Goal: Information Seeking & Learning: Learn about a topic

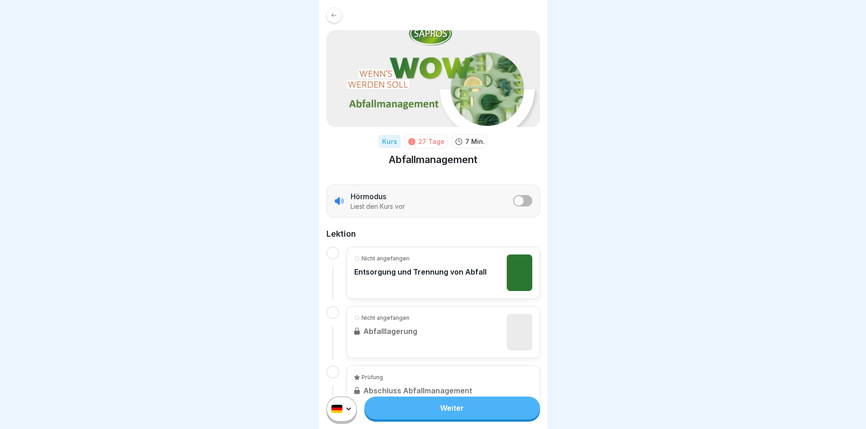
click at [468, 419] on link "Weiter" at bounding box center [451, 407] width 175 height 23
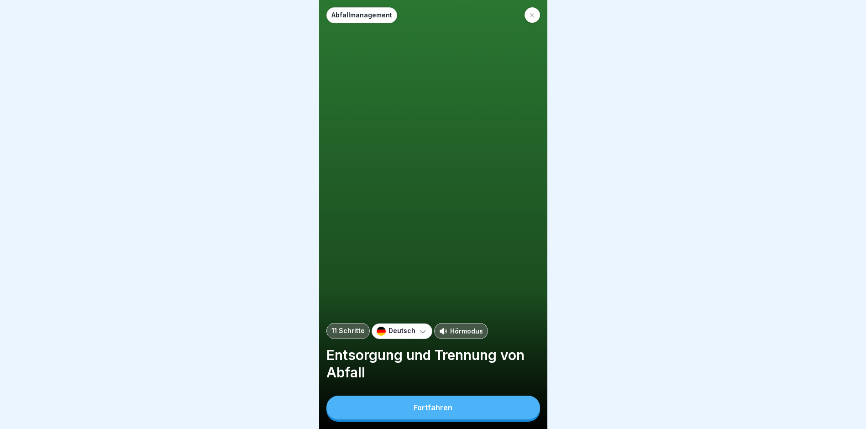
click at [468, 419] on button "Fortfahren" at bounding box center [433, 407] width 214 height 24
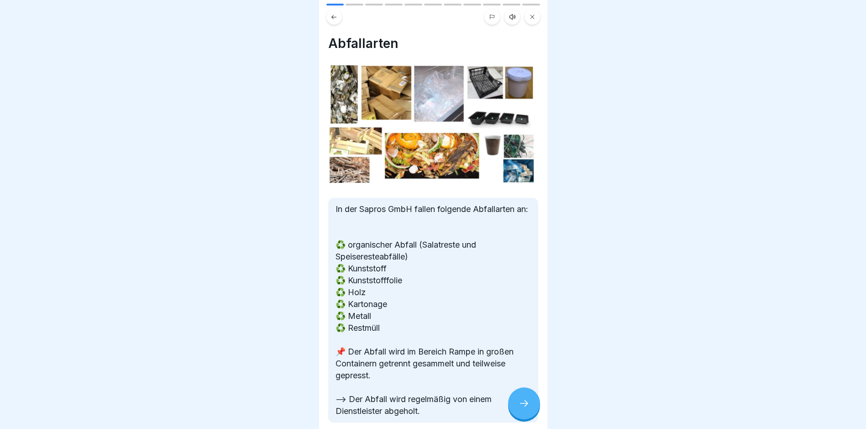
click at [533, 411] on div at bounding box center [524, 403] width 32 height 32
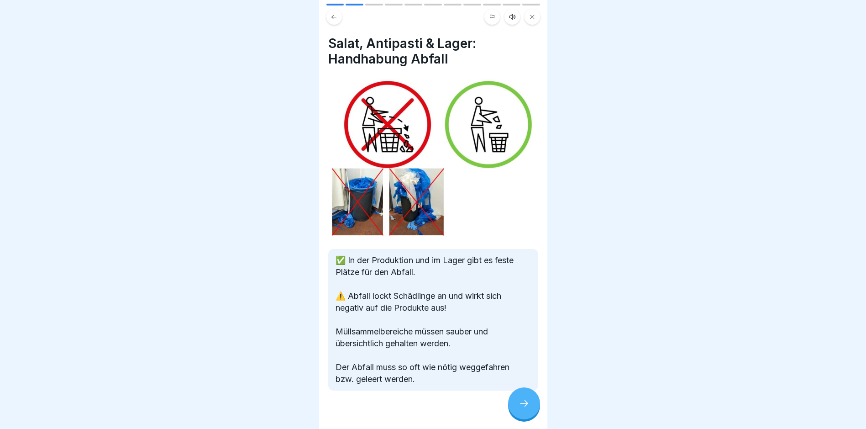
click at [532, 412] on div at bounding box center [524, 403] width 32 height 32
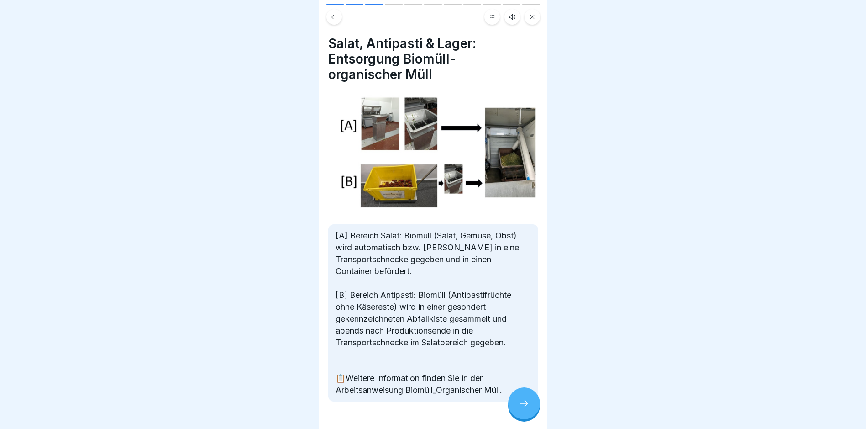
click at [532, 412] on div at bounding box center [524, 403] width 32 height 32
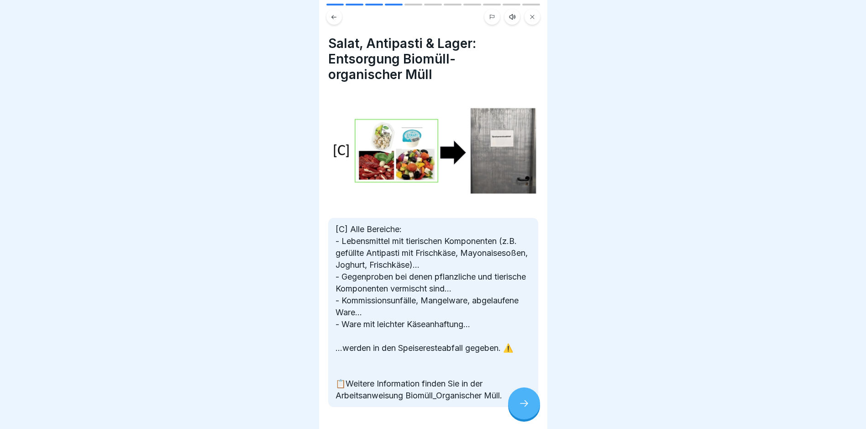
click at [531, 412] on div at bounding box center [524, 403] width 32 height 32
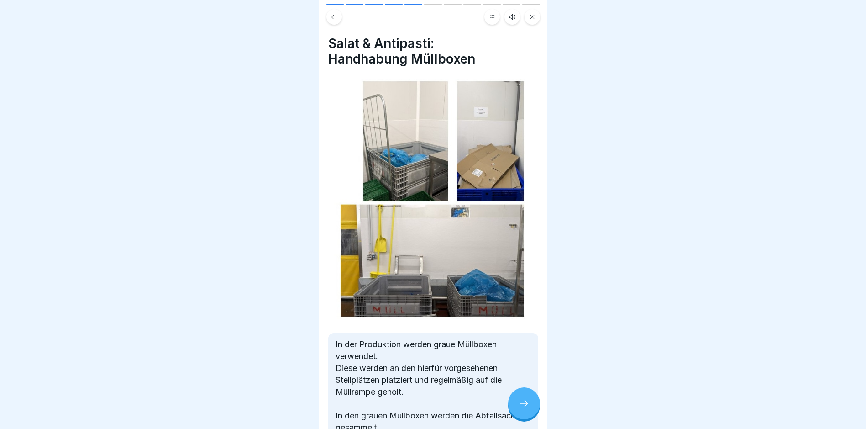
click at [531, 413] on div at bounding box center [524, 403] width 32 height 32
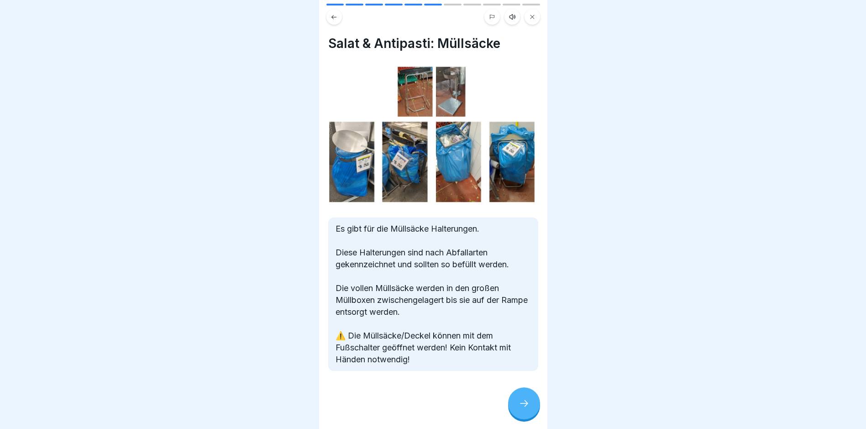
click at [531, 413] on div at bounding box center [524, 403] width 32 height 32
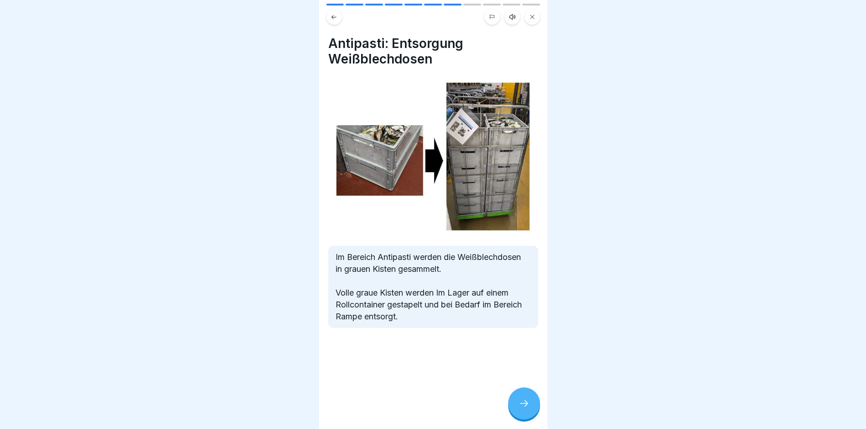
click at [531, 414] on div at bounding box center [524, 403] width 32 height 32
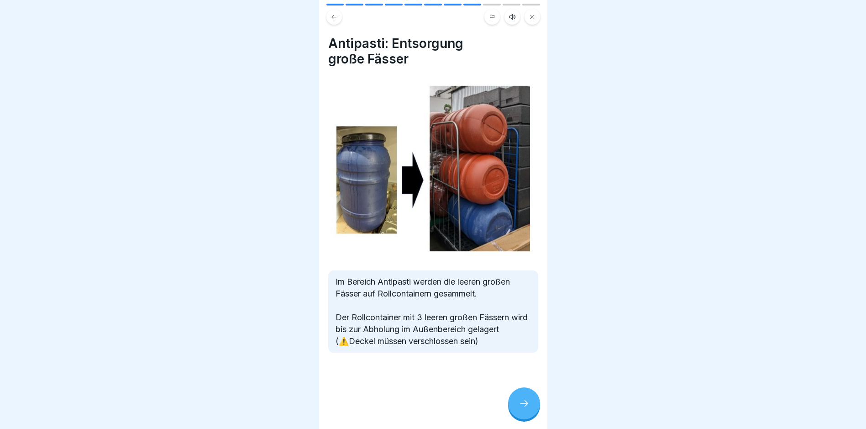
click at [531, 414] on div at bounding box center [524, 403] width 32 height 32
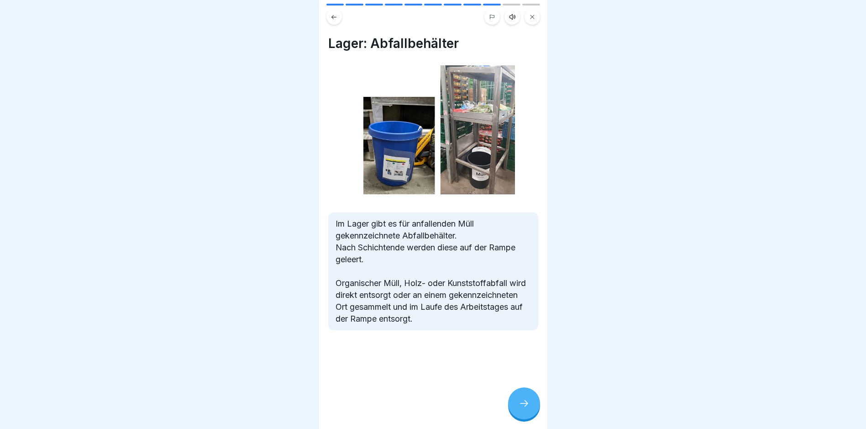
click at [531, 414] on div at bounding box center [524, 403] width 32 height 32
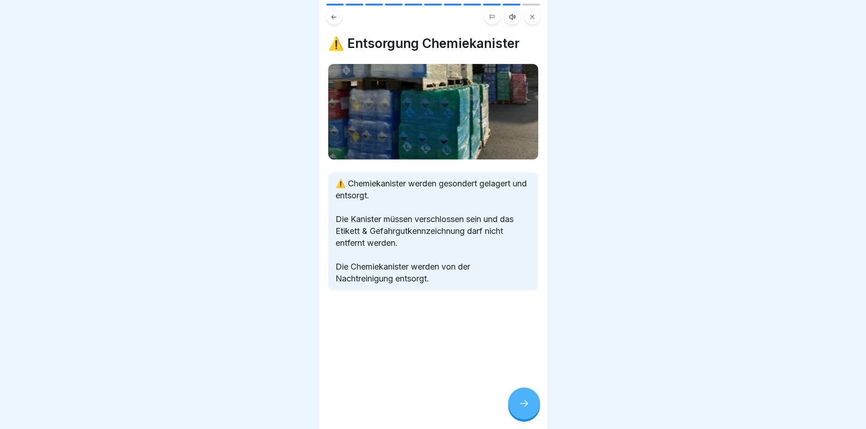
click at [531, 414] on div at bounding box center [524, 403] width 32 height 32
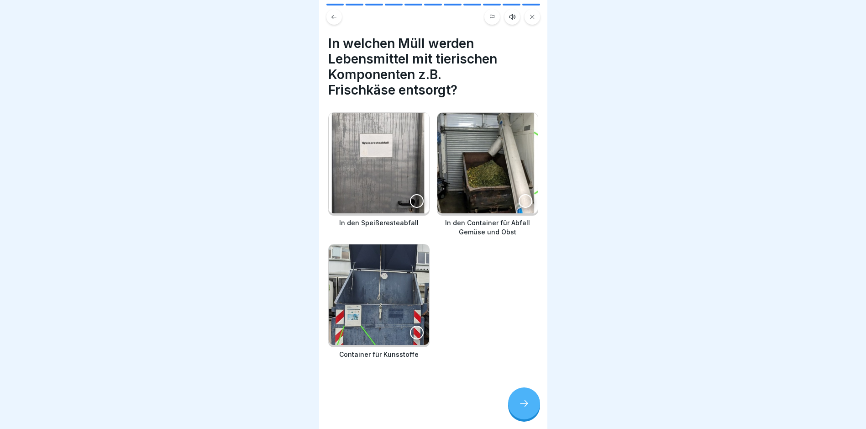
click at [531, 414] on div at bounding box center [524, 403] width 32 height 32
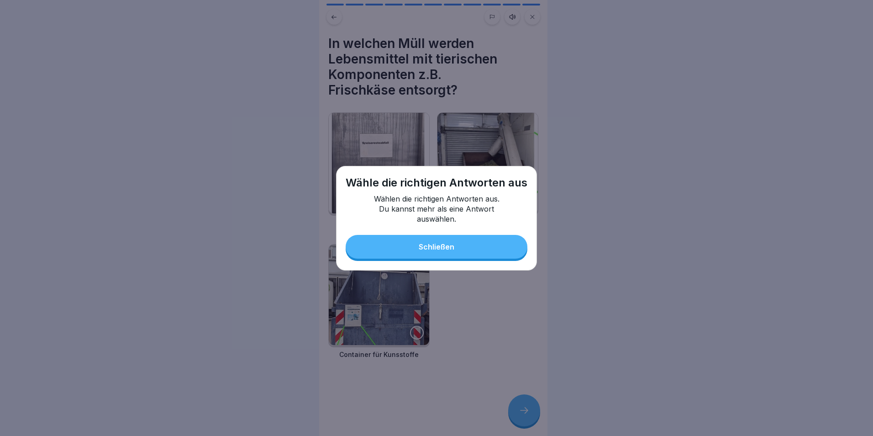
click at [477, 253] on button "Schließen" at bounding box center [437, 247] width 182 height 24
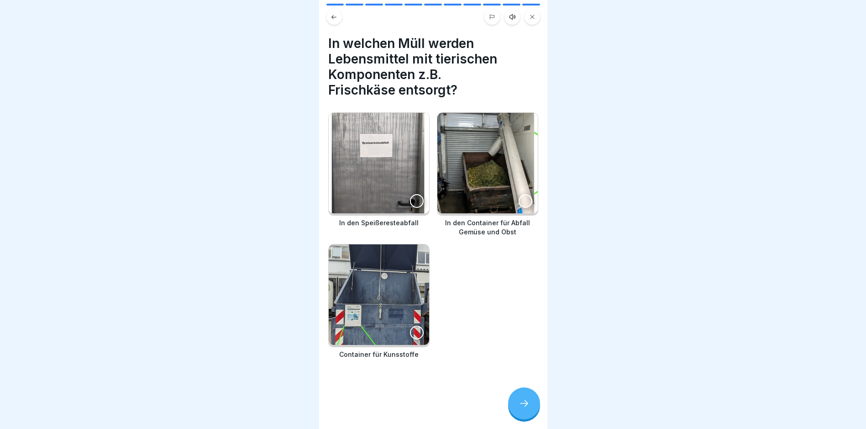
click at [472, 193] on img at bounding box center [487, 163] width 100 height 100
click at [520, 407] on icon at bounding box center [524, 403] width 11 height 11
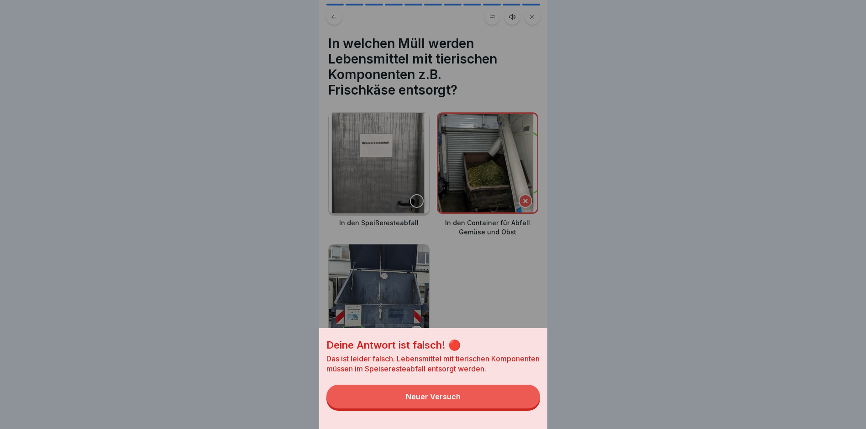
click at [505, 399] on button "Neuer Versuch" at bounding box center [433, 396] width 214 height 24
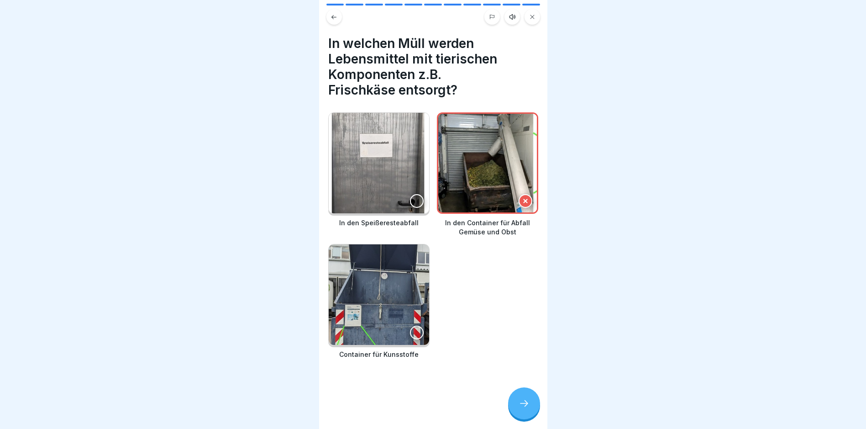
click at [410, 198] on div at bounding box center [417, 201] width 14 height 14
click at [522, 200] on icon at bounding box center [525, 201] width 6 height 6
click at [525, 403] on div at bounding box center [524, 403] width 32 height 32
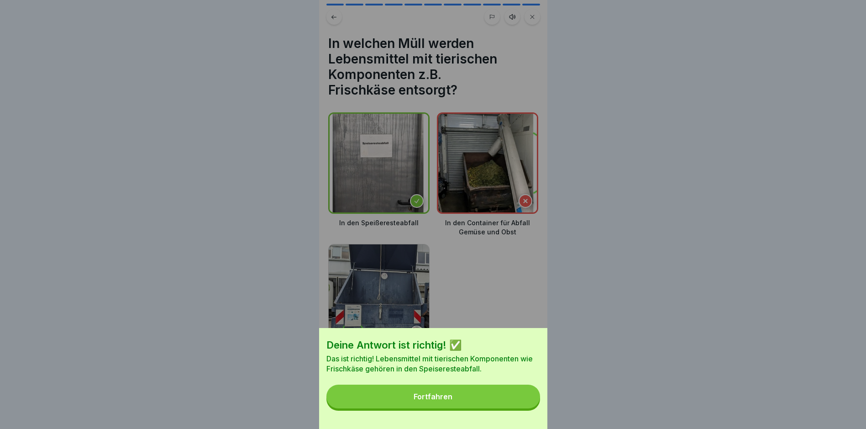
click at [528, 400] on button "Fortfahren" at bounding box center [433, 396] width 214 height 24
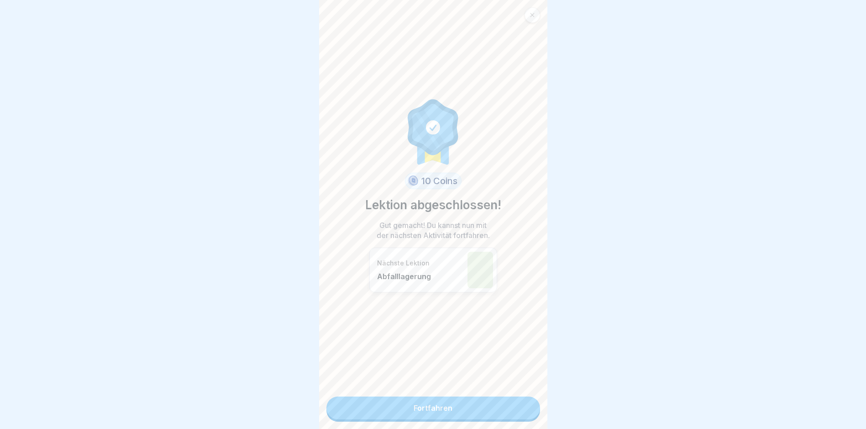
click at [495, 399] on link "Fortfahren" at bounding box center [433, 407] width 214 height 23
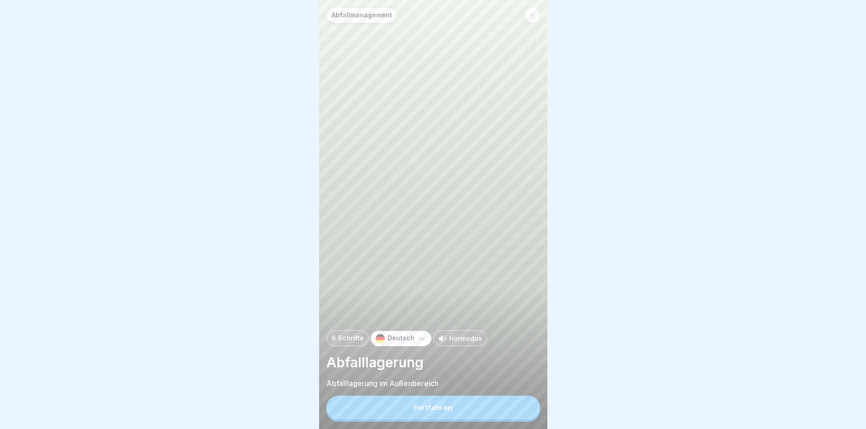
click at [446, 411] on div "Fortfahren" at bounding box center [433, 407] width 39 height 8
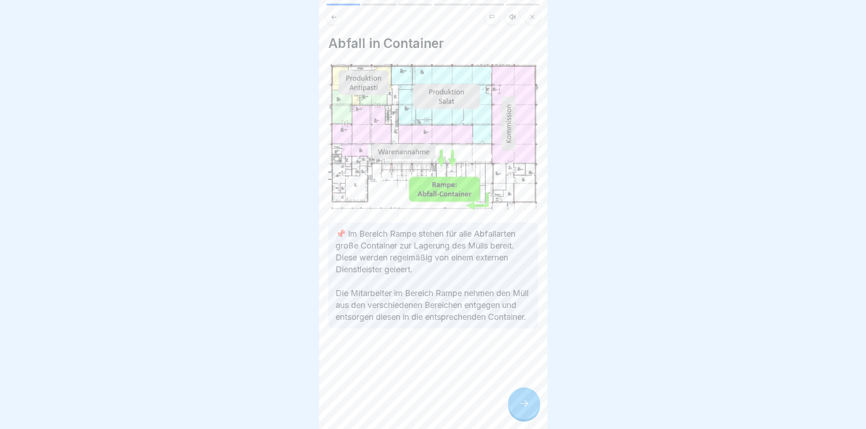
click at [519, 407] on icon at bounding box center [524, 403] width 11 height 11
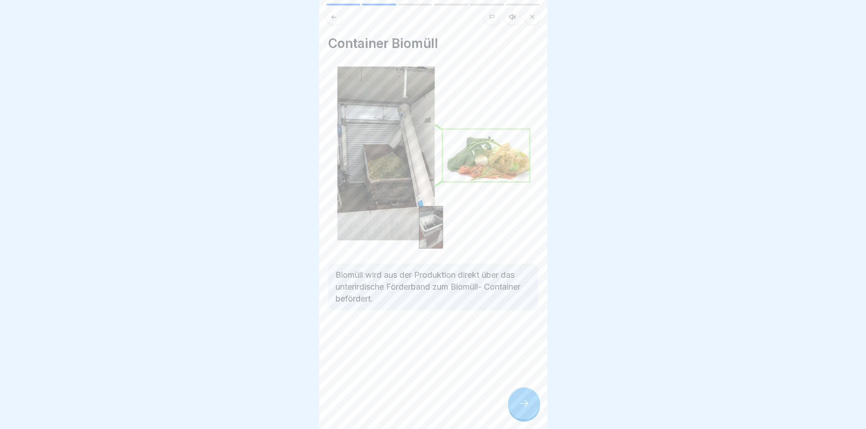
click at [520, 409] on icon at bounding box center [524, 403] width 11 height 11
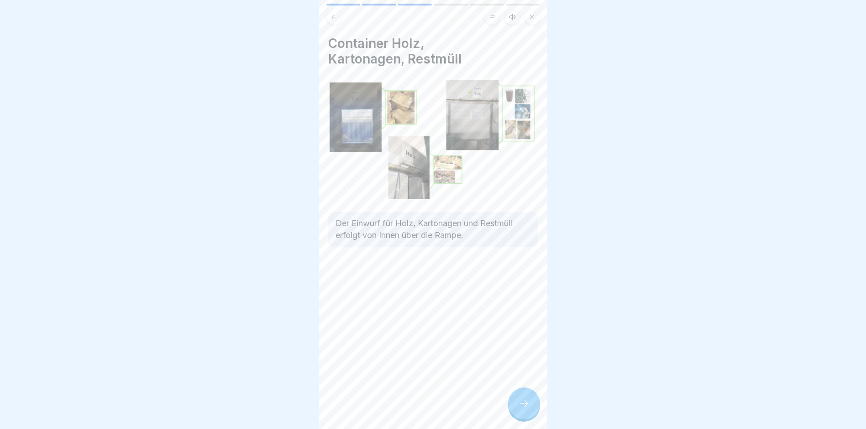
click at [520, 409] on icon at bounding box center [524, 403] width 11 height 11
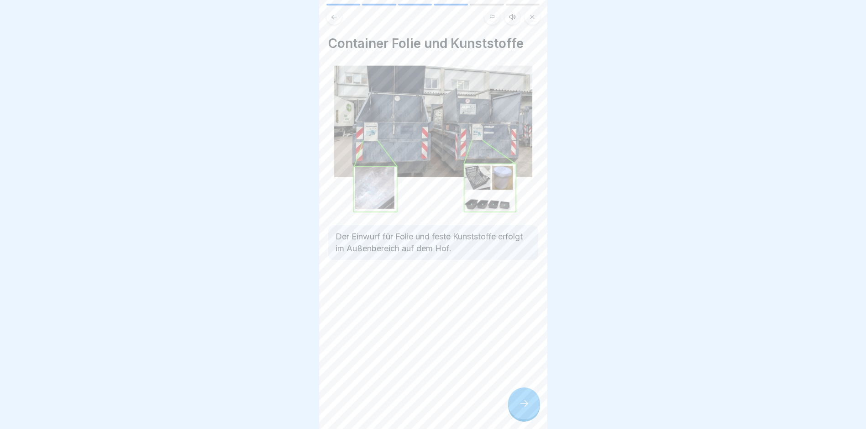
click at [520, 409] on icon at bounding box center [524, 403] width 11 height 11
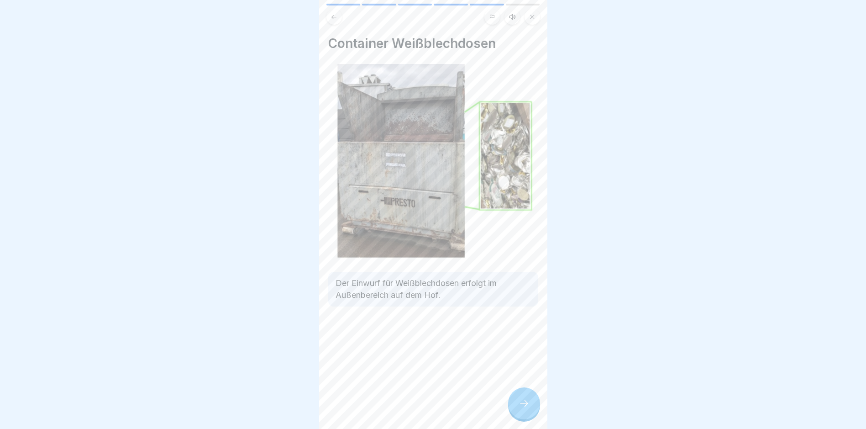
click at [520, 409] on icon at bounding box center [524, 403] width 11 height 11
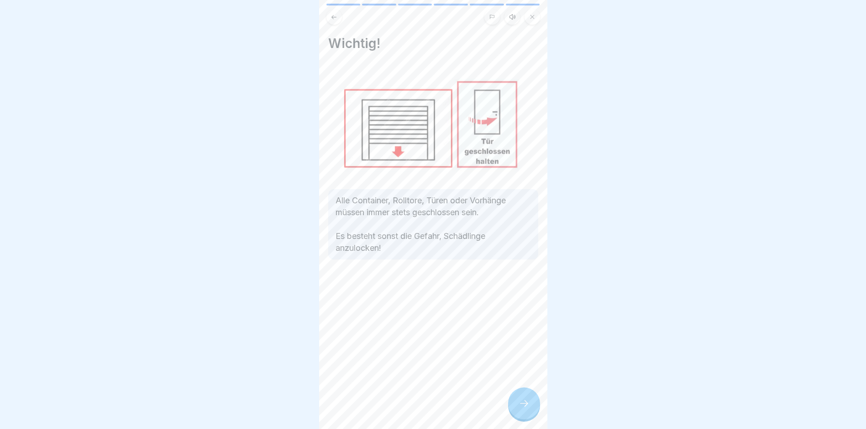
click at [520, 406] on icon at bounding box center [524, 403] width 8 height 6
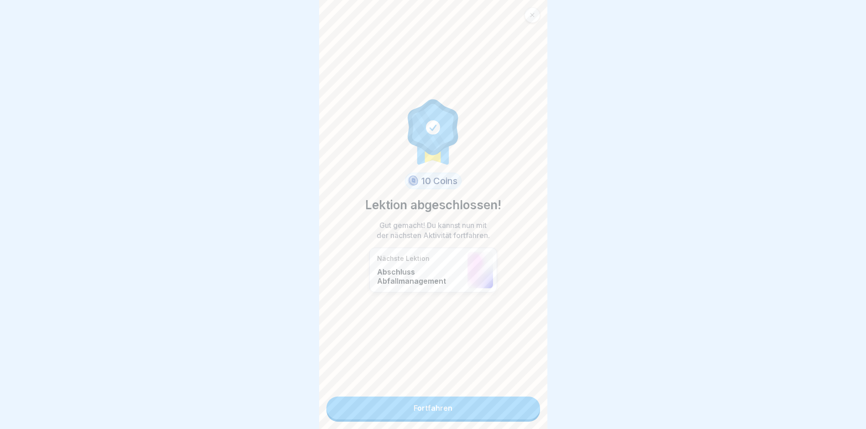
click at [496, 415] on link "Fortfahren" at bounding box center [433, 407] width 214 height 23
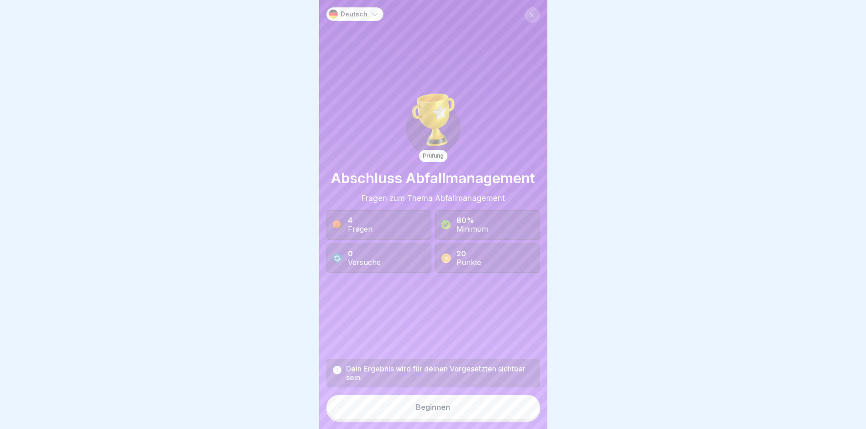
click at [492, 409] on button "Beginnen" at bounding box center [433, 406] width 214 height 25
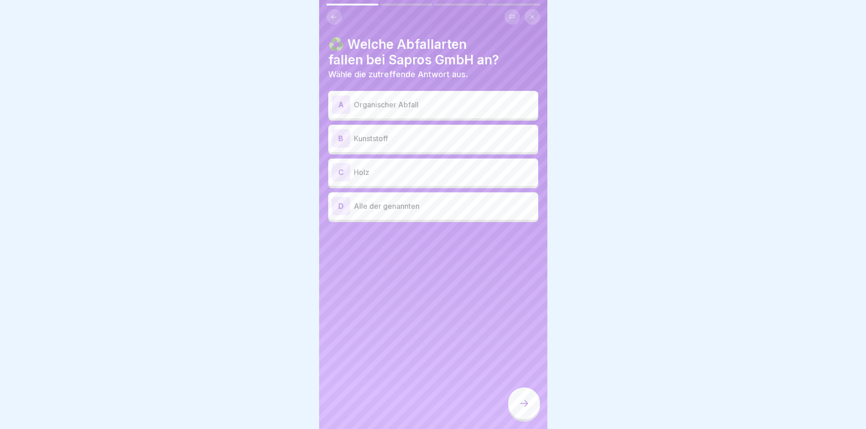
click at [425, 106] on p "Organischer Abfall" at bounding box center [444, 104] width 181 height 11
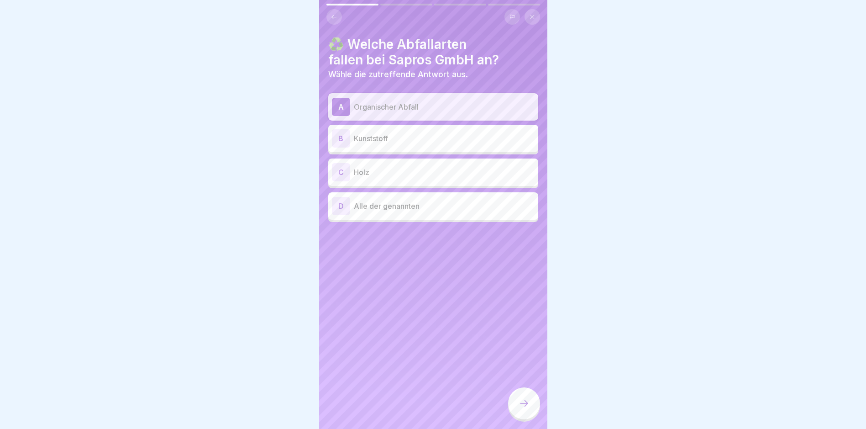
click at [420, 133] on p "Kunststoff" at bounding box center [444, 138] width 181 height 11
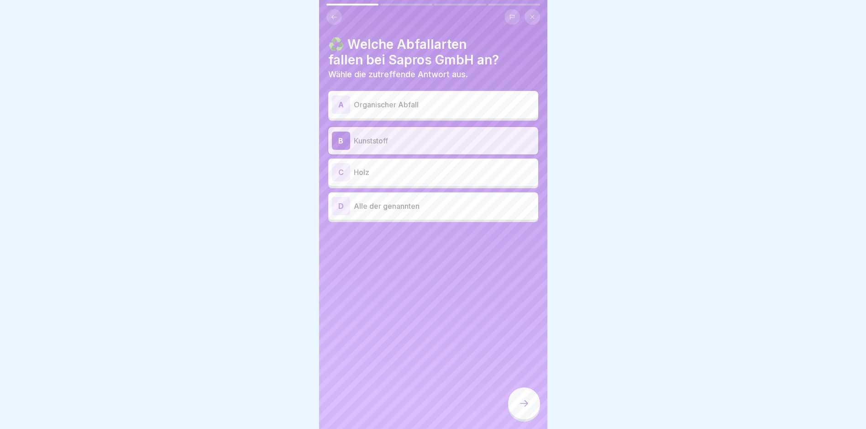
click at [418, 200] on div "D Alle der genannten" at bounding box center [433, 206] width 203 height 18
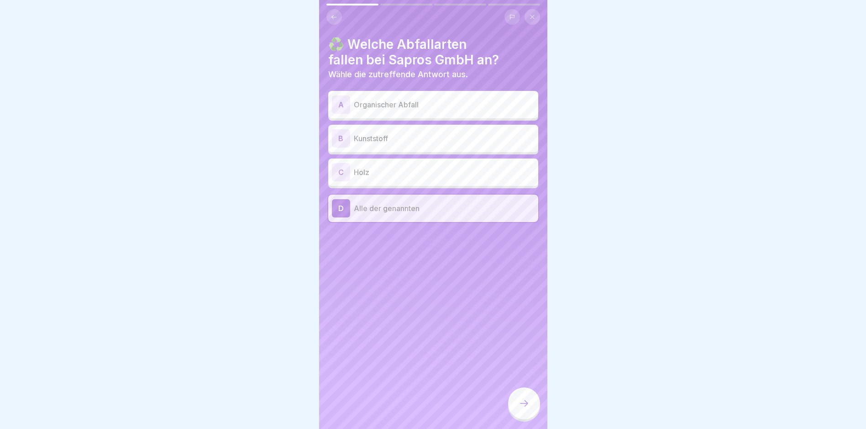
click at [523, 406] on icon at bounding box center [524, 403] width 8 height 6
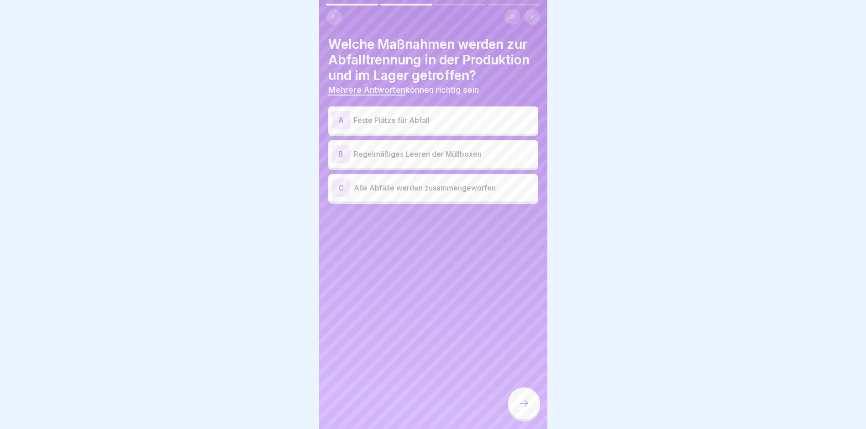
click at [436, 121] on p "Feste Plätze für Abfall" at bounding box center [444, 120] width 181 height 11
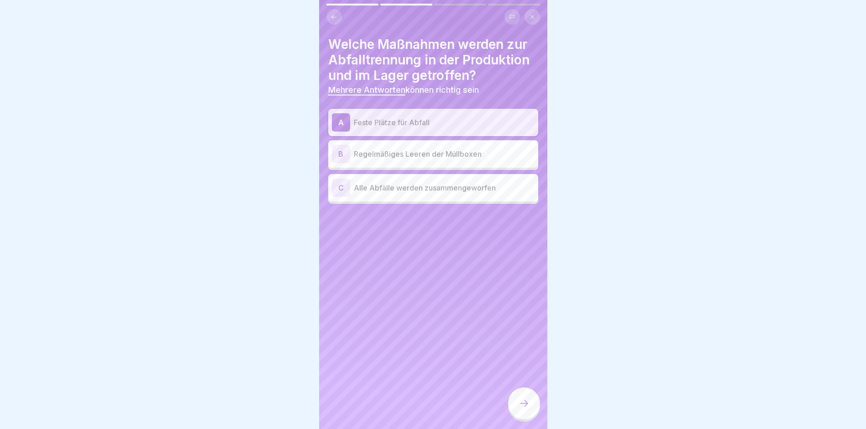
click at [526, 405] on div at bounding box center [524, 403] width 32 height 32
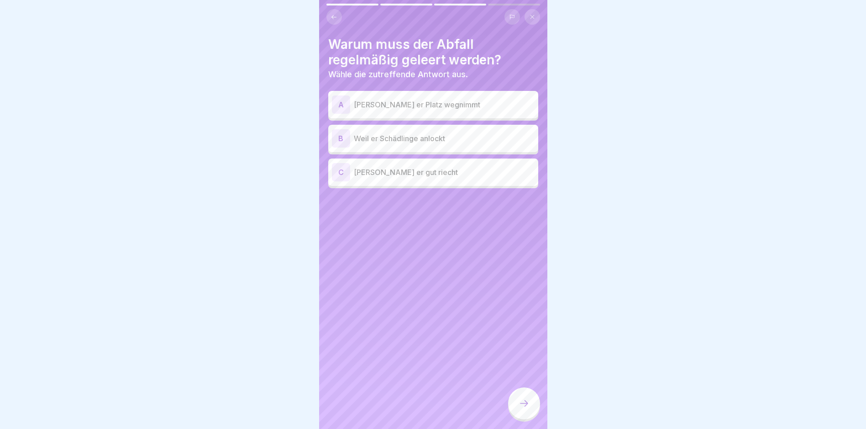
click at [436, 133] on p "Weil er Schädlinge anlockt" at bounding box center [444, 138] width 181 height 11
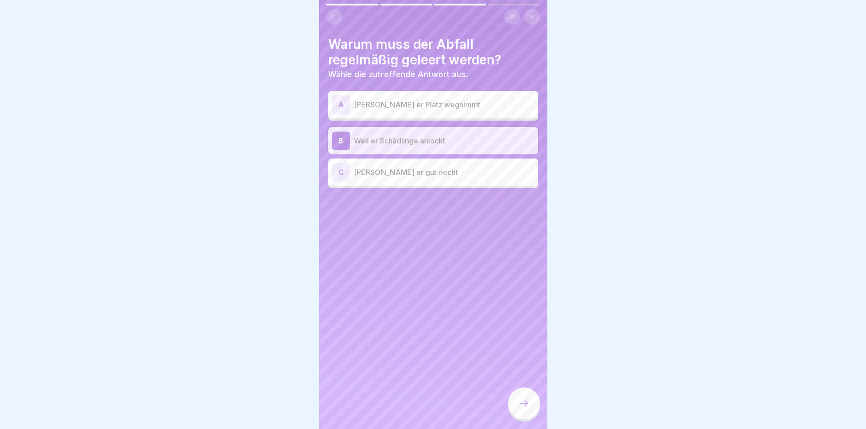
click at [528, 409] on icon at bounding box center [524, 403] width 11 height 11
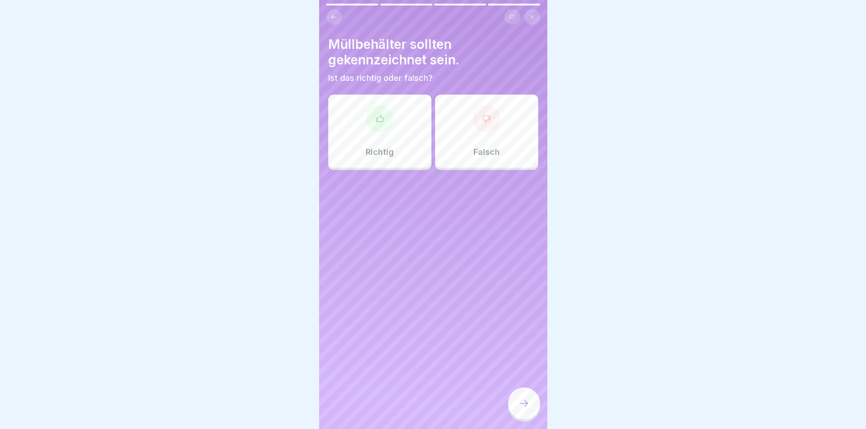
click at [393, 137] on div "Richtig" at bounding box center [379, 131] width 103 height 73
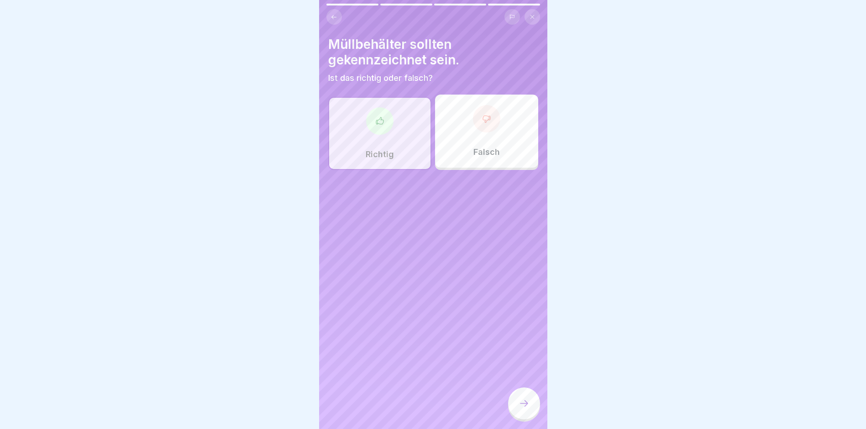
click at [526, 415] on div at bounding box center [524, 403] width 32 height 32
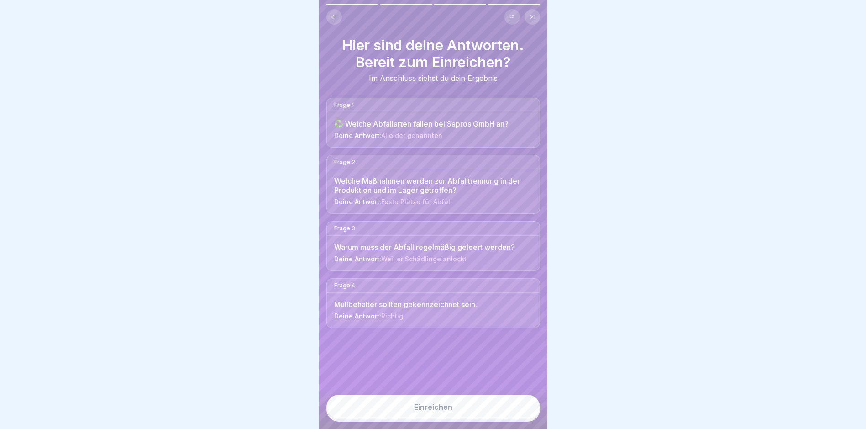
click at [515, 419] on button "Einreichen" at bounding box center [433, 406] width 214 height 25
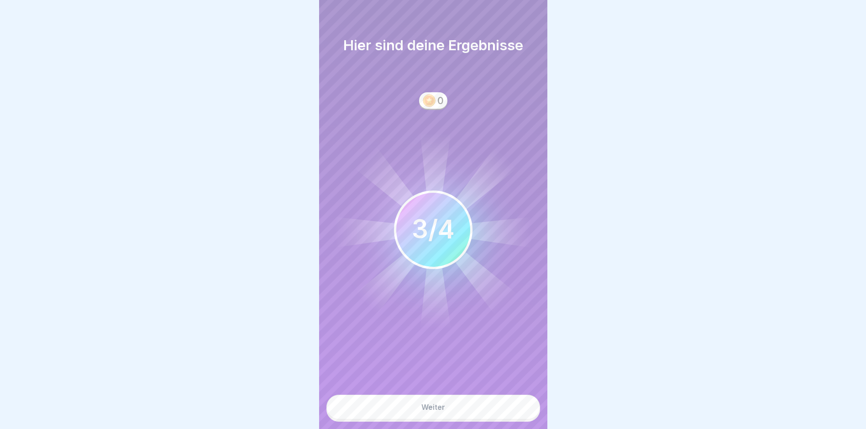
click at [512, 419] on button "Weiter" at bounding box center [433, 406] width 214 height 25
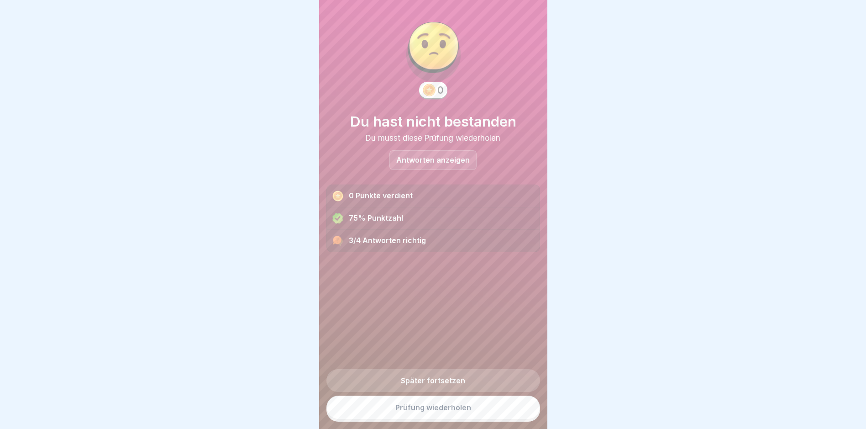
click at [484, 412] on link "Prüfung wiederholen" at bounding box center [433, 407] width 214 height 24
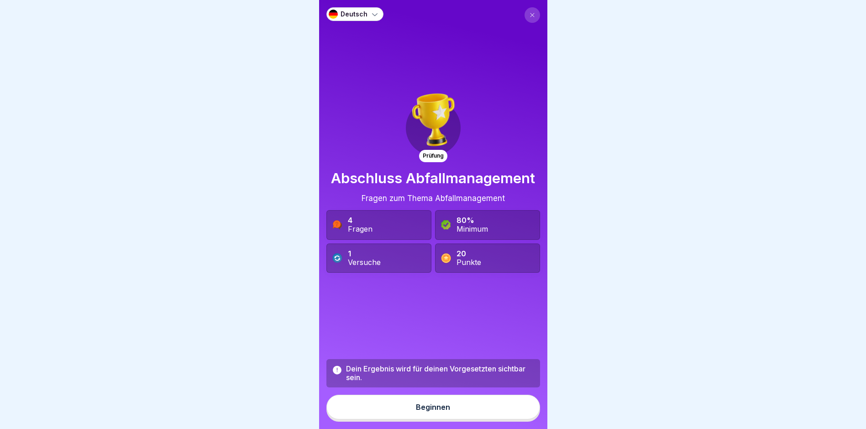
click at [484, 409] on button "Beginnen" at bounding box center [433, 406] width 214 height 25
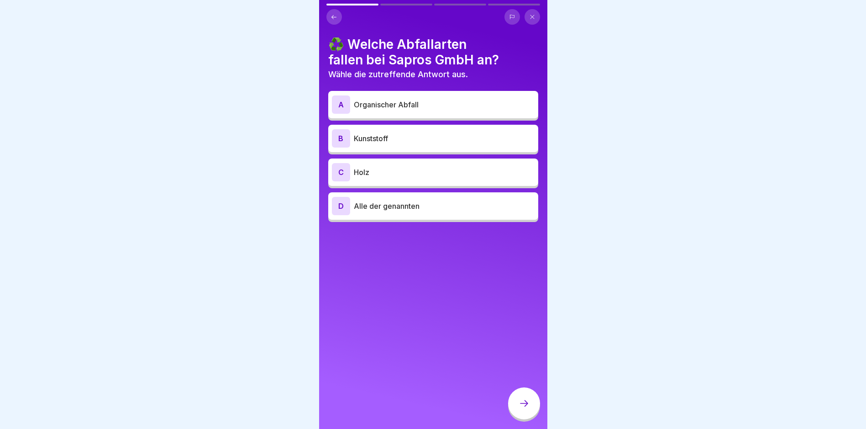
click at [426, 215] on div "D Alle der genannten" at bounding box center [433, 205] width 210 height 27
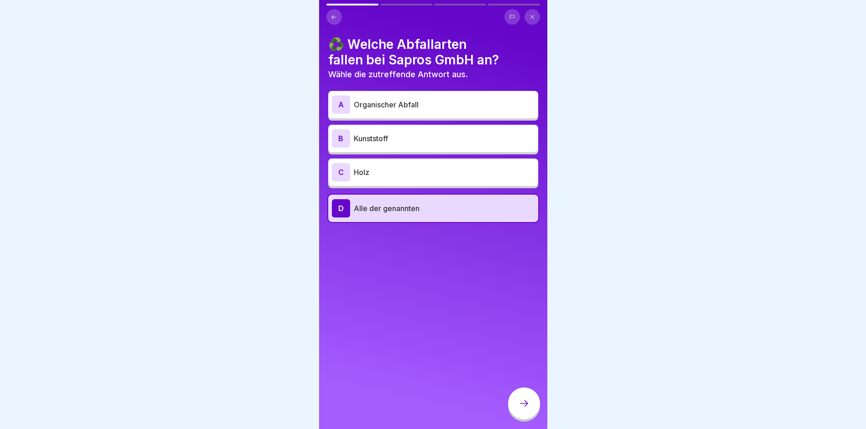
click at [515, 406] on div at bounding box center [524, 403] width 32 height 32
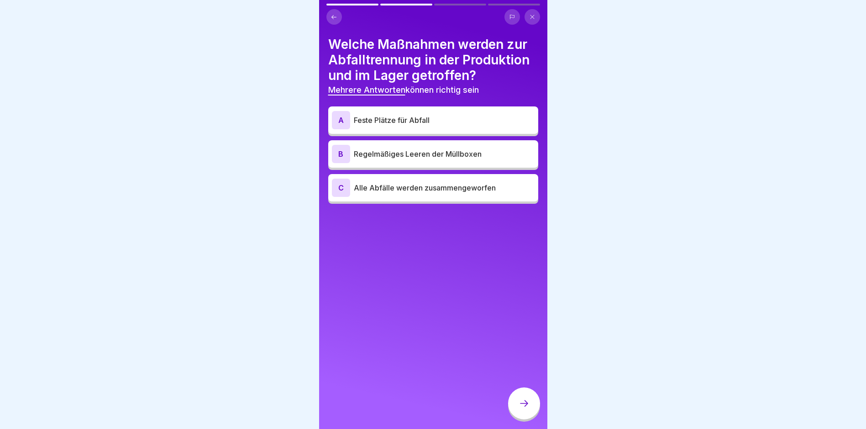
click at [436, 155] on p "Regelmäßiges Leeren der Müllboxen" at bounding box center [444, 153] width 181 height 11
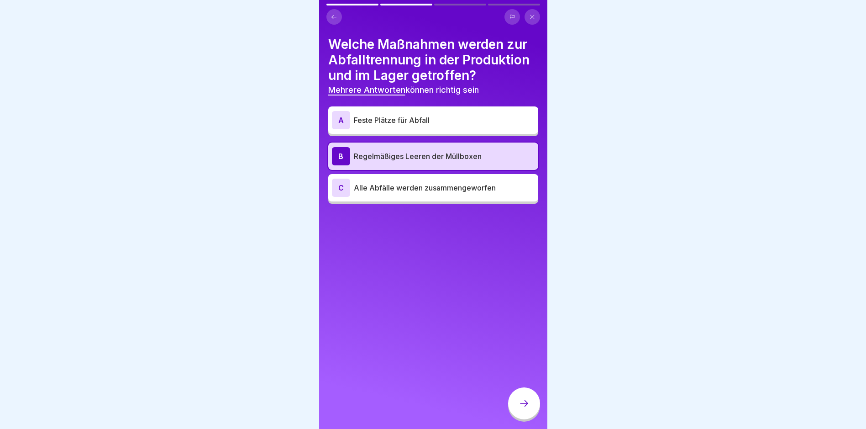
click at [526, 401] on div at bounding box center [524, 403] width 32 height 32
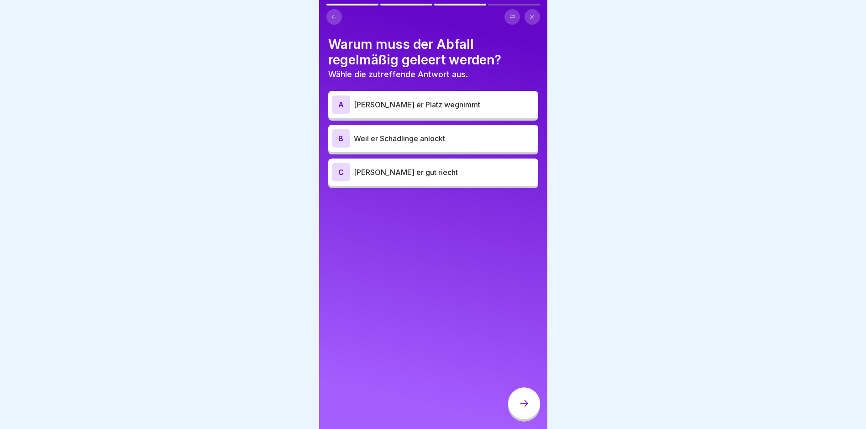
click at [444, 138] on p "Weil er Schädlinge anlockt" at bounding box center [444, 138] width 181 height 11
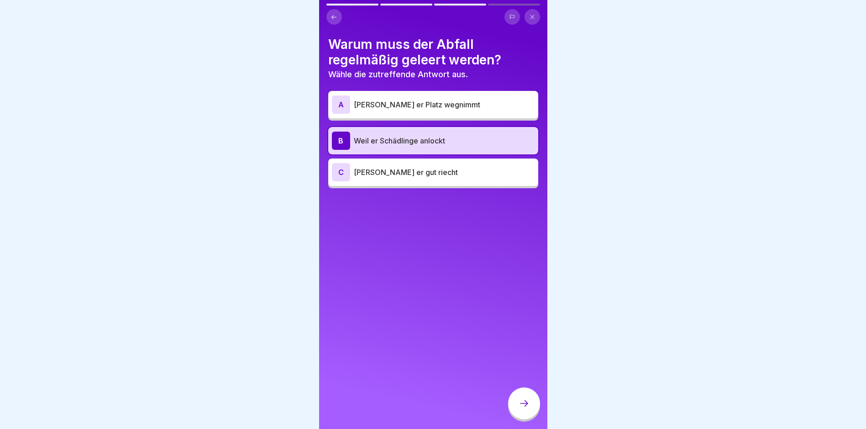
click at [526, 418] on div at bounding box center [524, 403] width 32 height 32
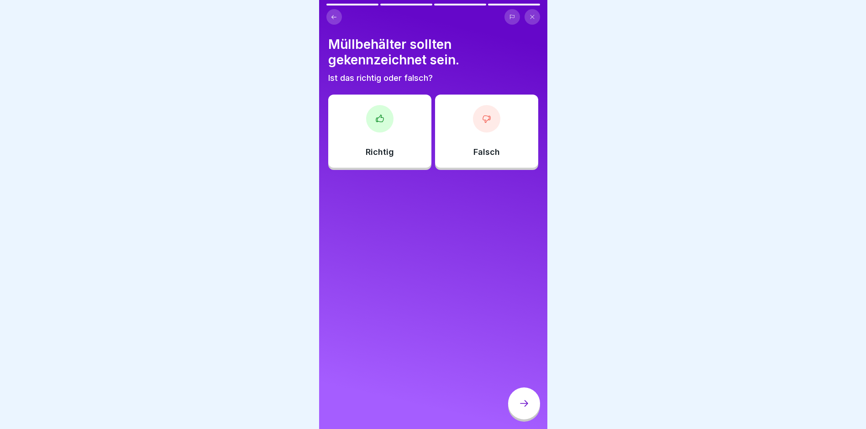
click at [398, 138] on div "Richtig" at bounding box center [379, 131] width 103 height 73
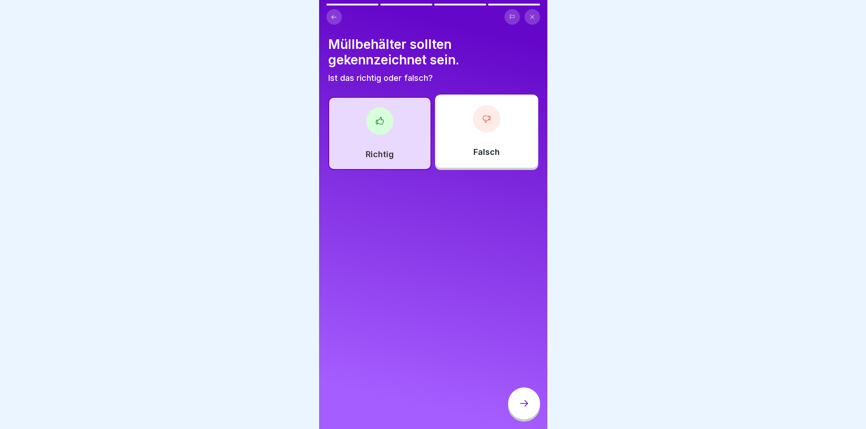
click at [521, 409] on icon at bounding box center [524, 403] width 11 height 11
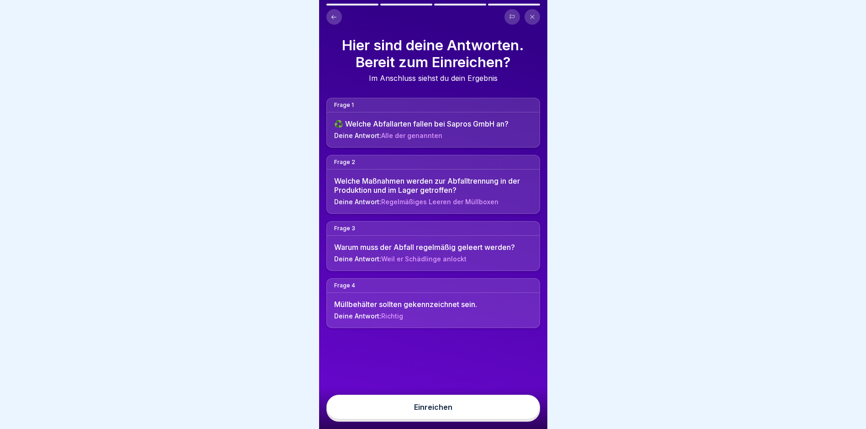
click at [520, 415] on button "Einreichen" at bounding box center [433, 406] width 214 height 25
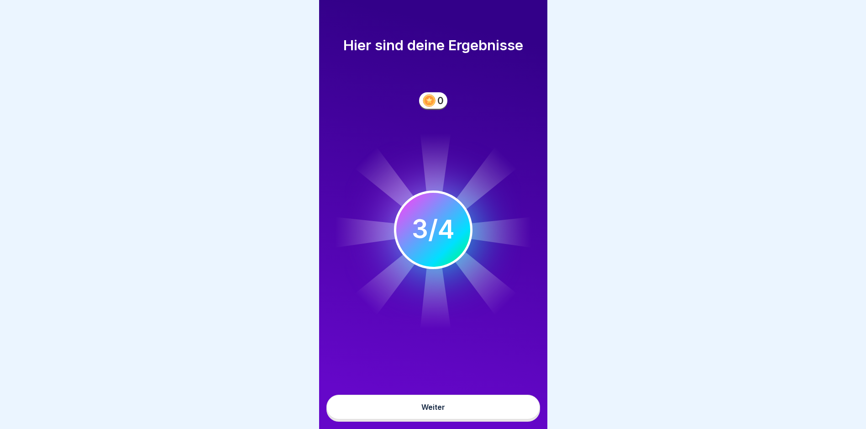
click at [514, 416] on button "Weiter" at bounding box center [433, 406] width 214 height 25
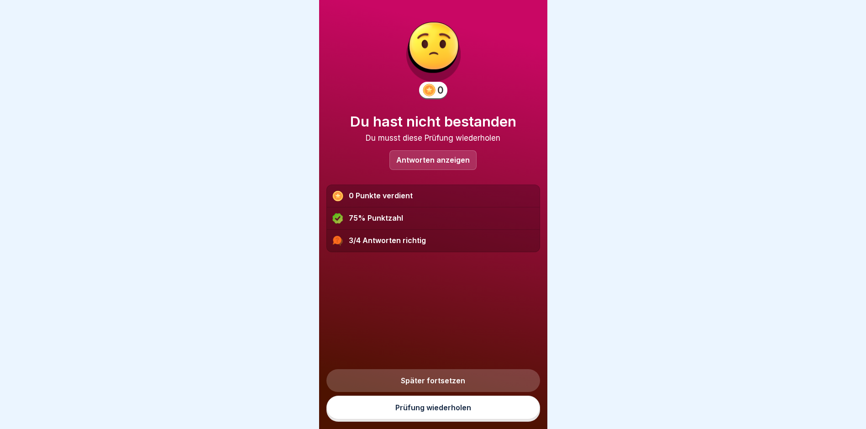
click at [512, 415] on link "Prüfung wiederholen" at bounding box center [433, 407] width 214 height 24
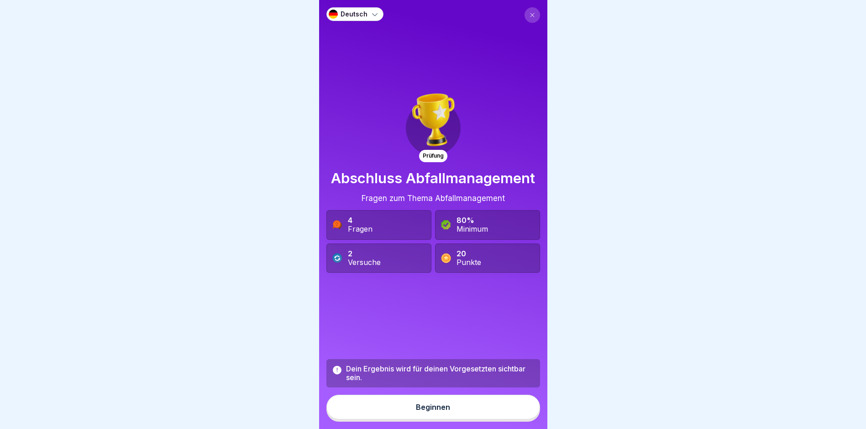
click at [512, 415] on button "Beginnen" at bounding box center [433, 406] width 214 height 25
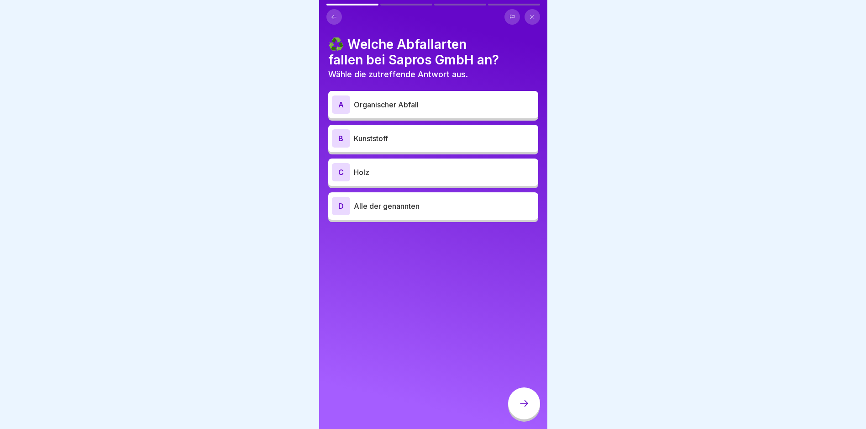
click at [428, 211] on div "D Alle der genannten" at bounding box center [433, 206] width 203 height 18
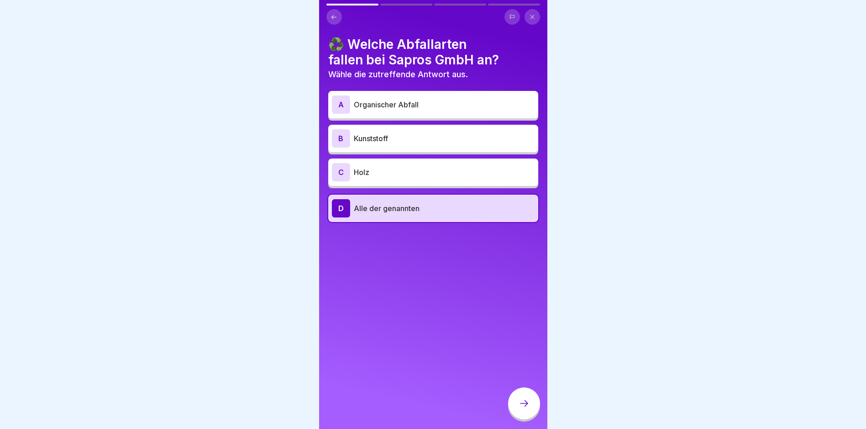
click at [522, 408] on icon at bounding box center [524, 403] width 11 height 11
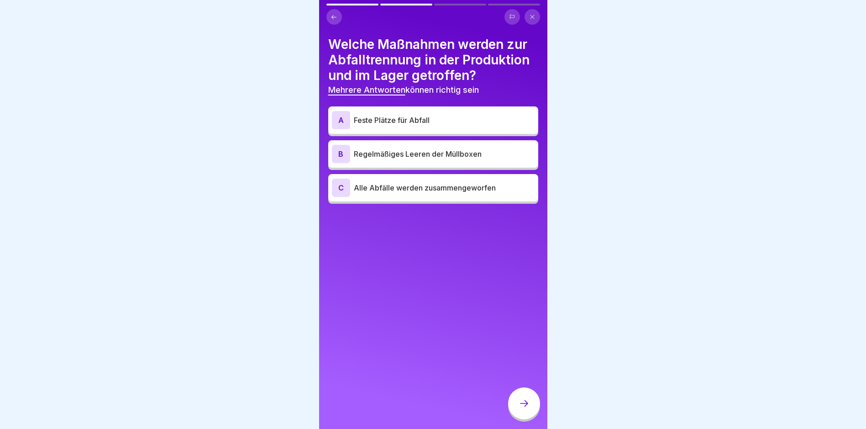
click at [432, 116] on p "Feste Plätze für Abfall" at bounding box center [444, 120] width 181 height 11
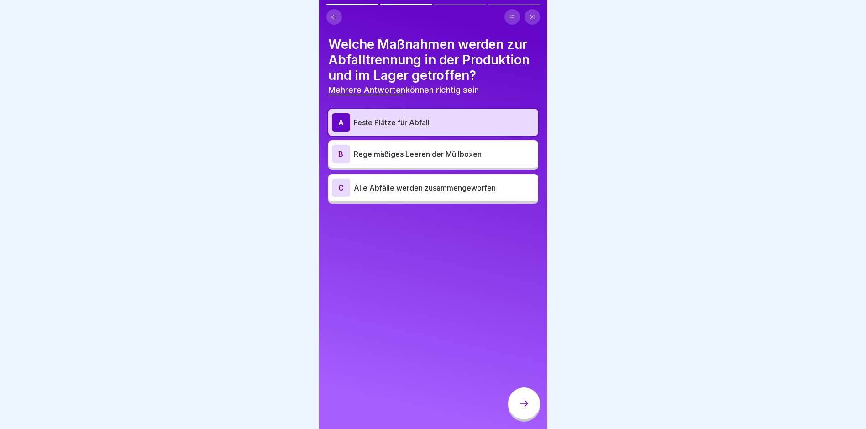
click at [436, 151] on p "Regelmäßiges Leeren der Müllboxen" at bounding box center [444, 153] width 181 height 11
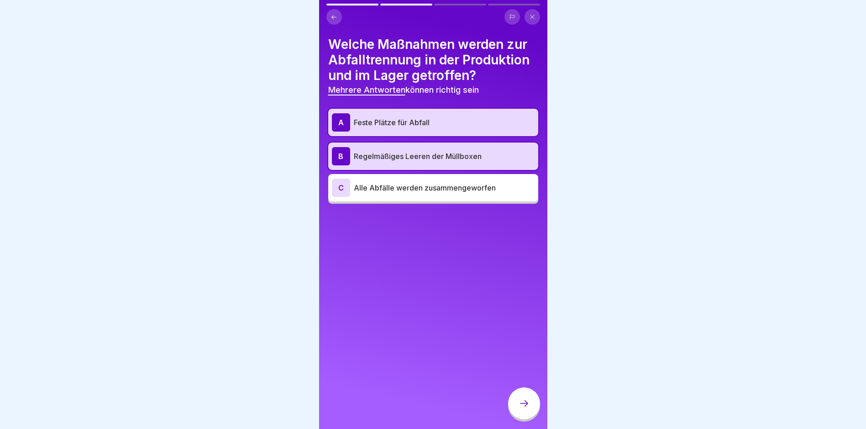
click at [515, 416] on div at bounding box center [524, 403] width 32 height 32
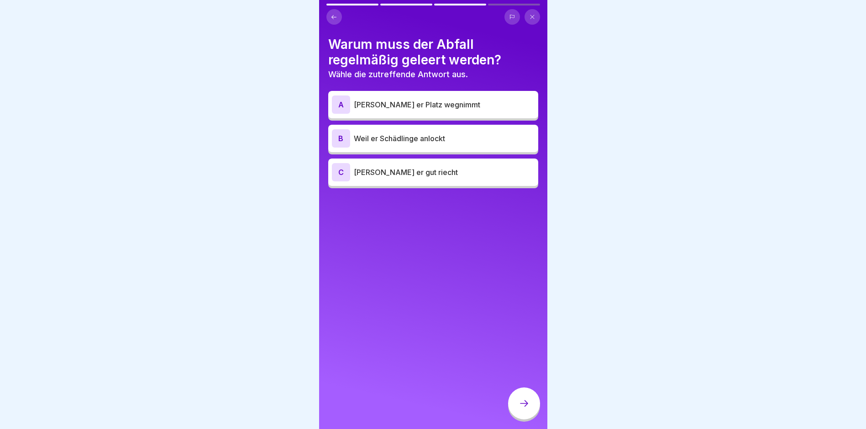
click at [443, 141] on p "Weil er Schädlinge anlockt" at bounding box center [444, 138] width 181 height 11
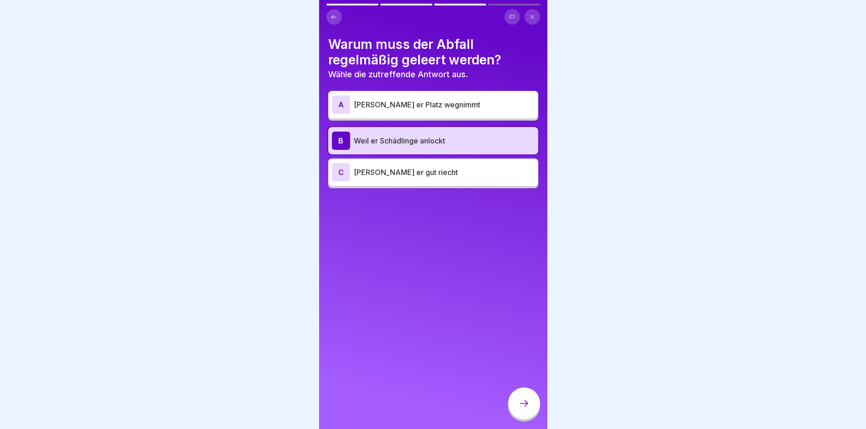
click at [528, 409] on icon at bounding box center [524, 403] width 11 height 11
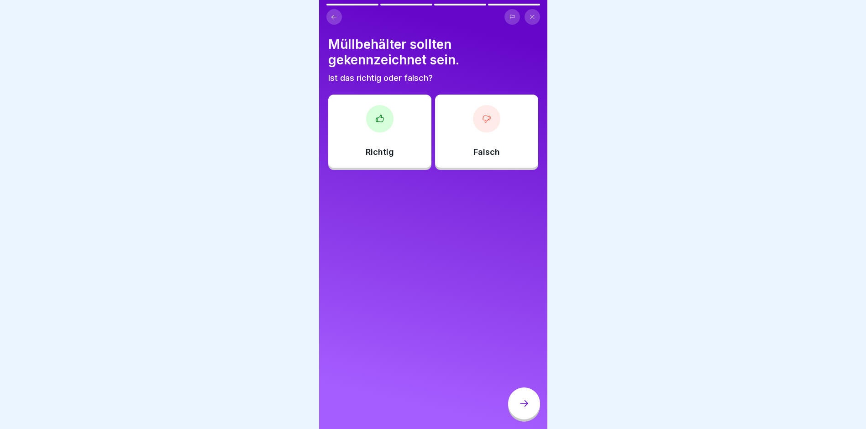
click at [386, 133] on div "Richtig" at bounding box center [379, 131] width 103 height 73
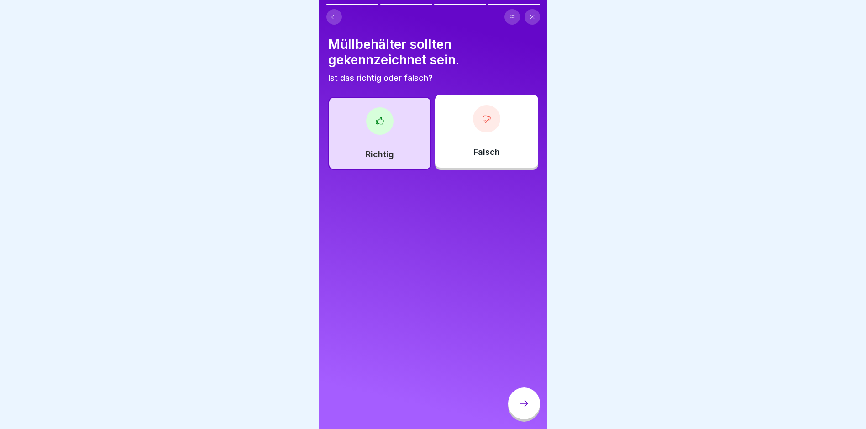
click at [519, 401] on div at bounding box center [524, 403] width 32 height 32
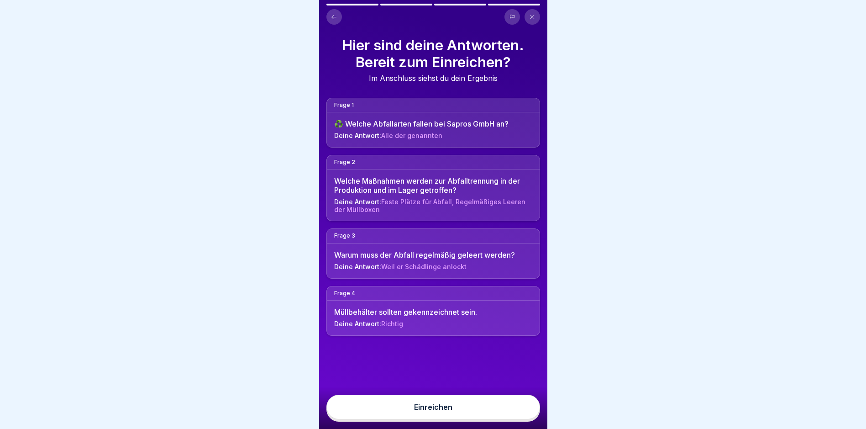
click at [520, 407] on button "Einreichen" at bounding box center [433, 406] width 214 height 25
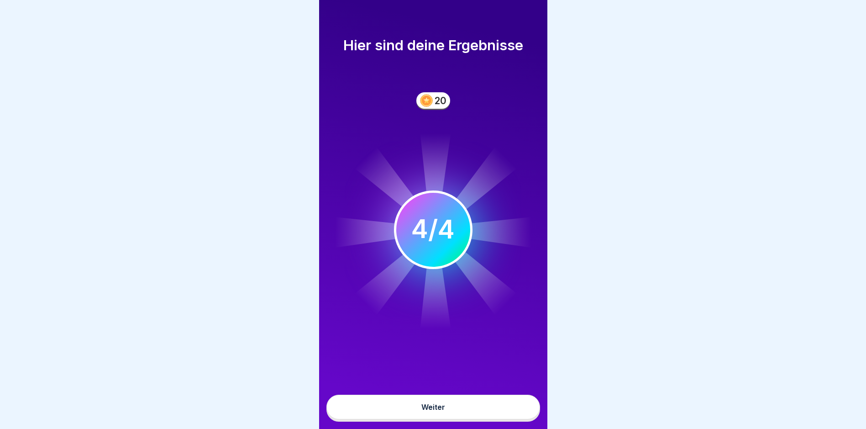
click at [483, 413] on button "Weiter" at bounding box center [433, 406] width 214 height 25
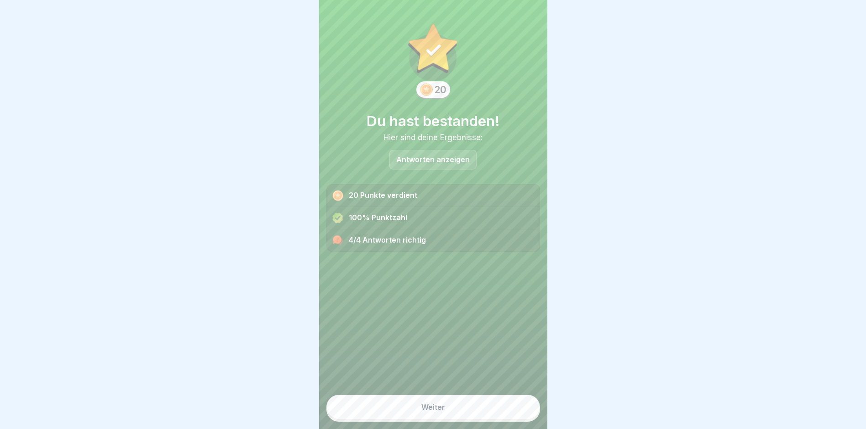
click at [482, 416] on button "Weiter" at bounding box center [433, 406] width 214 height 25
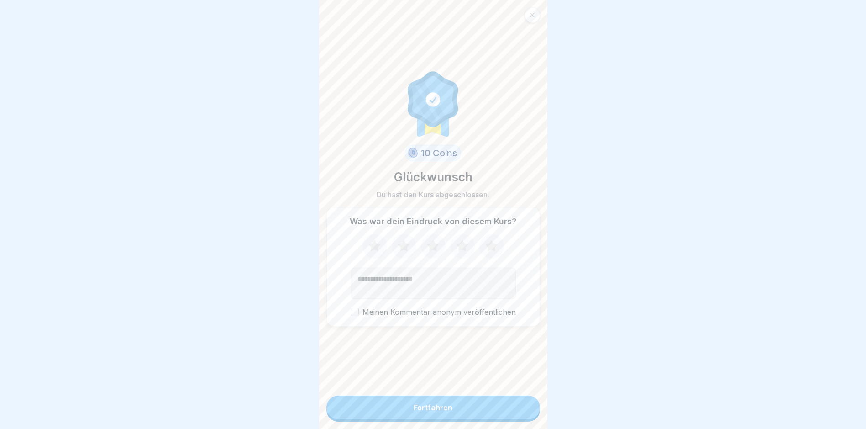
click at [479, 415] on button "Fortfahren" at bounding box center [433, 407] width 214 height 24
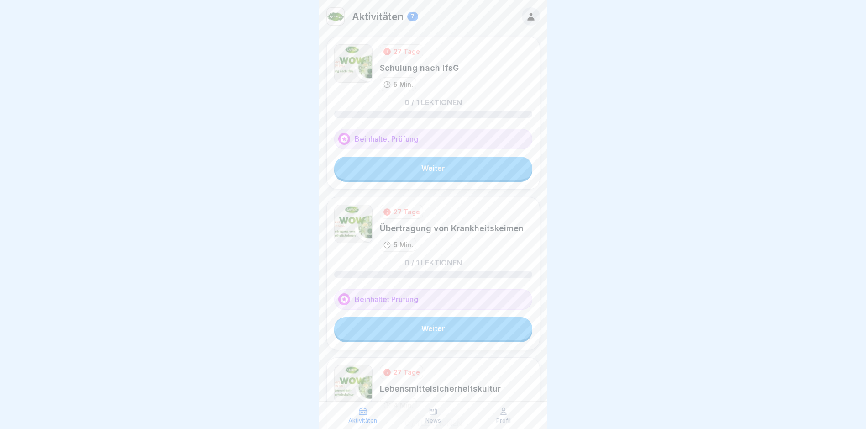
click at [435, 170] on link "Weiter" at bounding box center [433, 168] width 198 height 23
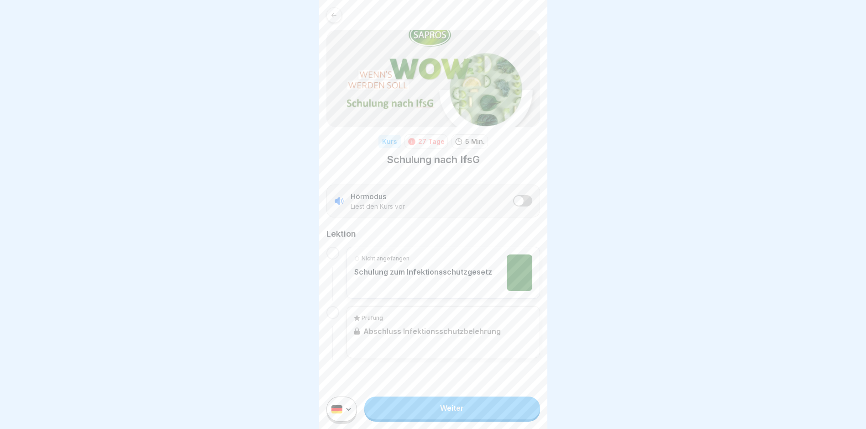
click at [469, 413] on link "Weiter" at bounding box center [451, 407] width 175 height 23
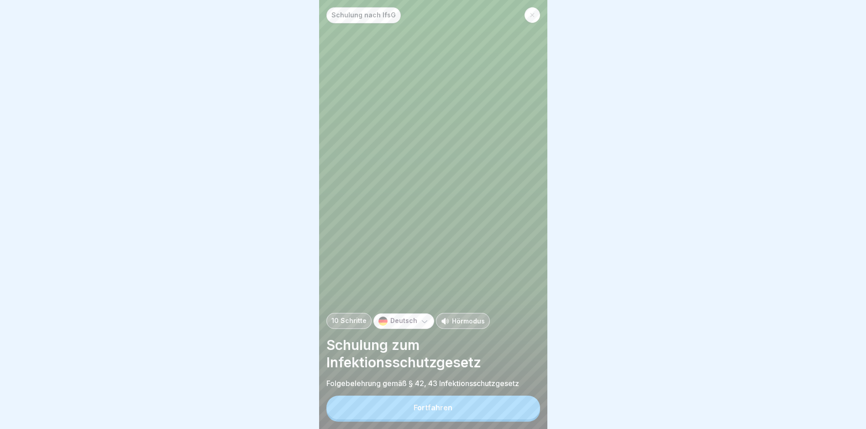
click at [469, 417] on button "Fortfahren" at bounding box center [433, 407] width 214 height 24
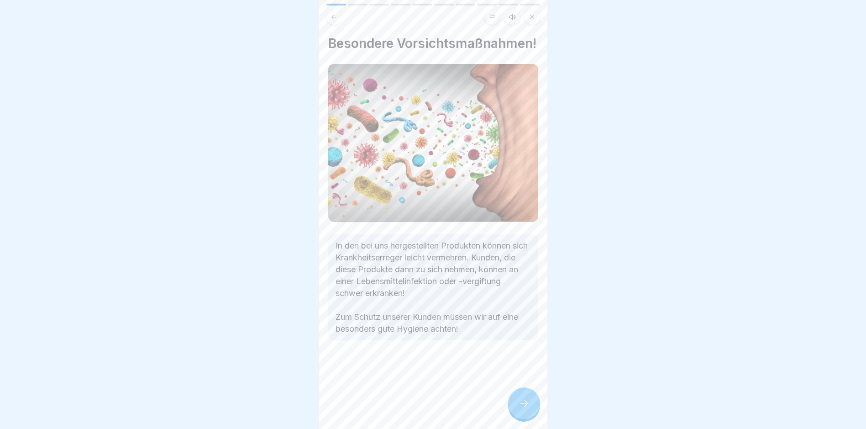
click at [509, 422] on div "Besondere Vorsichtsmaßnahmen! In den bei uns hergestellten Produkten können sic…" at bounding box center [433, 214] width 228 height 429
click at [517, 417] on div at bounding box center [524, 403] width 32 height 32
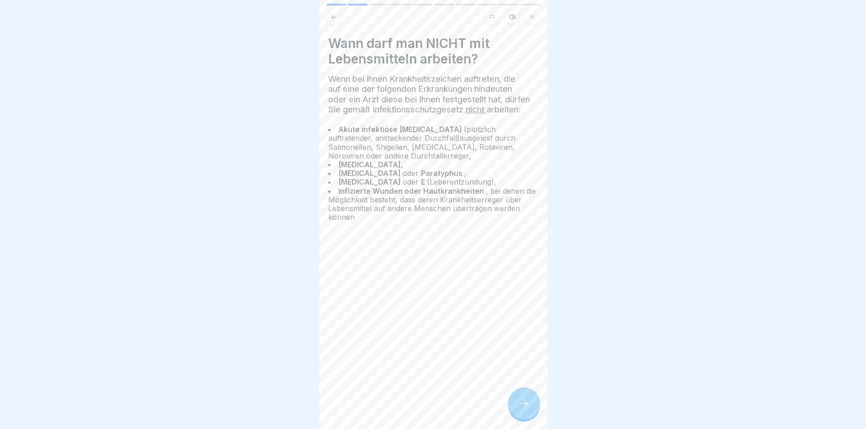
click at [518, 417] on div at bounding box center [524, 403] width 32 height 32
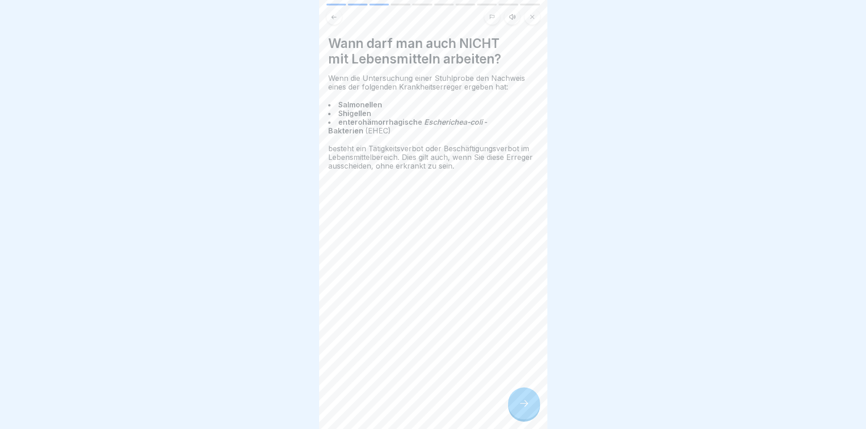
click at [520, 417] on div at bounding box center [524, 403] width 32 height 32
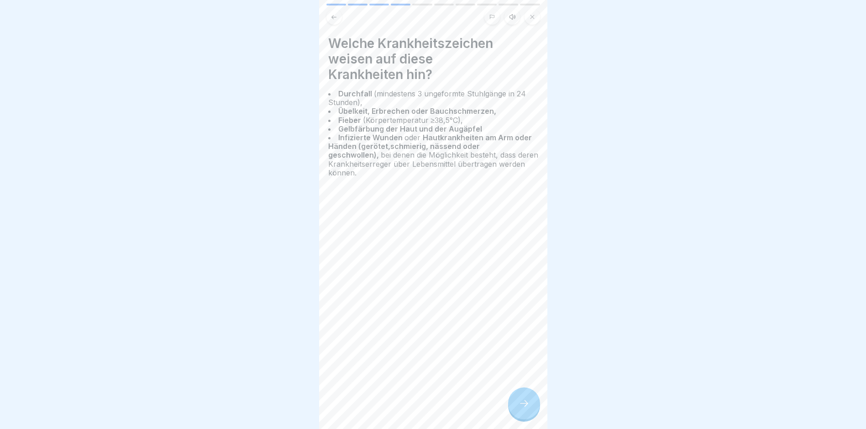
click at [520, 417] on div at bounding box center [524, 403] width 32 height 32
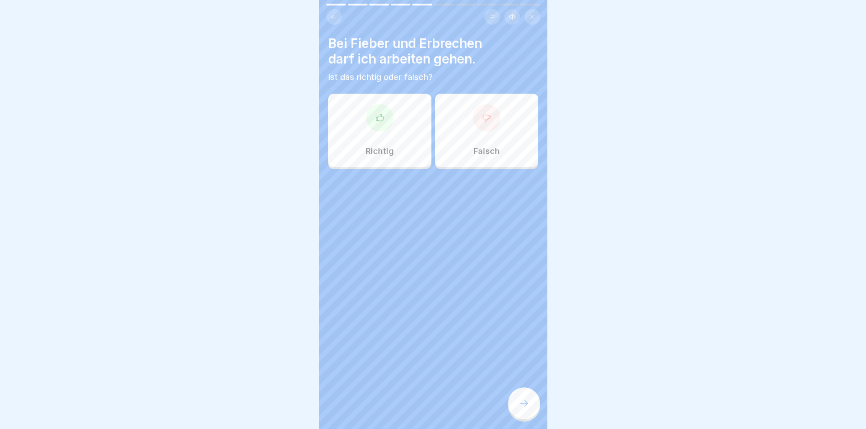
click at [458, 145] on div "Falsch" at bounding box center [486, 130] width 103 height 73
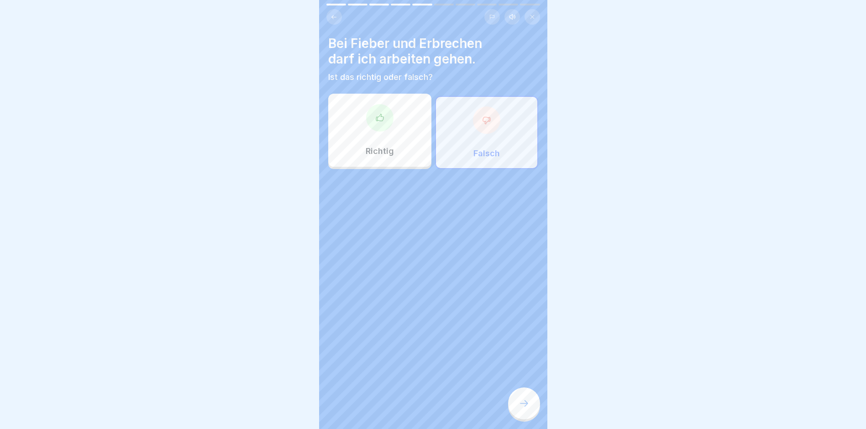
click at [522, 398] on div at bounding box center [524, 403] width 32 height 32
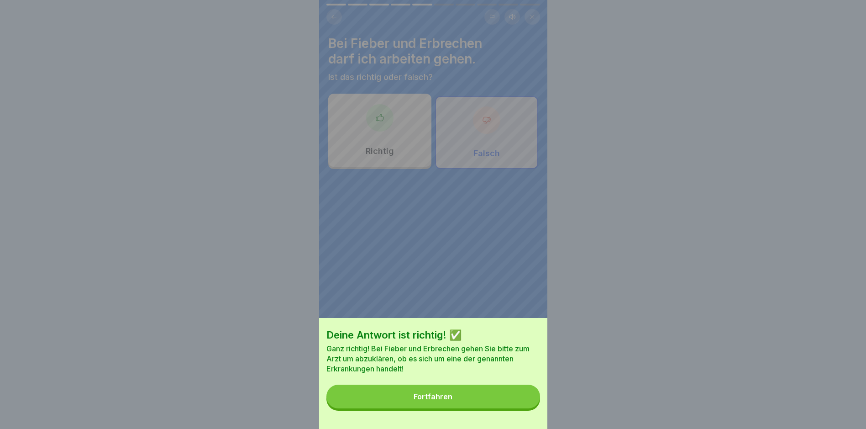
click at [511, 402] on button "Fortfahren" at bounding box center [433, 396] width 214 height 24
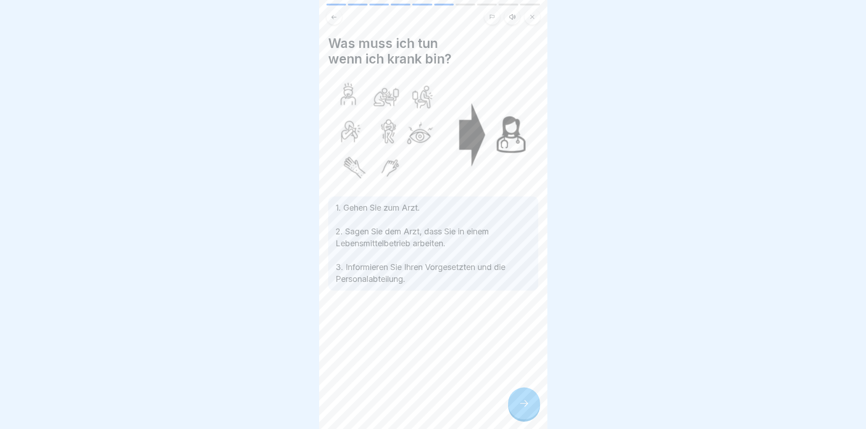
click at [517, 404] on div at bounding box center [524, 403] width 32 height 32
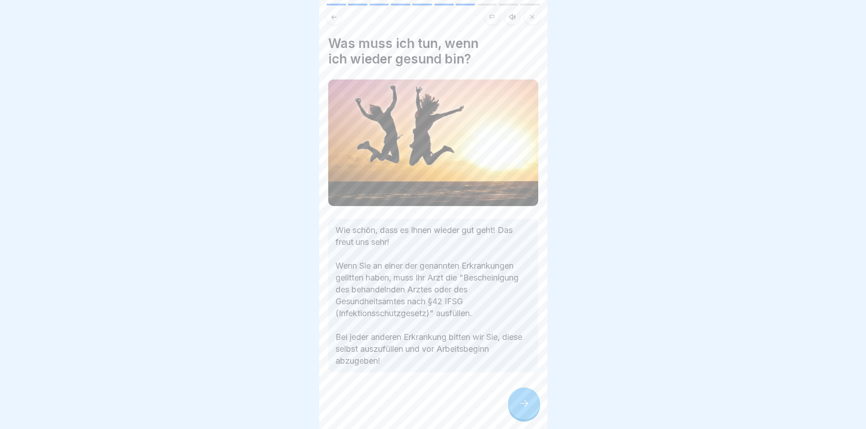
click at [519, 405] on icon at bounding box center [524, 403] width 11 height 11
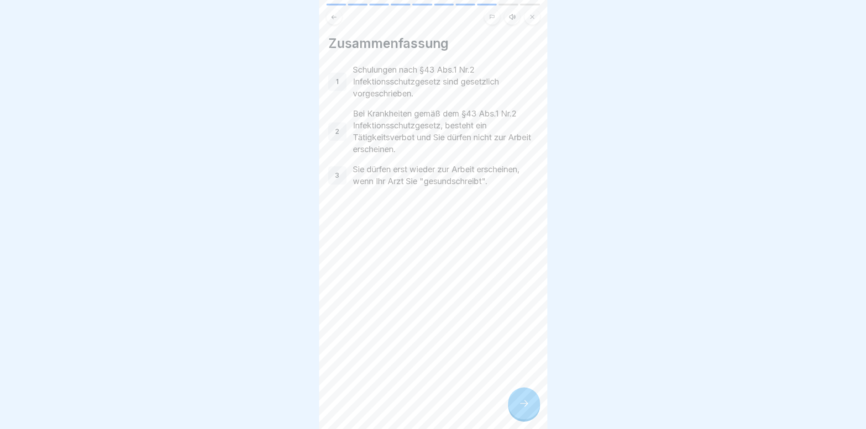
click at [520, 406] on icon at bounding box center [524, 403] width 11 height 11
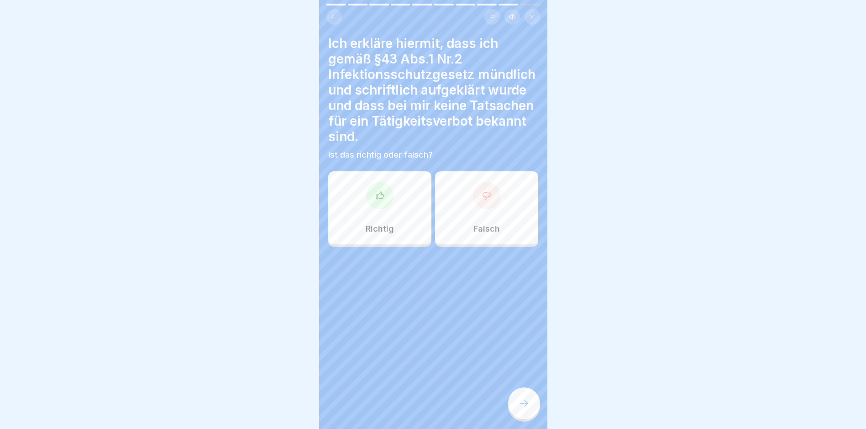
click at [387, 204] on div at bounding box center [379, 195] width 27 height 27
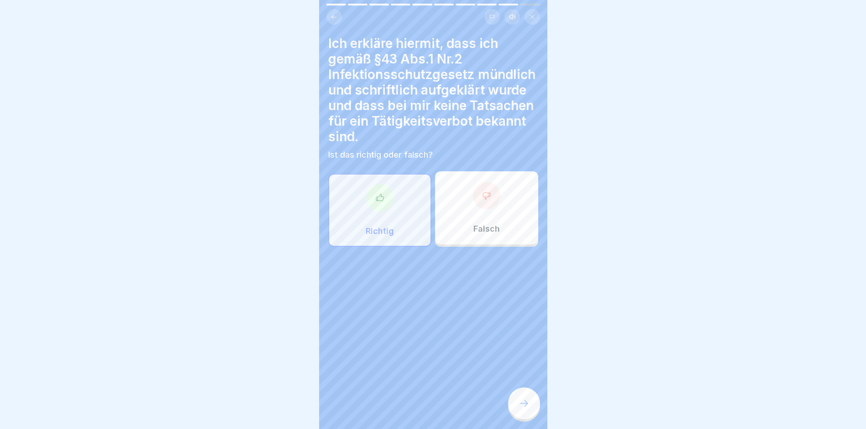
click at [520, 410] on div at bounding box center [524, 403] width 32 height 32
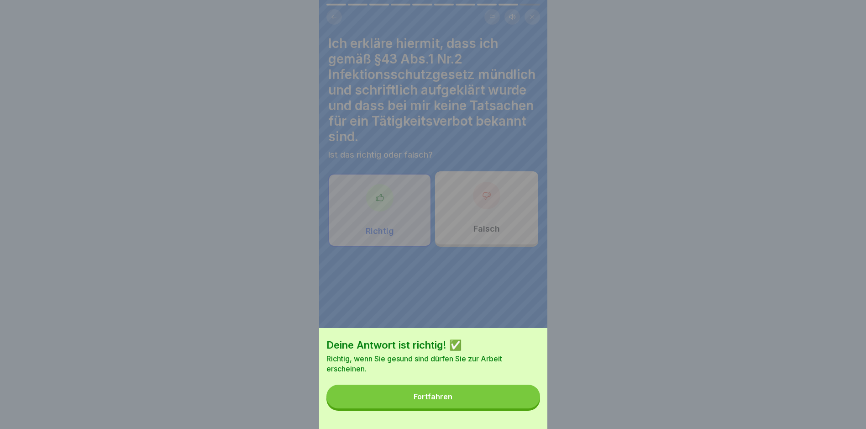
click at [517, 418] on div "Deine Antwort ist richtig! ✅ Richtig, wenn Sie gesund sind dürfen Sie zur Arbei…" at bounding box center [433, 378] width 228 height 101
click at [513, 408] on button "Fortfahren" at bounding box center [433, 396] width 214 height 24
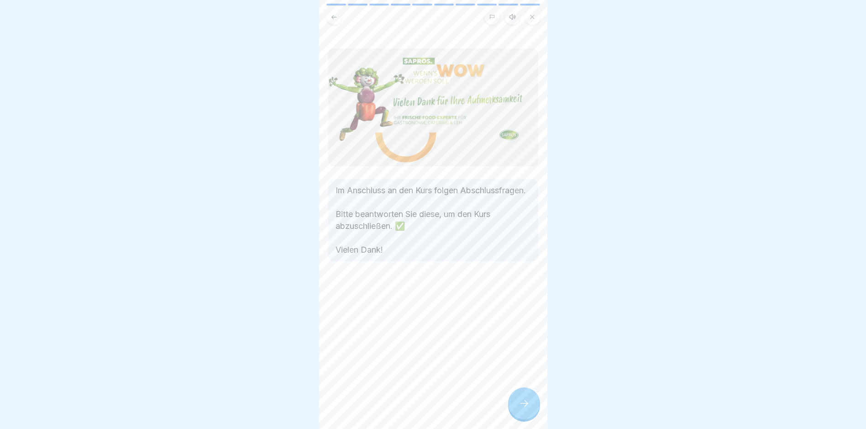
click at [525, 402] on div at bounding box center [524, 403] width 32 height 32
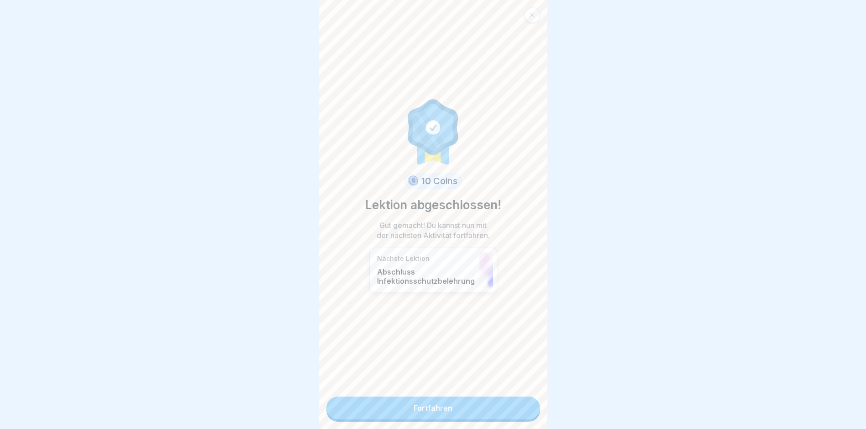
click at [524, 410] on link "Fortfahren" at bounding box center [433, 407] width 214 height 23
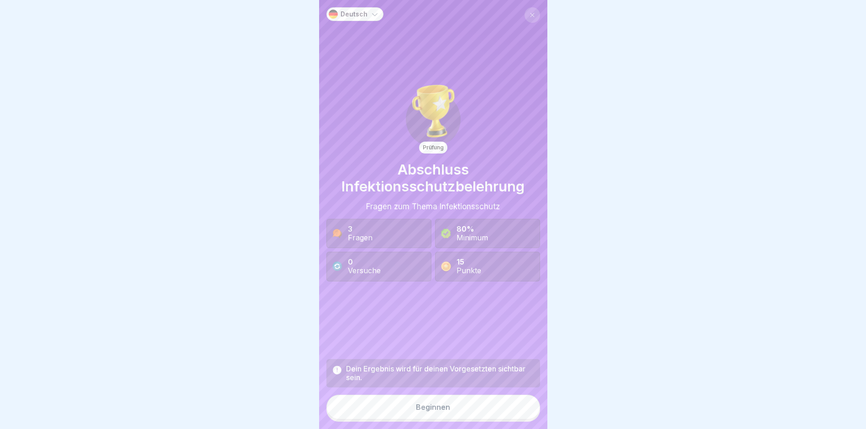
click at [519, 407] on button "Beginnen" at bounding box center [433, 406] width 214 height 25
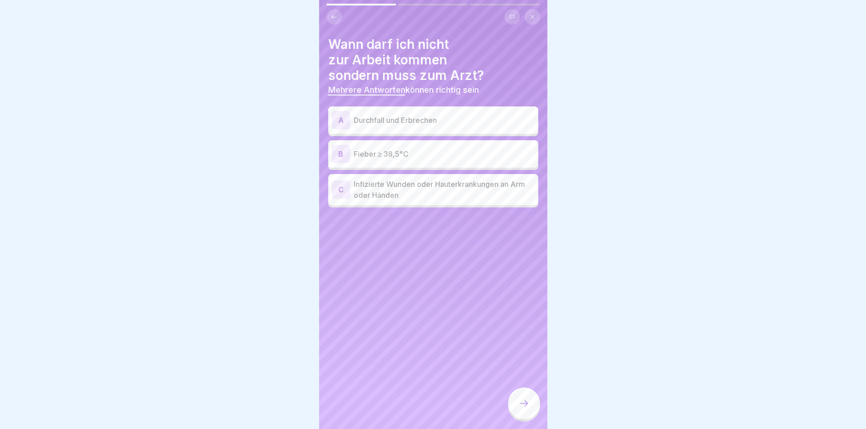
click at [443, 116] on p "Durchfall und Erbrechen" at bounding box center [444, 120] width 181 height 11
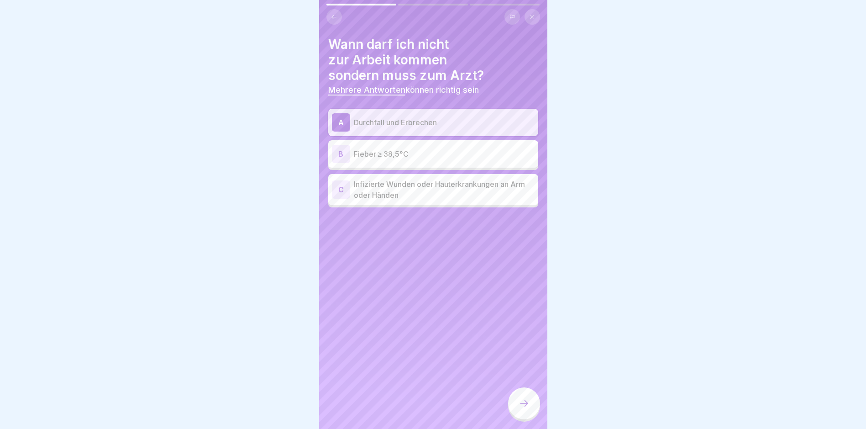
click at [435, 163] on div "B Fieber ≥ 38,5°C" at bounding box center [433, 153] width 210 height 27
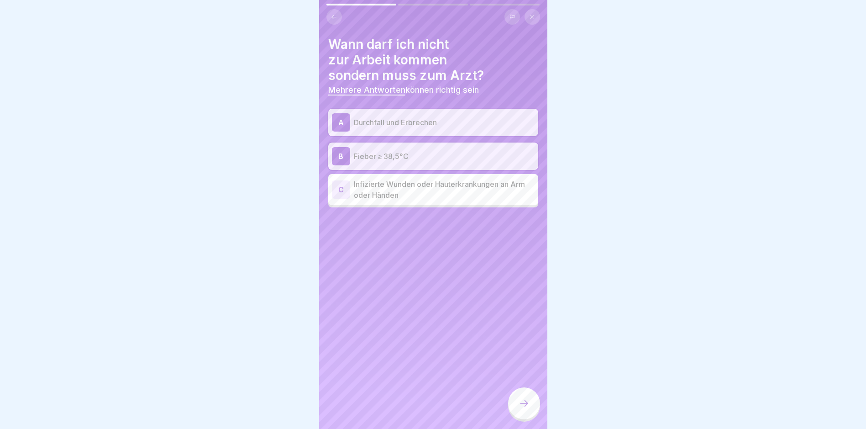
click at [447, 189] on p "Infizierte Wunden oder Hauterkrankungen an Arm oder Händen" at bounding box center [444, 190] width 181 height 22
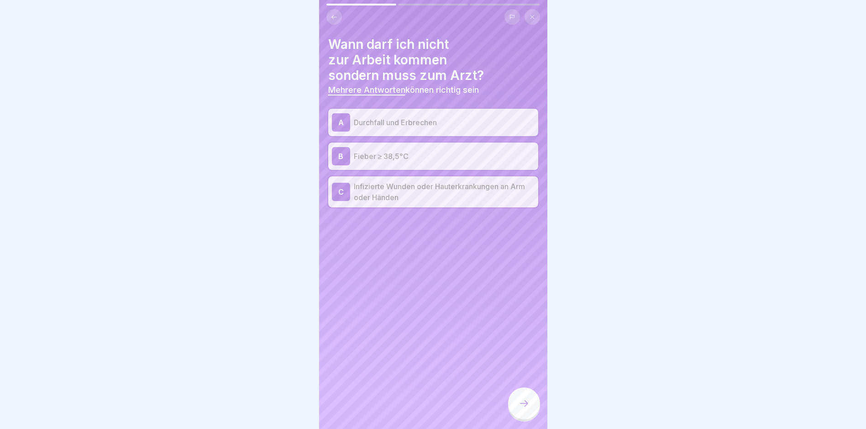
click at [515, 405] on div at bounding box center [524, 403] width 32 height 32
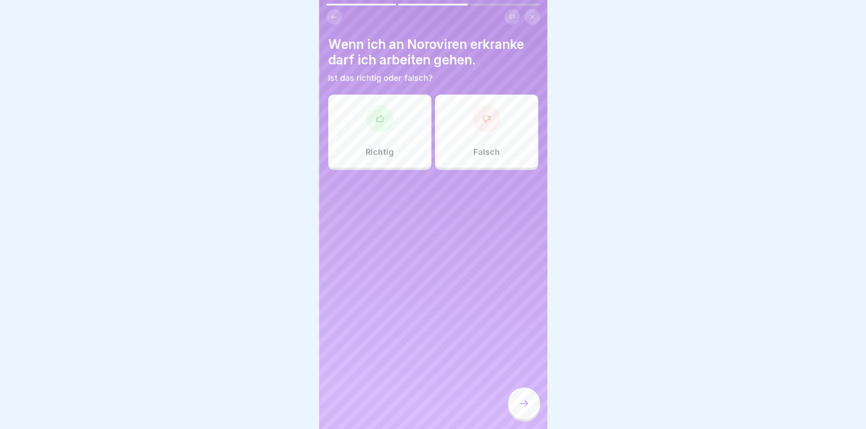
click at [468, 136] on div "Falsch" at bounding box center [486, 131] width 103 height 73
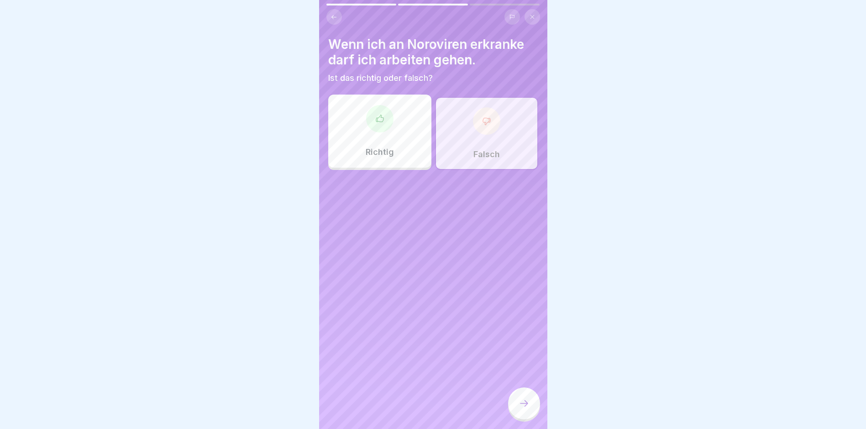
click at [513, 403] on div at bounding box center [524, 403] width 32 height 32
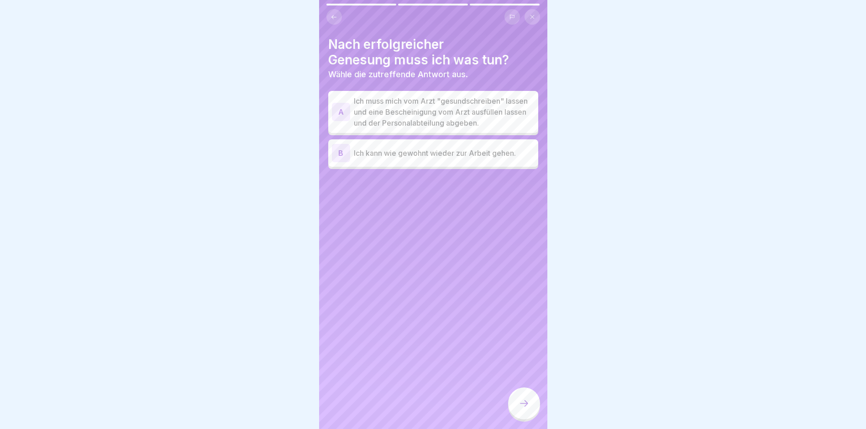
click at [452, 116] on p "Ich muss mich vom Arzt "gesundschreiben" lassen und eine Bescheinigung vom Arzt…" at bounding box center [444, 111] width 181 height 33
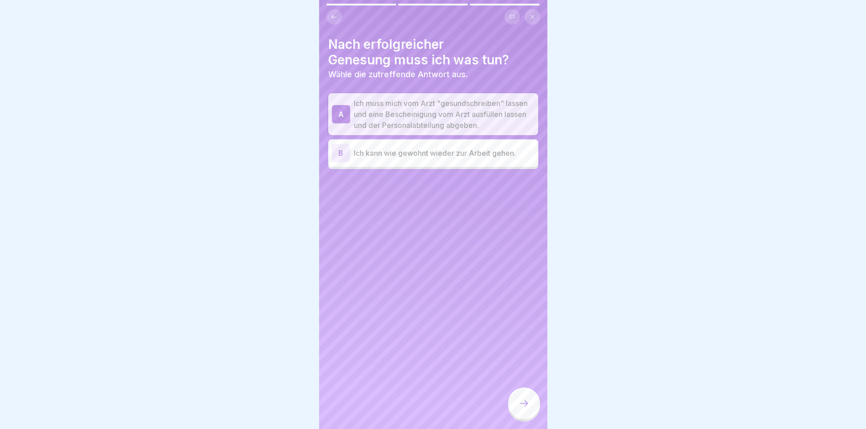
click at [521, 398] on div at bounding box center [524, 403] width 32 height 32
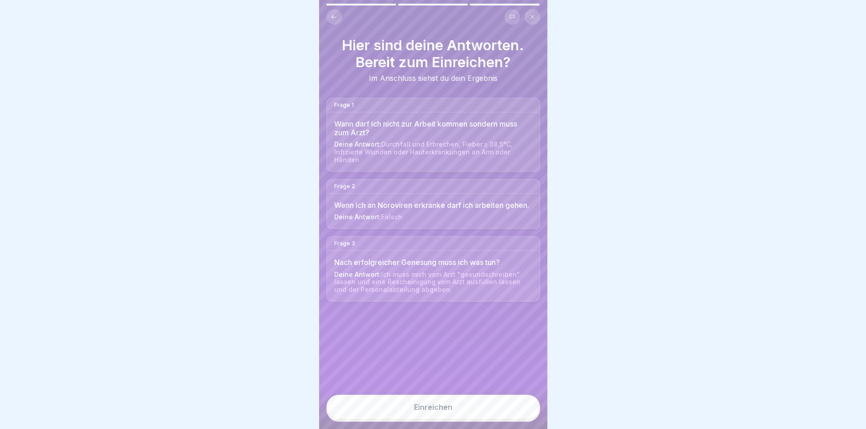
click at [520, 413] on button "Einreichen" at bounding box center [433, 406] width 214 height 25
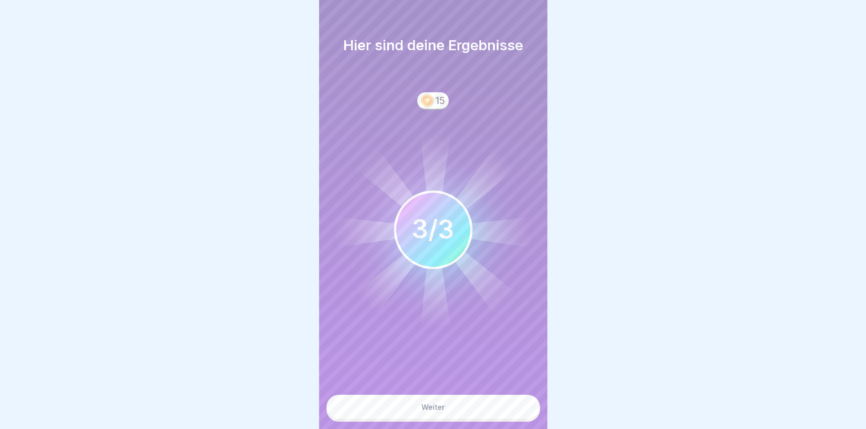
click at [519, 414] on button "Weiter" at bounding box center [433, 406] width 214 height 25
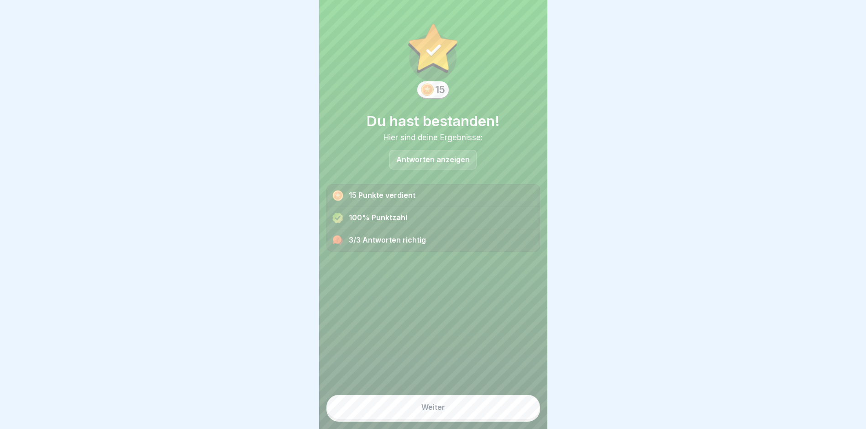
click at [519, 415] on button "Weiter" at bounding box center [433, 406] width 214 height 25
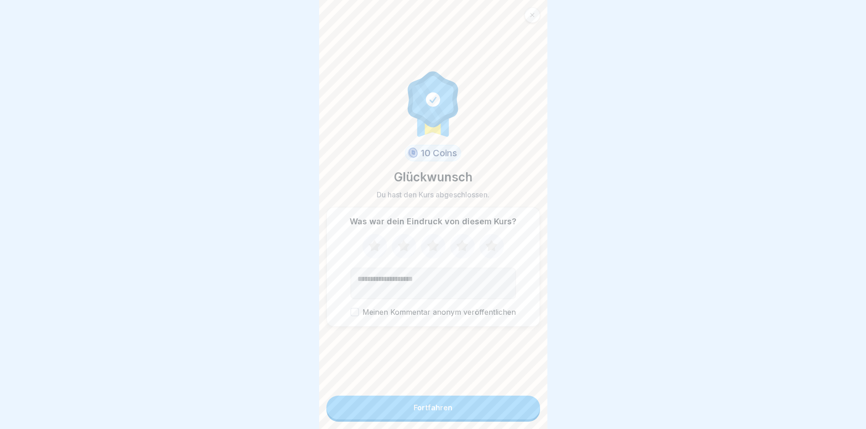
click at [519, 415] on button "Fortfahren" at bounding box center [433, 407] width 214 height 24
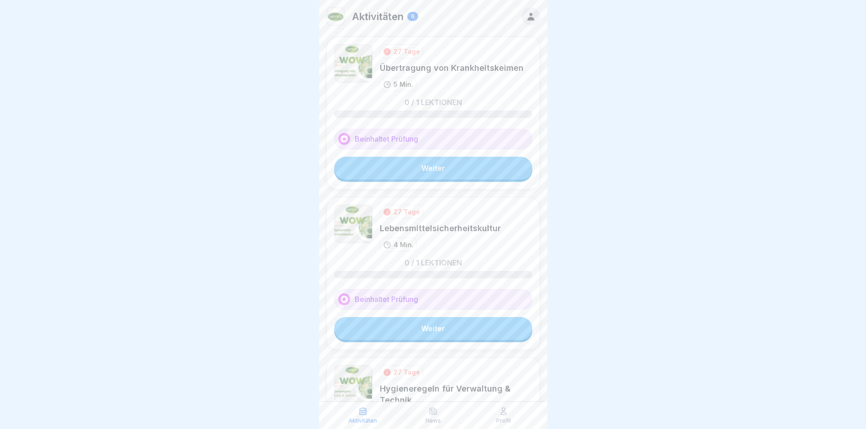
click at [459, 168] on link "Weiter" at bounding box center [433, 168] width 198 height 23
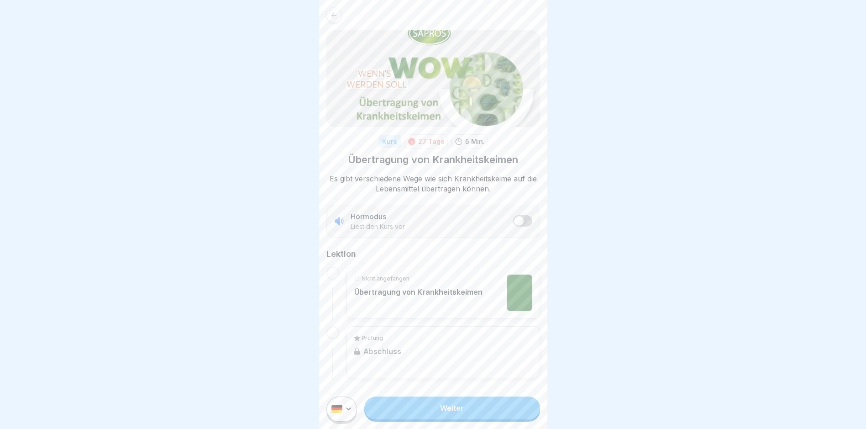
click at [453, 419] on link "Weiter" at bounding box center [451, 407] width 175 height 23
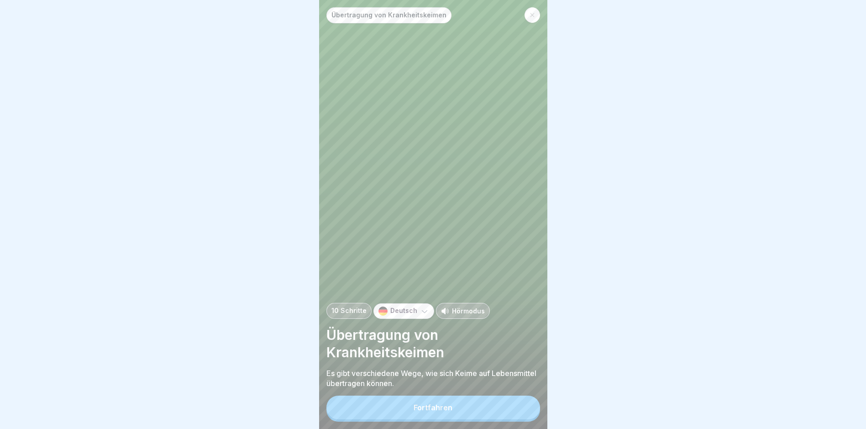
click at [453, 419] on button "Fortfahren" at bounding box center [433, 407] width 214 height 24
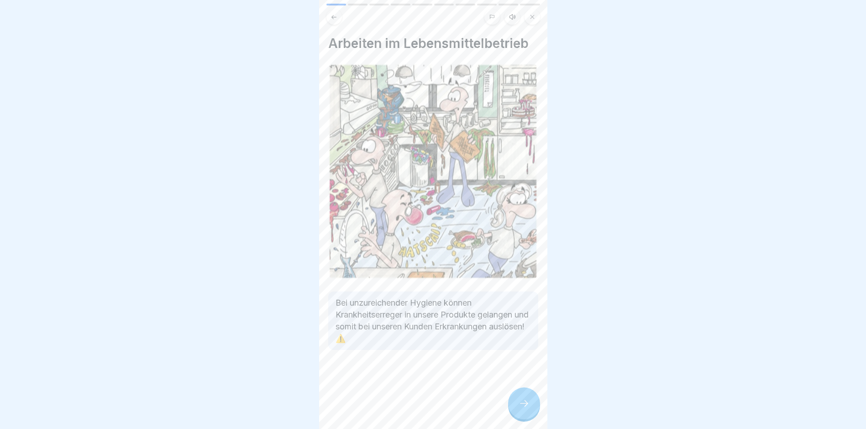
click at [515, 404] on div at bounding box center [524, 403] width 32 height 32
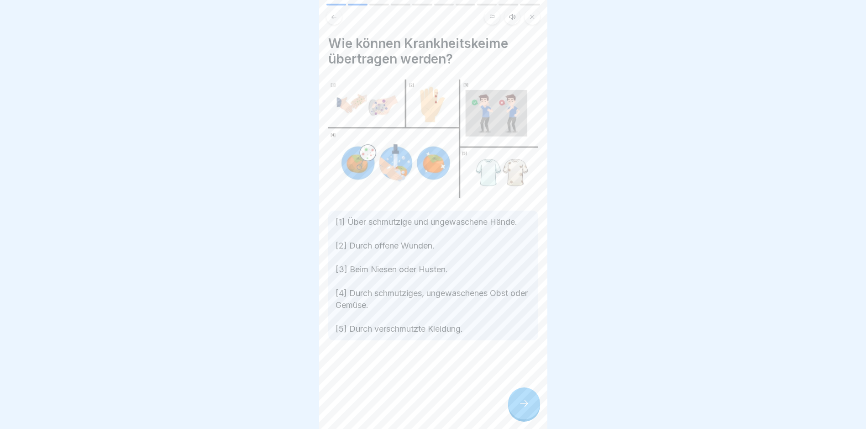
click at [520, 402] on div at bounding box center [524, 403] width 32 height 32
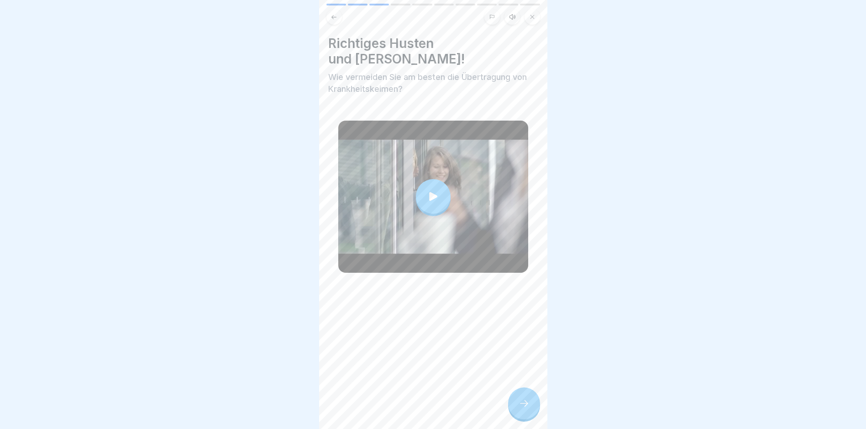
click at [520, 409] on icon at bounding box center [524, 403] width 11 height 11
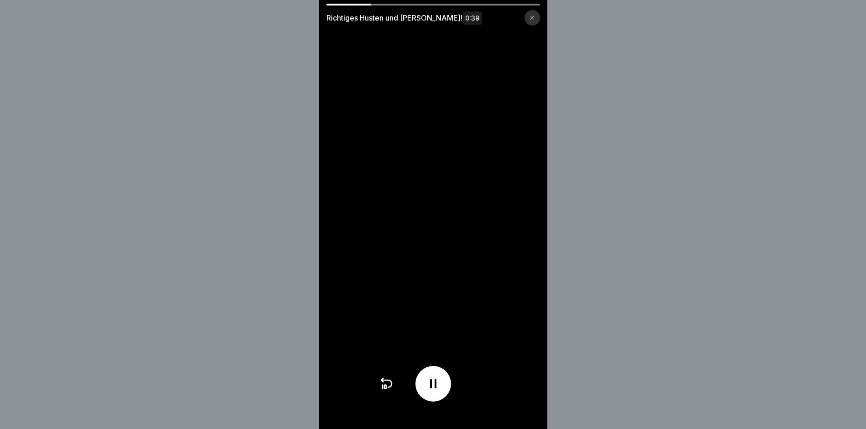
scroll to position [7, 0]
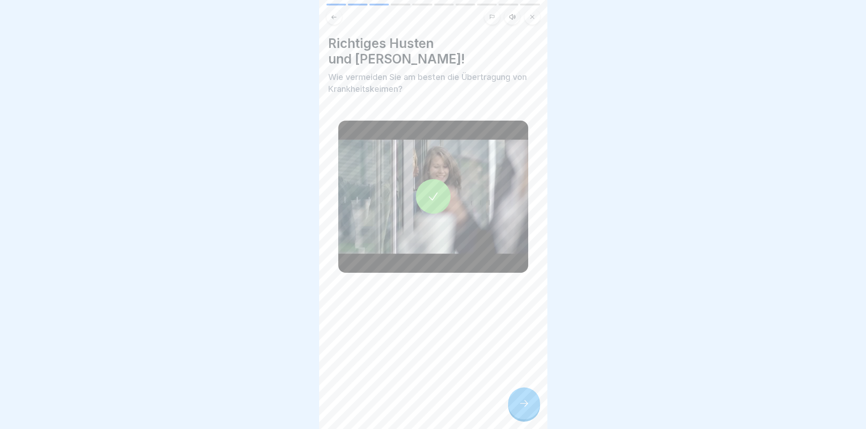
click at [520, 408] on icon at bounding box center [524, 403] width 11 height 11
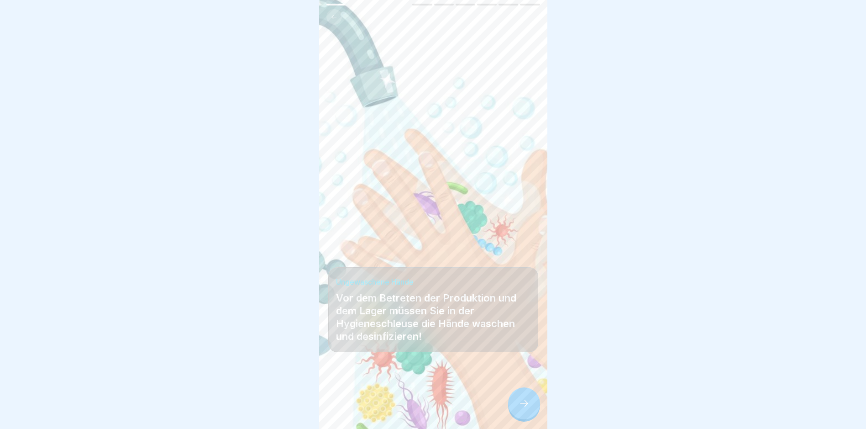
click at [520, 408] on icon at bounding box center [524, 403] width 11 height 11
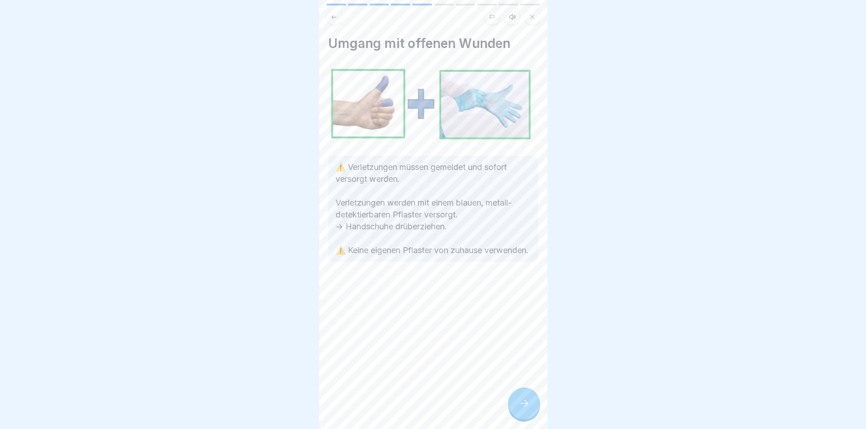
click at [520, 409] on div at bounding box center [524, 403] width 32 height 32
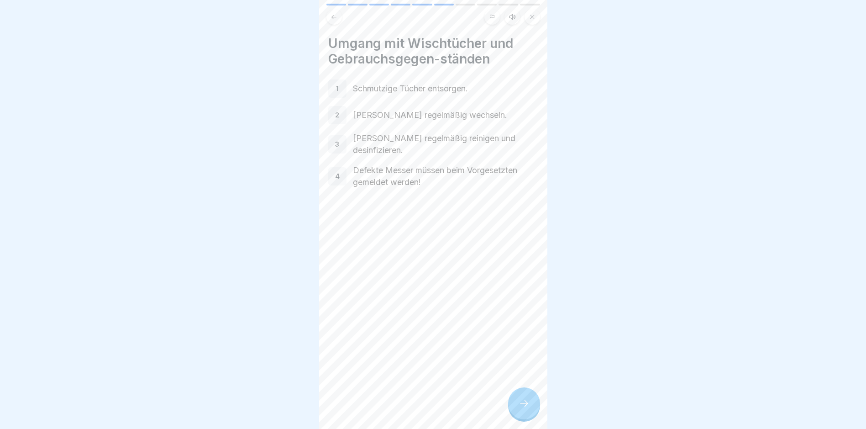
click at [520, 409] on div at bounding box center [524, 403] width 32 height 32
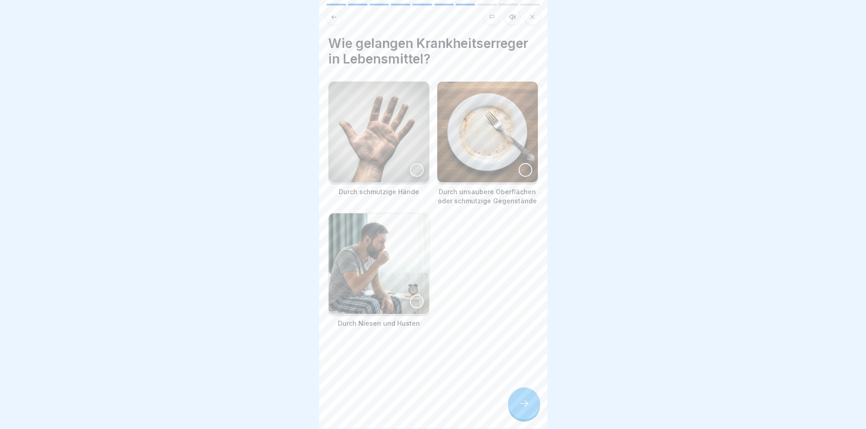
click at [520, 409] on div at bounding box center [524, 403] width 32 height 32
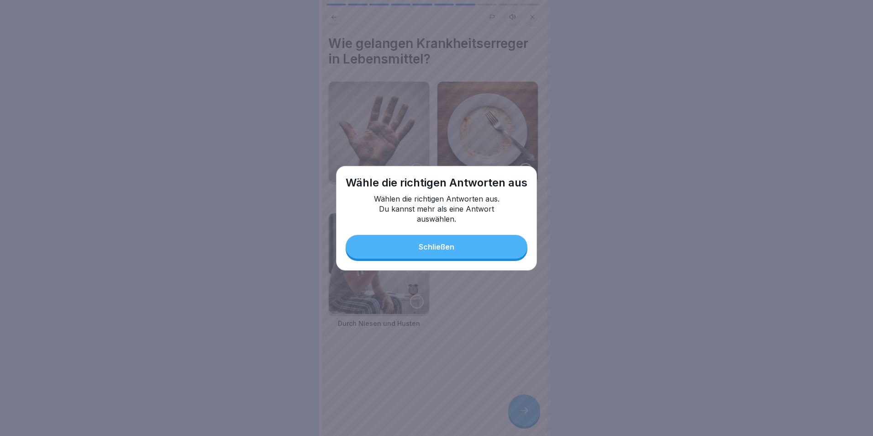
click at [446, 250] on div "Schließen" at bounding box center [437, 246] width 36 height 8
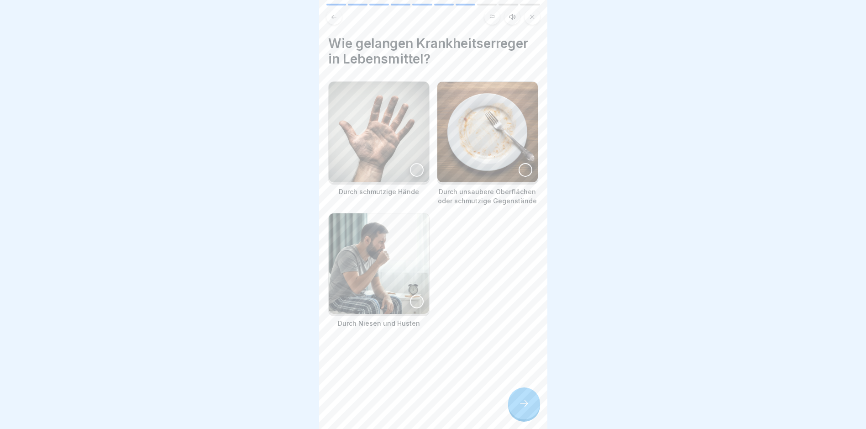
click at [410, 172] on div at bounding box center [417, 170] width 14 height 14
click at [507, 167] on img at bounding box center [487, 132] width 100 height 100
click at [413, 298] on div at bounding box center [417, 301] width 14 height 14
click at [519, 399] on div at bounding box center [524, 403] width 32 height 32
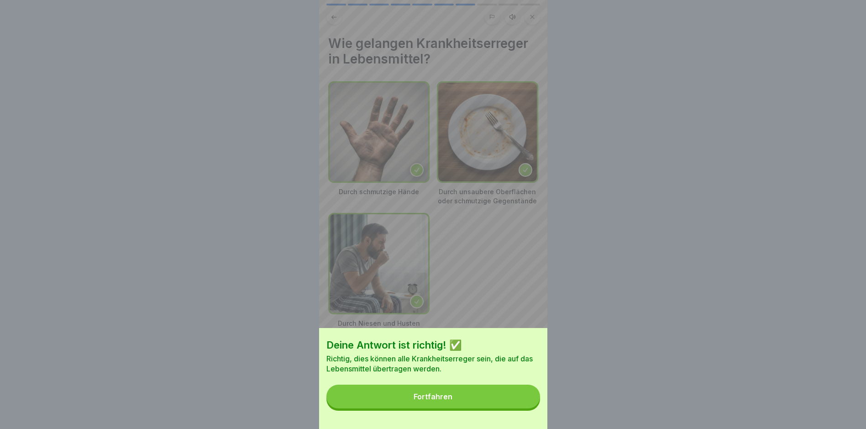
click at [520, 407] on button "Fortfahren" at bounding box center [433, 396] width 214 height 24
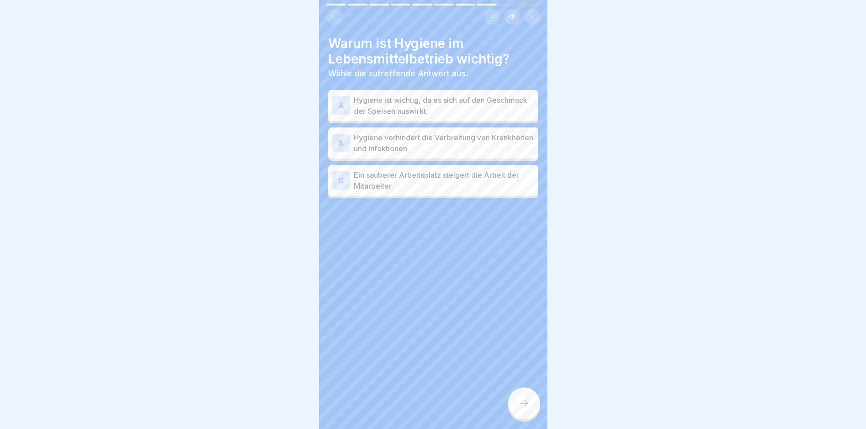
click at [496, 142] on p "Hygiene verhindert die Verbreitung von Krankheiten und Infektionen." at bounding box center [444, 143] width 181 height 22
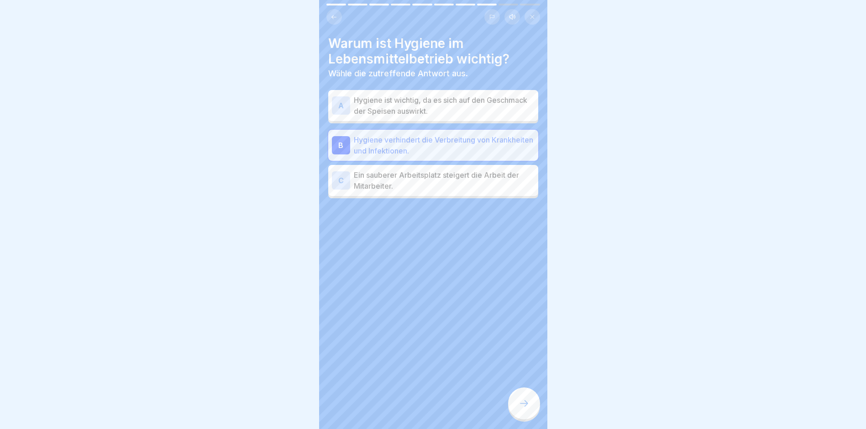
click at [515, 404] on div at bounding box center [524, 403] width 32 height 32
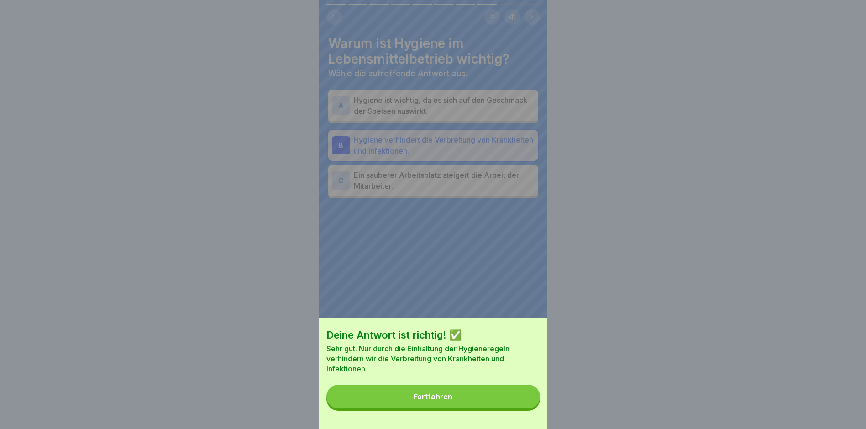
click at [515, 408] on button "Fortfahren" at bounding box center [433, 396] width 214 height 24
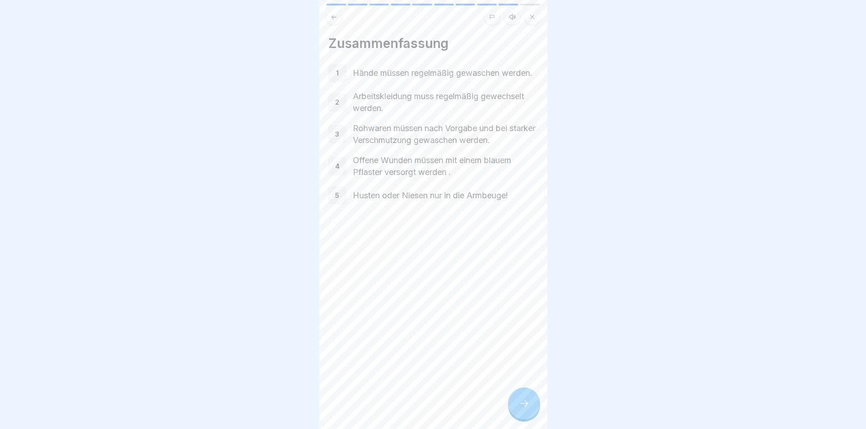
click at [519, 409] on icon at bounding box center [524, 403] width 11 height 11
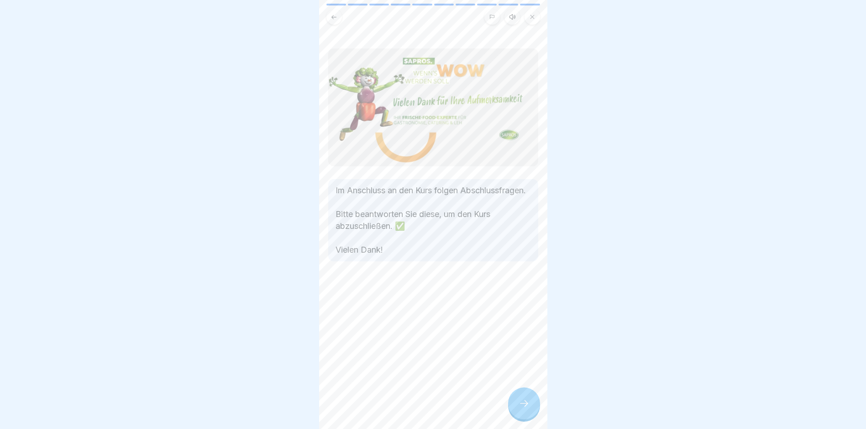
click at [520, 409] on icon at bounding box center [524, 403] width 11 height 11
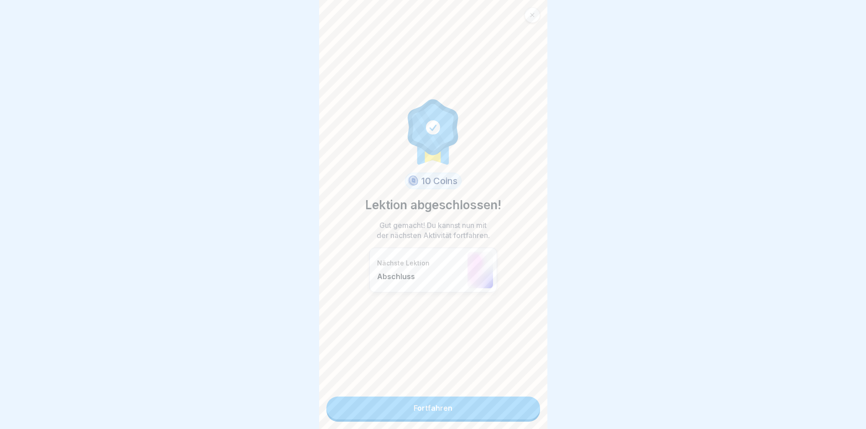
click at [522, 416] on link "Fortfahren" at bounding box center [433, 407] width 214 height 23
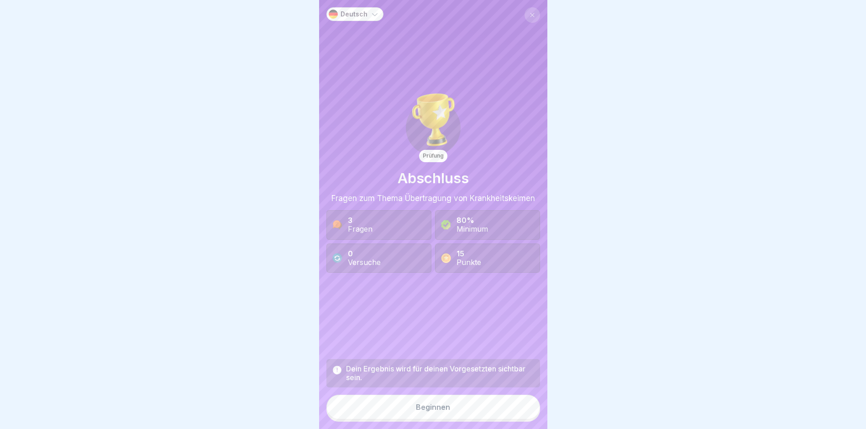
click at [522, 416] on button "Beginnen" at bounding box center [433, 406] width 214 height 25
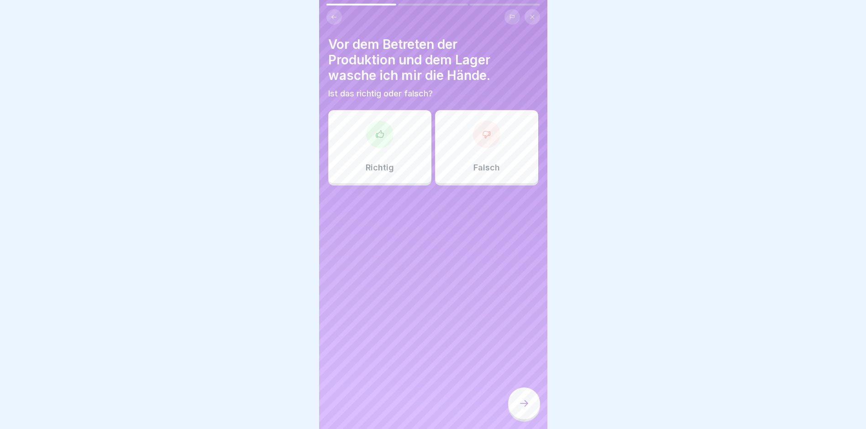
click at [389, 147] on div "Richtig" at bounding box center [379, 146] width 103 height 73
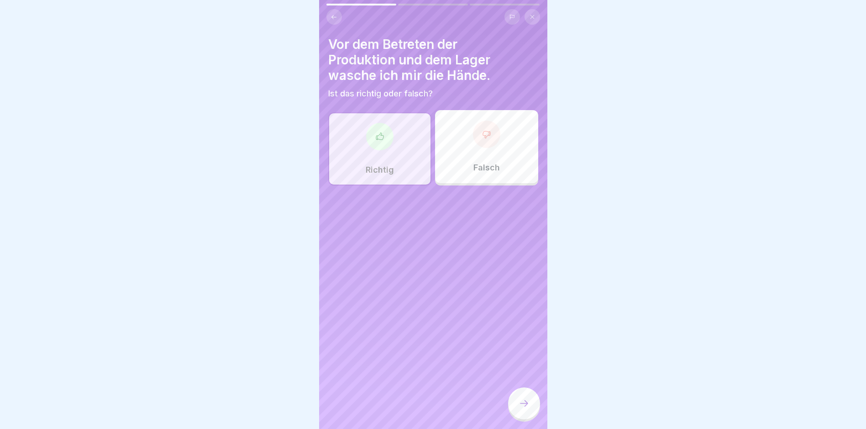
click at [525, 407] on icon at bounding box center [524, 403] width 11 height 11
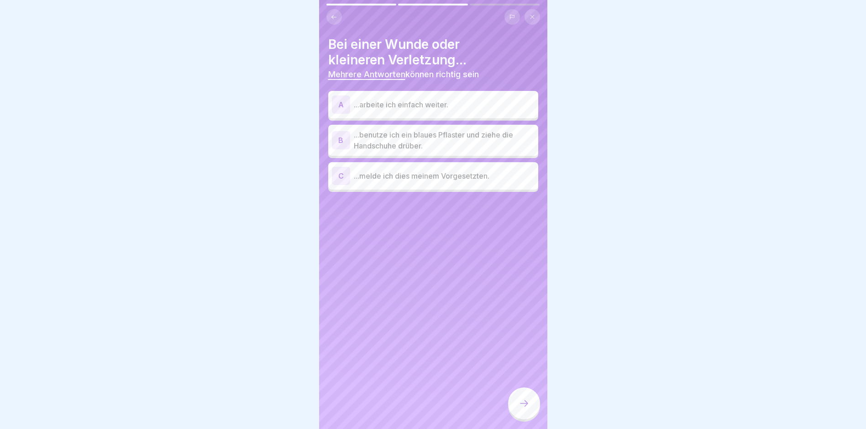
click at [447, 147] on p "...benutze ich ein blaues Pflaster und ziehe die Handschuhe drüber." at bounding box center [444, 140] width 181 height 22
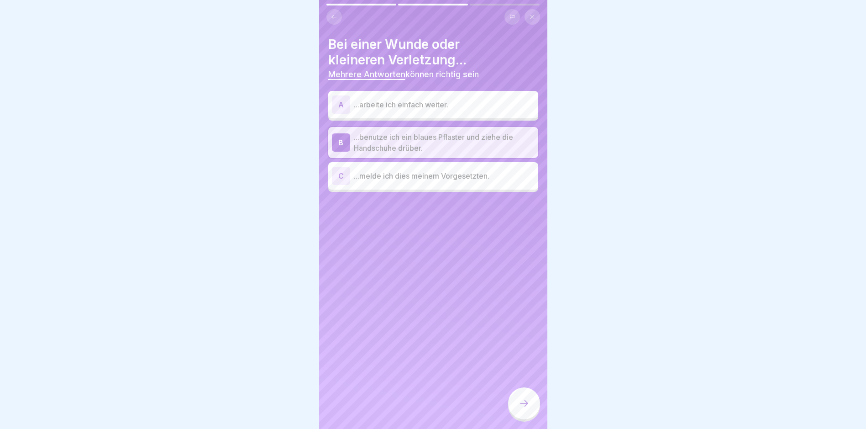
click at [461, 181] on div "C ...melde ich dies meinem Vorgesetzten." at bounding box center [433, 176] width 203 height 18
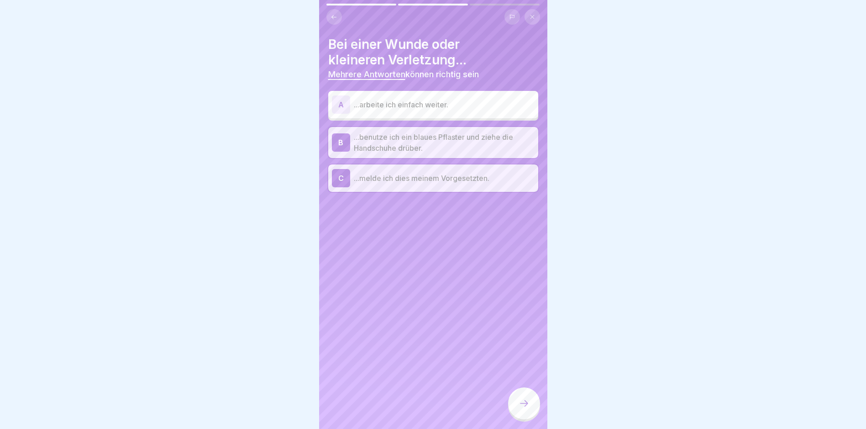
click at [521, 418] on div at bounding box center [524, 403] width 32 height 32
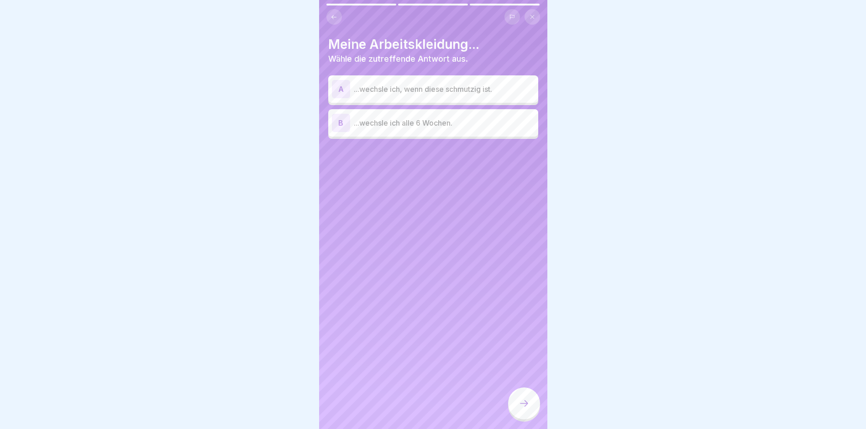
click at [457, 88] on p "...wechsle ich, wenn diese schmutzig ist." at bounding box center [444, 89] width 181 height 11
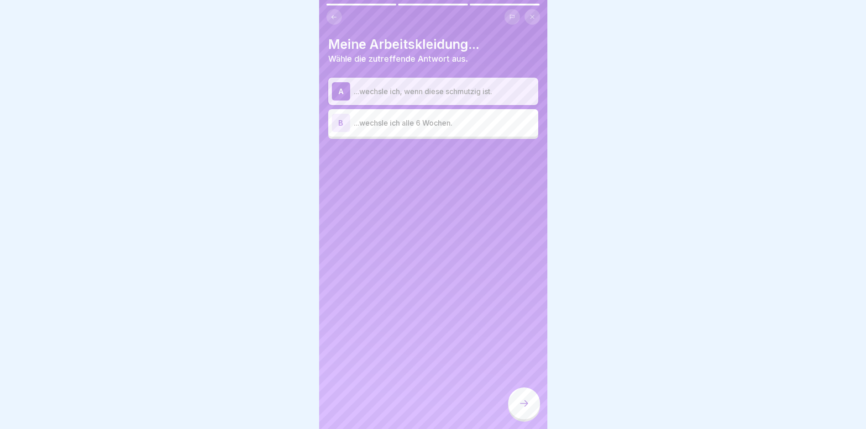
click at [532, 413] on div at bounding box center [524, 403] width 32 height 32
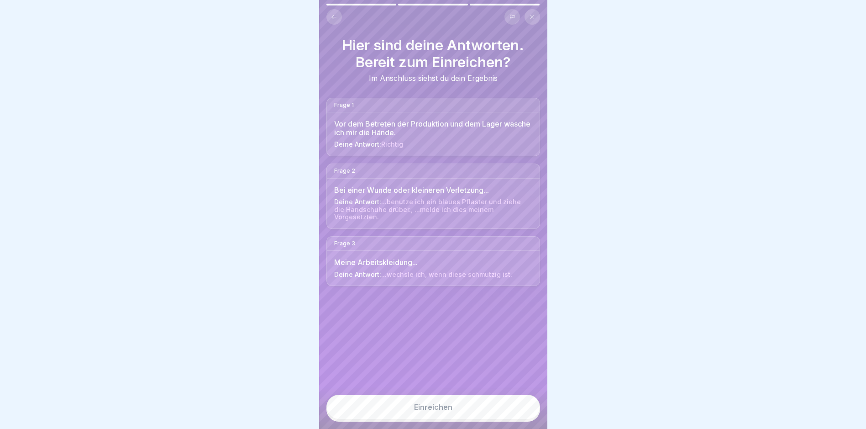
click at [503, 408] on button "Einreichen" at bounding box center [433, 406] width 214 height 25
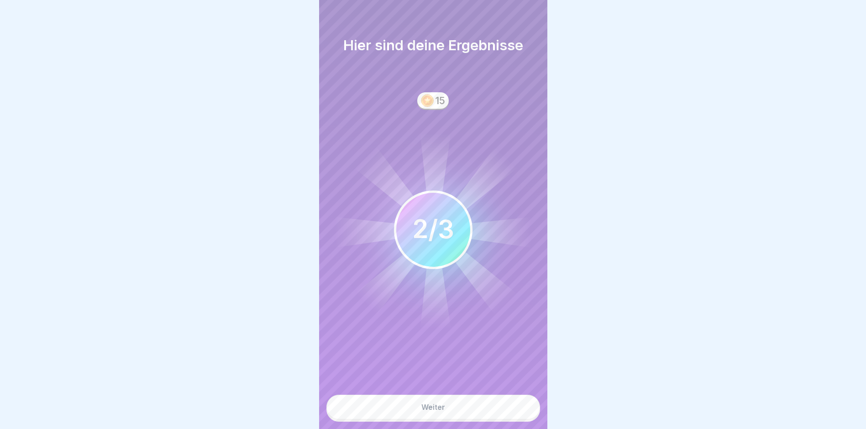
click at [502, 416] on button "Weiter" at bounding box center [433, 406] width 214 height 25
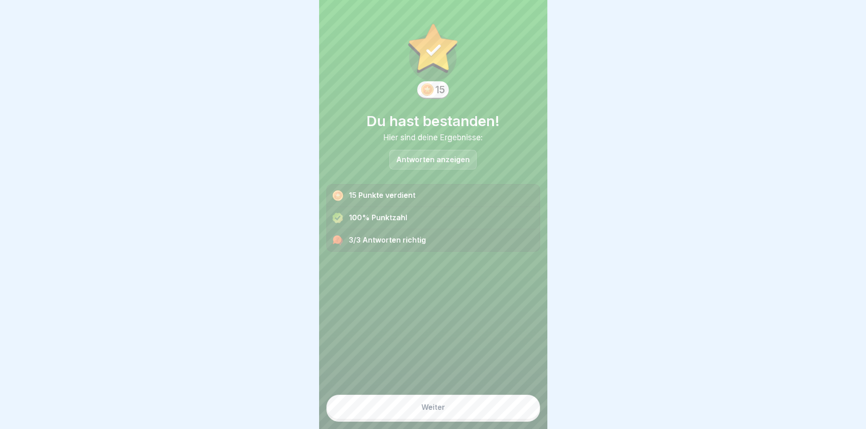
click at [502, 416] on button "Weiter" at bounding box center [433, 406] width 214 height 25
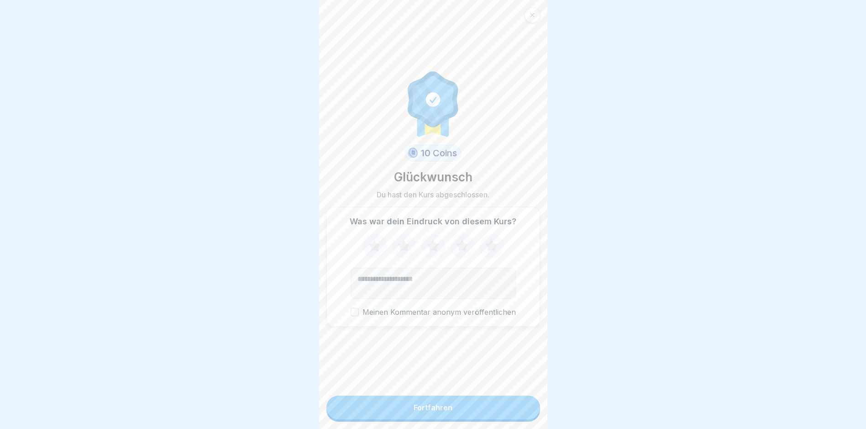
click at [502, 416] on button "Fortfahren" at bounding box center [433, 407] width 214 height 24
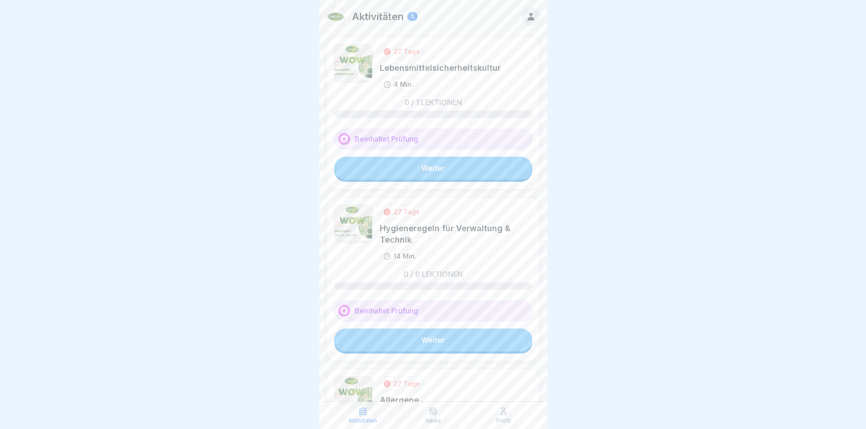
drag, startPoint x: 467, startPoint y: 156, endPoint x: 468, endPoint y: 178, distance: 21.9
click at [467, 157] on div "27 Tage Lebensmittelsicherheitskultur 4 Min. 0 / 1 Lektionen Beinhaltet Prüfung…" at bounding box center [433, 113] width 214 height 153
click at [468, 178] on link "Weiter" at bounding box center [433, 168] width 198 height 23
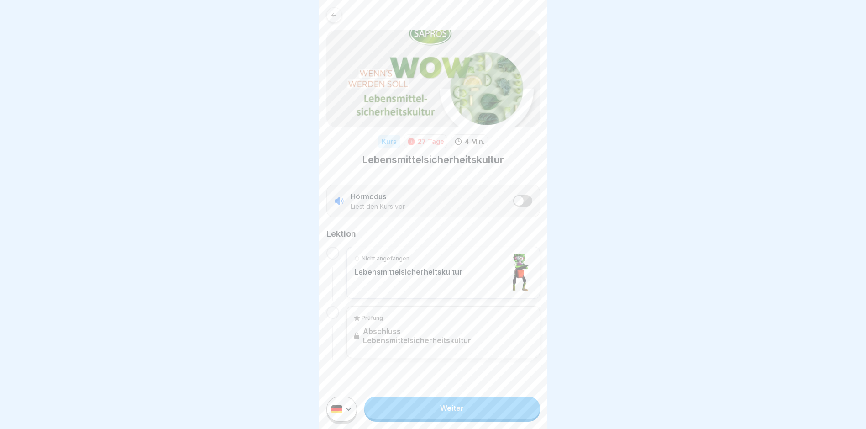
click at [484, 419] on link "Weiter" at bounding box center [451, 407] width 175 height 23
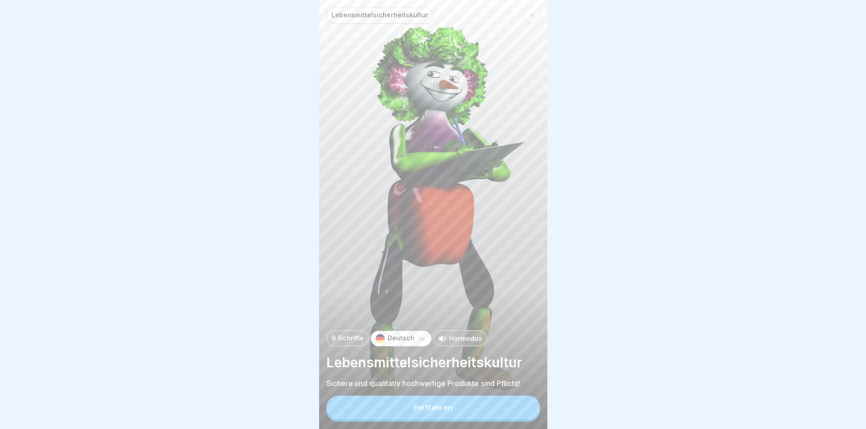
click at [483, 415] on button "Fortfahren" at bounding box center [433, 407] width 214 height 24
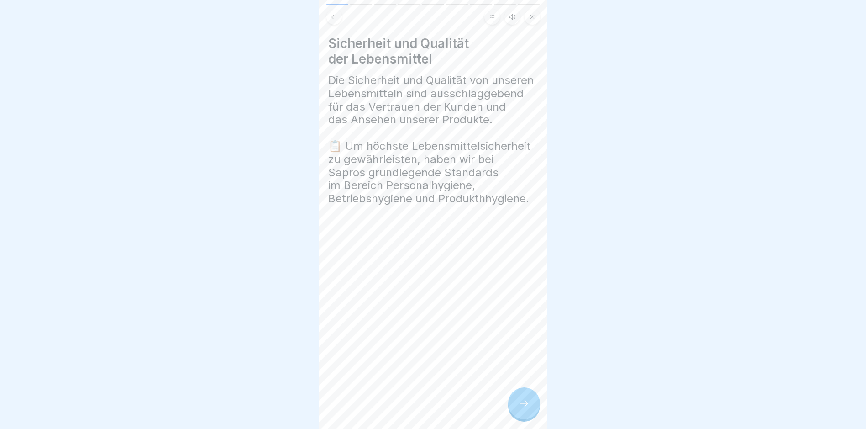
click at [519, 419] on div at bounding box center [524, 403] width 32 height 32
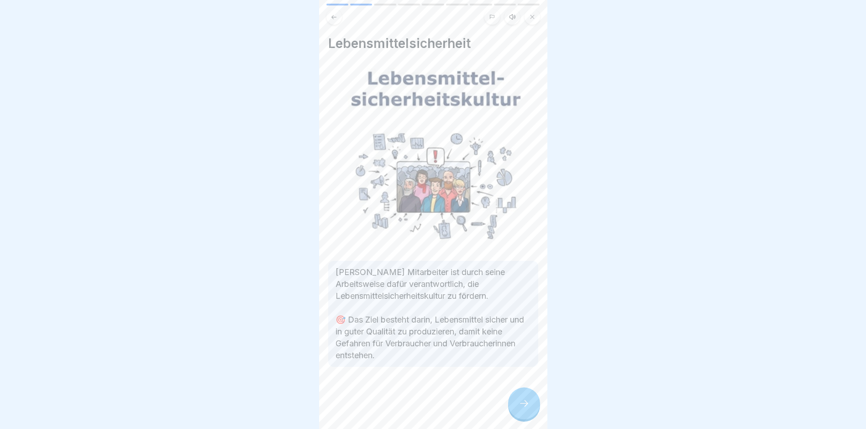
click at [519, 419] on div at bounding box center [524, 403] width 32 height 32
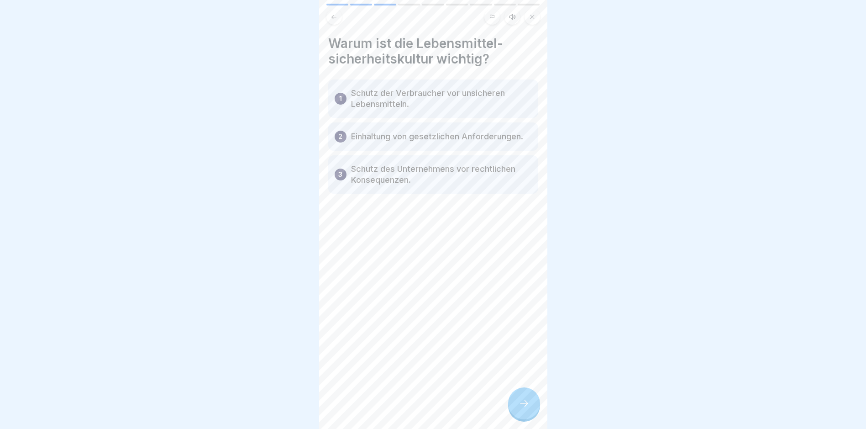
click at [519, 418] on div at bounding box center [524, 403] width 32 height 32
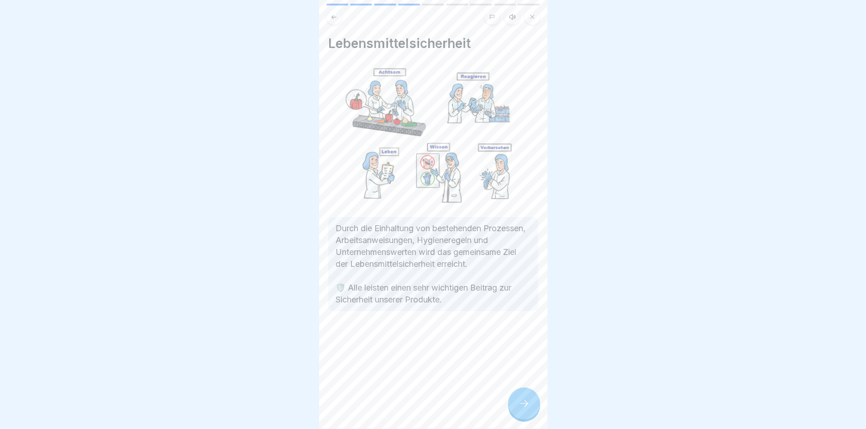
click at [519, 418] on div at bounding box center [524, 403] width 32 height 32
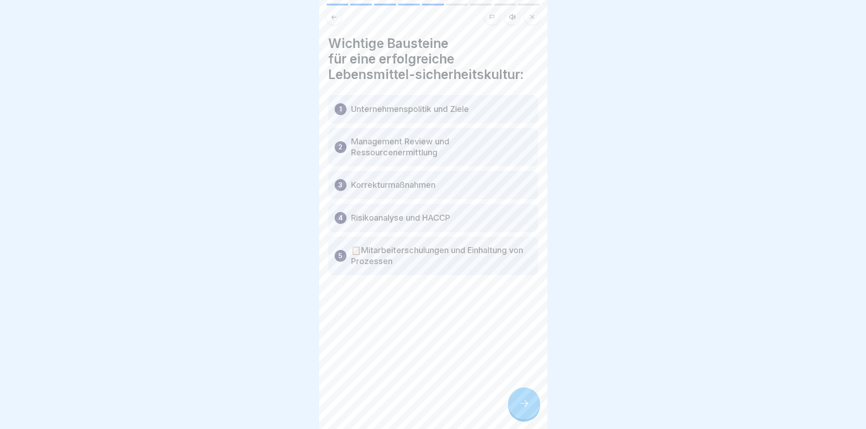
click at [519, 417] on div at bounding box center [524, 403] width 32 height 32
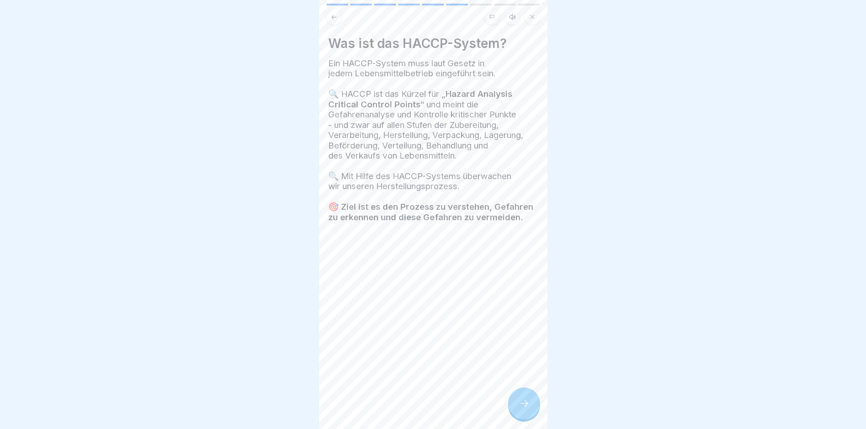
click at [519, 417] on div at bounding box center [524, 403] width 32 height 32
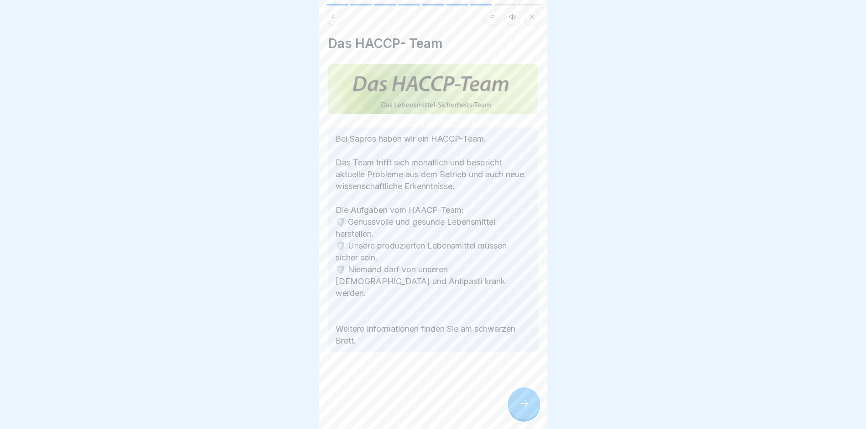
click at [519, 417] on div at bounding box center [524, 403] width 32 height 32
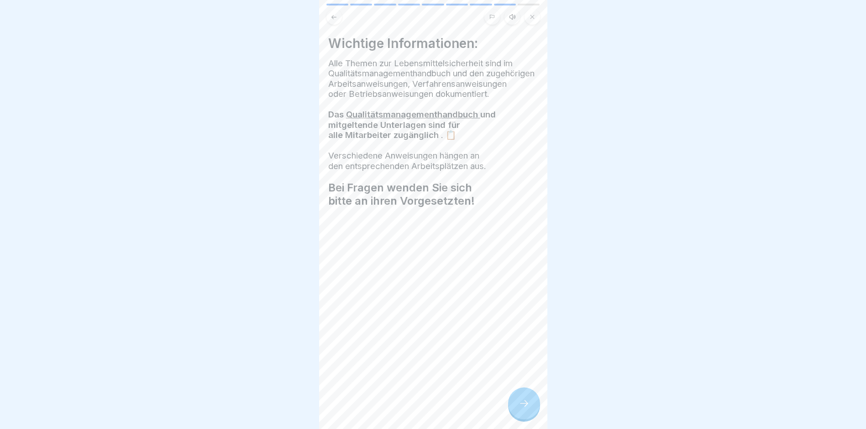
click at [519, 417] on div at bounding box center [524, 403] width 32 height 32
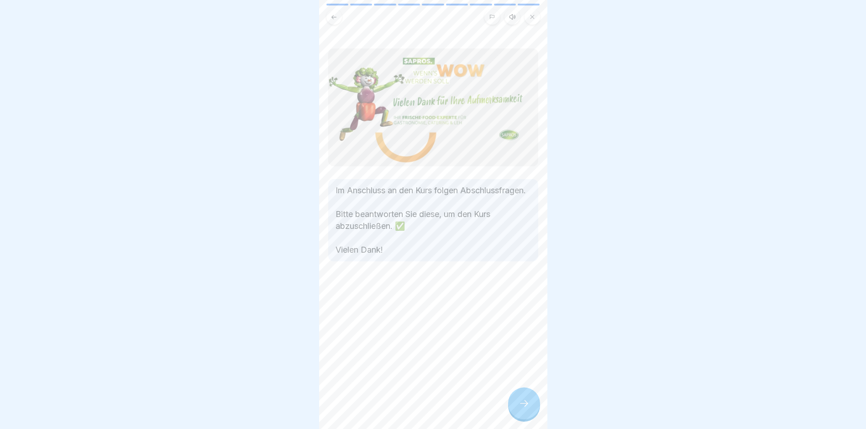
click at [519, 417] on div at bounding box center [524, 403] width 32 height 32
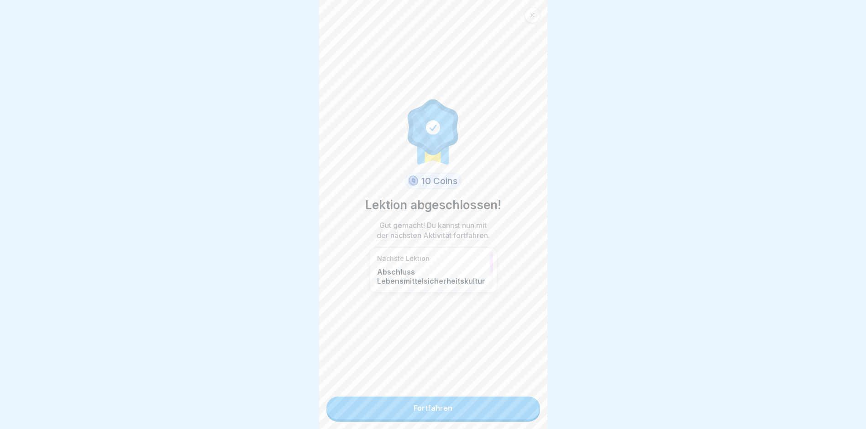
click at [519, 417] on link "Fortfahren" at bounding box center [433, 407] width 214 height 23
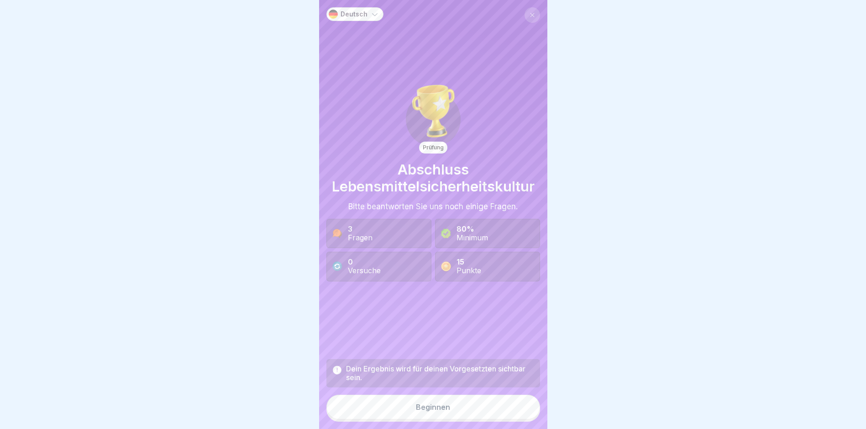
click at [519, 417] on button "Beginnen" at bounding box center [433, 406] width 214 height 25
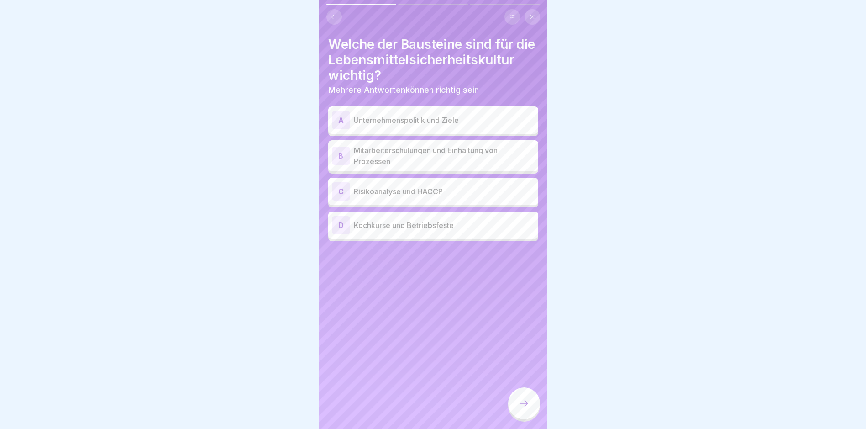
click at [453, 129] on div "A Unternehmenspolitik und Ziele" at bounding box center [433, 120] width 203 height 18
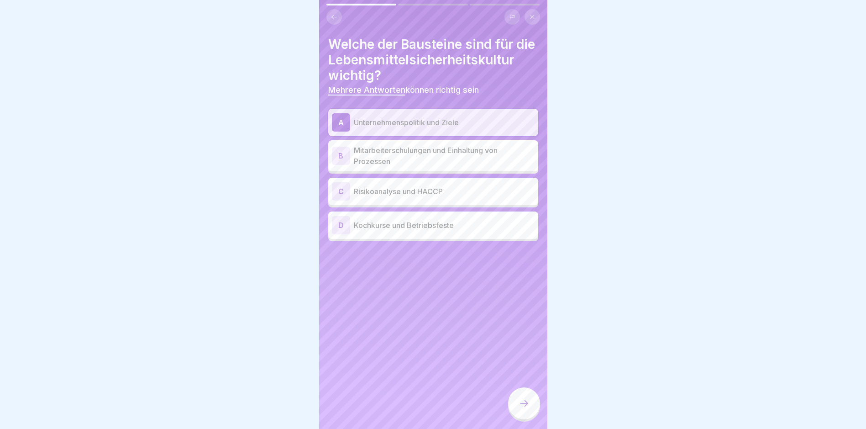
click at [452, 167] on p "Mitarbeiterschulungen und Einhaltung von Prozessen" at bounding box center [444, 156] width 181 height 22
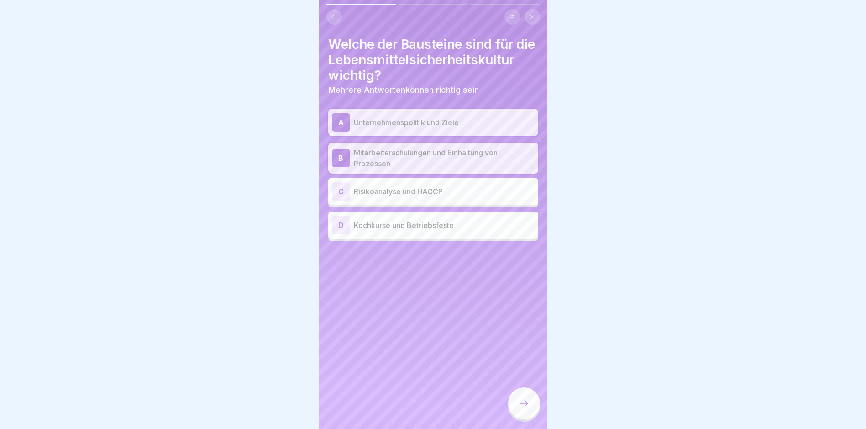
click at [441, 200] on div "C Risikoanalyse und HACCP" at bounding box center [433, 191] width 203 height 18
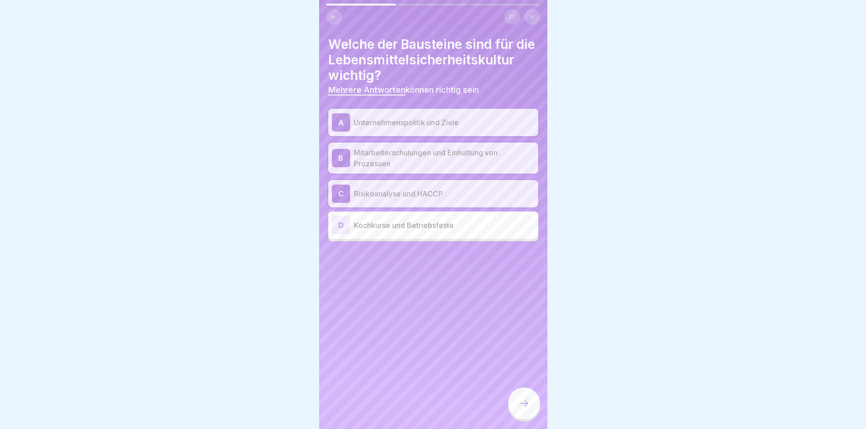
click at [520, 408] on icon at bounding box center [524, 403] width 11 height 11
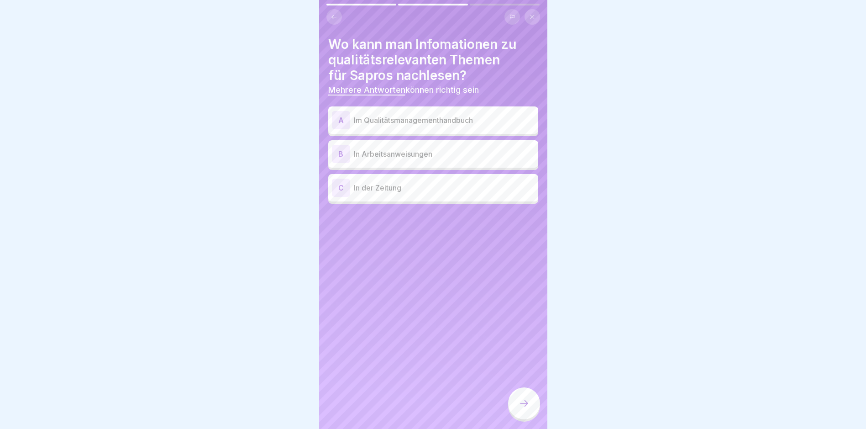
click at [521, 408] on icon at bounding box center [524, 403] width 11 height 11
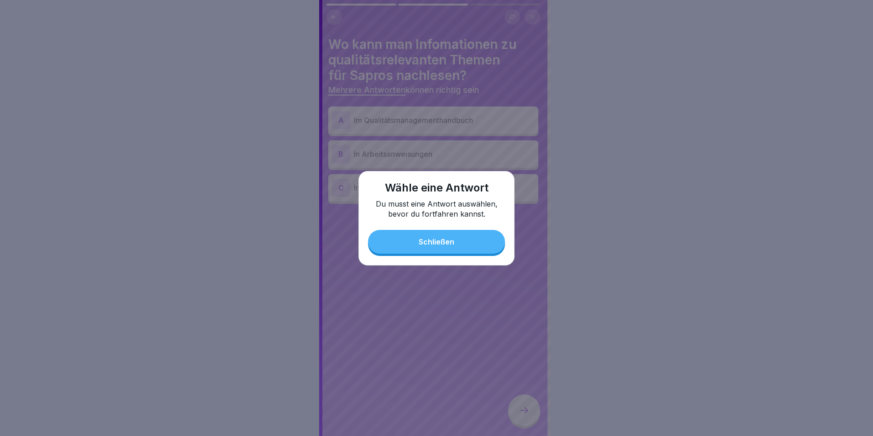
click at [469, 246] on button "Schließen" at bounding box center [436, 242] width 137 height 24
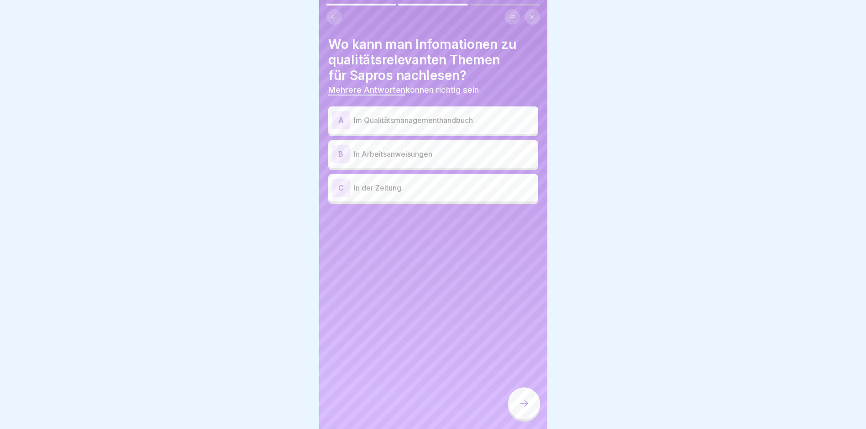
click at [442, 113] on div "A Im Qualitätsmanagementhandbuch" at bounding box center [433, 120] width 203 height 18
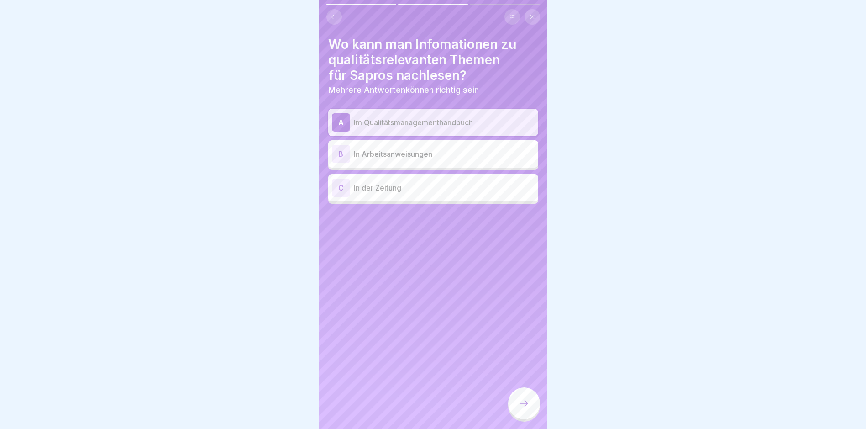
click at [416, 164] on div "B In Arbeitsanweisungen" at bounding box center [433, 153] width 210 height 27
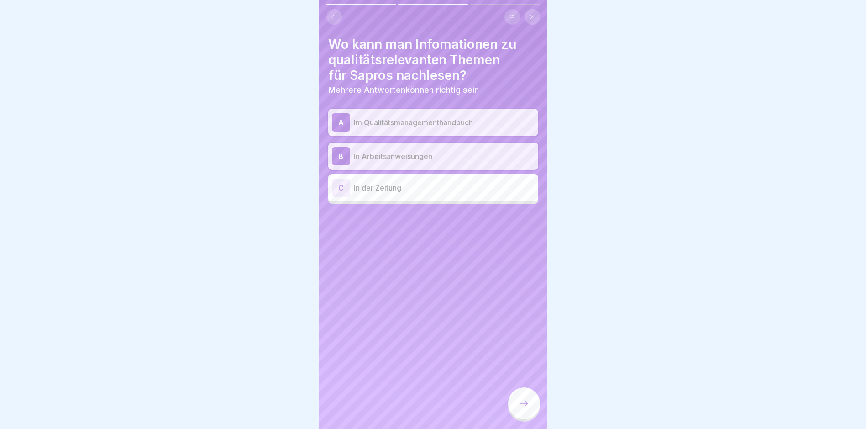
click at [519, 404] on div at bounding box center [524, 403] width 32 height 32
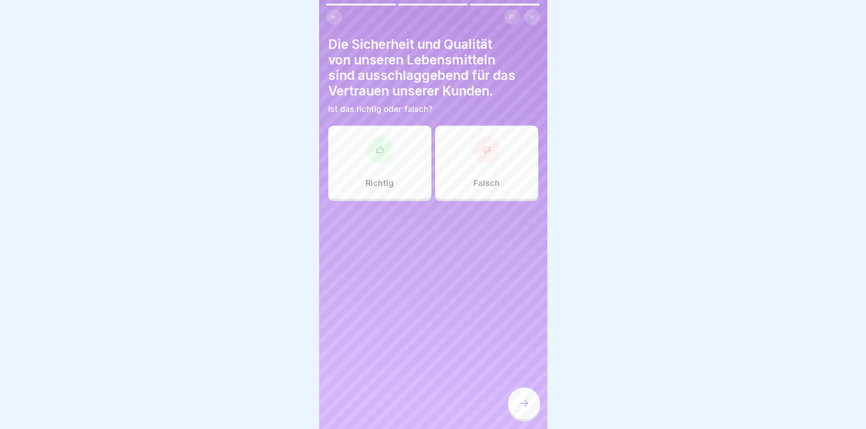
click at [409, 145] on div "Richtig" at bounding box center [379, 162] width 103 height 73
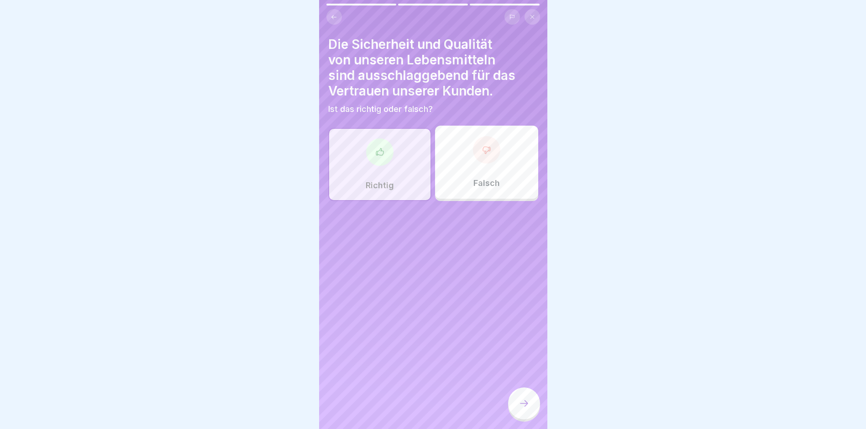
click at [525, 400] on div at bounding box center [524, 403] width 32 height 32
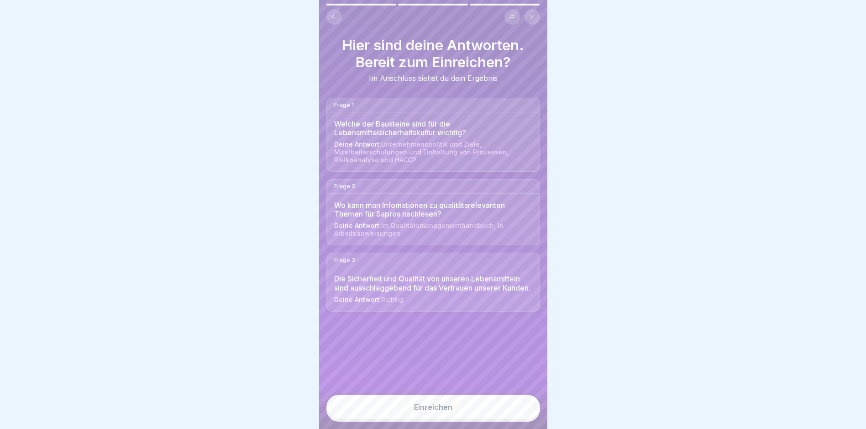
click at [501, 401] on div "Einreichen" at bounding box center [433, 408] width 228 height 42
click at [502, 404] on button "Einreichen" at bounding box center [433, 406] width 214 height 25
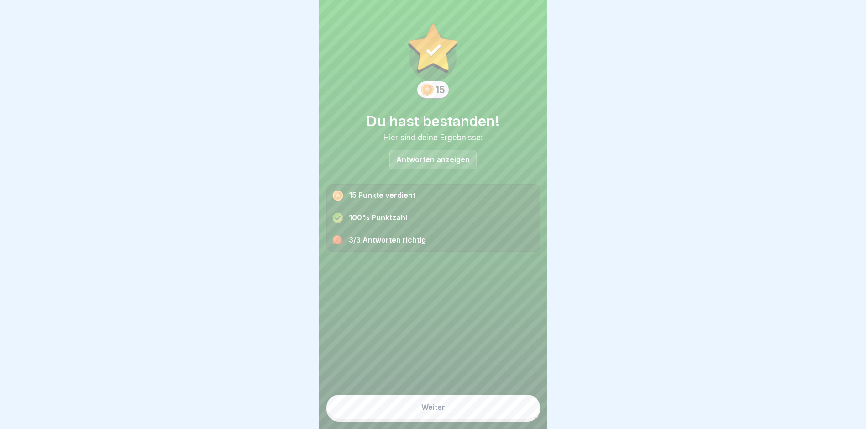
click at [518, 409] on button "Weiter" at bounding box center [433, 406] width 214 height 25
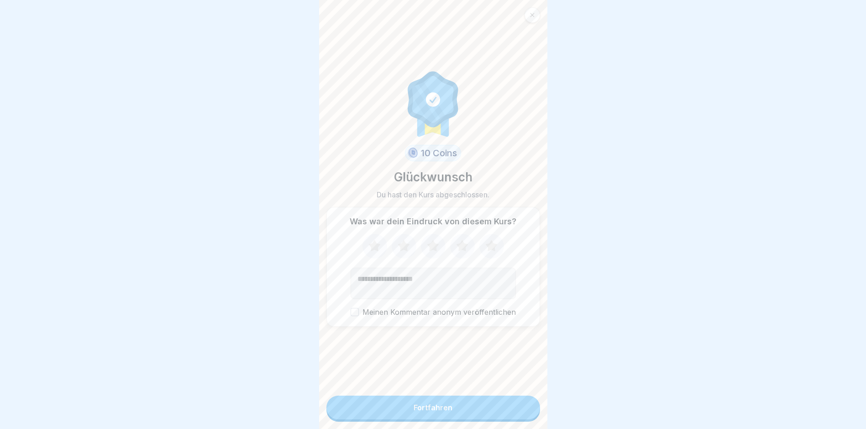
click at [520, 409] on button "Fortfahren" at bounding box center [433, 407] width 214 height 24
click at [522, 410] on button "Fortfahren" at bounding box center [433, 407] width 214 height 24
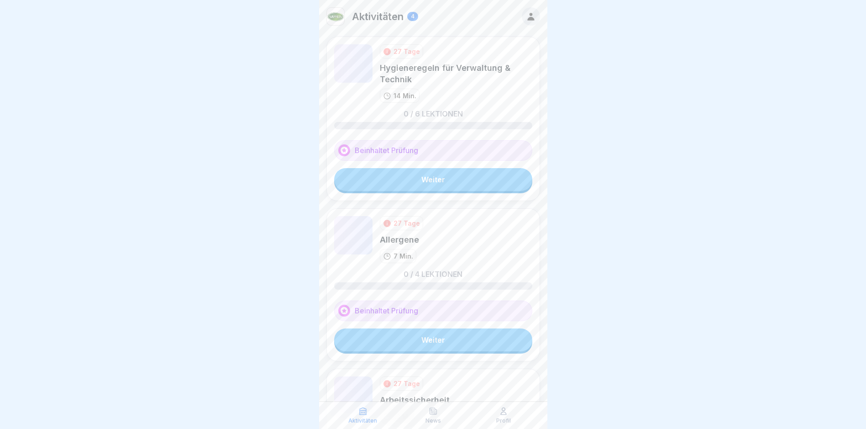
click at [506, 413] on div "Profil" at bounding box center [504, 414] width 66 height 17
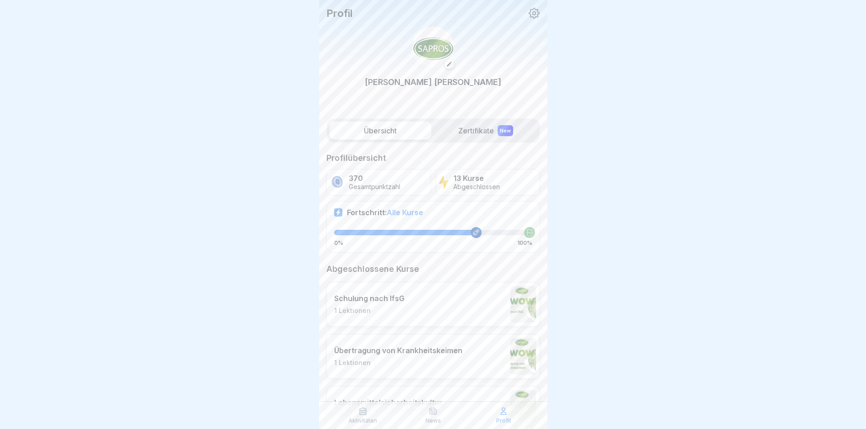
click at [422, 415] on div "News" at bounding box center [433, 414] width 66 height 17
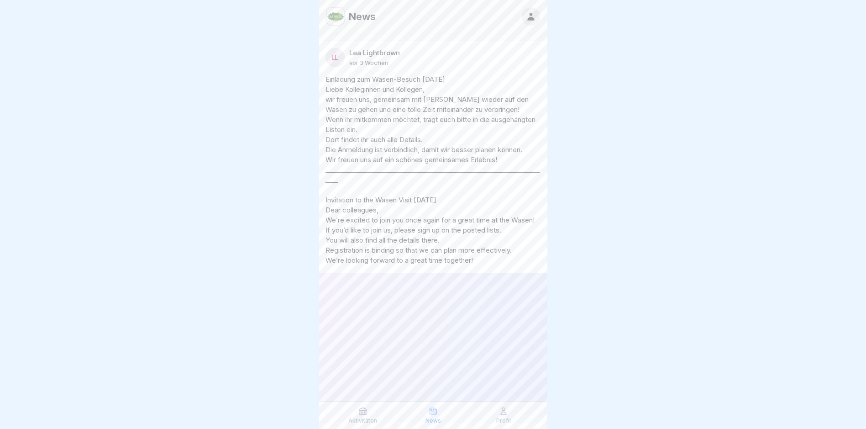
click at [376, 415] on div "Aktivitäten" at bounding box center [363, 414] width 66 height 17
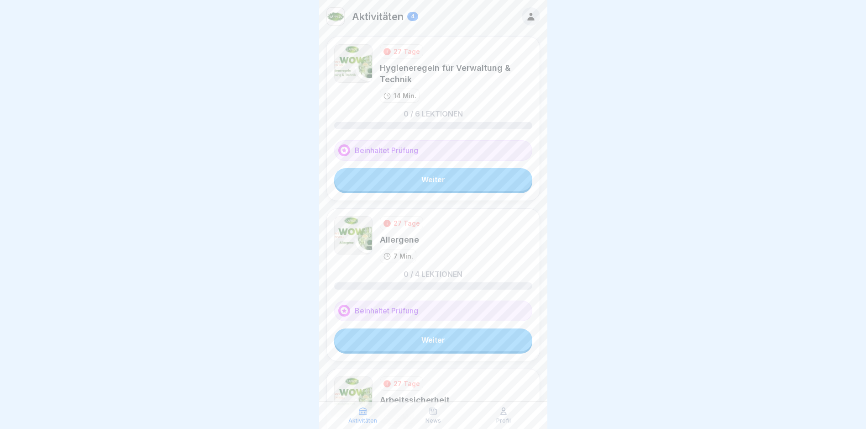
click at [439, 179] on link "Weiter" at bounding box center [433, 179] width 198 height 23
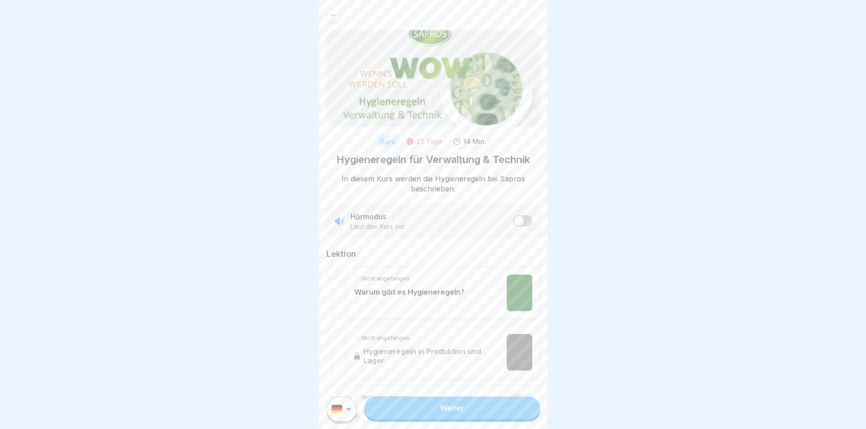
click at [456, 418] on link "Weiter" at bounding box center [451, 407] width 175 height 23
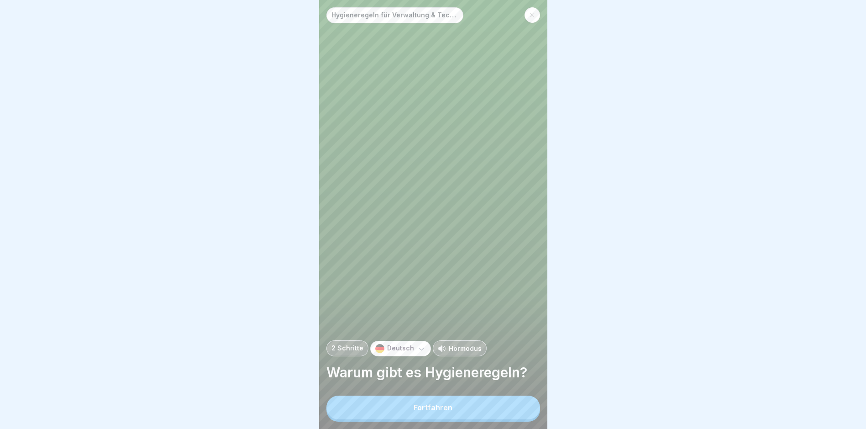
click at [458, 418] on button "Fortfahren" at bounding box center [433, 407] width 214 height 24
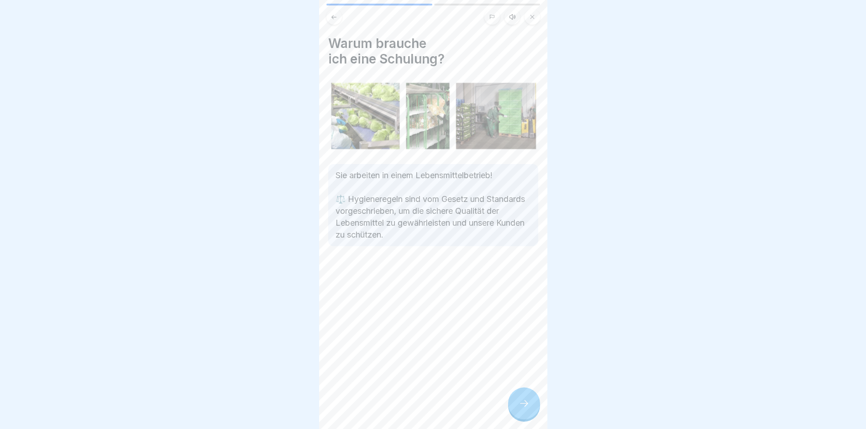
click at [524, 409] on icon at bounding box center [524, 403] width 11 height 11
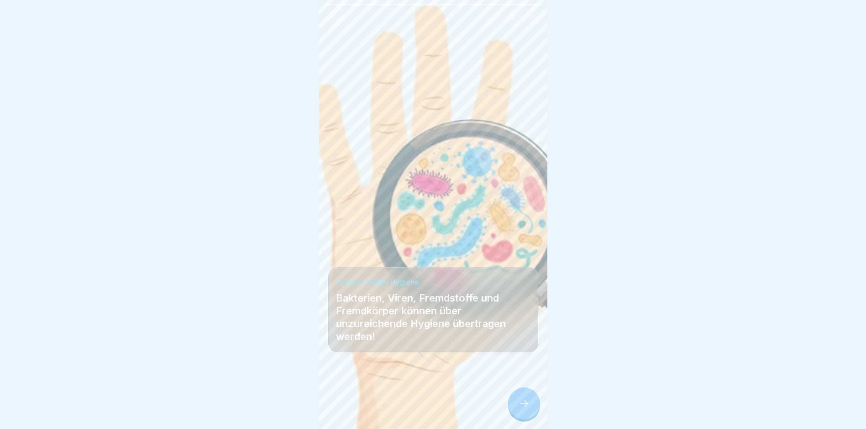
click at [525, 409] on icon at bounding box center [524, 403] width 11 height 11
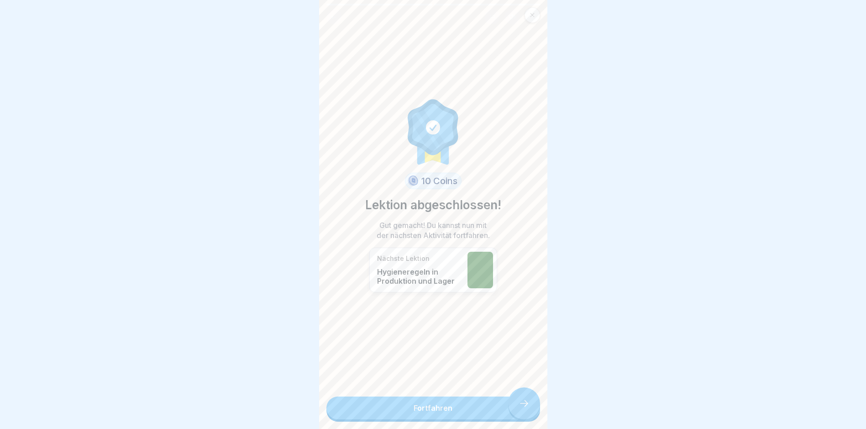
click at [525, 414] on link "Fortfahren" at bounding box center [433, 407] width 214 height 23
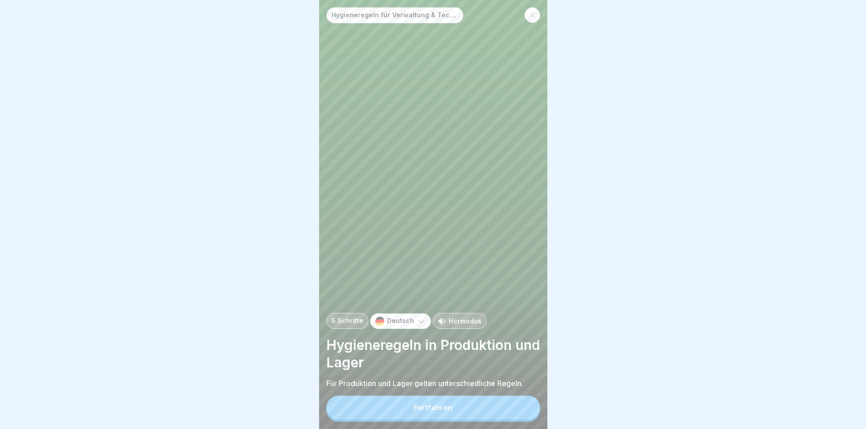
click at [508, 412] on button "Fortfahren" at bounding box center [433, 407] width 214 height 24
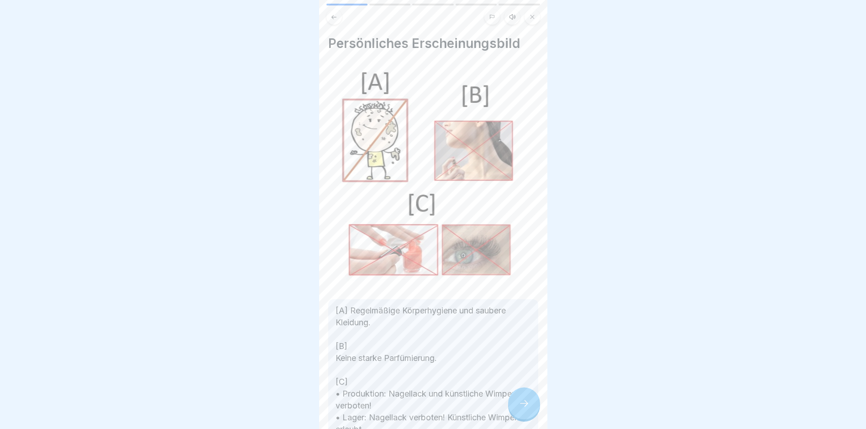
drag, startPoint x: 551, startPoint y: 407, endPoint x: 535, endPoint y: 408, distance: 16.4
click at [551, 408] on div at bounding box center [433, 214] width 866 height 429
click at [525, 409] on icon at bounding box center [524, 403] width 11 height 11
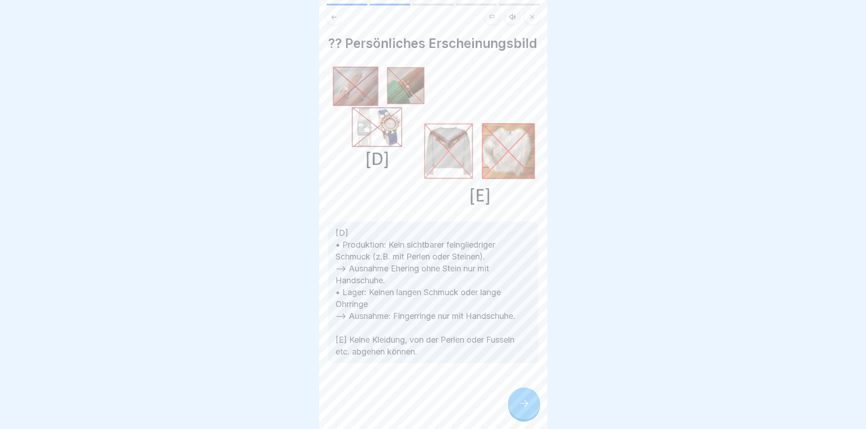
click at [525, 409] on icon at bounding box center [524, 403] width 11 height 11
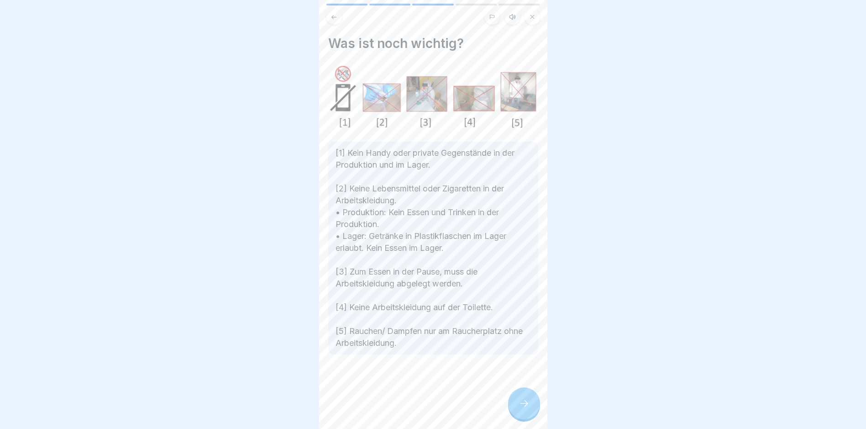
click at [525, 409] on icon at bounding box center [524, 403] width 11 height 11
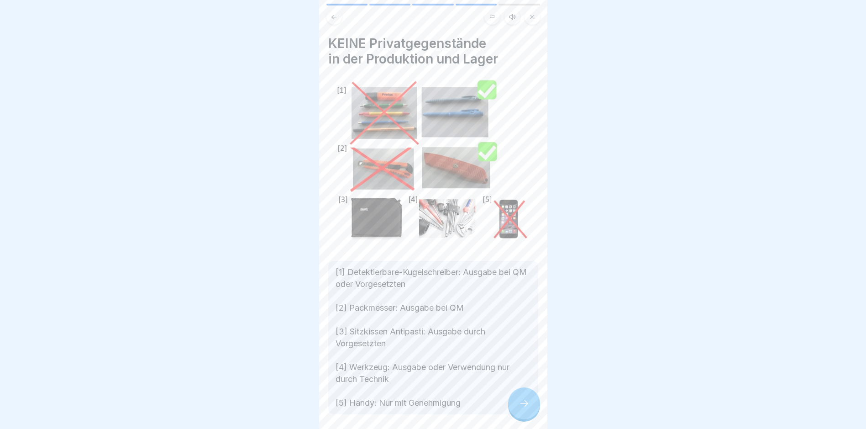
click at [525, 409] on icon at bounding box center [524, 403] width 11 height 11
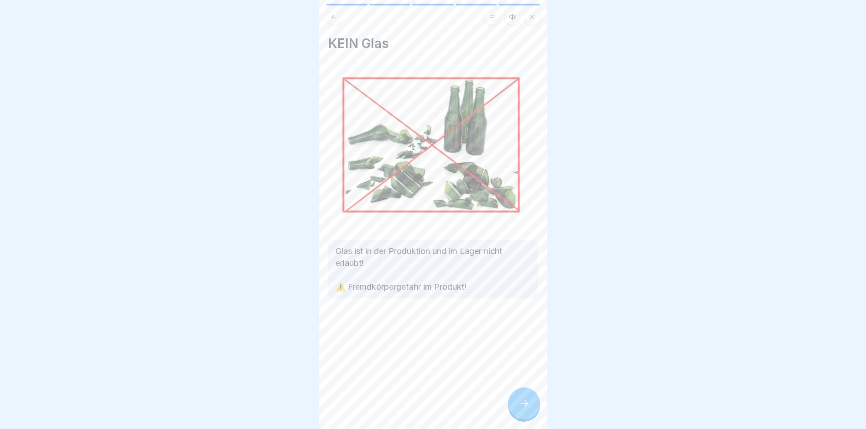
click at [525, 409] on icon at bounding box center [524, 403] width 11 height 11
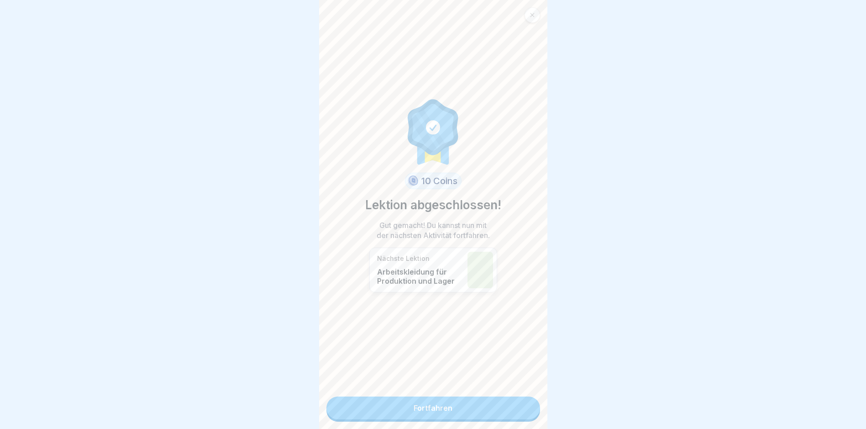
click at [525, 410] on link "Fortfahren" at bounding box center [433, 407] width 214 height 23
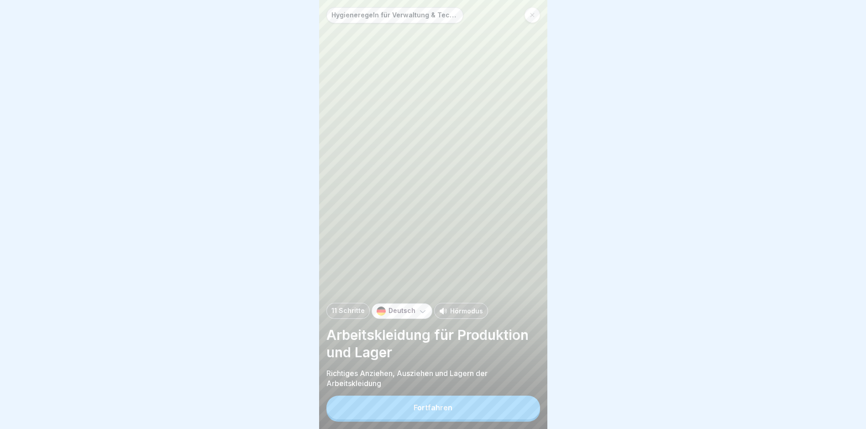
click at [525, 410] on button "Fortfahren" at bounding box center [433, 407] width 214 height 24
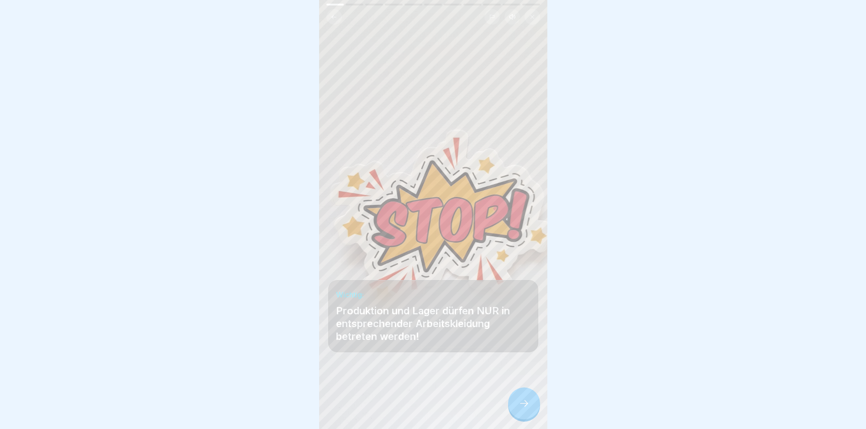
click at [525, 409] on icon at bounding box center [524, 403] width 11 height 11
click at [525, 406] on icon at bounding box center [524, 403] width 8 height 6
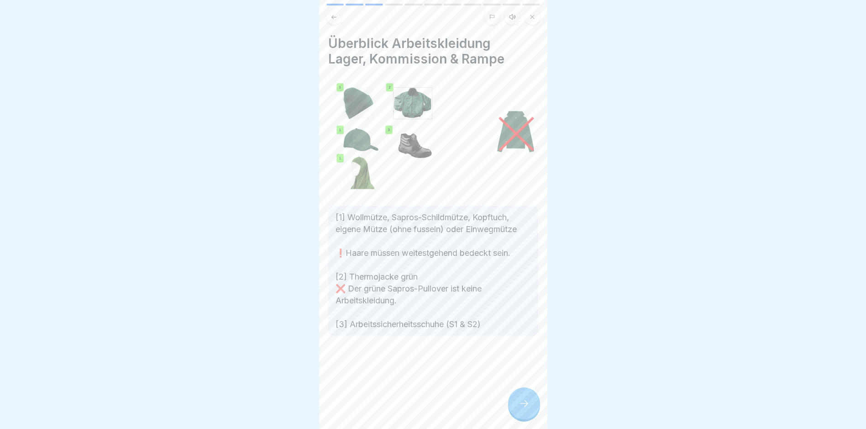
click at [525, 406] on icon at bounding box center [524, 403] width 8 height 6
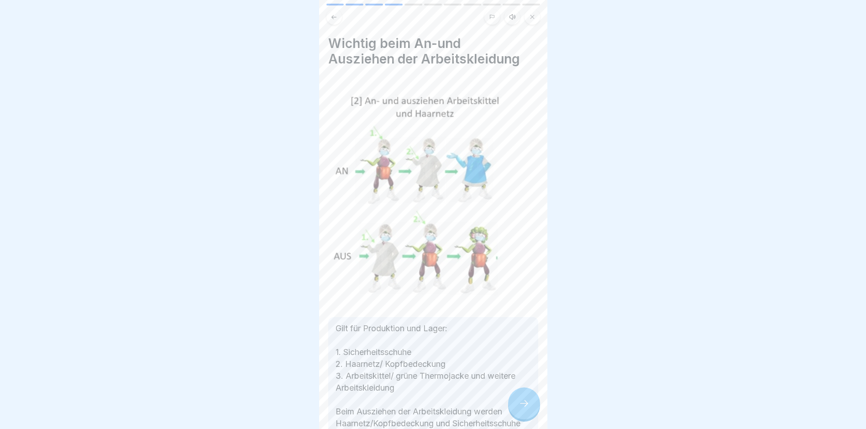
click at [525, 409] on icon at bounding box center [524, 403] width 11 height 11
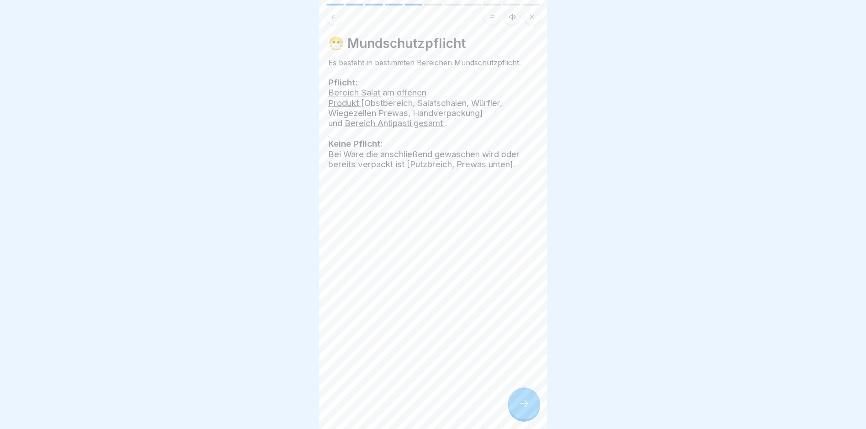
click at [525, 409] on icon at bounding box center [524, 403] width 11 height 11
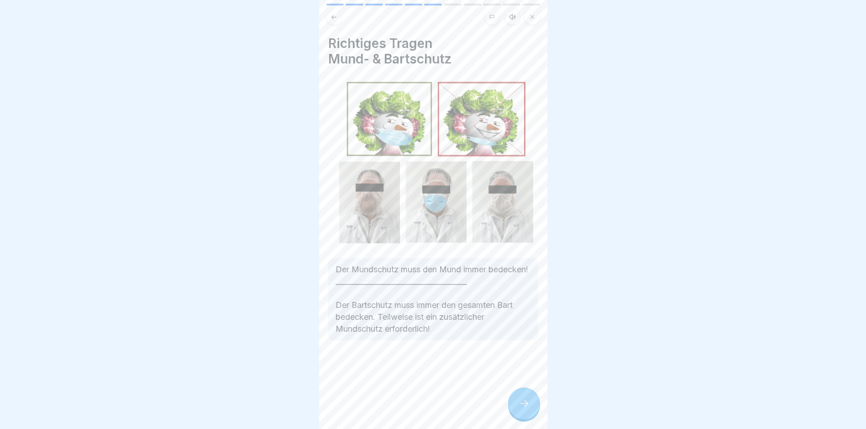
click at [525, 409] on icon at bounding box center [524, 403] width 11 height 11
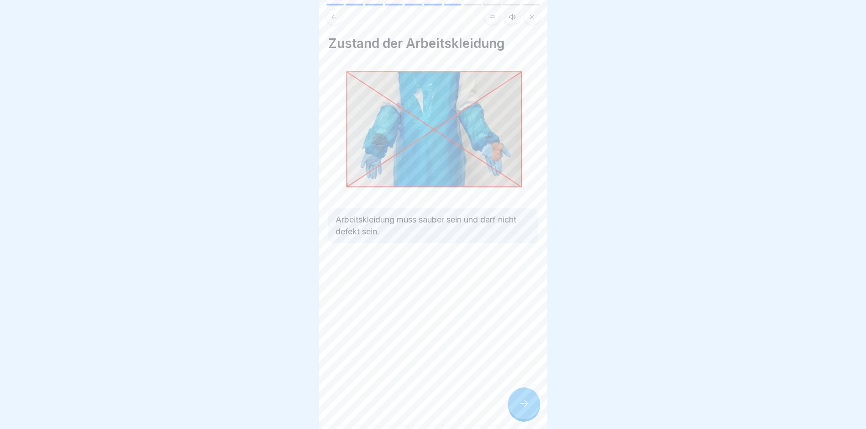
click at [525, 409] on icon at bounding box center [524, 403] width 11 height 11
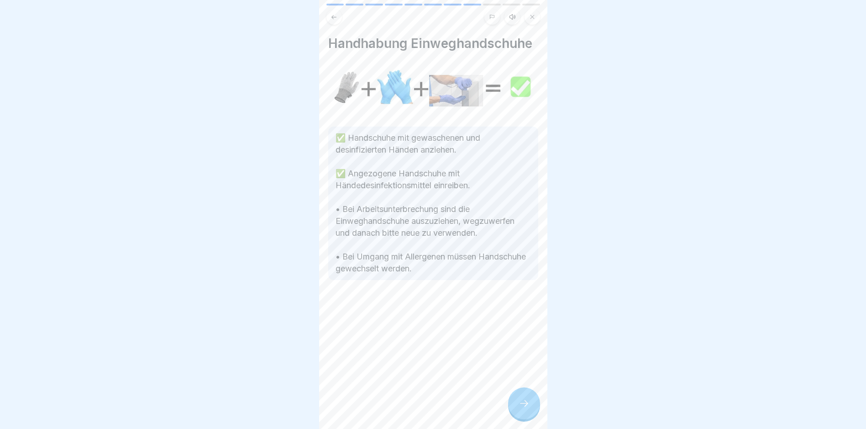
click at [525, 409] on icon at bounding box center [524, 403] width 11 height 11
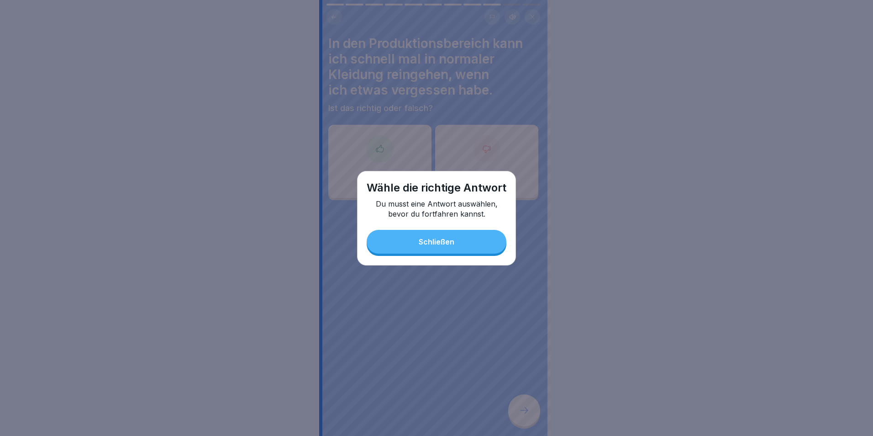
click at [458, 258] on div "Wähle die richtige Antwort Du musst eine Antwort auswählen, bevor du fortfahren…" at bounding box center [436, 218] width 159 height 95
click at [452, 250] on button "Schließen" at bounding box center [437, 242] width 140 height 24
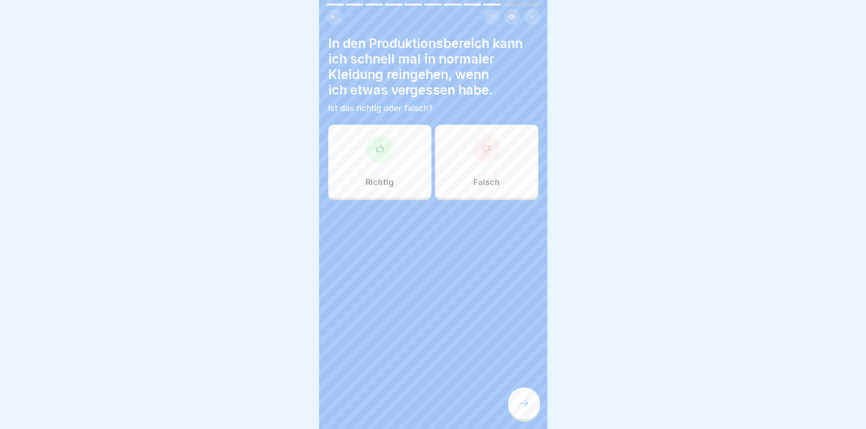
click at [492, 176] on div "Falsch" at bounding box center [486, 161] width 103 height 73
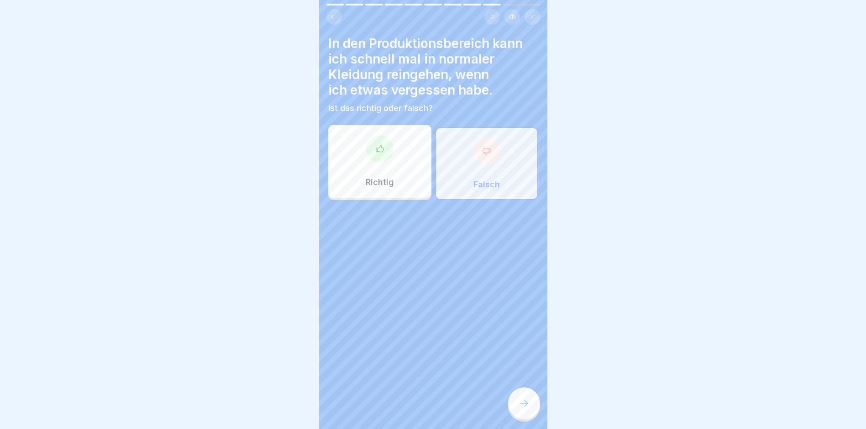
click at [524, 406] on icon at bounding box center [524, 403] width 11 height 11
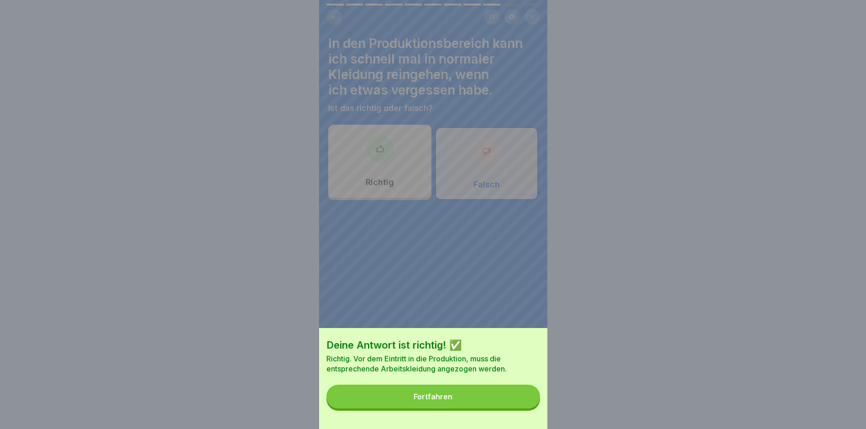
click at [524, 403] on button "Fortfahren" at bounding box center [433, 396] width 214 height 24
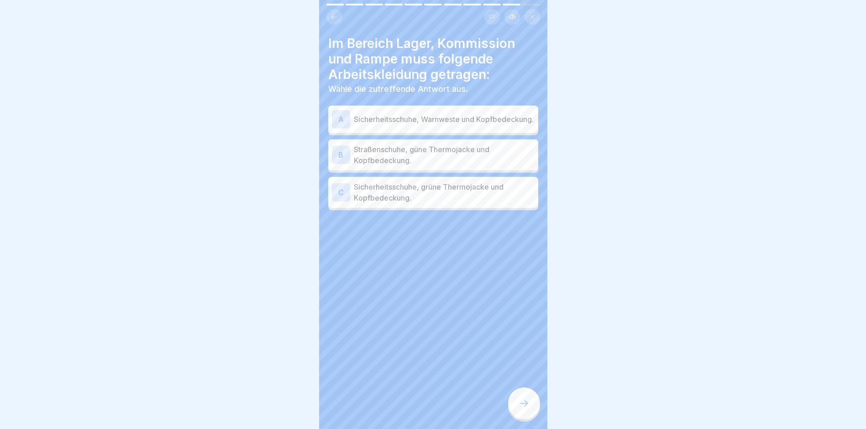
click at [451, 202] on p "Sicherheitsschuhe, grüne Thermojacke und Kopfbedeckung." at bounding box center [444, 192] width 181 height 22
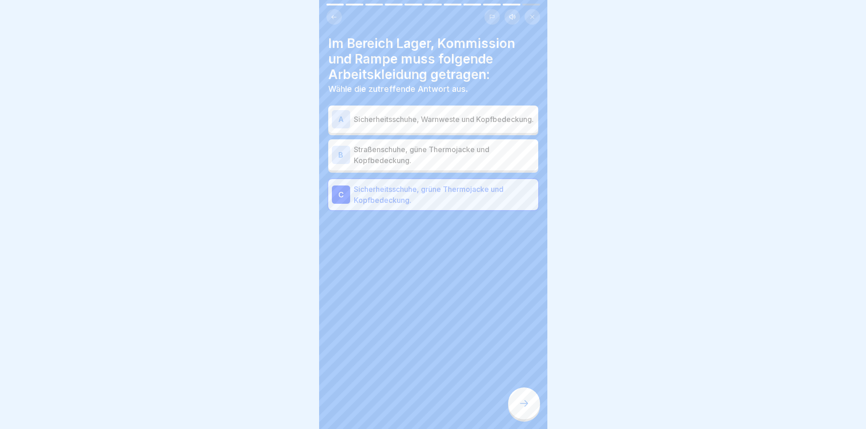
click at [527, 408] on icon at bounding box center [524, 403] width 11 height 11
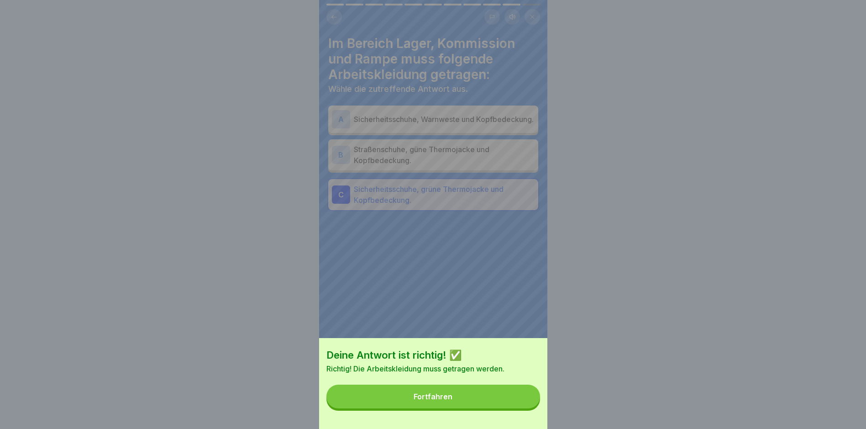
click at [515, 406] on button "Fortfahren" at bounding box center [433, 396] width 214 height 24
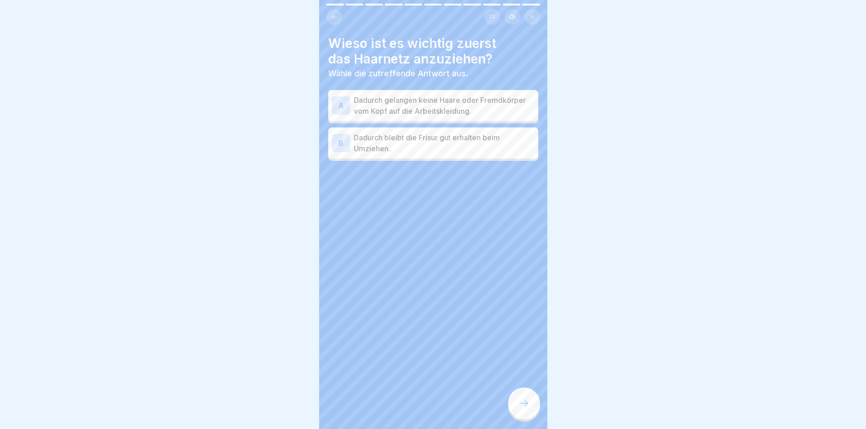
click at [443, 109] on p "Dadurch gelangen keine Haare oder Fremdkörper vom Kopf auf die Arbeitskleidung." at bounding box center [444, 106] width 181 height 22
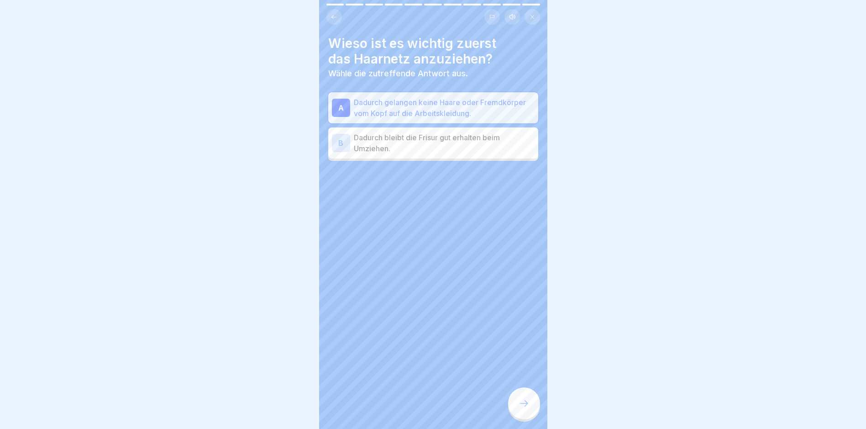
click at [527, 416] on div at bounding box center [524, 403] width 32 height 32
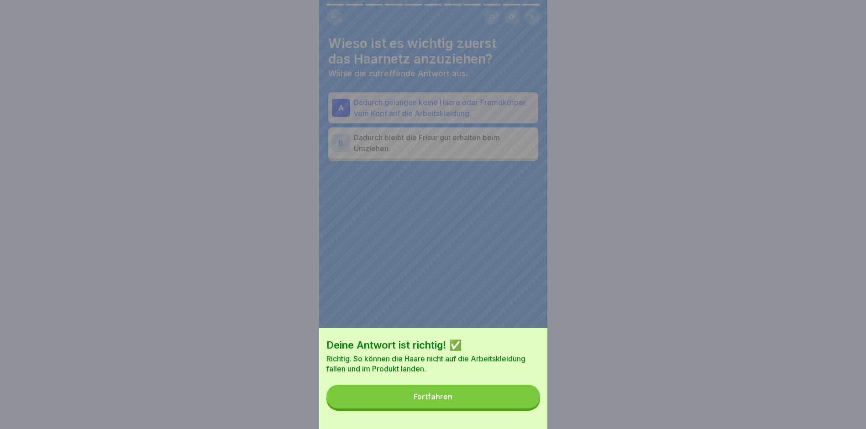
click at [527, 416] on div "Deine Antwort ist richtig! ✅ Richtig. So können die Haare nicht auf die Arbeits…" at bounding box center [433, 378] width 228 height 101
click at [525, 408] on button "Fortfahren" at bounding box center [433, 396] width 214 height 24
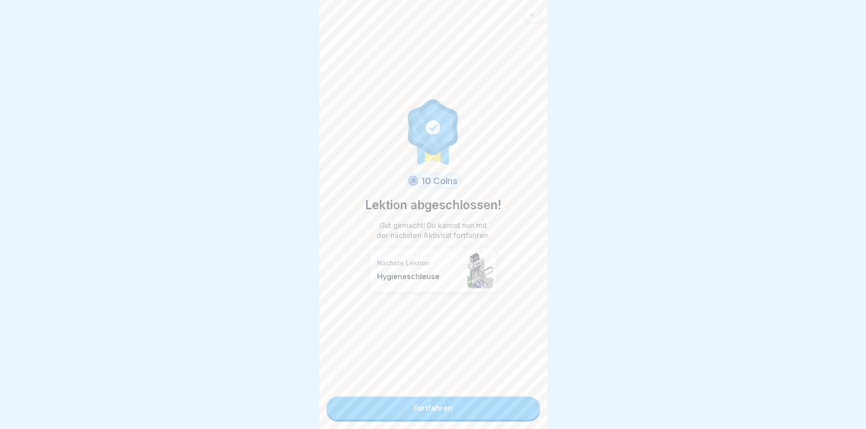
click at [521, 407] on link "Fortfahren" at bounding box center [433, 407] width 214 height 23
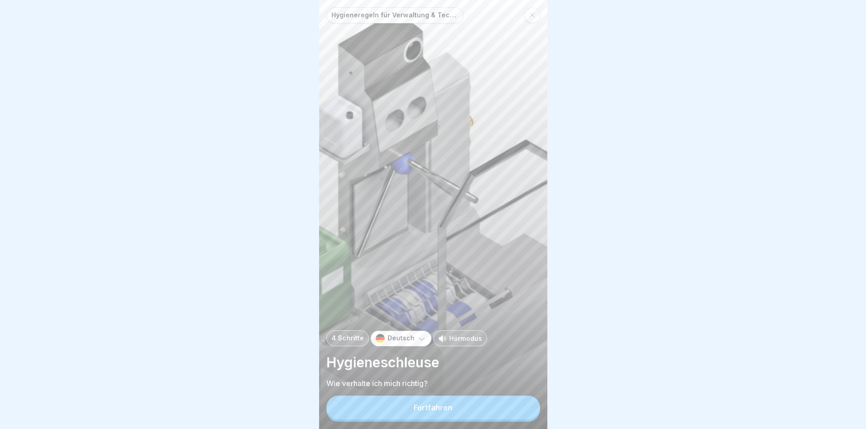
click at [521, 408] on button "Fortfahren" at bounding box center [433, 407] width 214 height 24
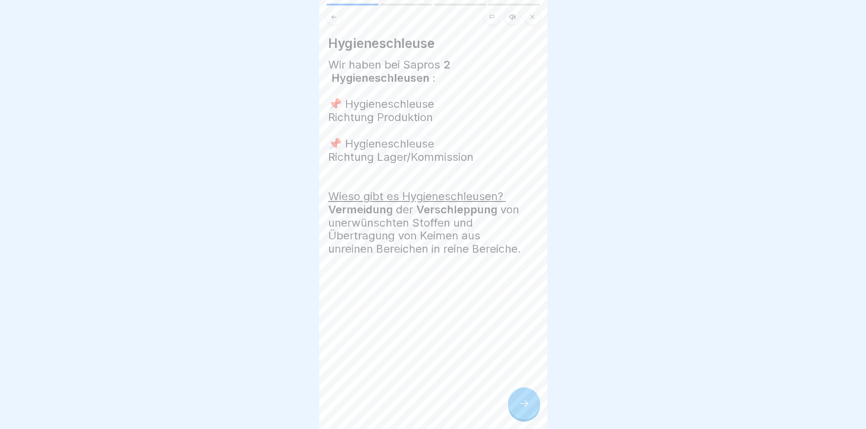
click at [521, 408] on icon at bounding box center [524, 403] width 11 height 11
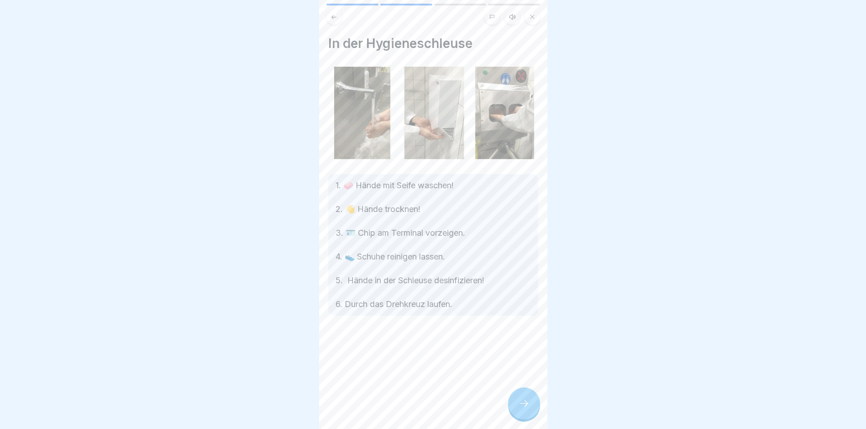
click at [521, 409] on icon at bounding box center [524, 403] width 11 height 11
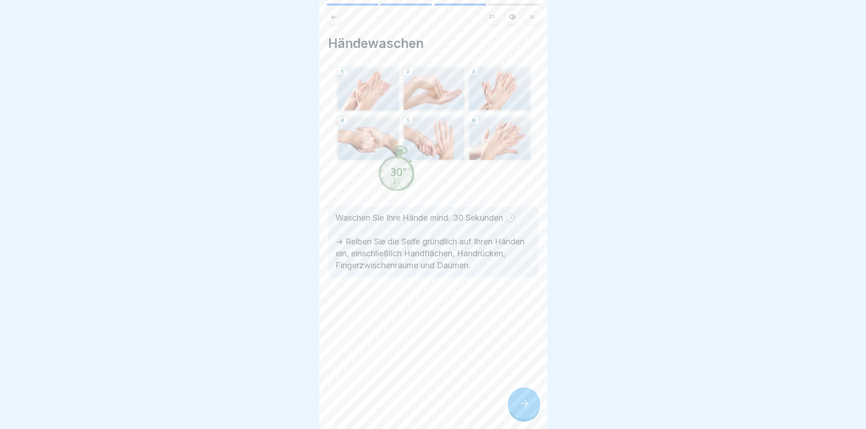
click at [521, 409] on icon at bounding box center [524, 403] width 11 height 11
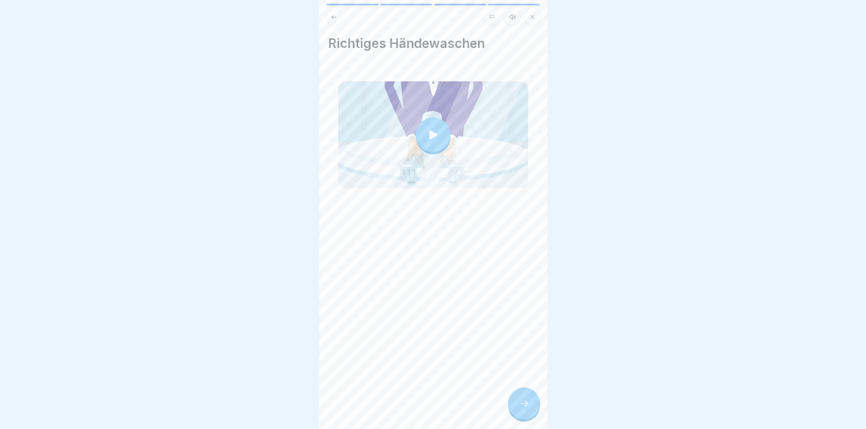
click at [522, 409] on icon at bounding box center [524, 403] width 11 height 11
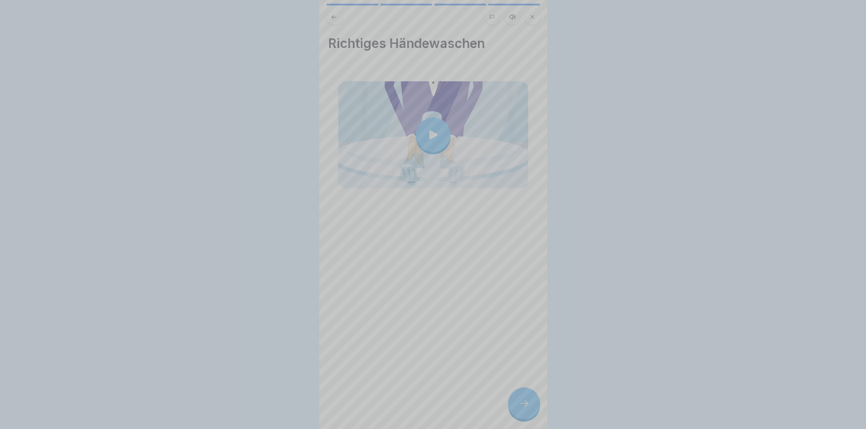
click at [522, 409] on video at bounding box center [433, 214] width 228 height 429
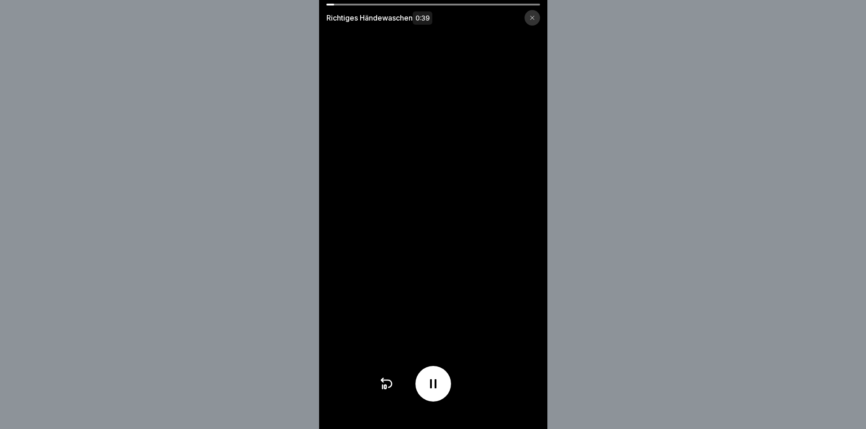
click at [528, 17] on div at bounding box center [533, 18] width 16 height 16
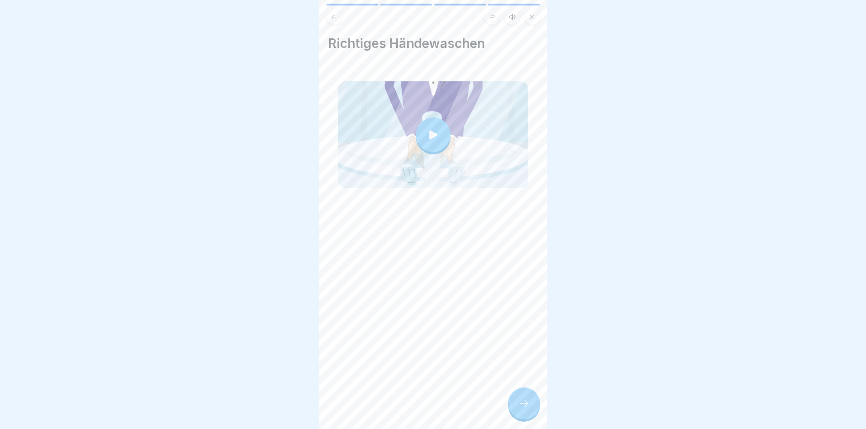
click at [518, 394] on div "Richtiges Händewaschen" at bounding box center [433, 214] width 228 height 429
click at [523, 408] on icon at bounding box center [524, 403] width 11 height 11
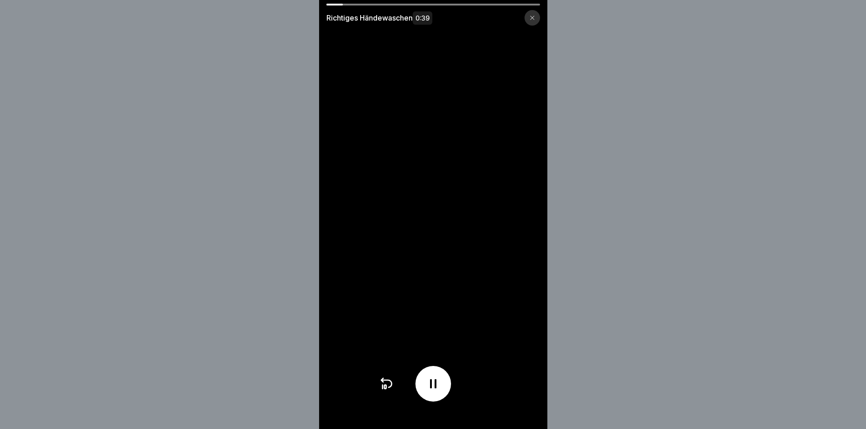
drag, startPoint x: 406, startPoint y: 6, endPoint x: 415, endPoint y: 6, distance: 9.1
click at [410, 6] on div "Richtiges Händewaschen 0:39" at bounding box center [433, 15] width 228 height 22
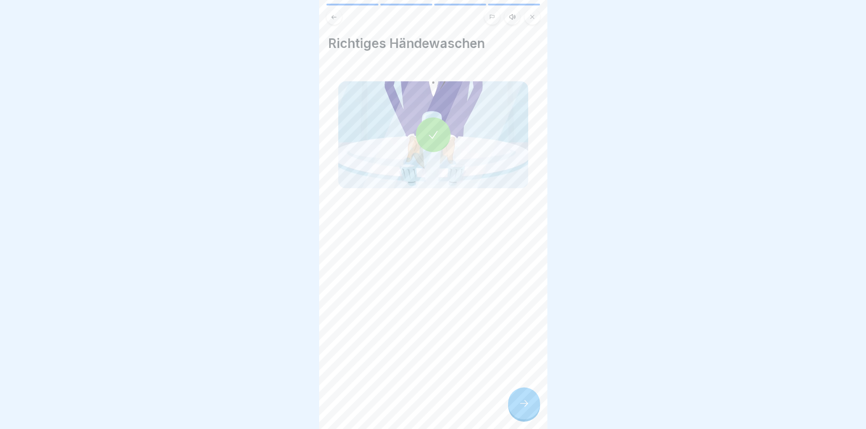
click at [524, 409] on icon at bounding box center [524, 403] width 11 height 11
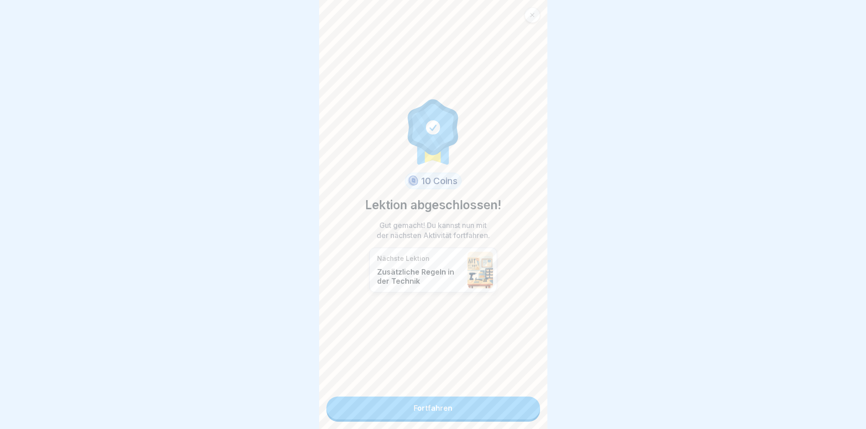
click at [525, 413] on link "Fortfahren" at bounding box center [433, 407] width 214 height 23
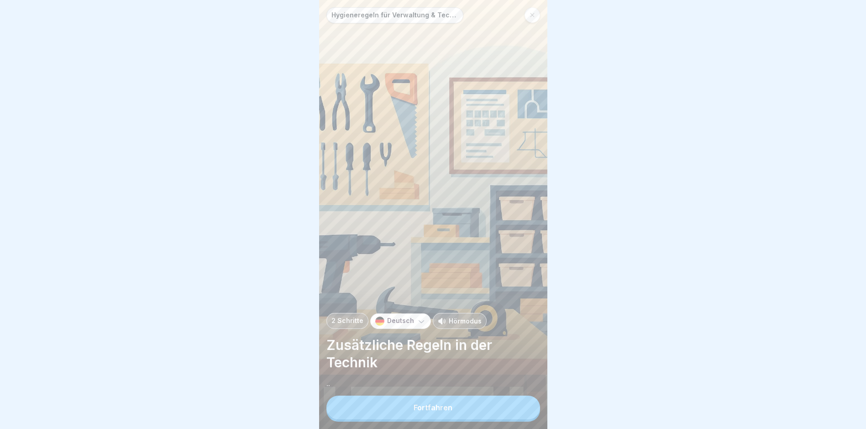
click at [525, 413] on button "Fortfahren" at bounding box center [433, 407] width 214 height 24
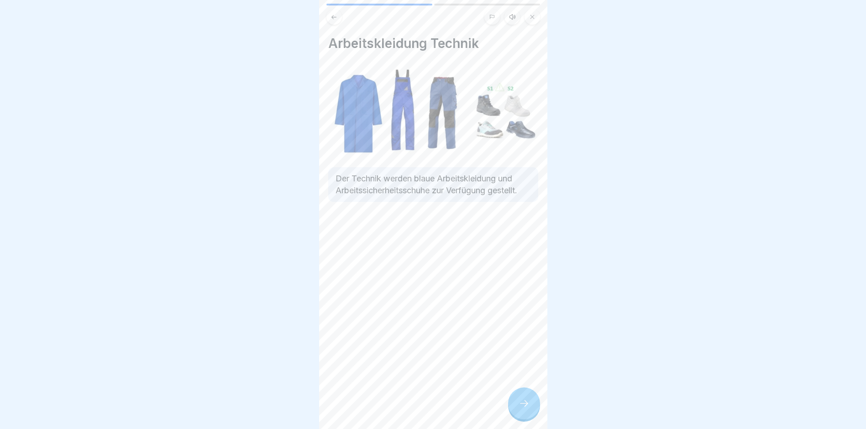
click at [523, 409] on icon at bounding box center [524, 403] width 11 height 11
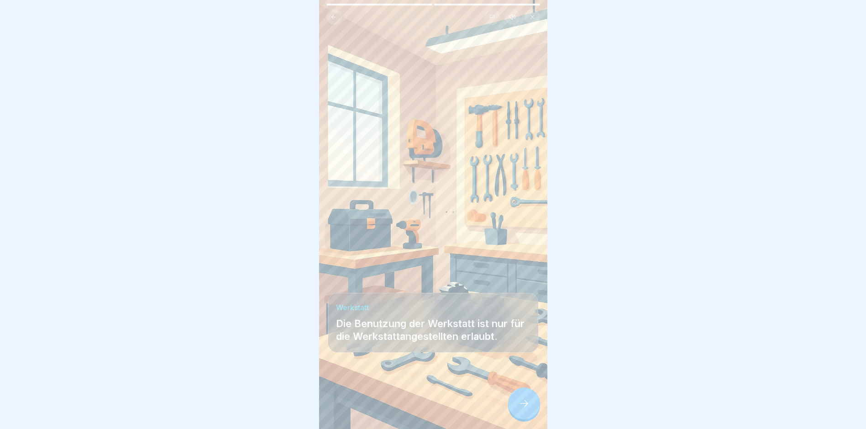
click at [523, 409] on icon at bounding box center [524, 403] width 11 height 11
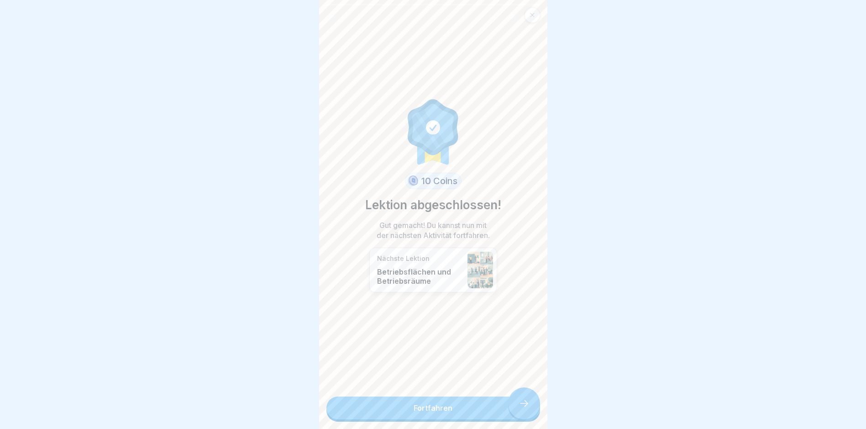
click at [523, 411] on link "Fortfahren" at bounding box center [433, 407] width 214 height 23
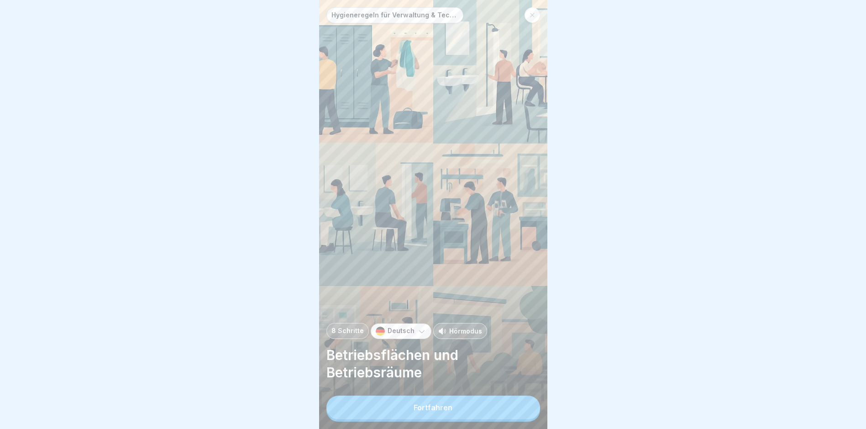
click at [524, 411] on button "Fortfahren" at bounding box center [433, 407] width 214 height 24
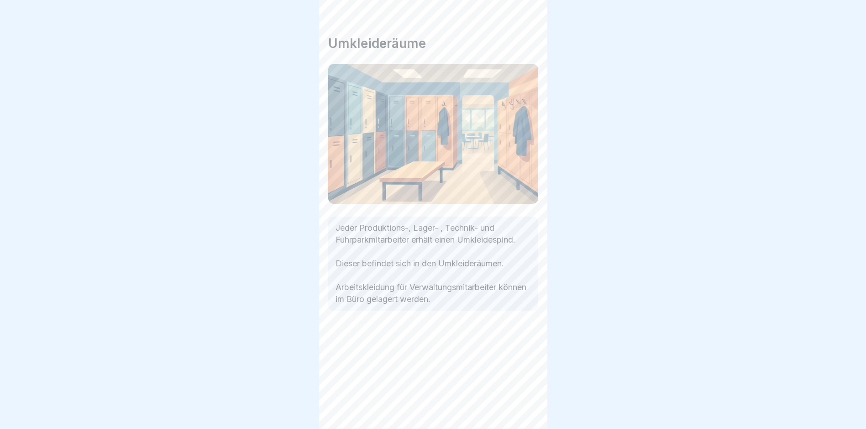
click at [524, 411] on div "Hygieneregeln für Verwaltung & Technik 8 Schritte Deutsch Hörmodus Betriebsfläc…" at bounding box center [433, 214] width 228 height 429
click at [524, 409] on icon at bounding box center [524, 403] width 11 height 11
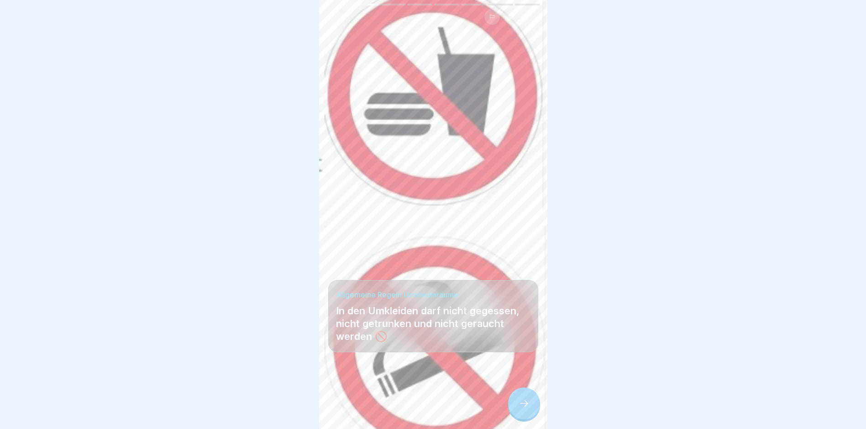
click at [524, 409] on icon at bounding box center [524, 403] width 11 height 11
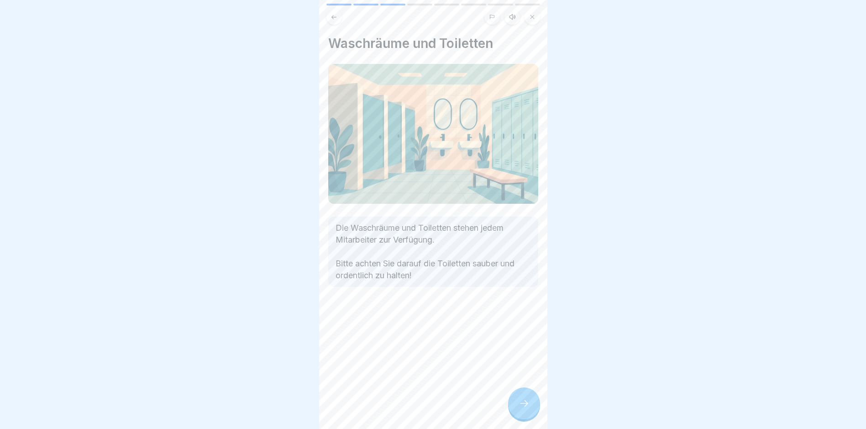
click at [524, 409] on icon at bounding box center [524, 403] width 11 height 11
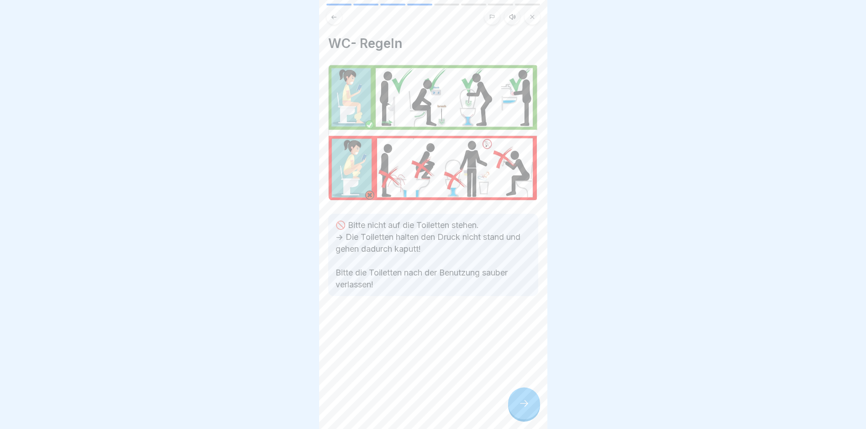
click at [524, 409] on icon at bounding box center [524, 403] width 11 height 11
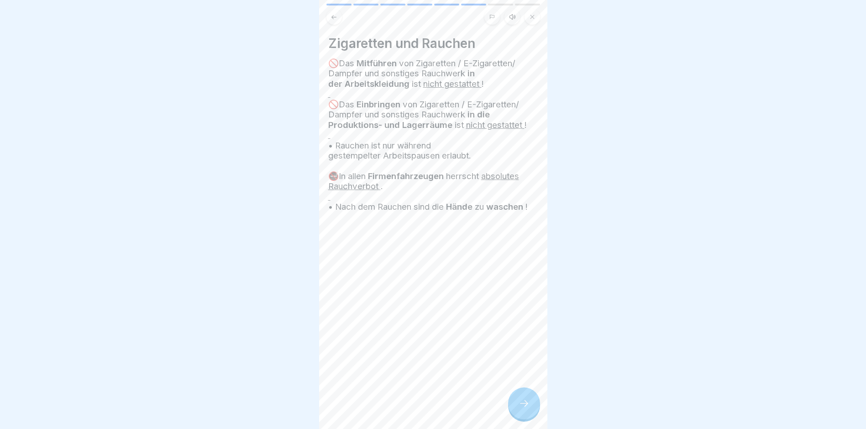
click at [524, 409] on icon at bounding box center [524, 403] width 11 height 11
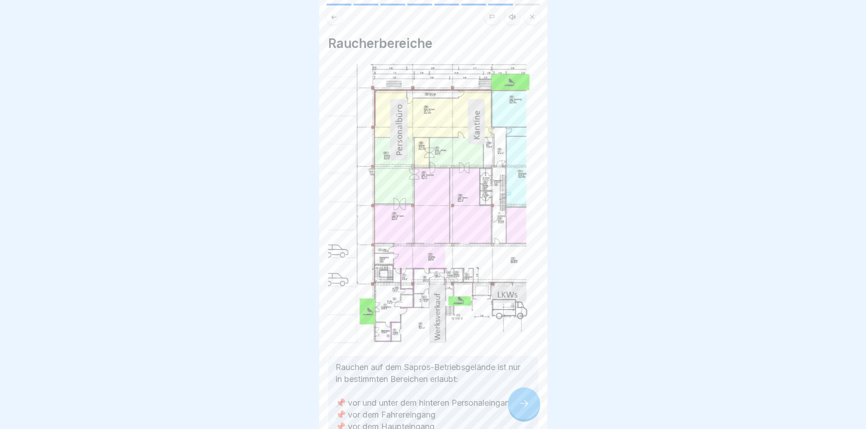
click at [524, 409] on icon at bounding box center [524, 403] width 11 height 11
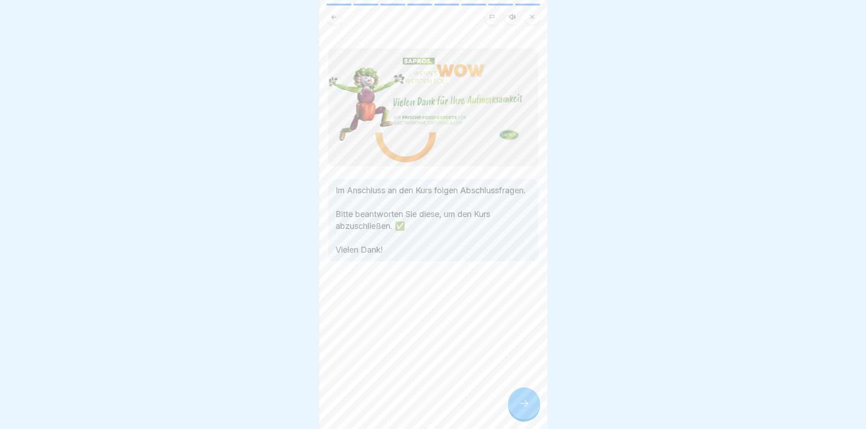
click at [524, 409] on icon at bounding box center [524, 403] width 11 height 11
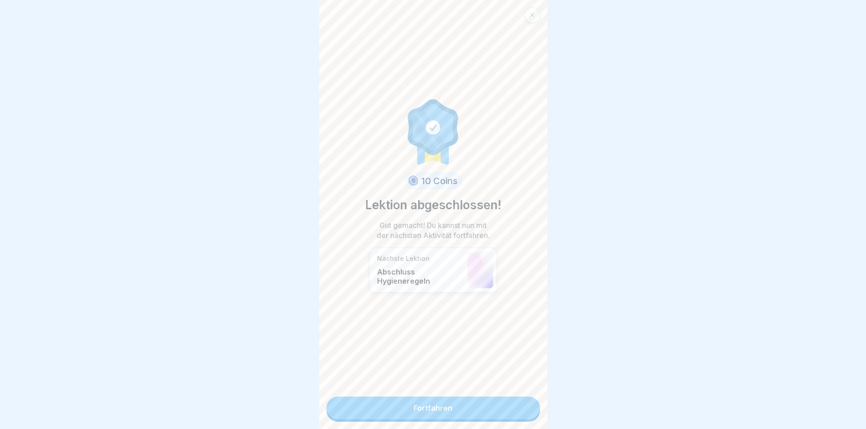
click at [524, 411] on link "Fortfahren" at bounding box center [433, 407] width 214 height 23
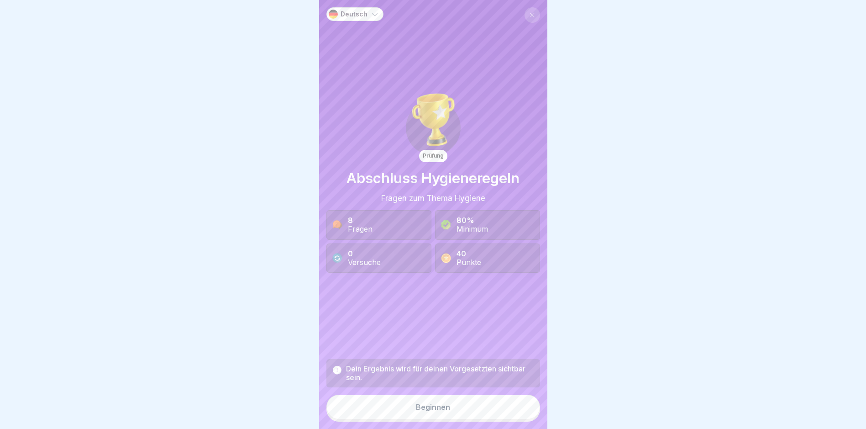
click at [524, 411] on button "Beginnen" at bounding box center [433, 406] width 214 height 25
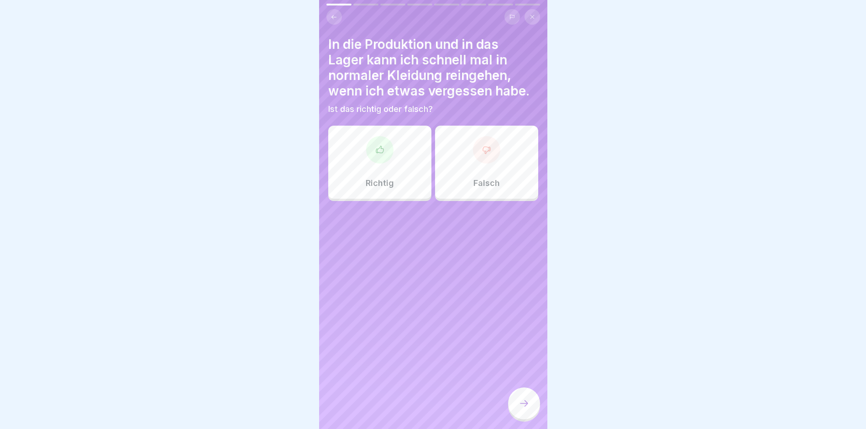
click at [524, 409] on icon at bounding box center [524, 403] width 11 height 11
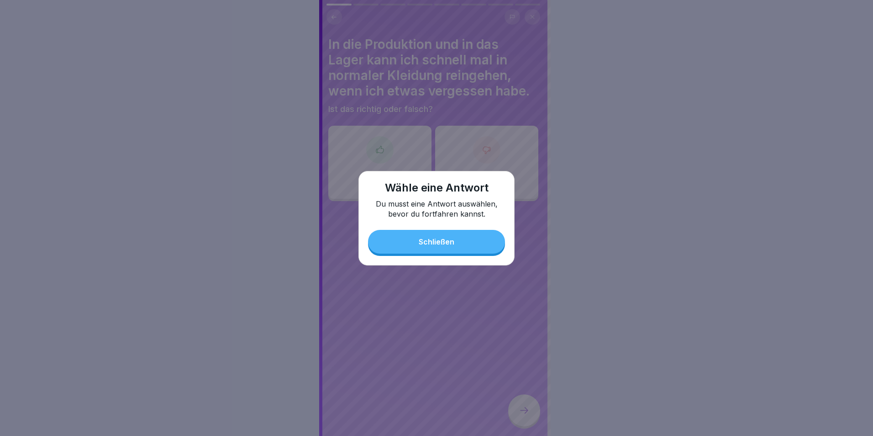
click at [449, 253] on button "Schließen" at bounding box center [436, 242] width 137 height 24
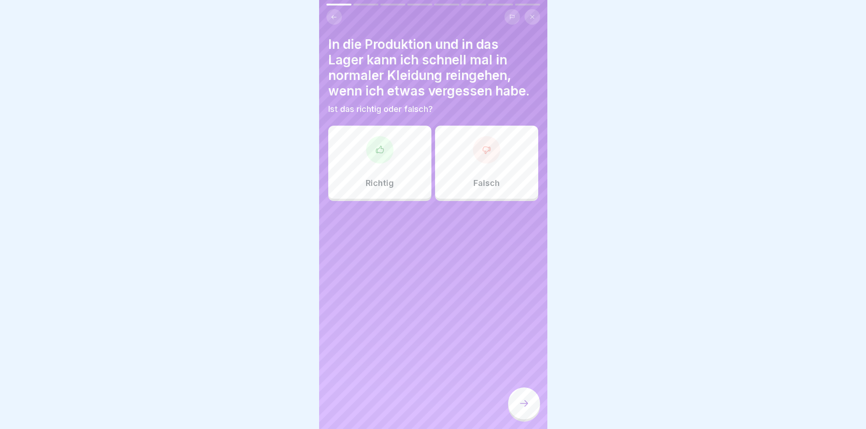
click at [467, 158] on div "Falsch" at bounding box center [486, 162] width 103 height 73
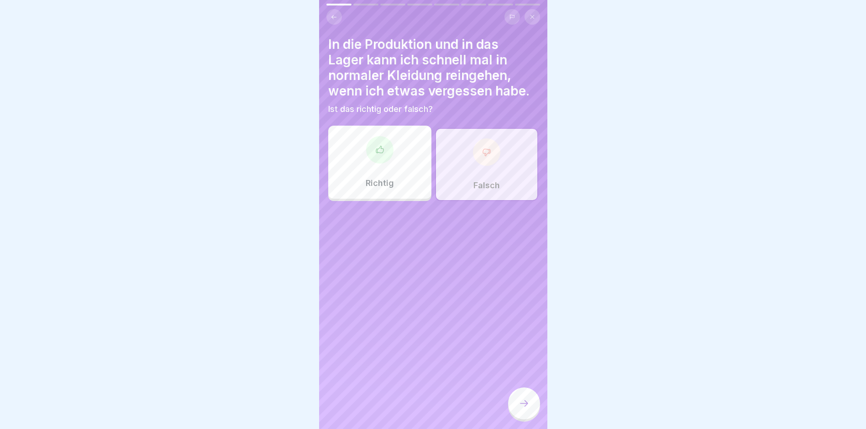
click at [524, 403] on div at bounding box center [524, 403] width 32 height 32
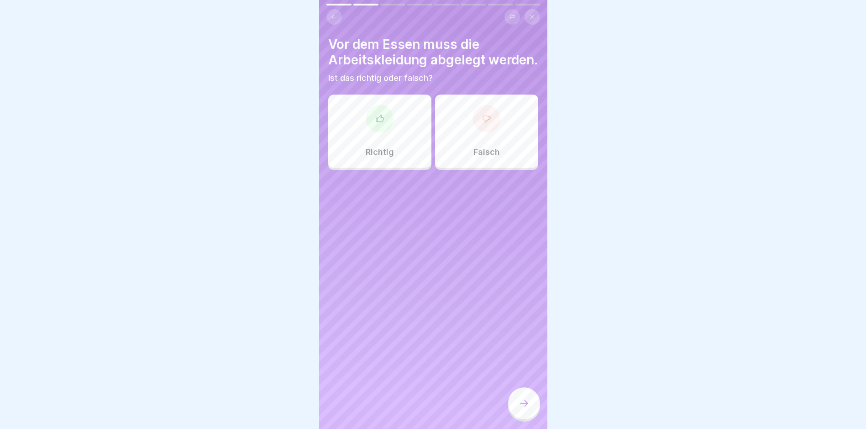
click at [410, 129] on div "Richtig" at bounding box center [379, 131] width 103 height 73
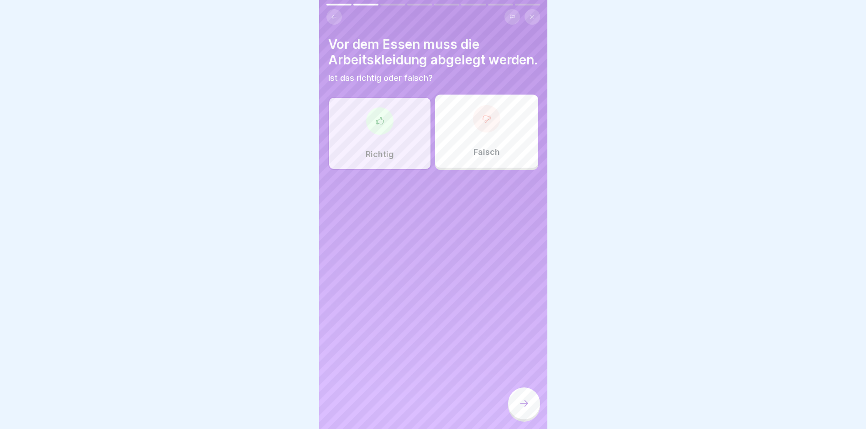
click at [515, 411] on div at bounding box center [524, 403] width 32 height 32
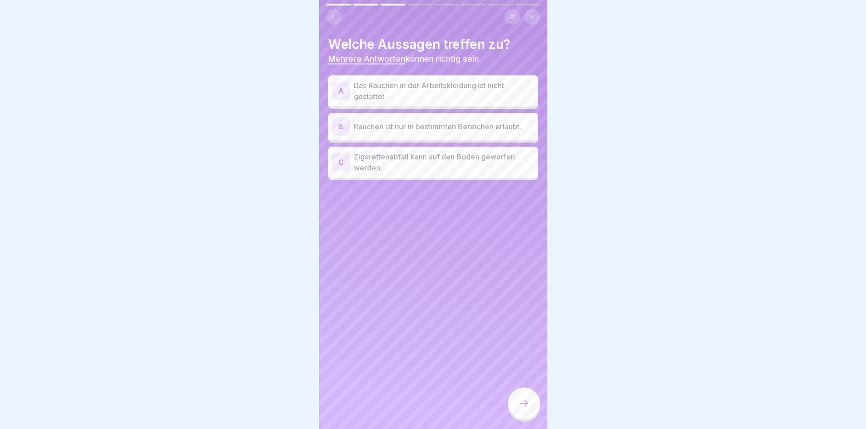
click at [391, 92] on p "Das Rauchen in der Arbeitskleidung ist nicht gestattet." at bounding box center [444, 91] width 181 height 22
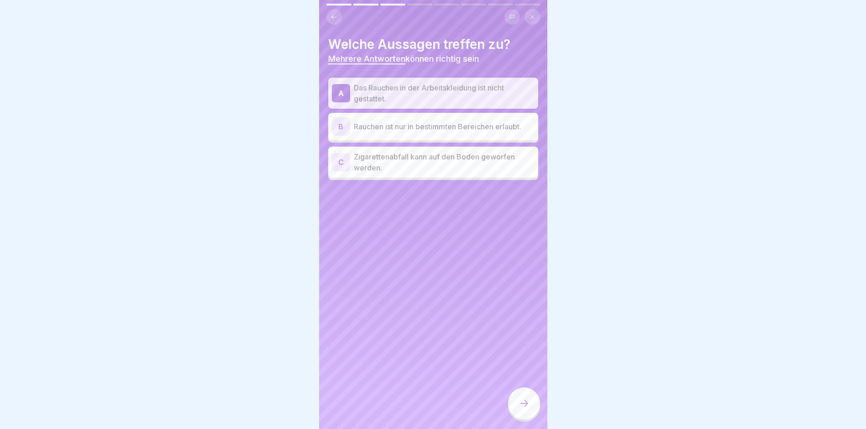
click at [488, 126] on p "Rauchen ist nur in bestimmten Bereichen erlaubt." at bounding box center [444, 126] width 181 height 11
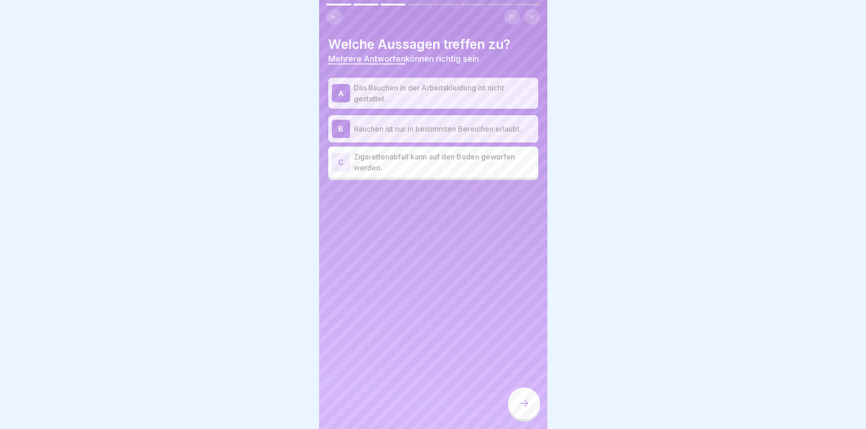
click at [520, 399] on div at bounding box center [524, 403] width 32 height 32
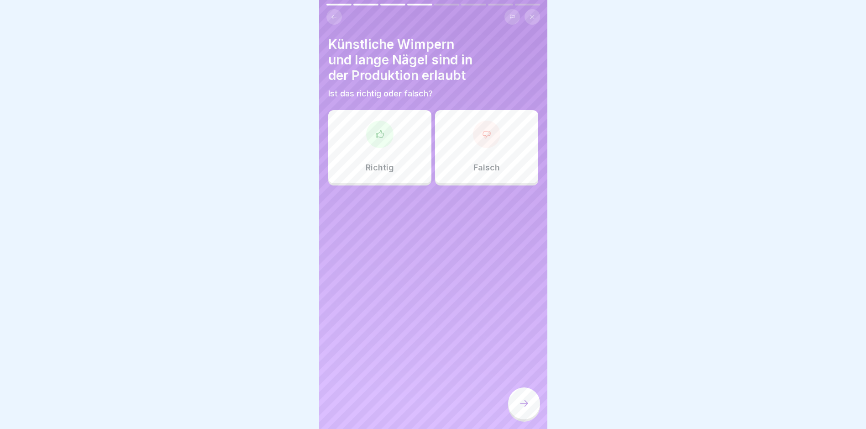
click at [520, 408] on icon at bounding box center [524, 403] width 11 height 11
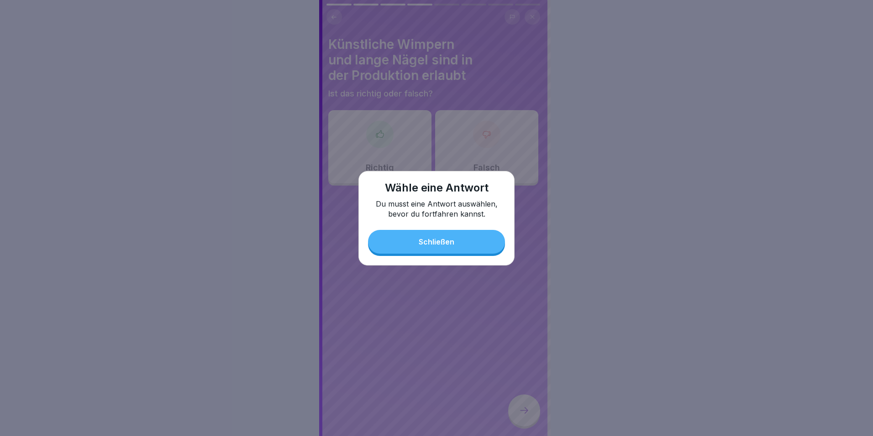
click at [418, 231] on div "Wähle eine Antwort Du musst eine Antwort auswählen, bevor du fortfahren kannst.…" at bounding box center [436, 218] width 156 height 95
click at [410, 234] on button "Schließen" at bounding box center [436, 242] width 137 height 24
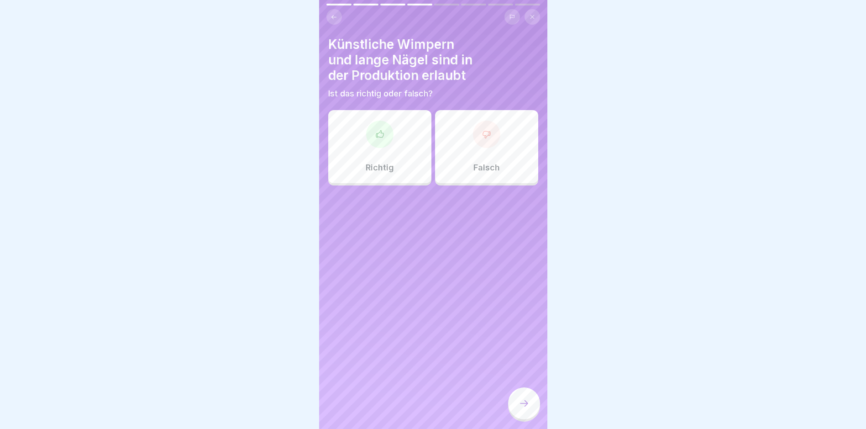
click at [474, 161] on div "Falsch" at bounding box center [486, 146] width 103 height 73
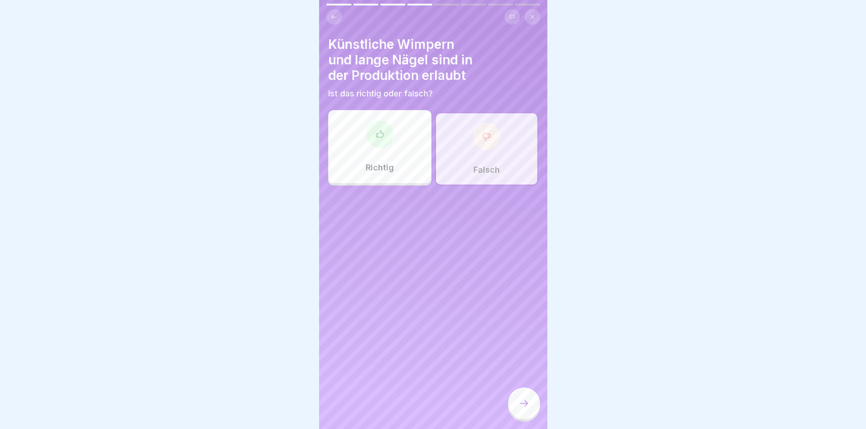
click at [529, 399] on div at bounding box center [524, 403] width 32 height 32
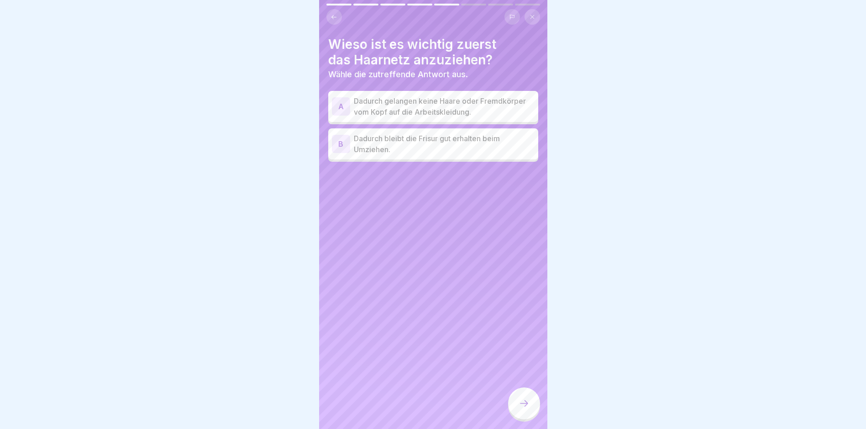
click at [428, 108] on p "Dadurch gelangen keine Haare oder Fremdkörper vom Kopf auf die Arbeitskleidung." at bounding box center [444, 106] width 181 height 22
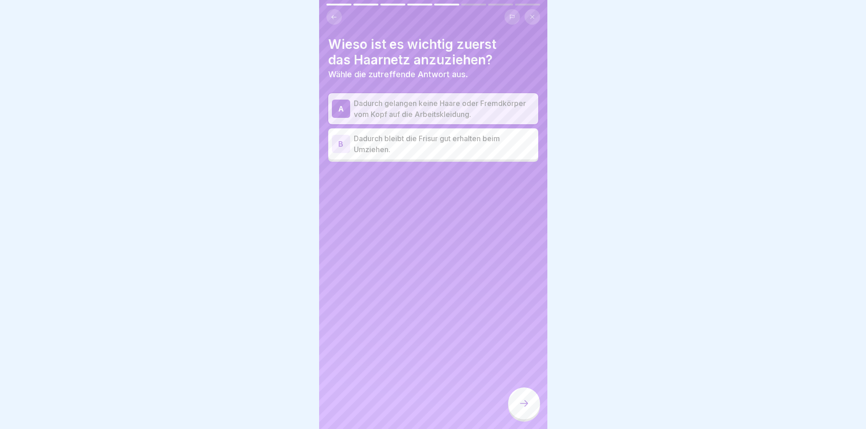
click at [529, 409] on icon at bounding box center [524, 403] width 11 height 11
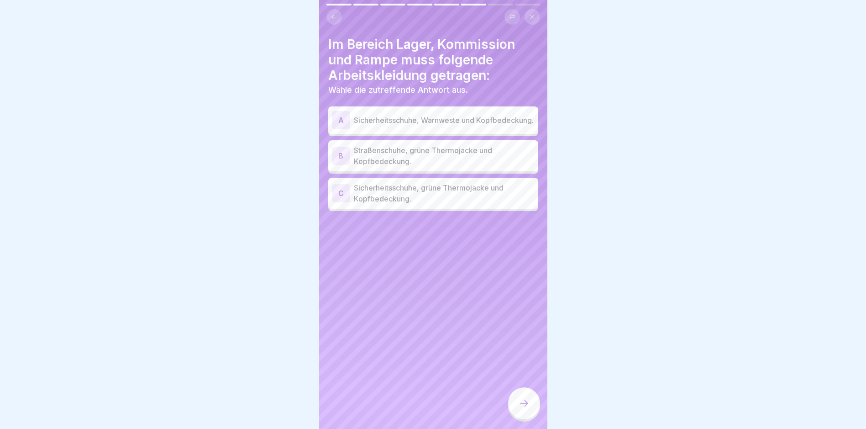
click at [388, 198] on p "Sicherheitsschuhe, grüne Thermojacke und Kopfbedeckung." at bounding box center [444, 193] width 181 height 22
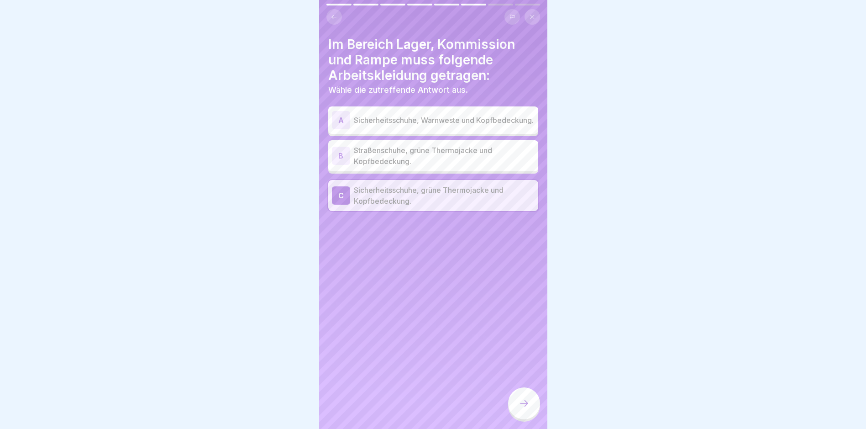
click at [520, 408] on icon at bounding box center [524, 403] width 11 height 11
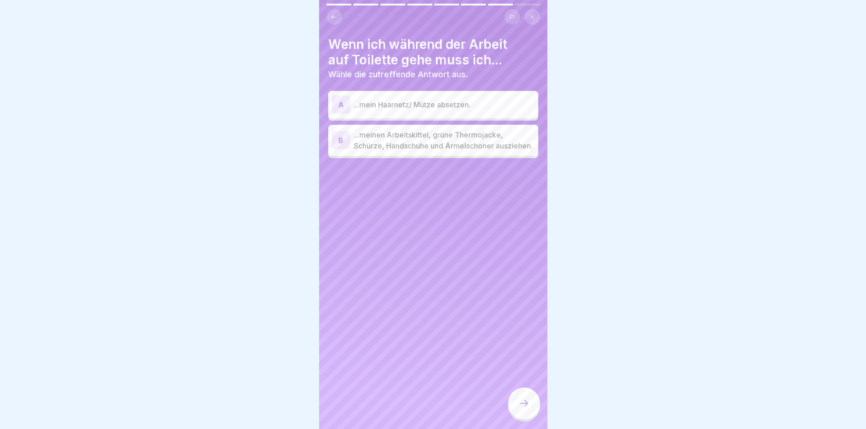
click at [450, 151] on p "...meinen Arbeitskittel, grüne Thermojacke, Schürze, Handschuhe und Ärmelschone…" at bounding box center [444, 140] width 181 height 22
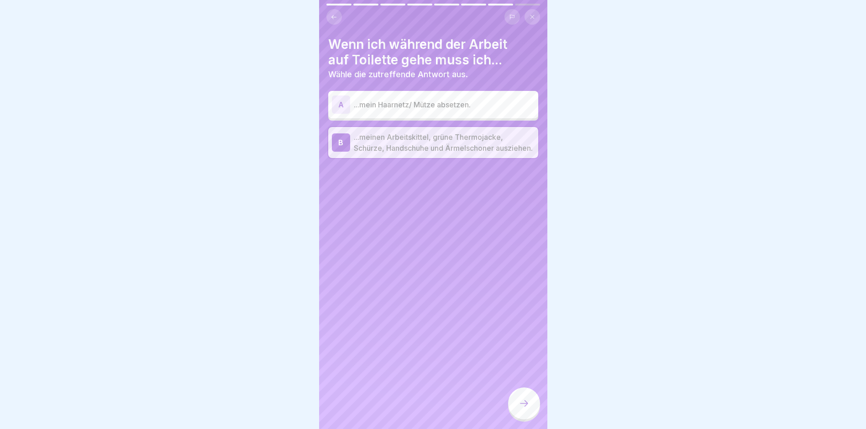
click at [528, 406] on icon at bounding box center [524, 403] width 11 height 11
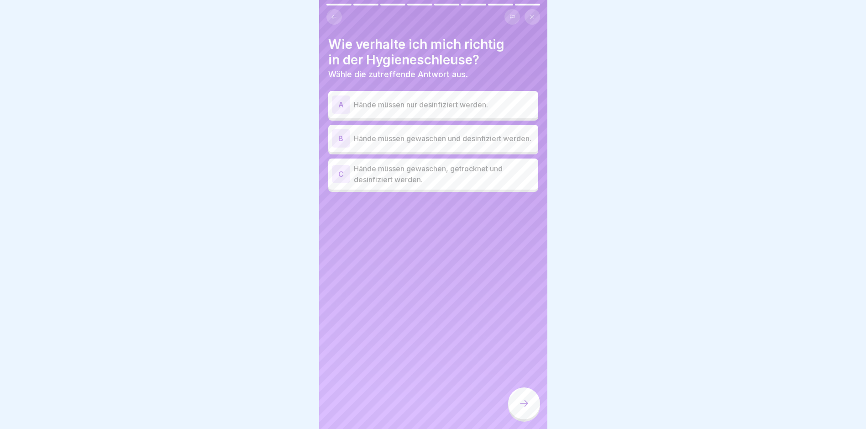
click at [462, 185] on p "Hände müssen gewaschen, getrocknet und desinfiziert werden." at bounding box center [444, 174] width 181 height 22
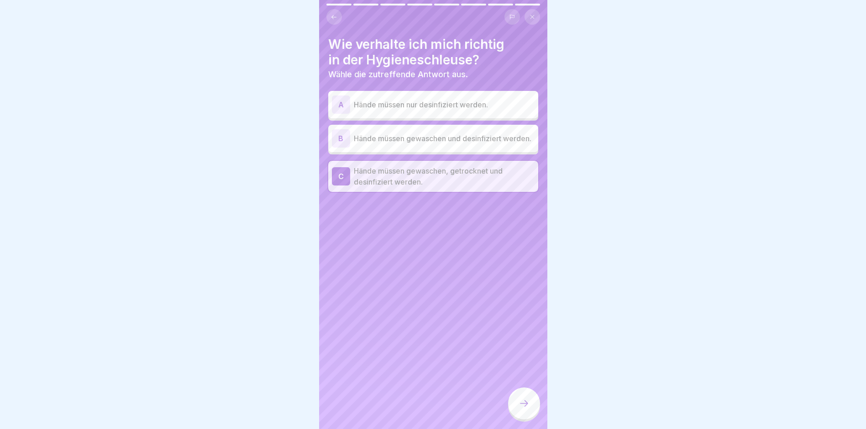
click at [533, 403] on div at bounding box center [524, 403] width 32 height 32
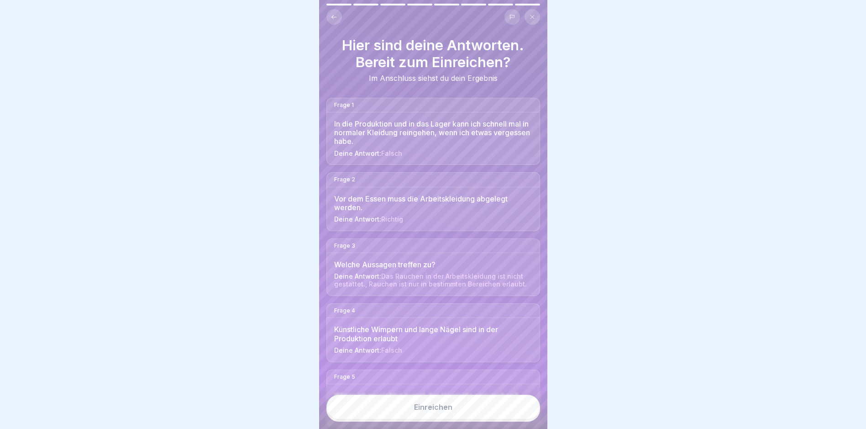
click at [530, 406] on button "Einreichen" at bounding box center [433, 406] width 214 height 25
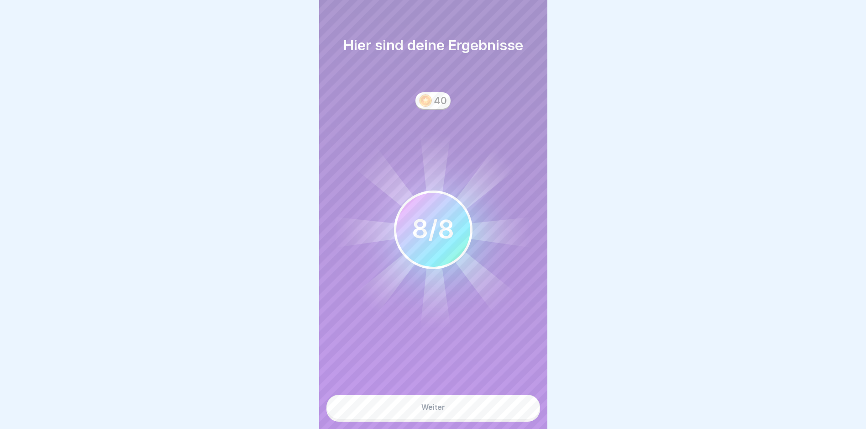
click at [530, 409] on button "Weiter" at bounding box center [433, 406] width 214 height 25
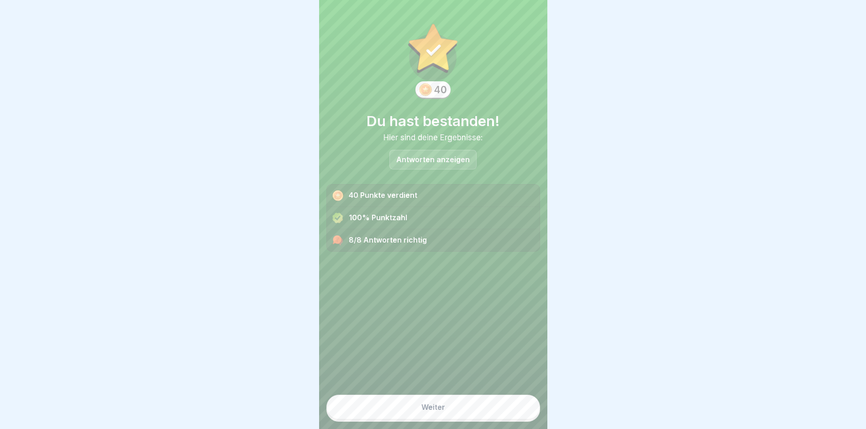
click at [530, 409] on button "Weiter" at bounding box center [433, 406] width 214 height 25
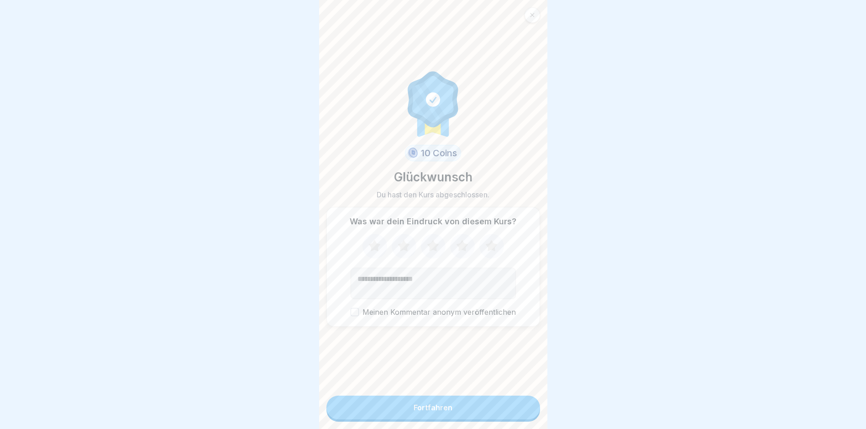
click at [528, 413] on button "Fortfahren" at bounding box center [433, 407] width 214 height 24
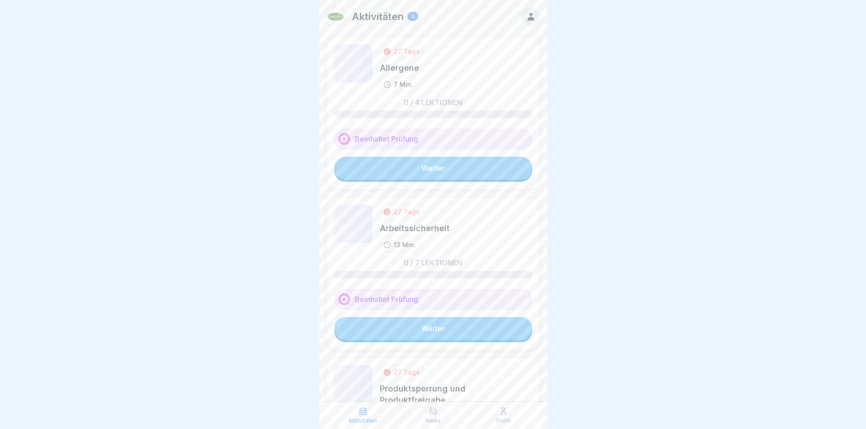
click at [528, 413] on div "Profil" at bounding box center [504, 414] width 66 height 17
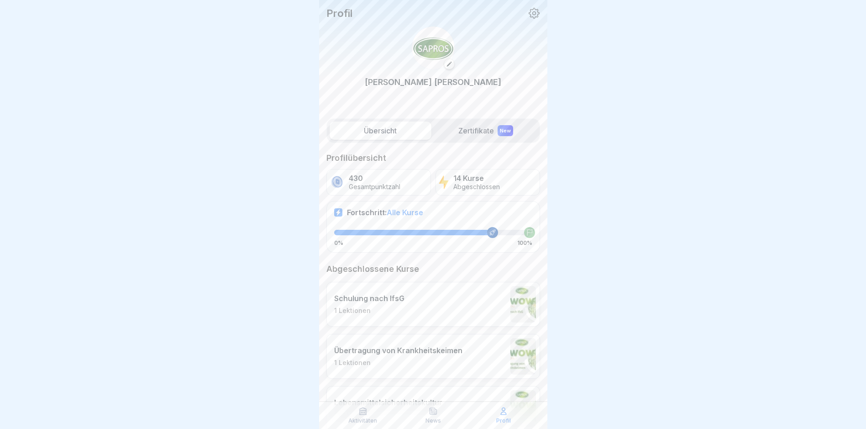
click at [368, 417] on p "Aktivitäten" at bounding box center [362, 420] width 29 height 6
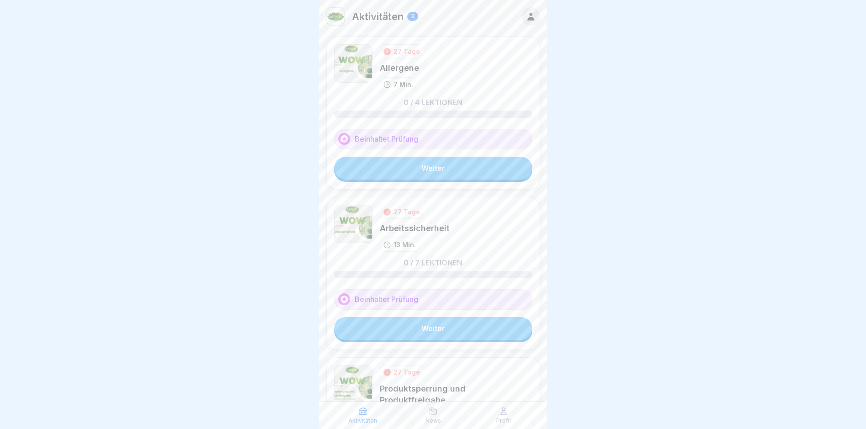
click at [431, 178] on link "Weiter" at bounding box center [433, 168] width 198 height 23
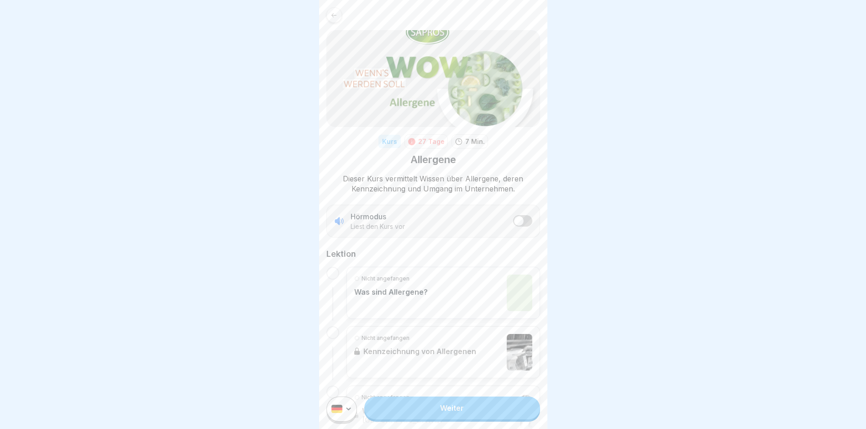
click at [497, 426] on div "Weiter" at bounding box center [433, 409] width 228 height 40
click at [502, 419] on link "Weiter" at bounding box center [451, 407] width 175 height 23
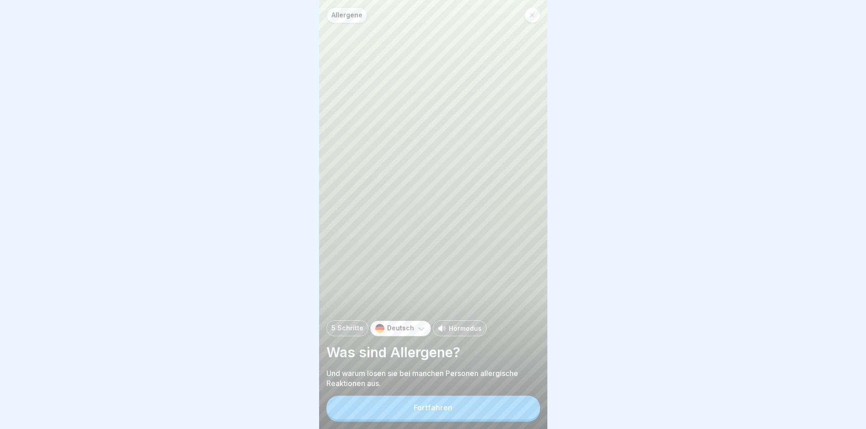
click at [516, 410] on button "Fortfahren" at bounding box center [433, 407] width 214 height 24
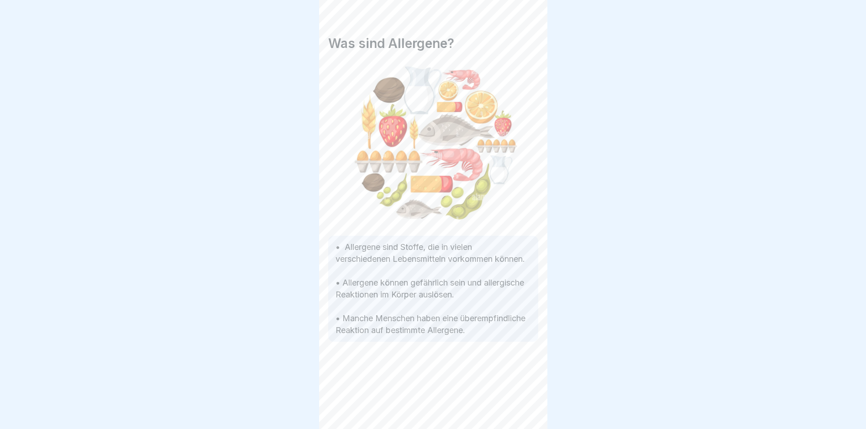
click at [521, 409] on icon at bounding box center [524, 403] width 11 height 11
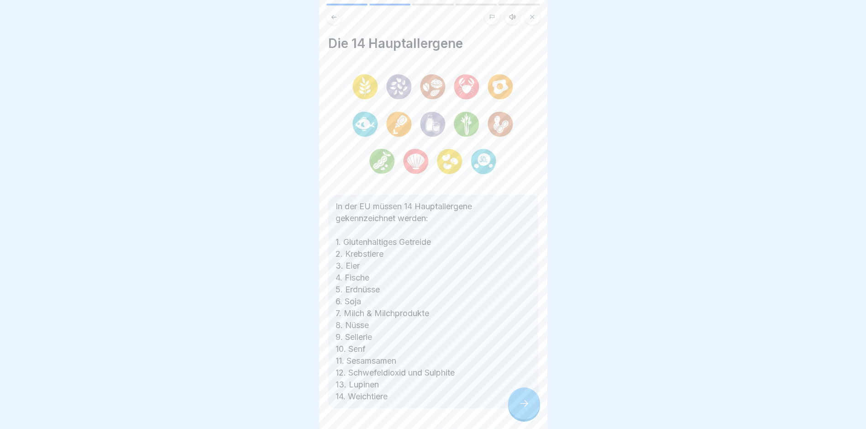
click at [521, 409] on icon at bounding box center [524, 403] width 11 height 11
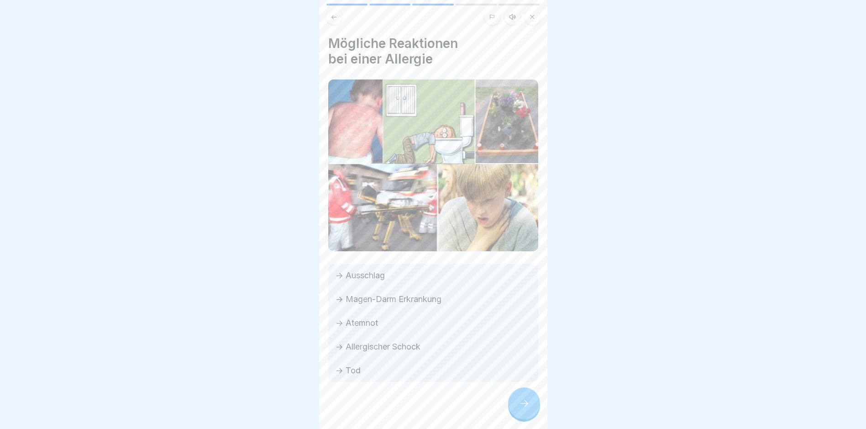
click at [521, 406] on icon at bounding box center [524, 403] width 8 height 6
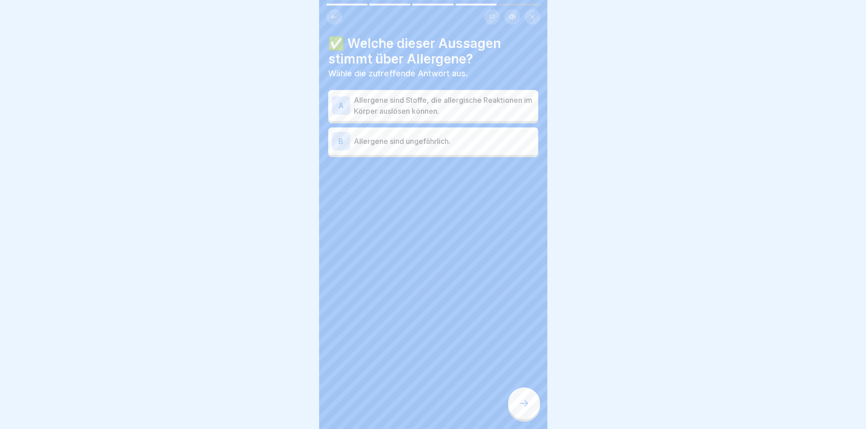
click at [521, 409] on icon at bounding box center [524, 403] width 11 height 11
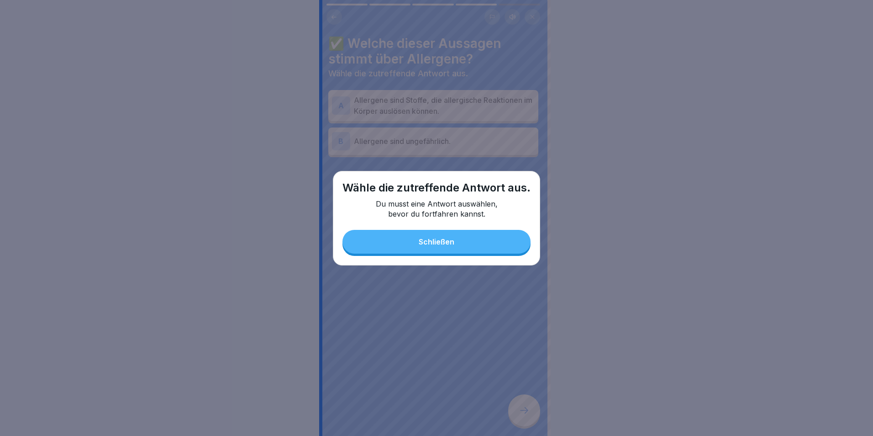
click at [467, 254] on div "Wähle die zutreffende Antwort aus. Du musst eine Antwort auswählen, bevor du fo…" at bounding box center [436, 218] width 207 height 95
click at [463, 246] on button "Schließen" at bounding box center [436, 242] width 188 height 24
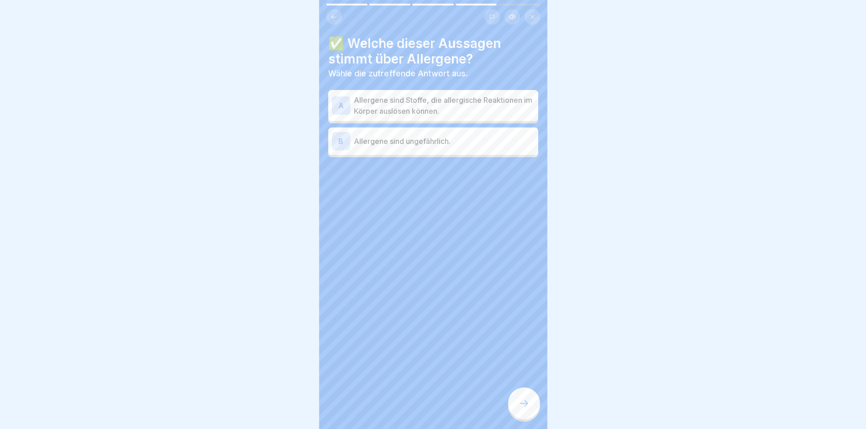
click at [442, 109] on p "Allergene sind Stoffe, die allergische Reaktionen im Körper auslösen können." at bounding box center [444, 106] width 181 height 22
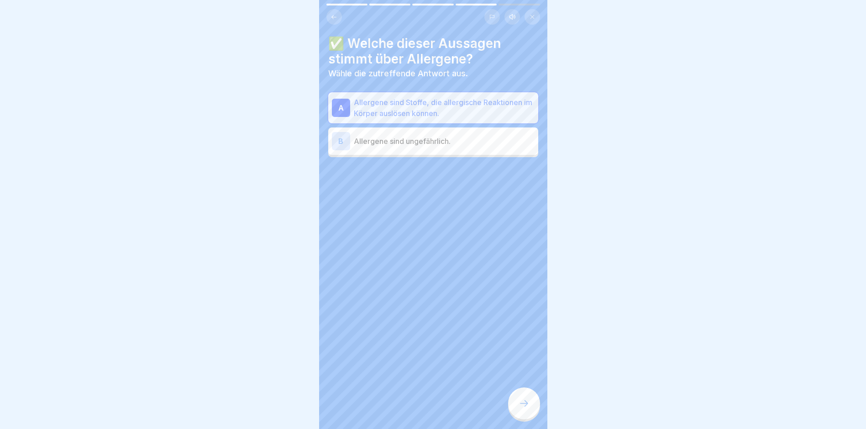
click at [531, 406] on div at bounding box center [524, 403] width 32 height 32
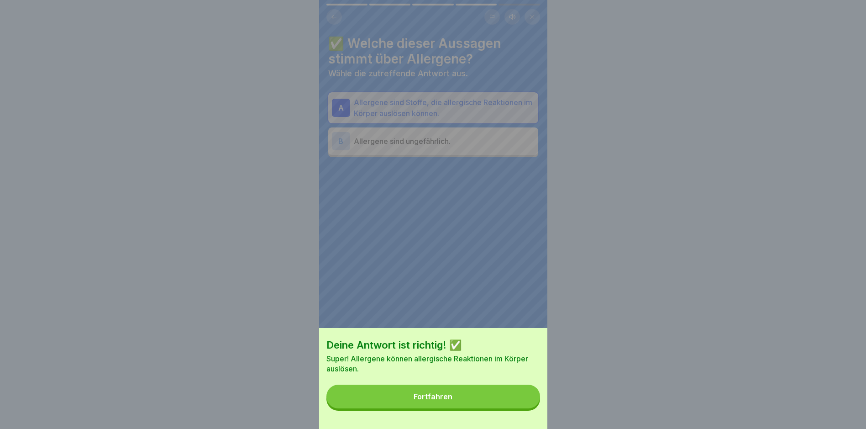
click at [478, 402] on button "Fortfahren" at bounding box center [433, 396] width 214 height 24
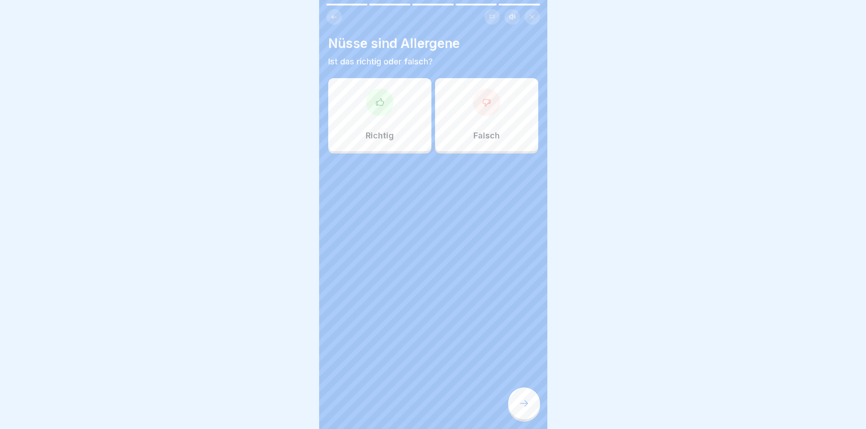
click at [415, 102] on div "Richtig" at bounding box center [379, 114] width 103 height 73
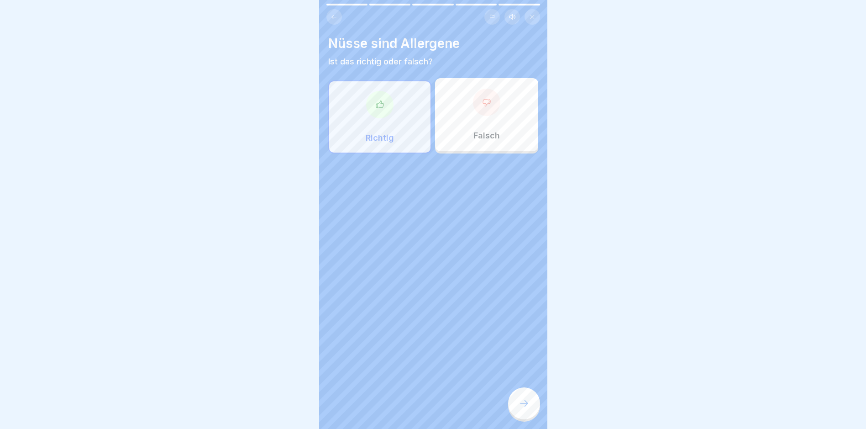
click at [518, 410] on div at bounding box center [524, 403] width 32 height 32
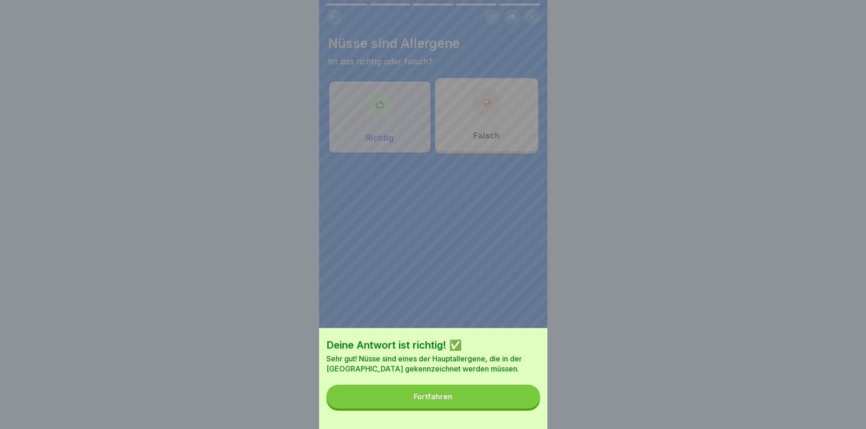
click at [517, 403] on button "Fortfahren" at bounding box center [433, 396] width 214 height 24
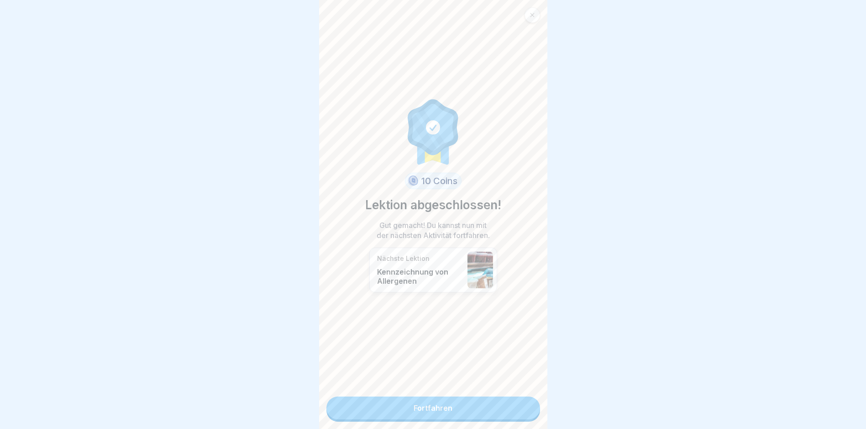
click at [517, 404] on link "Fortfahren" at bounding box center [433, 407] width 214 height 23
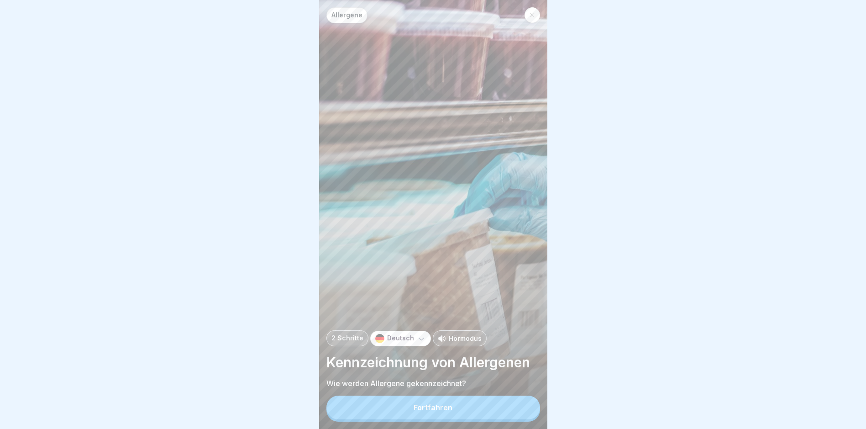
click at [518, 405] on button "Fortfahren" at bounding box center [433, 407] width 214 height 24
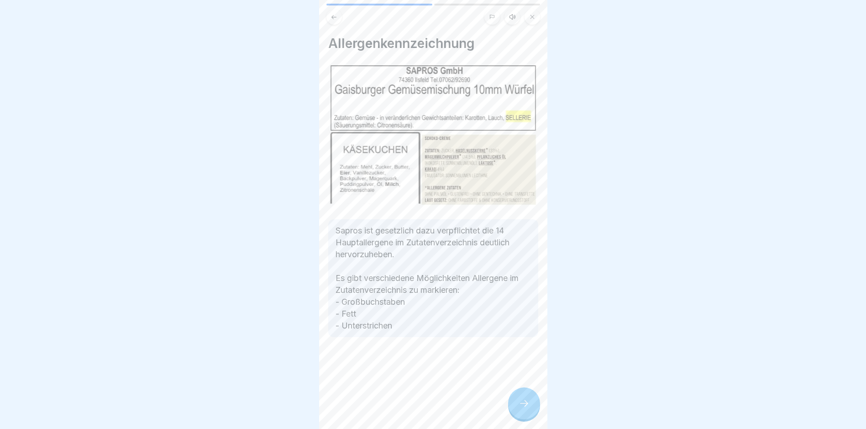
click at [518, 405] on div at bounding box center [524, 403] width 32 height 32
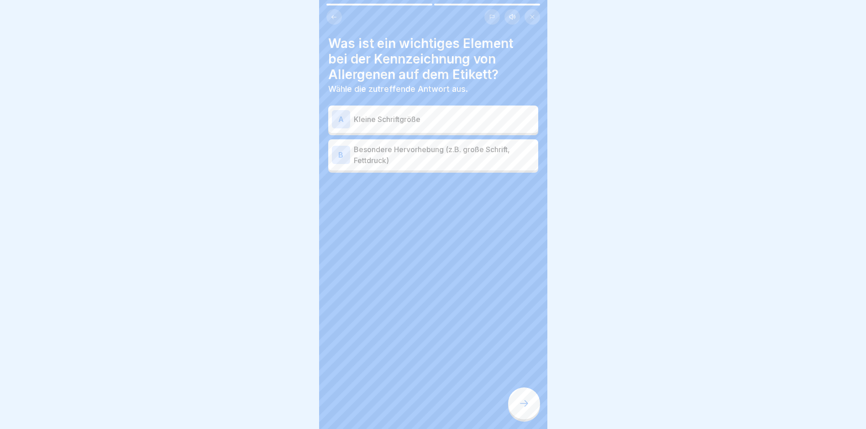
click at [518, 405] on div at bounding box center [524, 403] width 32 height 32
click at [429, 155] on p "Besondere Hervorhebung (z.B. große Schrift, Fettdruck)" at bounding box center [444, 155] width 181 height 22
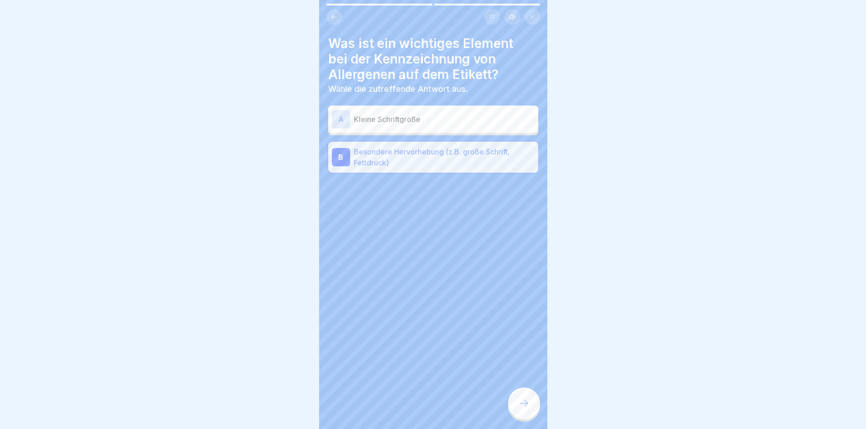
click at [525, 399] on div at bounding box center [524, 403] width 32 height 32
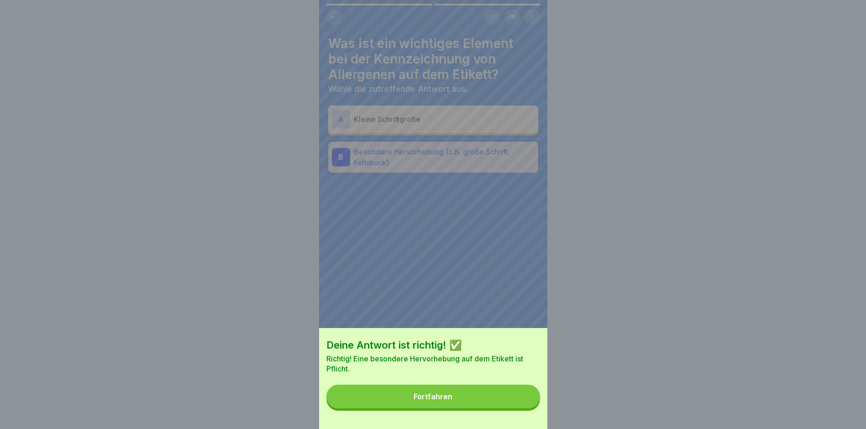
click at [525, 401] on button "Fortfahren" at bounding box center [433, 396] width 214 height 24
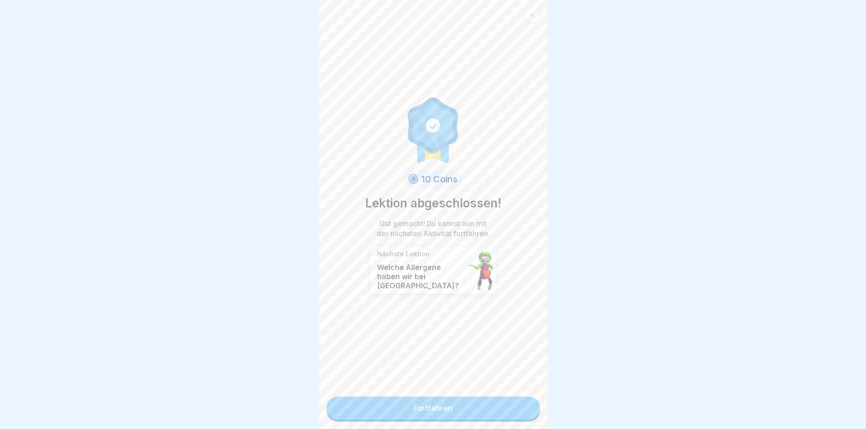
click at [525, 401] on link "Fortfahren" at bounding box center [433, 407] width 214 height 23
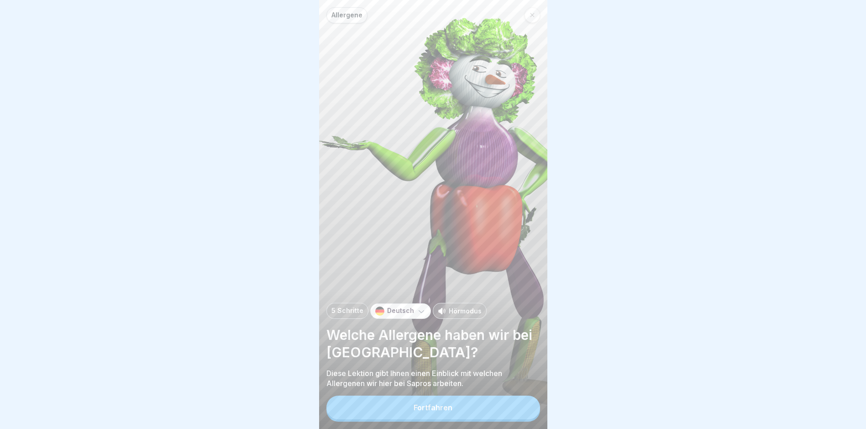
click at [525, 401] on div "Allergene 5 Schritte Deutsch Hörmodus Welche Allergene haben wir bei Sapros? Di…" at bounding box center [433, 214] width 228 height 429
click at [523, 409] on button "Fortfahren" at bounding box center [433, 407] width 214 height 24
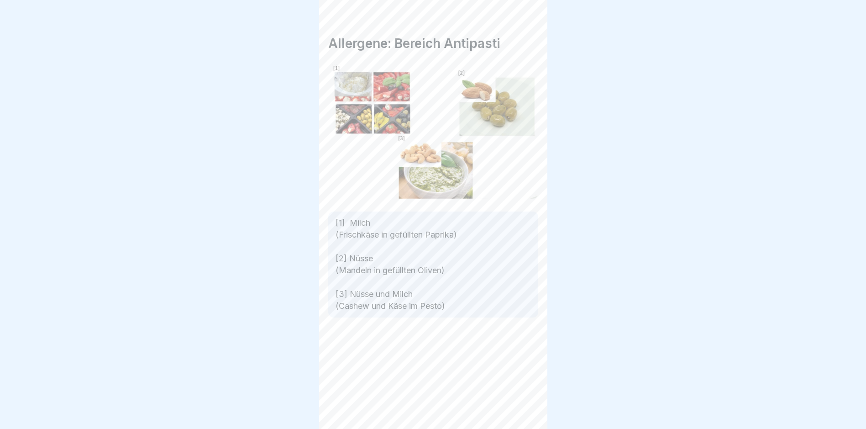
click at [523, 409] on icon at bounding box center [524, 403] width 11 height 11
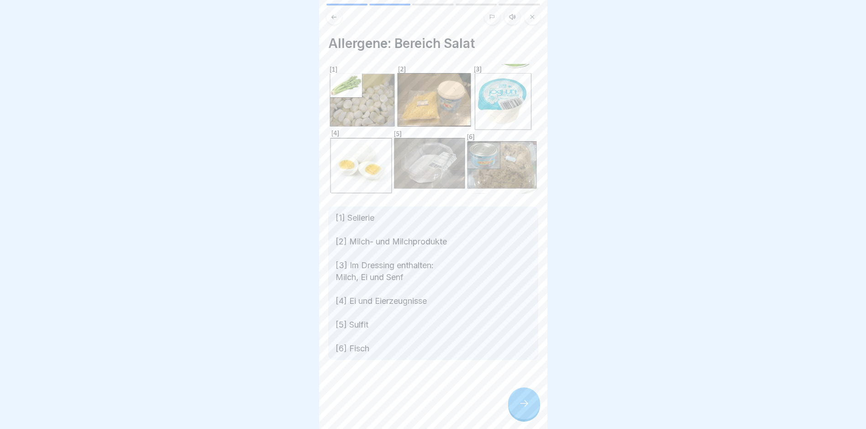
click at [523, 409] on icon at bounding box center [524, 403] width 11 height 11
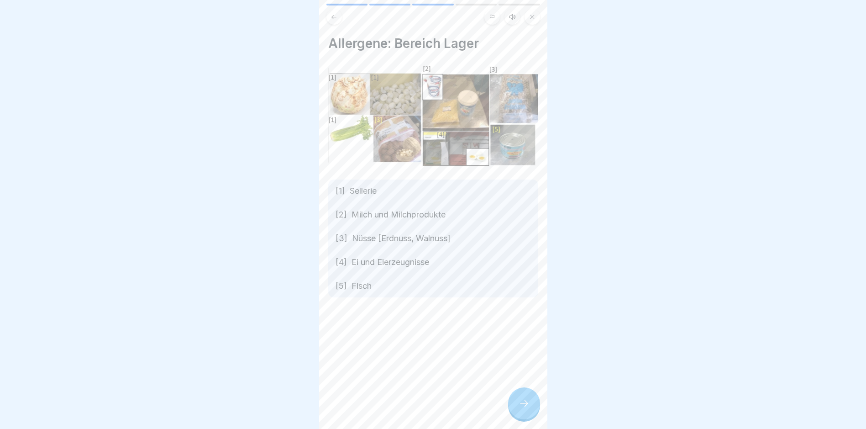
click at [521, 409] on icon at bounding box center [524, 403] width 11 height 11
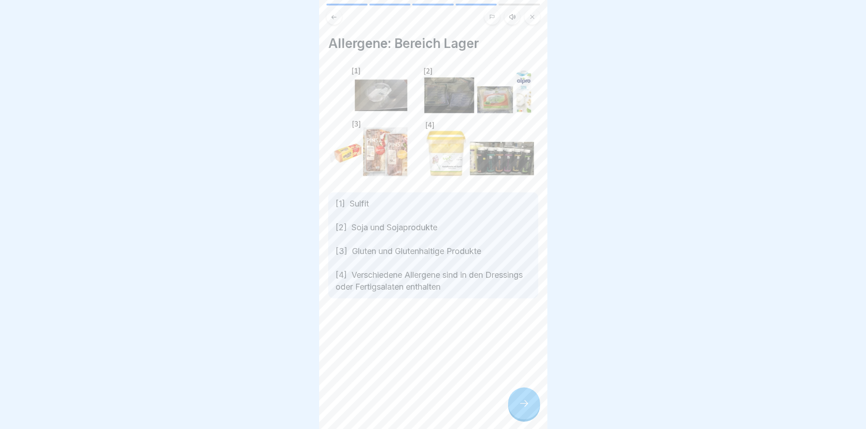
click at [521, 409] on icon at bounding box center [524, 403] width 11 height 11
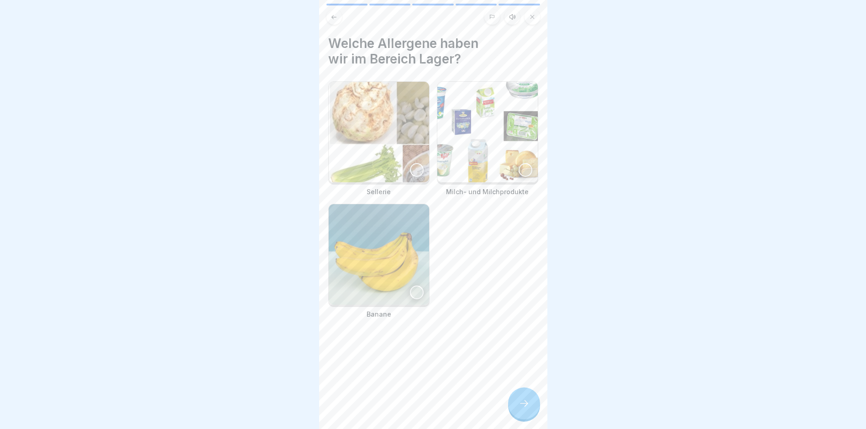
click at [521, 409] on icon at bounding box center [524, 403] width 11 height 11
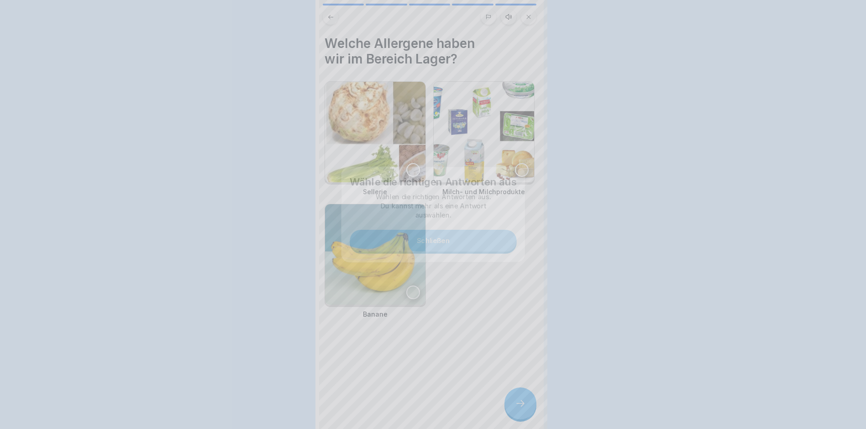
click at [521, 409] on div at bounding box center [433, 214] width 866 height 429
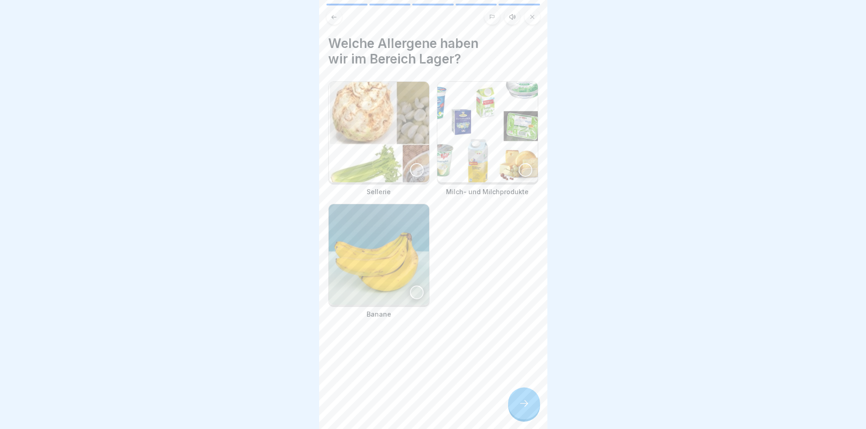
click at [412, 166] on div at bounding box center [417, 170] width 14 height 14
click at [519, 165] on div at bounding box center [526, 170] width 14 height 14
click at [527, 408] on icon at bounding box center [524, 403] width 11 height 11
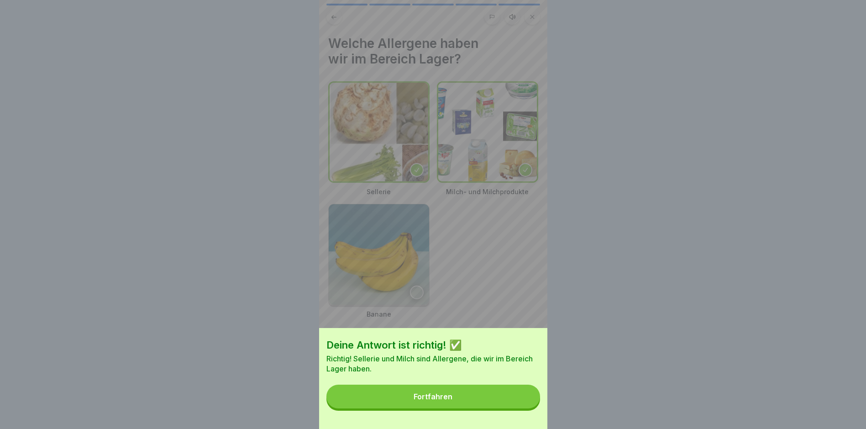
click at [527, 408] on button "Fortfahren" at bounding box center [433, 396] width 214 height 24
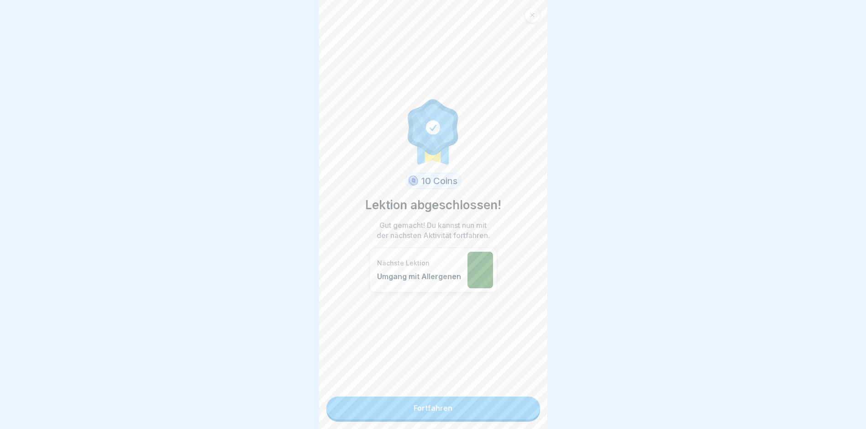
click at [527, 406] on link "Fortfahren" at bounding box center [433, 407] width 214 height 23
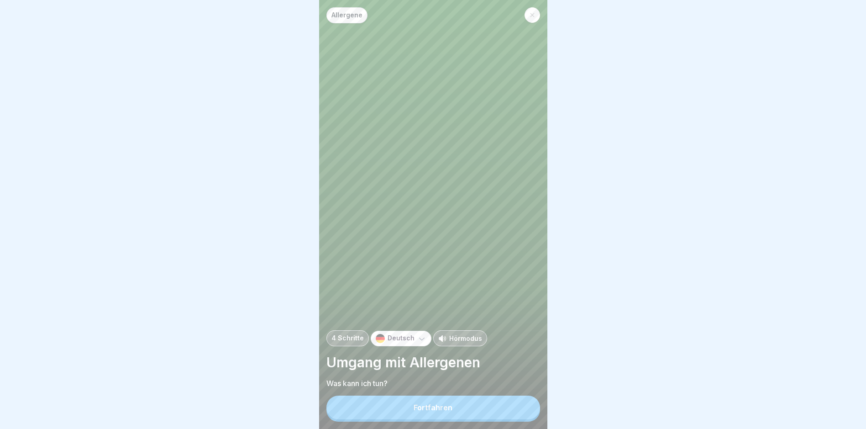
click at [526, 406] on button "Fortfahren" at bounding box center [433, 407] width 214 height 24
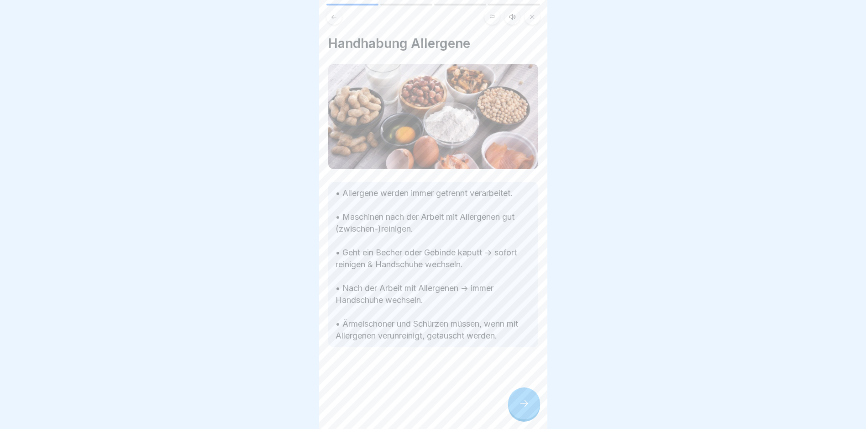
click at [517, 419] on div at bounding box center [524, 403] width 32 height 32
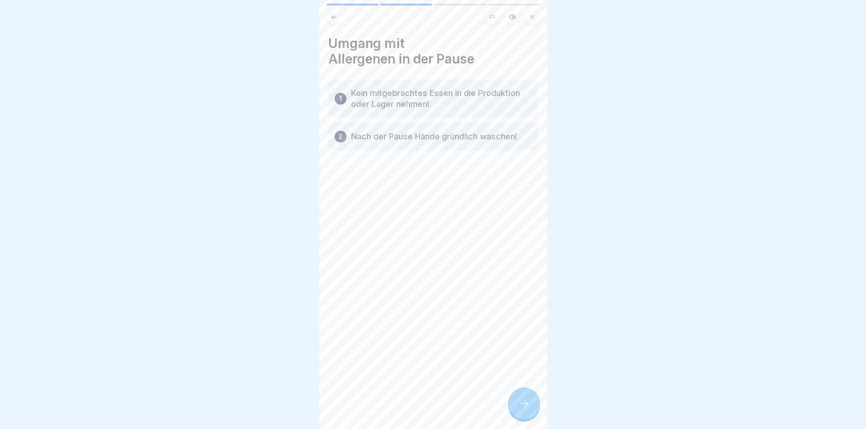
click at [518, 416] on div at bounding box center [524, 403] width 32 height 32
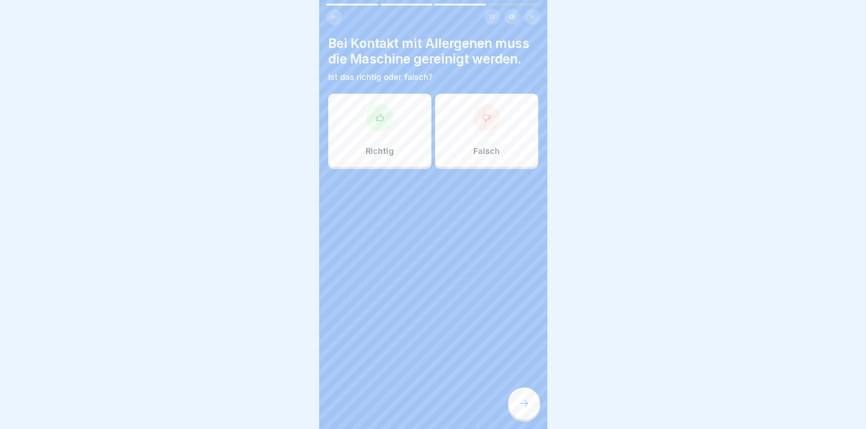
click at [389, 108] on div "Richtig" at bounding box center [379, 130] width 103 height 73
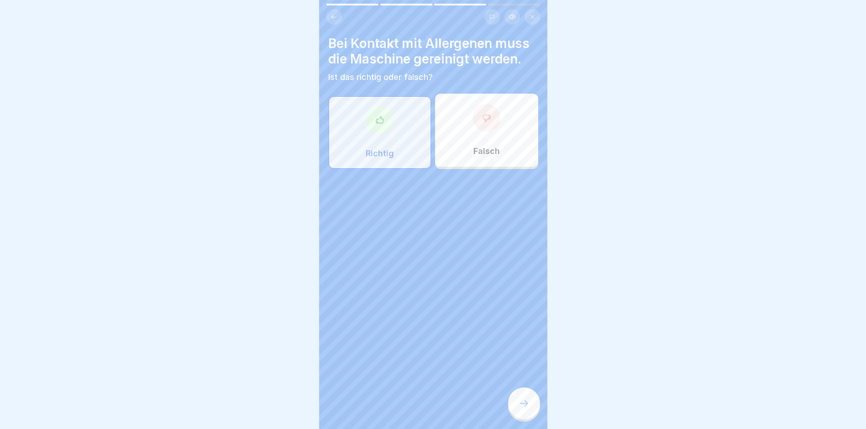
click at [515, 414] on div at bounding box center [524, 403] width 32 height 32
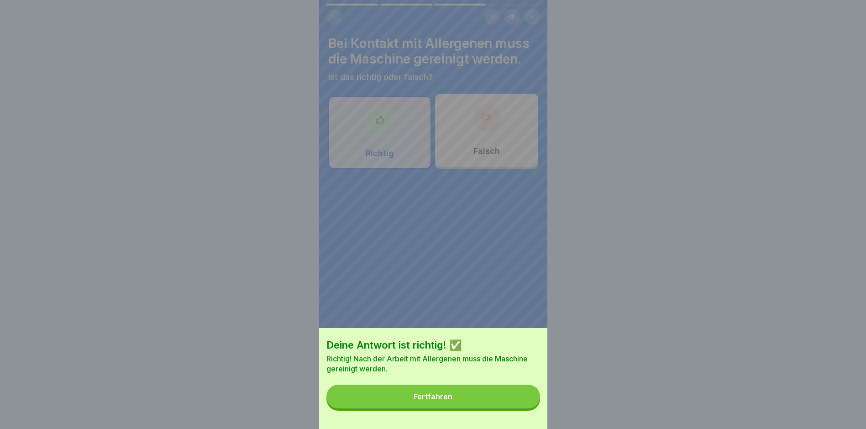
click at [509, 399] on button "Fortfahren" at bounding box center [433, 396] width 214 height 24
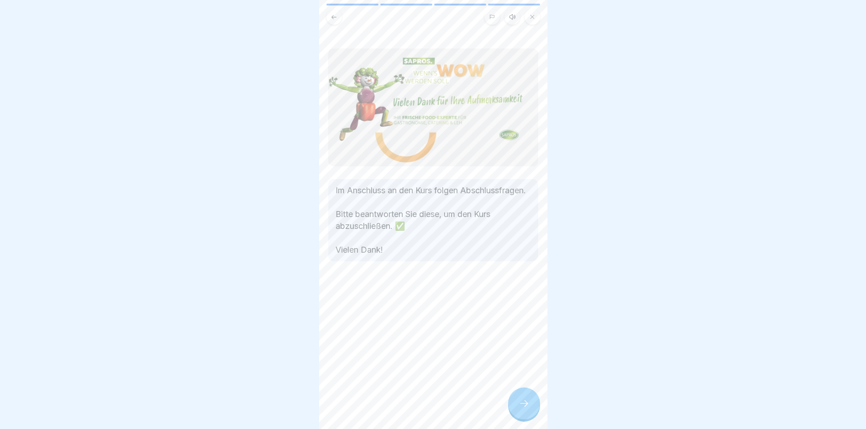
click at [521, 409] on icon at bounding box center [524, 403] width 11 height 11
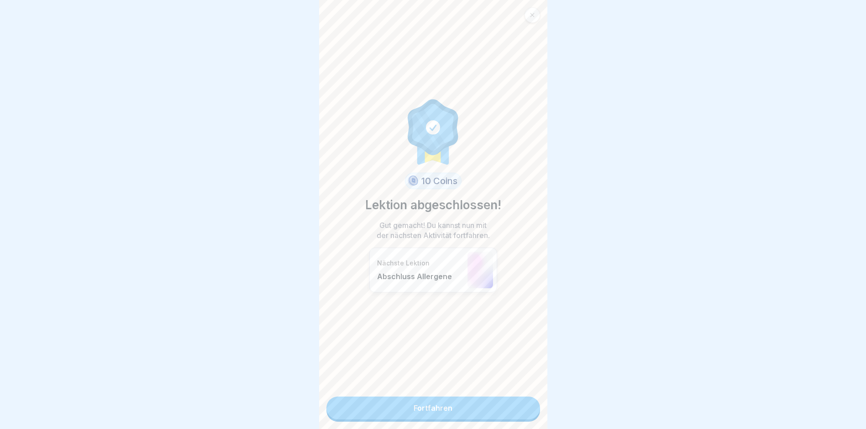
click at [521, 409] on link "Fortfahren" at bounding box center [433, 407] width 214 height 23
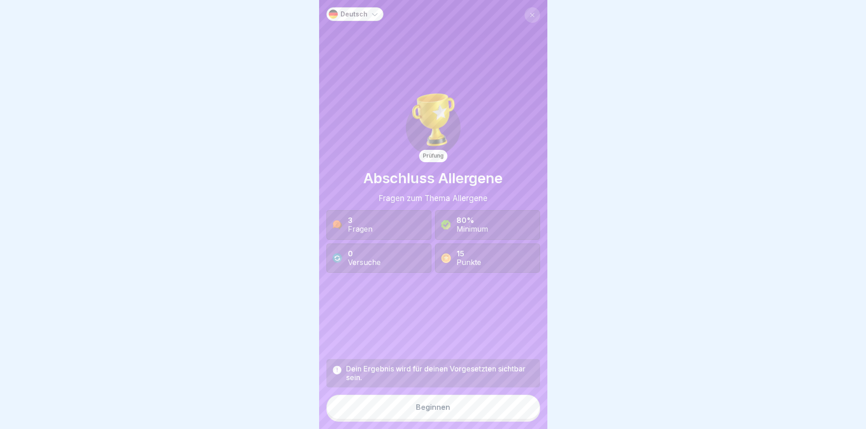
click at [521, 410] on button "Beginnen" at bounding box center [433, 406] width 214 height 25
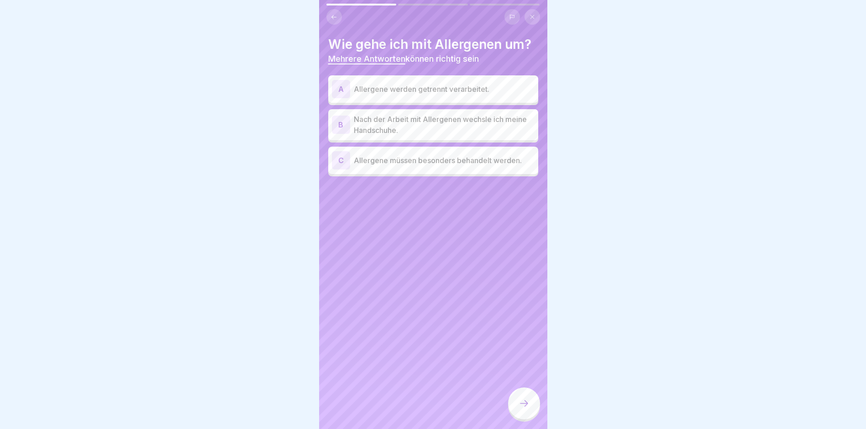
click at [479, 88] on p "Allergene werden getrennt verarbeitet." at bounding box center [444, 89] width 181 height 11
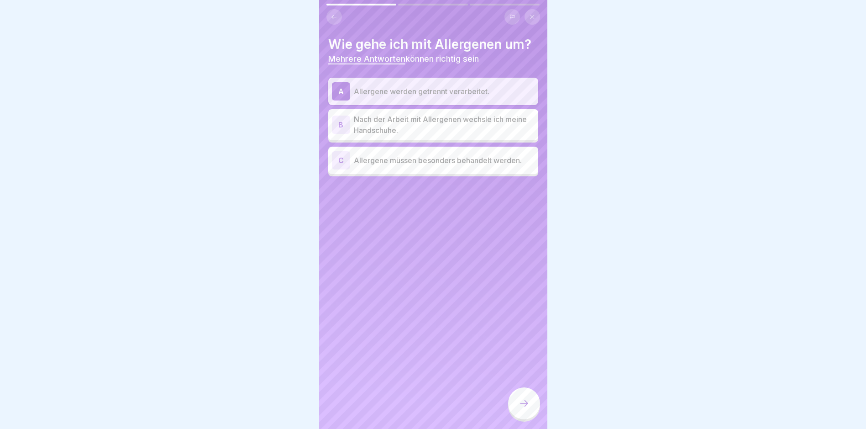
click at [449, 95] on p "Allergene werden getrennt verarbeitet." at bounding box center [444, 91] width 181 height 11
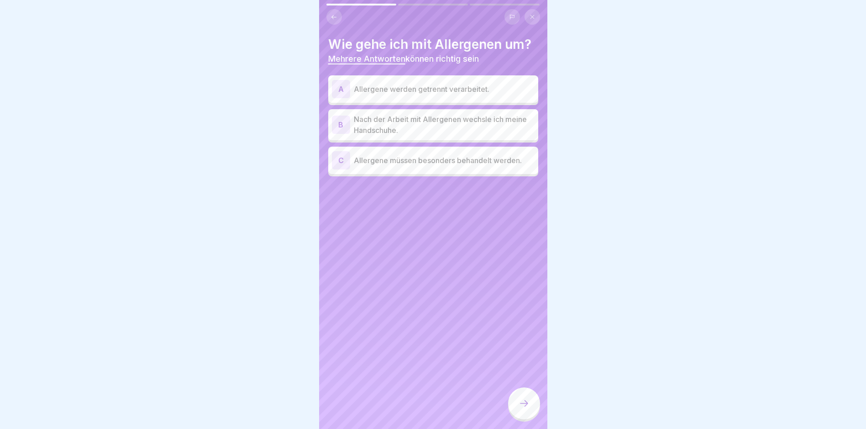
click at [425, 121] on p "Nach der Arbeit mit Allergenen wechsle ich meine Handschuhe." at bounding box center [444, 125] width 181 height 22
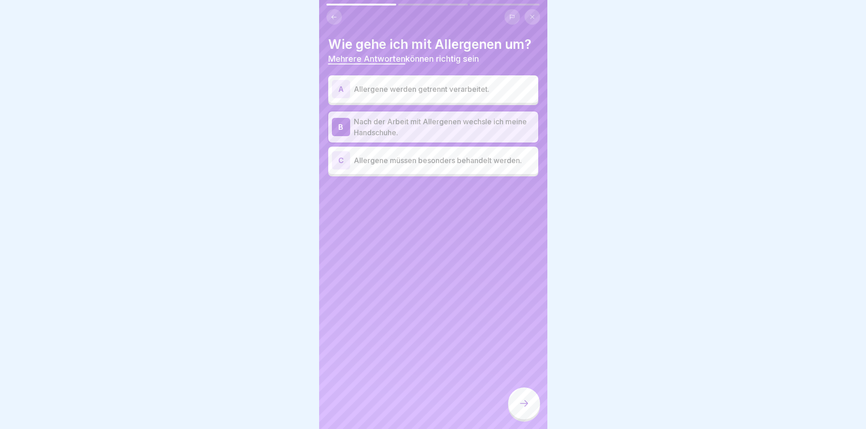
click at [462, 164] on p "Allergene müssen besonders behandelt werden." at bounding box center [444, 160] width 181 height 11
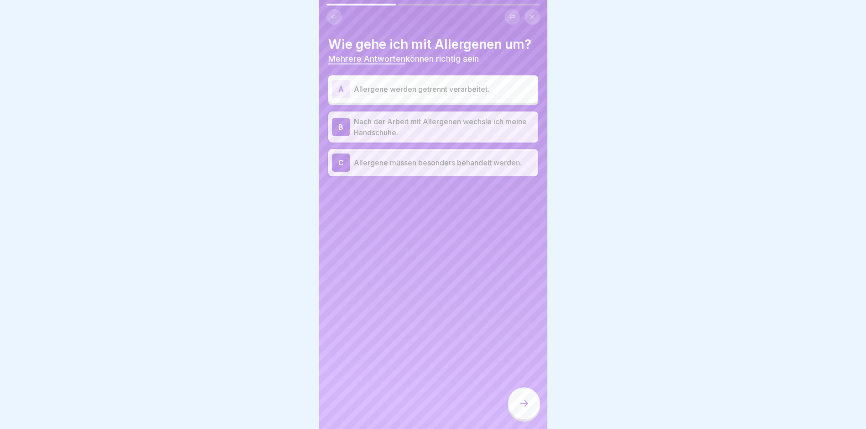
click at [528, 409] on icon at bounding box center [524, 403] width 11 height 11
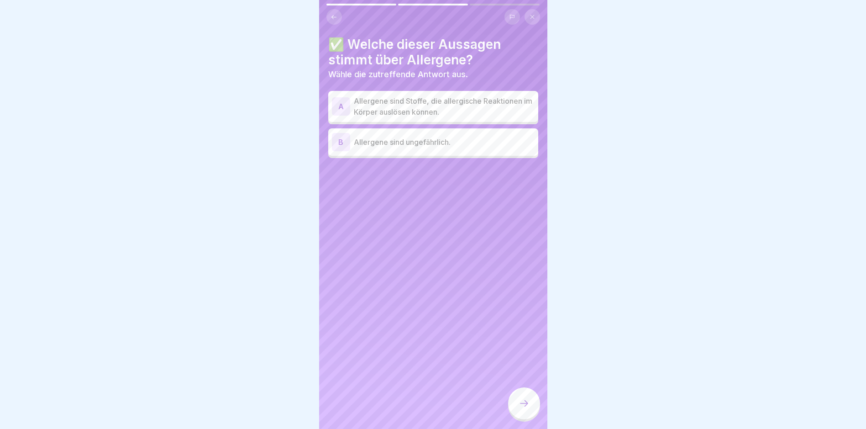
click at [399, 101] on p "Allergene sind Stoffe, die allergische Reaktionen im Körper auslösen können." at bounding box center [444, 106] width 181 height 22
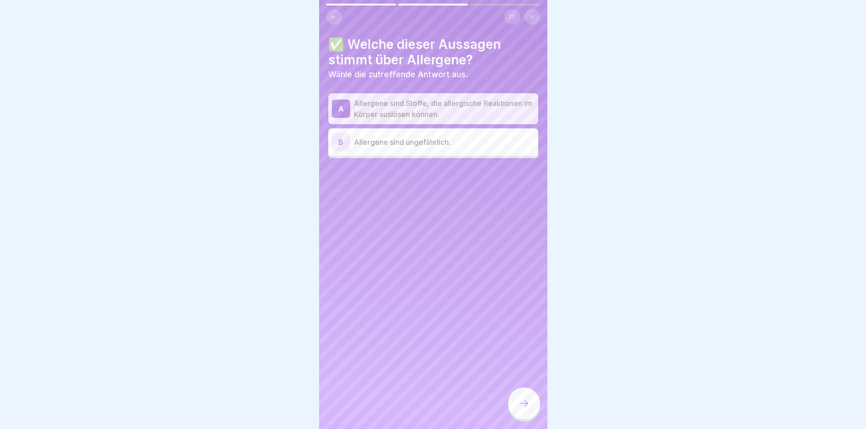
click at [520, 407] on icon at bounding box center [524, 403] width 11 height 11
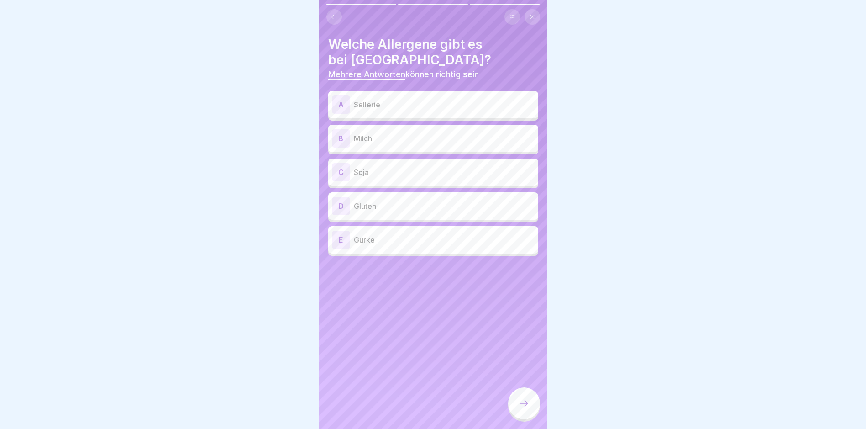
click at [397, 104] on p "Sellerie" at bounding box center [444, 104] width 181 height 11
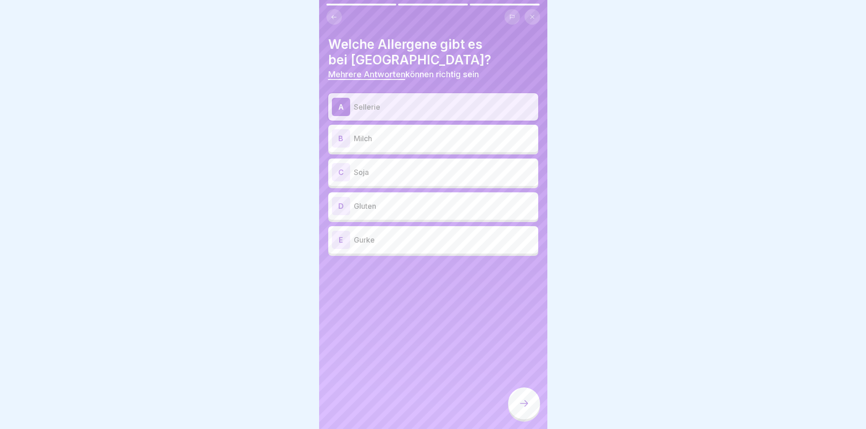
click at [387, 140] on p "Milch" at bounding box center [444, 138] width 181 height 11
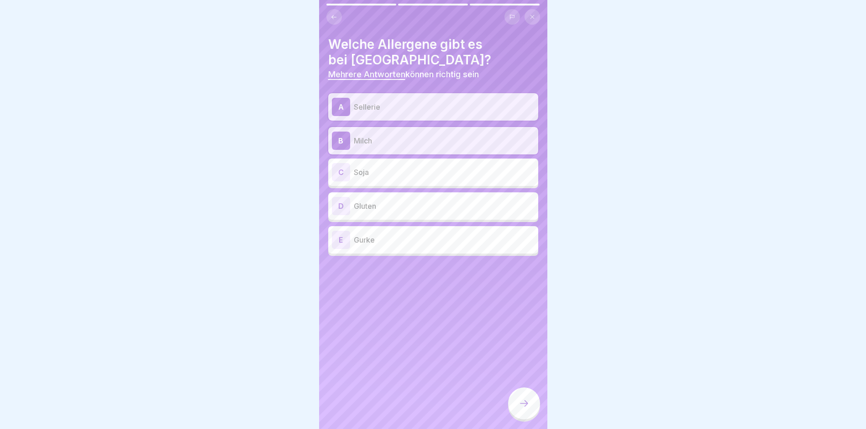
click at [388, 163] on div "C Soja" at bounding box center [433, 172] width 203 height 18
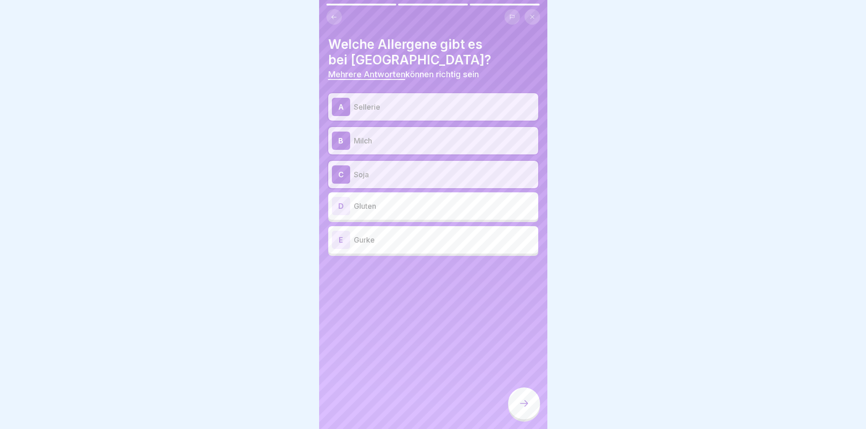
click at [414, 210] on p "Gluten" at bounding box center [444, 205] width 181 height 11
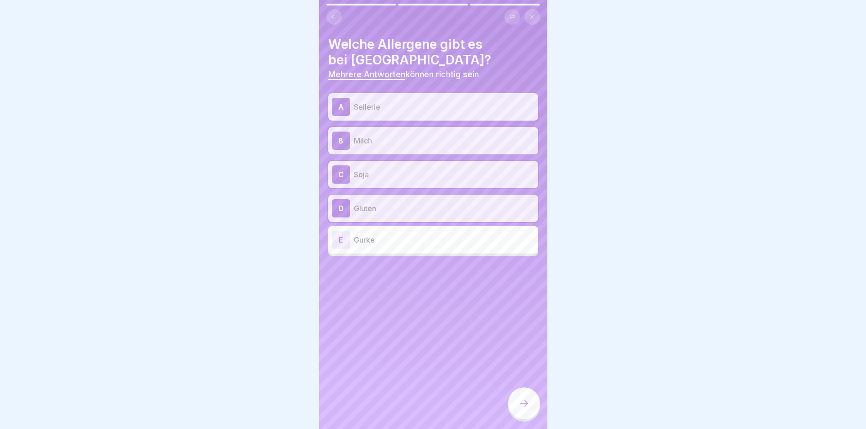
click at [438, 204] on p "Gluten" at bounding box center [444, 208] width 181 height 11
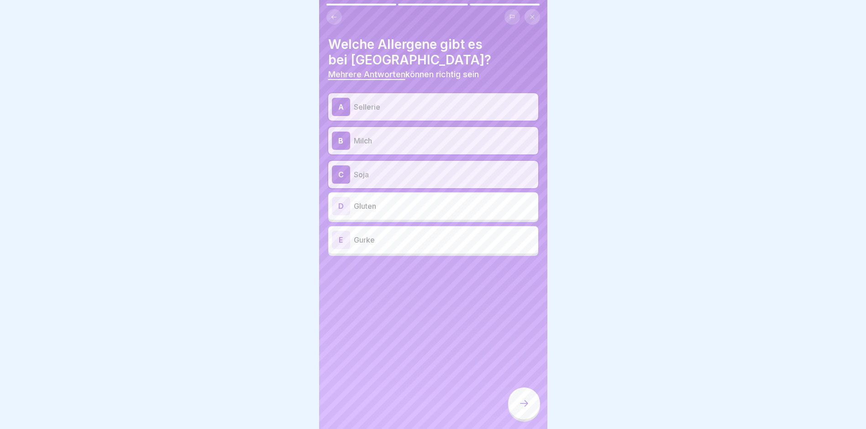
click at [527, 409] on icon at bounding box center [524, 403] width 11 height 11
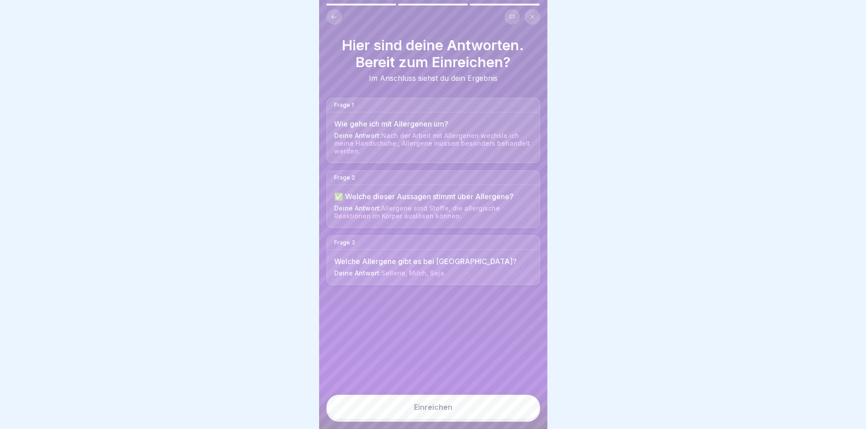
click at [526, 412] on button "Einreichen" at bounding box center [433, 406] width 214 height 25
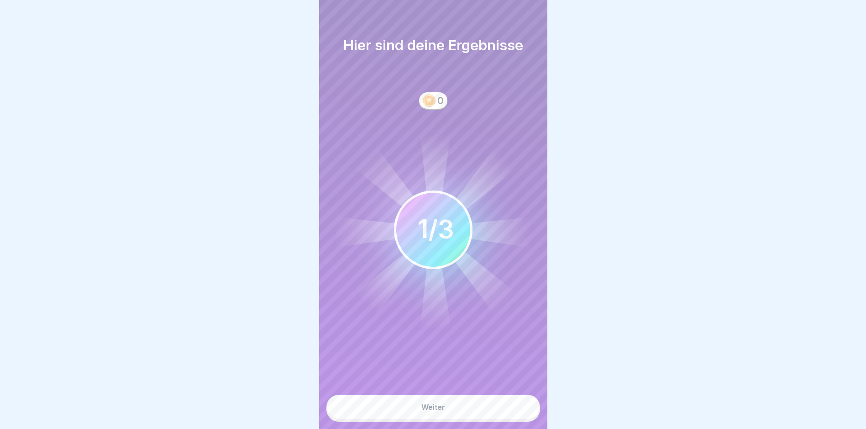
click at [496, 413] on button "Weiter" at bounding box center [433, 406] width 214 height 25
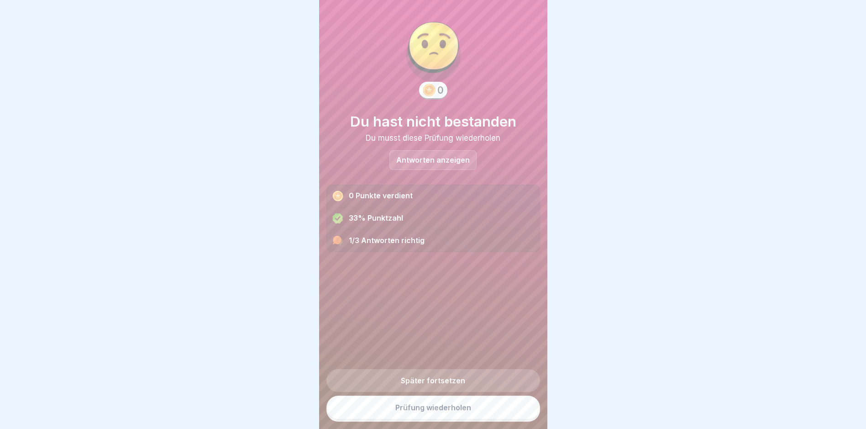
click at [496, 413] on link "Prüfung wiederholen" at bounding box center [433, 407] width 214 height 24
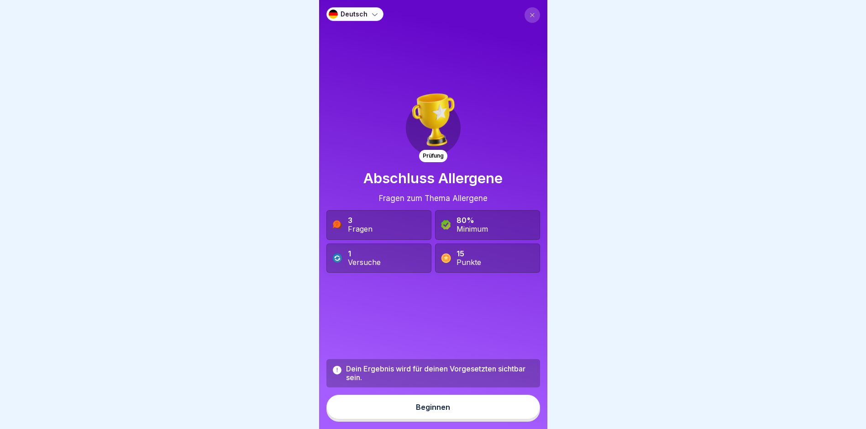
click at [494, 411] on button "Beginnen" at bounding box center [433, 406] width 214 height 25
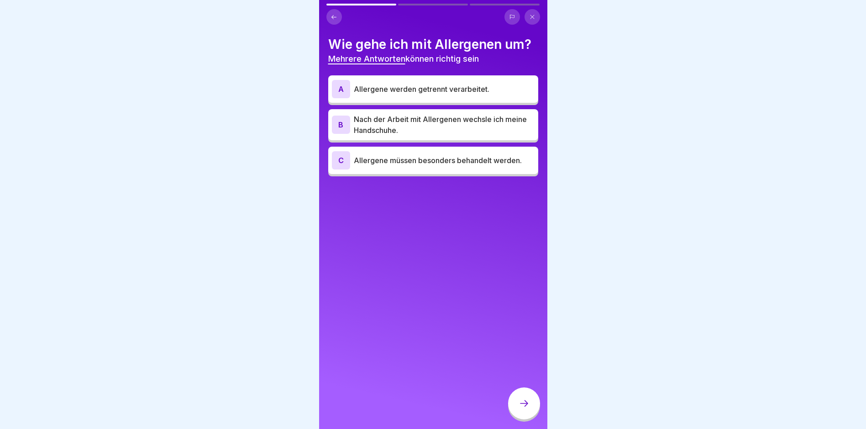
click at [426, 124] on p "Nach der Arbeit mit Allergenen wechsle ich meine Handschuhe." at bounding box center [444, 125] width 181 height 22
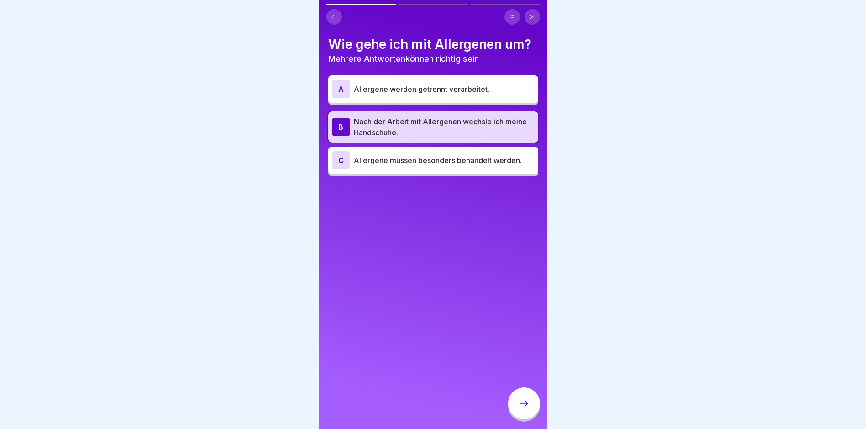
click at [431, 154] on div "C Allergene müssen besonders behandelt werden." at bounding box center [433, 160] width 203 height 18
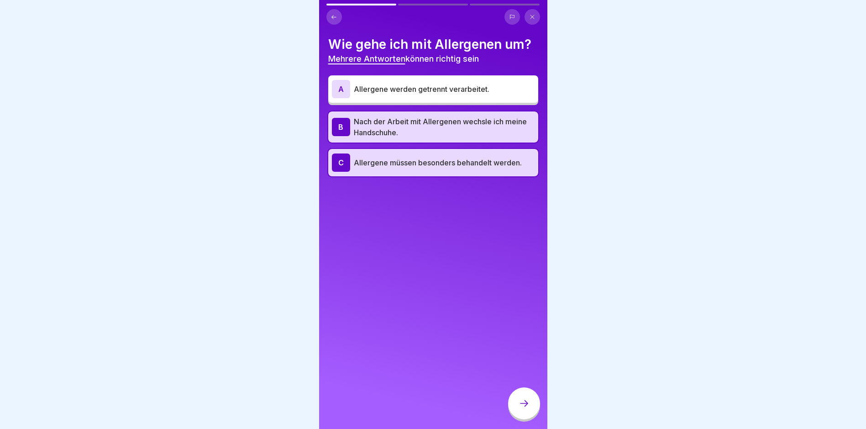
click at [464, 79] on div "Wie gehe ich mit Allergenen um? Mehrere Antworten können richtig sein A Allerge…" at bounding box center [433, 107] width 210 height 140
click at [469, 100] on div "A Allergene werden getrennt verarbeitet." at bounding box center [433, 88] width 210 height 27
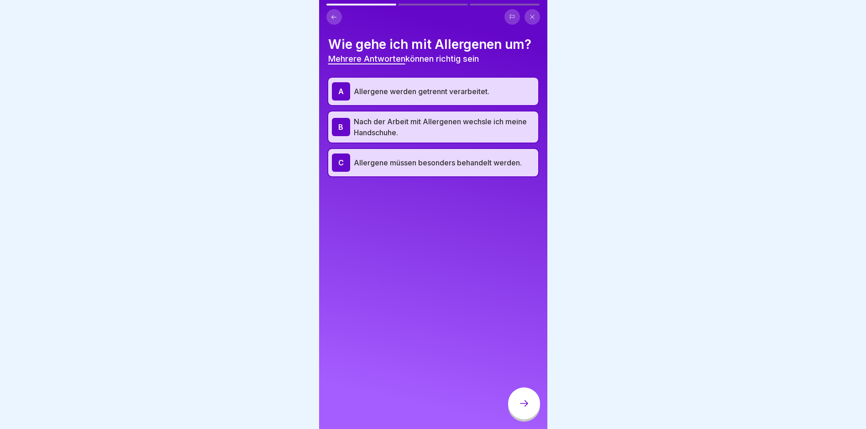
click at [525, 404] on div at bounding box center [524, 403] width 32 height 32
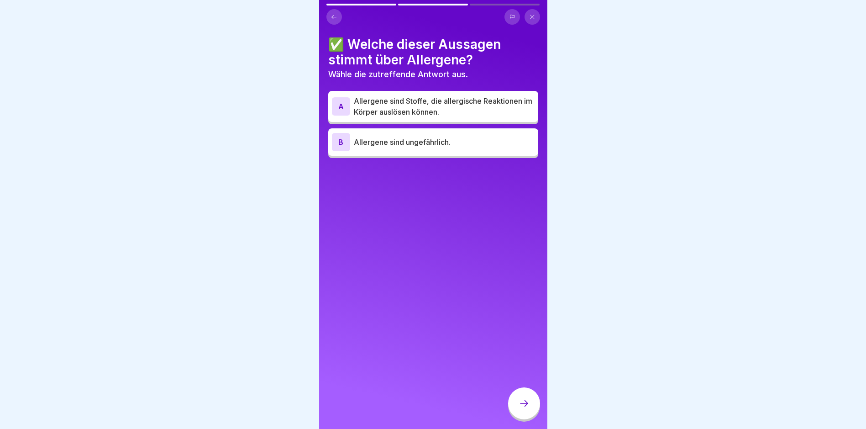
click at [379, 104] on p "Allergene sind Stoffe, die allergische Reaktionen im Körper auslösen können." at bounding box center [444, 106] width 181 height 22
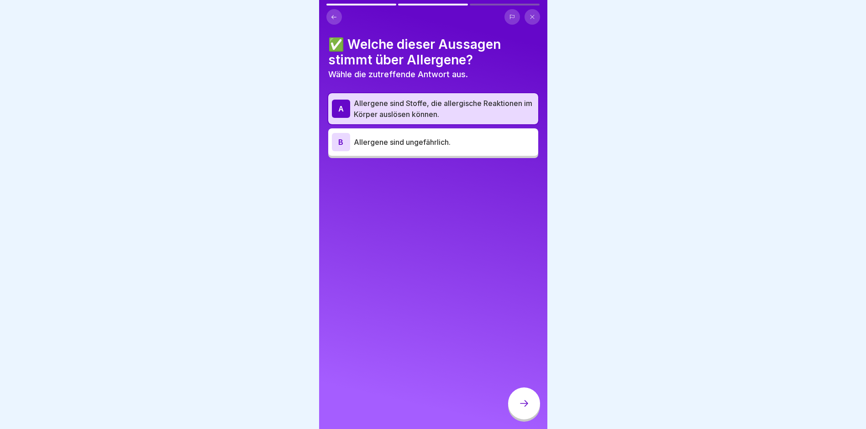
click at [516, 415] on div at bounding box center [524, 403] width 32 height 32
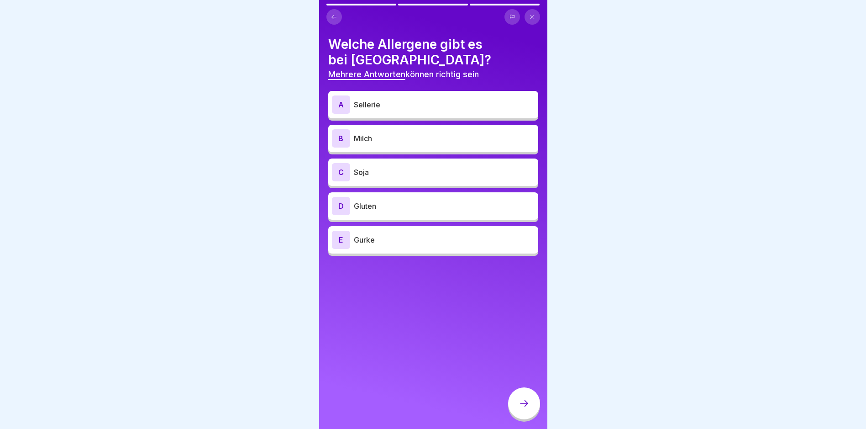
click at [406, 179] on div "C Soja" at bounding box center [433, 172] width 203 height 18
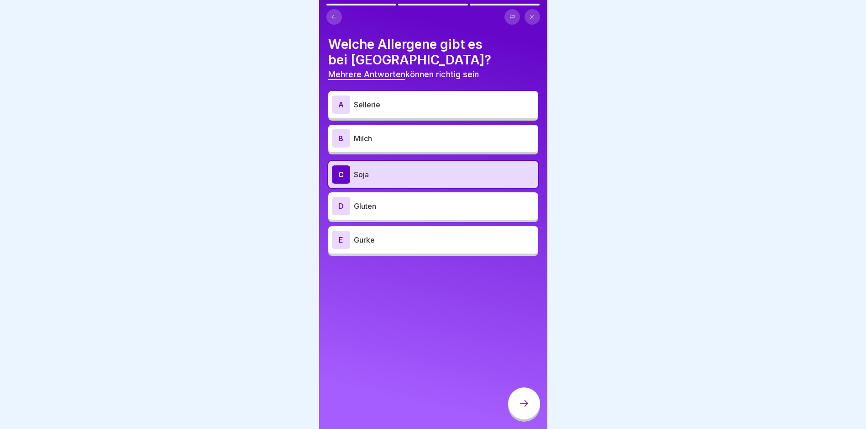
click at [401, 149] on div "B Milch" at bounding box center [433, 138] width 210 height 27
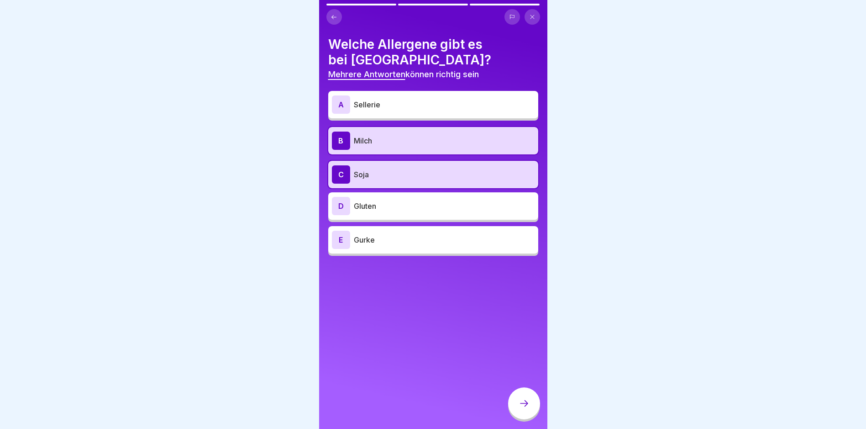
click at [405, 122] on div "A Sellerie B Milch C Soja D Gluten E Gurke" at bounding box center [433, 174] width 210 height 163
click at [410, 105] on p "Sellerie" at bounding box center [444, 104] width 181 height 11
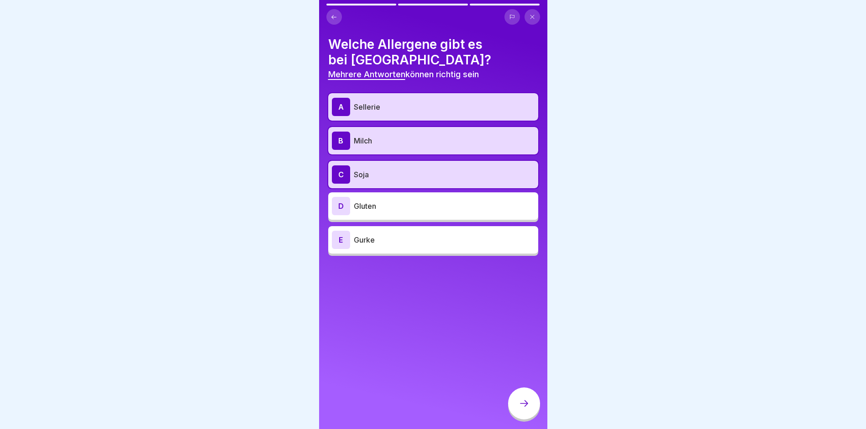
click at [511, 417] on div at bounding box center [524, 403] width 32 height 32
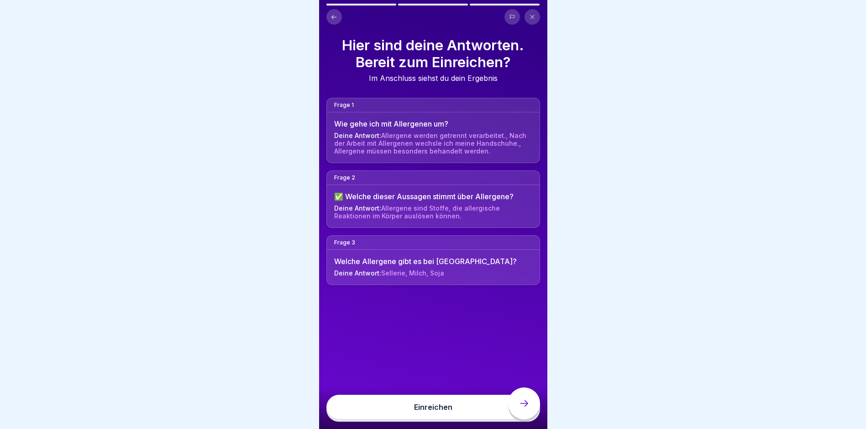
click at [513, 417] on button "Einreichen" at bounding box center [433, 406] width 214 height 25
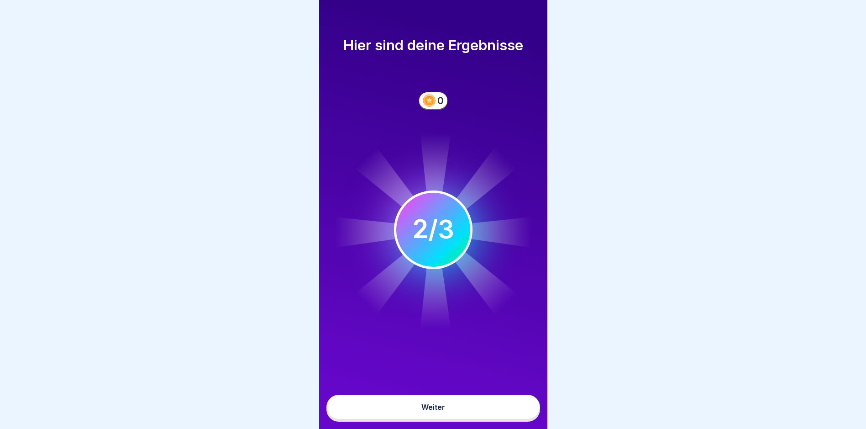
click at [505, 419] on button "Weiter" at bounding box center [433, 406] width 214 height 25
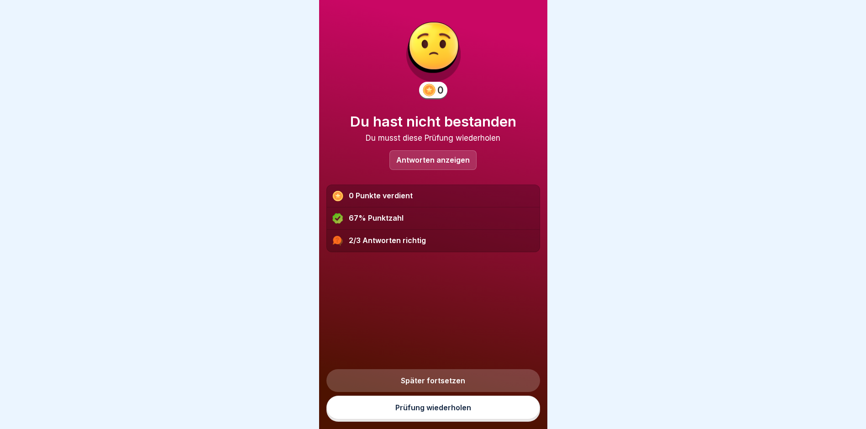
click at [505, 419] on link "Prüfung wiederholen" at bounding box center [433, 407] width 214 height 24
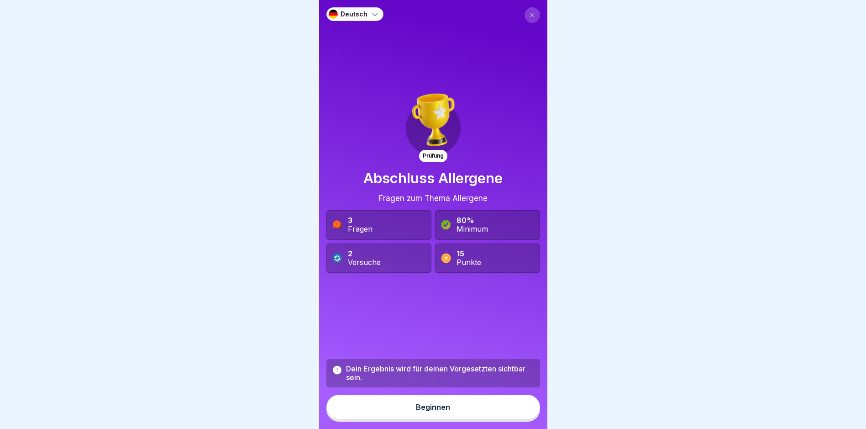
click at [478, 413] on button "Beginnen" at bounding box center [433, 406] width 214 height 25
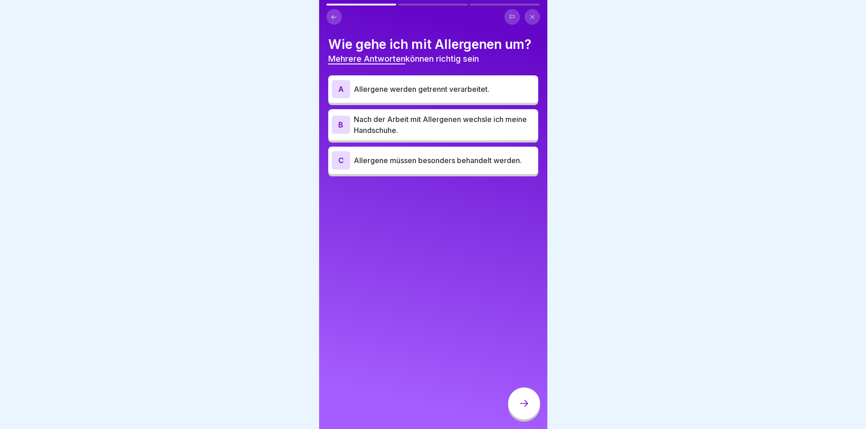
click at [425, 93] on p "Allergene werden getrennt verarbeitet." at bounding box center [444, 89] width 181 height 11
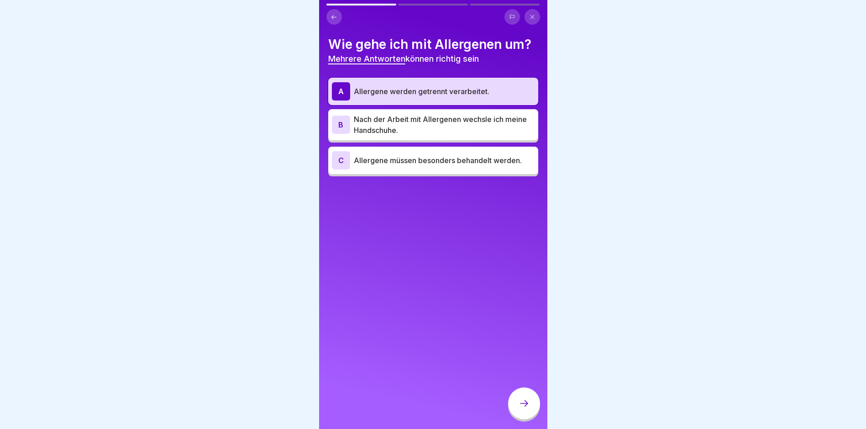
click at [428, 116] on p "Nach der Arbeit mit Allergenen wechsle ich meine Handschuhe." at bounding box center [444, 125] width 181 height 22
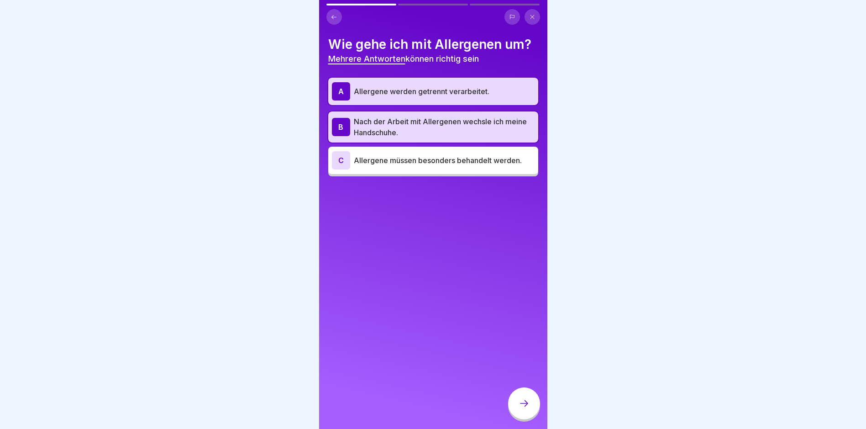
click at [427, 156] on p "Allergene müssen besonders behandelt werden." at bounding box center [444, 160] width 181 height 11
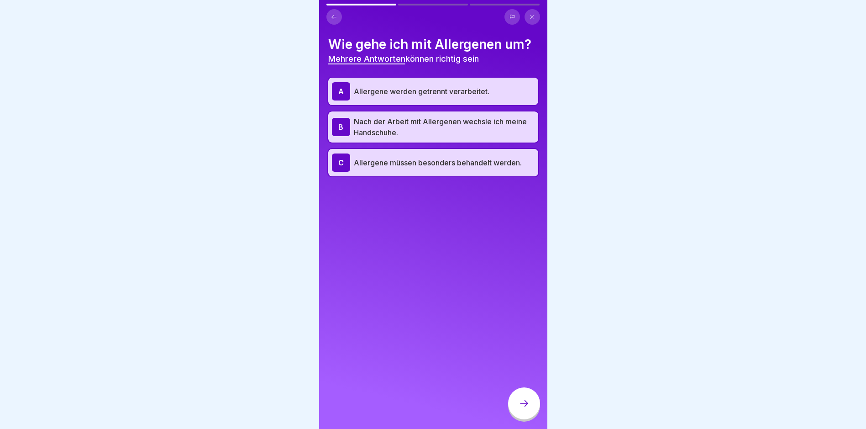
click at [524, 409] on icon at bounding box center [524, 403] width 11 height 11
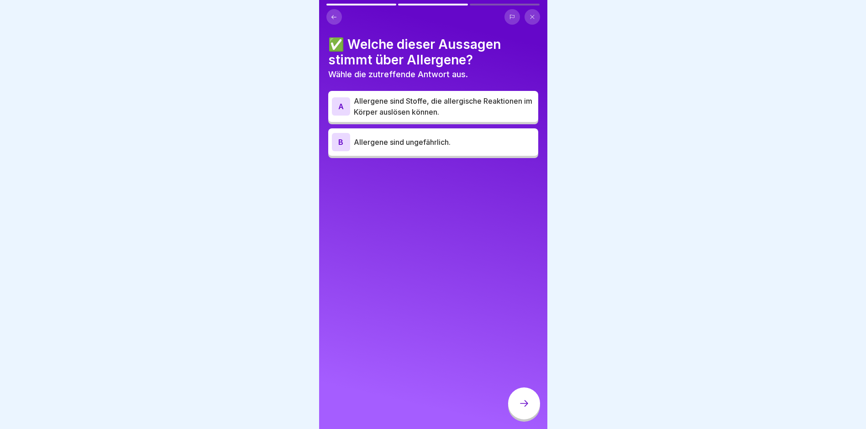
click at [425, 107] on p "Allergene sind Stoffe, die allergische Reaktionen im Körper auslösen können." at bounding box center [444, 106] width 181 height 22
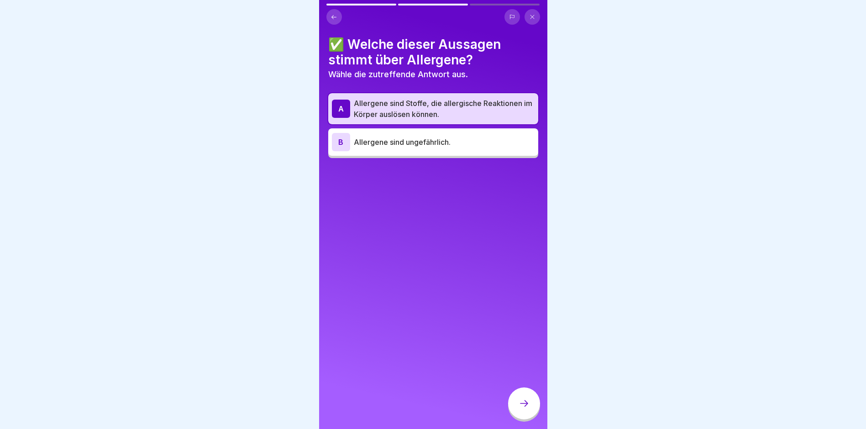
click at [520, 394] on div at bounding box center [524, 404] width 32 height 34
drag, startPoint x: 519, startPoint y: 400, endPoint x: 476, endPoint y: 305, distance: 104.4
click at [519, 399] on div at bounding box center [524, 403] width 32 height 32
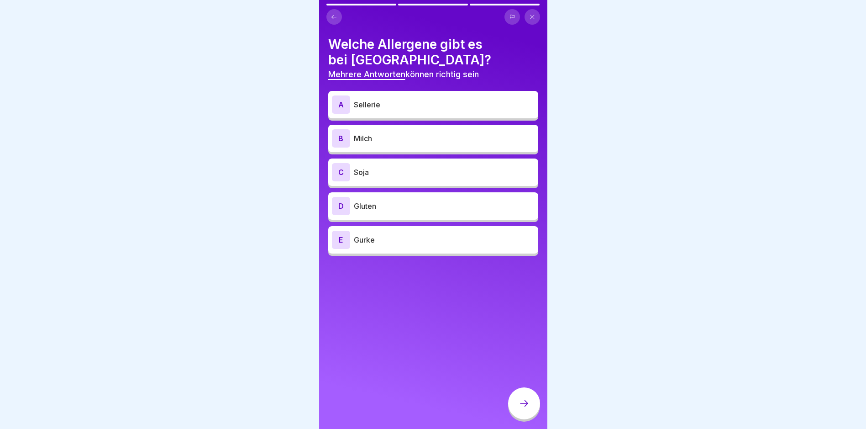
click at [379, 199] on div "D Gluten" at bounding box center [433, 206] width 203 height 18
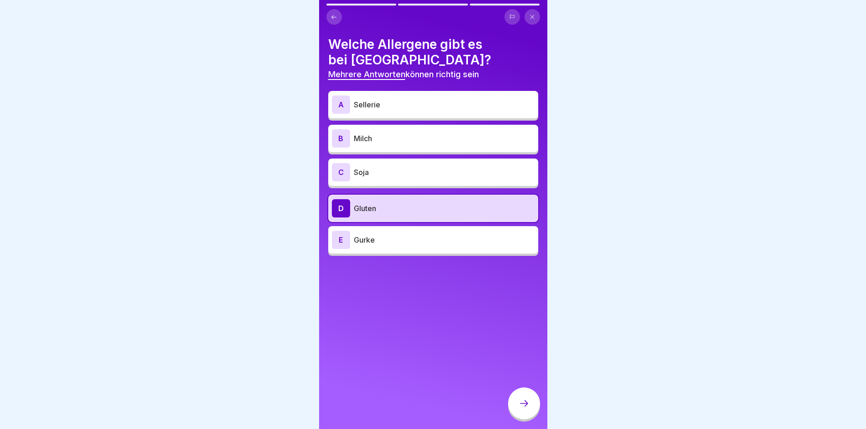
click at [378, 173] on p "Soja" at bounding box center [444, 172] width 181 height 11
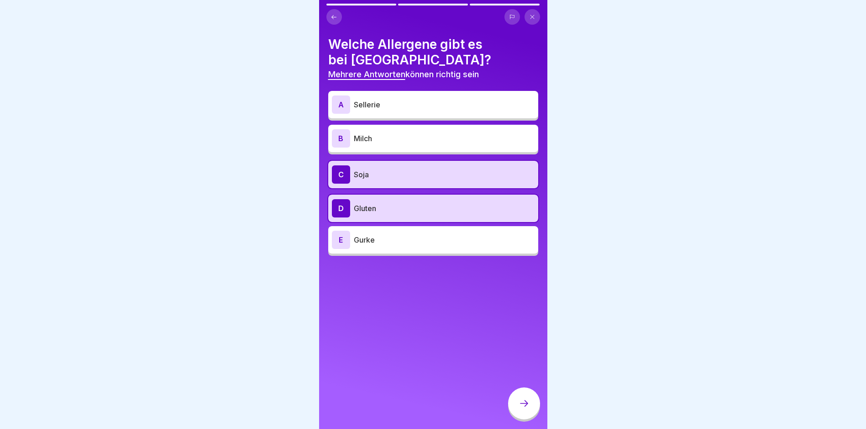
click at [384, 146] on div "B Milch" at bounding box center [433, 138] width 210 height 27
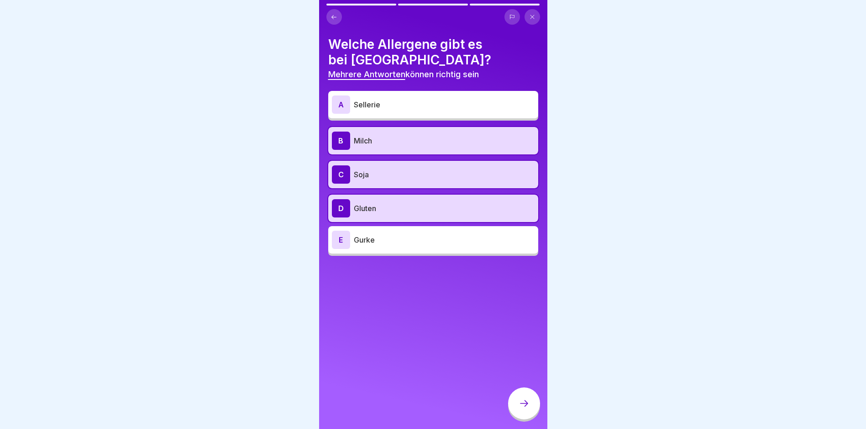
click at [384, 129] on div "B Milch" at bounding box center [433, 140] width 210 height 27
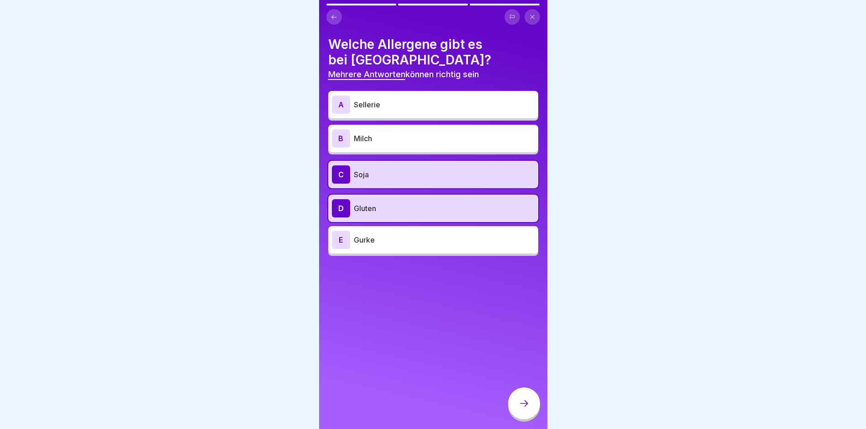
click at [387, 111] on div "A Sellerie" at bounding box center [433, 104] width 203 height 18
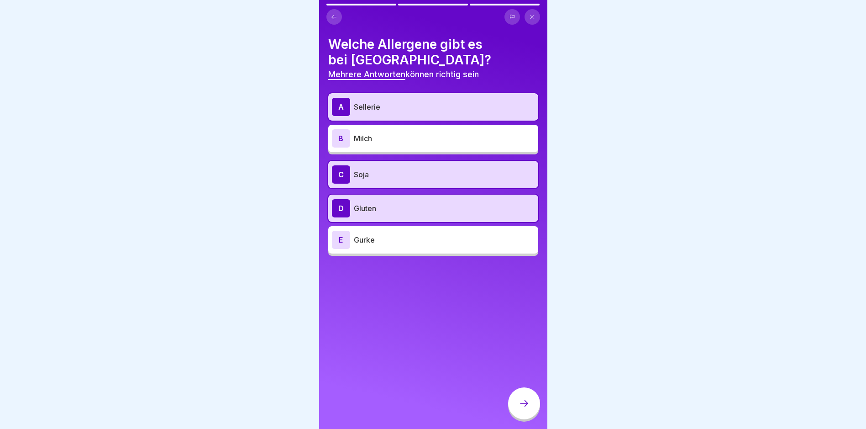
click at [388, 127] on div "B Milch" at bounding box center [433, 138] width 210 height 27
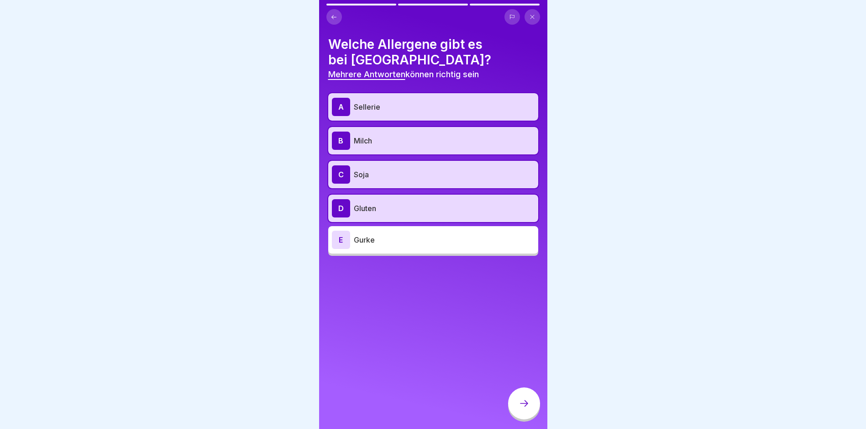
click at [528, 409] on icon at bounding box center [524, 403] width 11 height 11
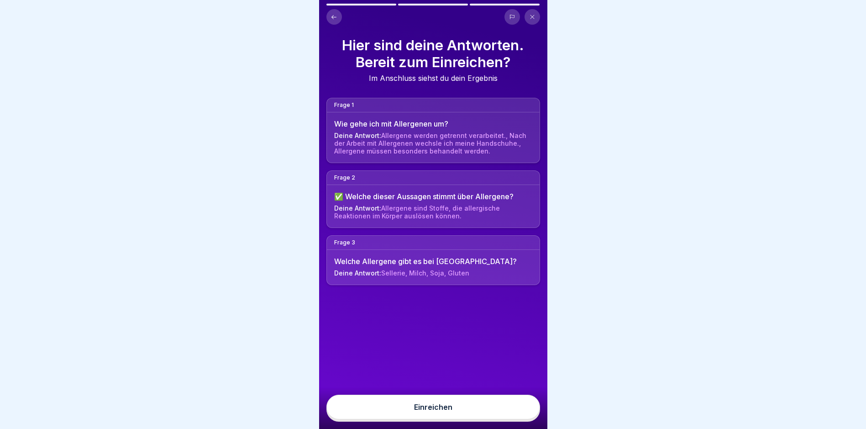
click at [527, 410] on button "Einreichen" at bounding box center [433, 406] width 214 height 25
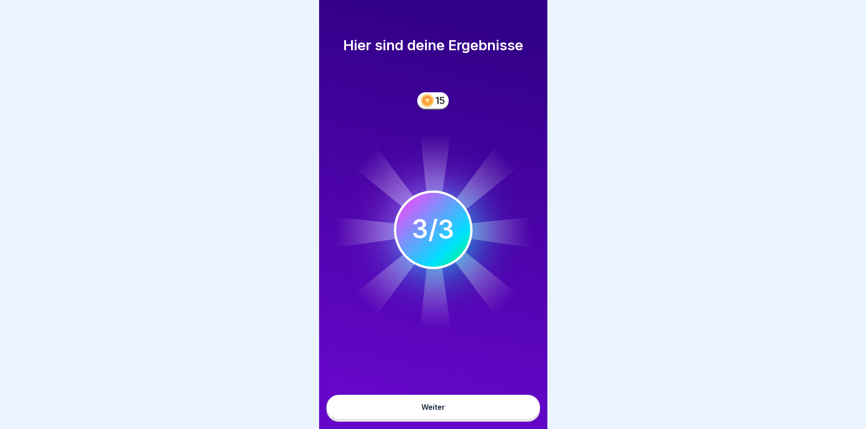
click at [490, 410] on button "Weiter" at bounding box center [433, 406] width 214 height 25
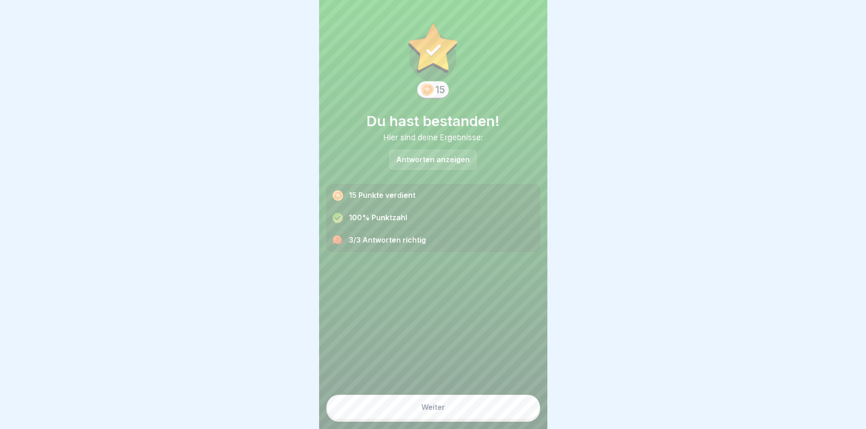
click at [489, 410] on button "Weiter" at bounding box center [433, 406] width 214 height 25
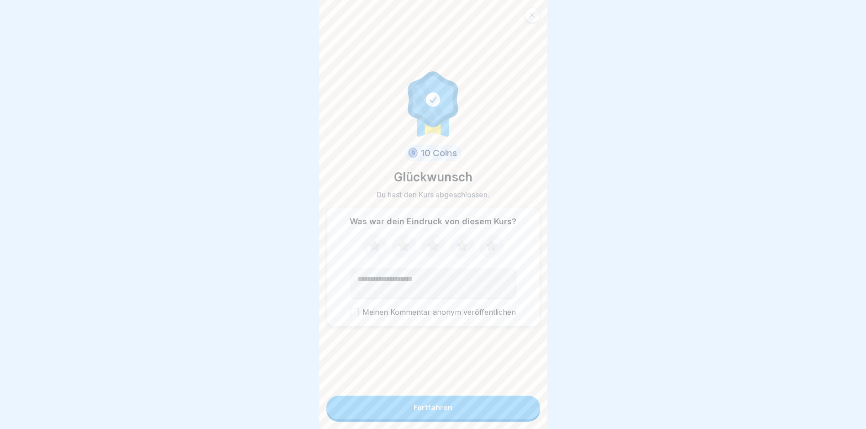
click at [489, 410] on button "Fortfahren" at bounding box center [433, 407] width 214 height 24
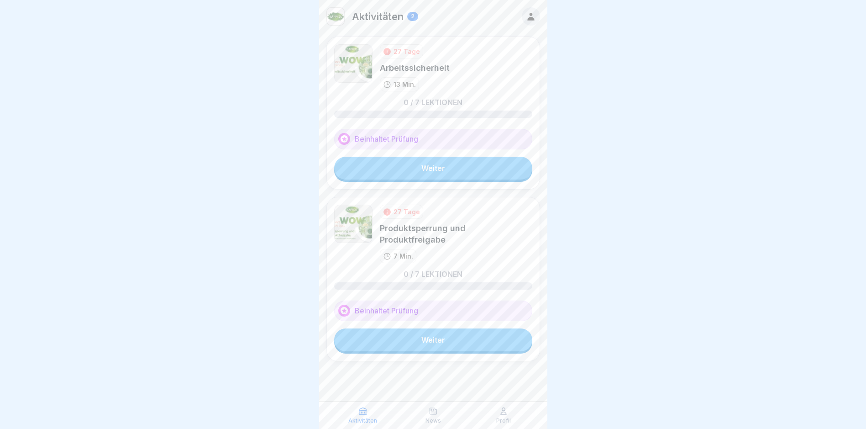
drag, startPoint x: 425, startPoint y: 191, endPoint x: 429, endPoint y: 182, distance: 10.0
click at [425, 191] on div "27 Tage Arbeitssicherheit 13 Min. 0 / 7 Lektionen Beinhaltet Prüfung Weiter 27 …" at bounding box center [433, 230] width 228 height 387
click at [432, 174] on link "Weiter" at bounding box center [433, 168] width 198 height 23
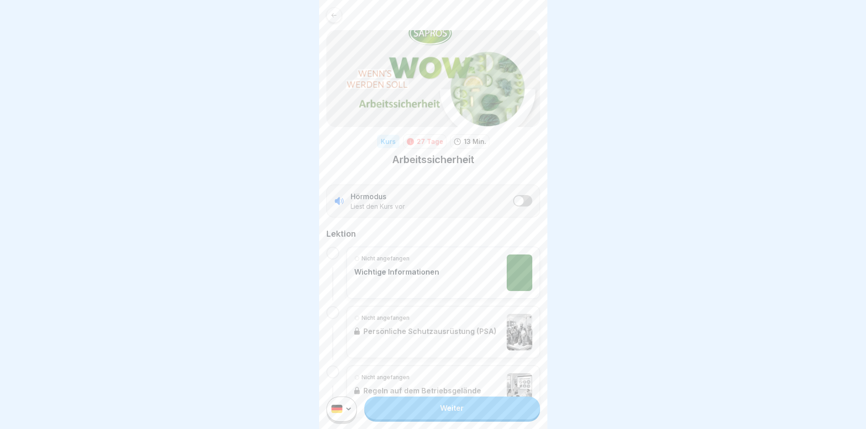
click at [459, 415] on link "Weiter" at bounding box center [451, 407] width 175 height 23
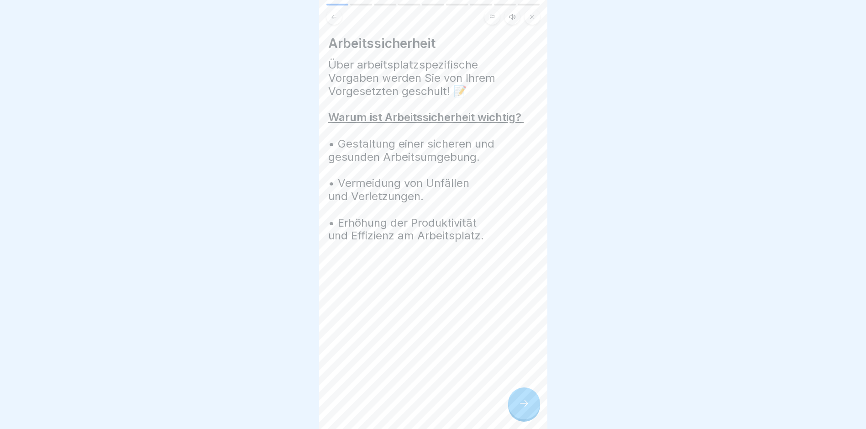
click at [319, 414] on div "Arbeitssicherheit 9 Schritte Deutsch Hörmodus Wichtige Informationen Jeder Mita…" at bounding box center [205, 214] width 228 height 429
click at [457, 414] on div "Arbeitssicherheit Über arbeitsplatzspezifische Vorgaben werden Sie von Ihrem Vo…" at bounding box center [433, 214] width 228 height 429
click at [482, 411] on div "Arbeitssicherheit Über arbeitsplatzspezifische Vorgaben werden Sie von Ihrem Vo…" at bounding box center [433, 214] width 228 height 429
click at [528, 419] on div at bounding box center [524, 403] width 32 height 32
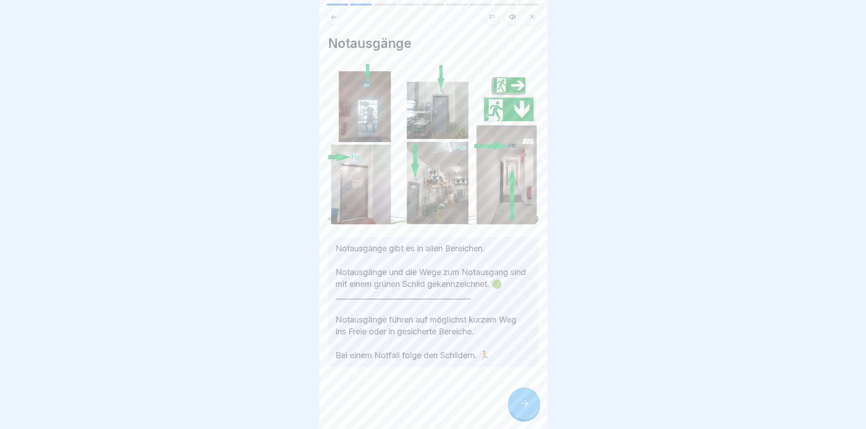
click at [528, 419] on div at bounding box center [524, 403] width 32 height 32
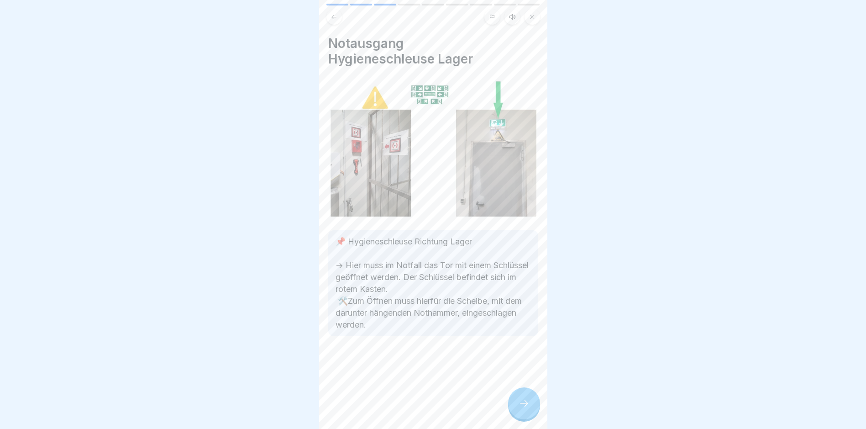
click at [528, 419] on div at bounding box center [524, 403] width 32 height 32
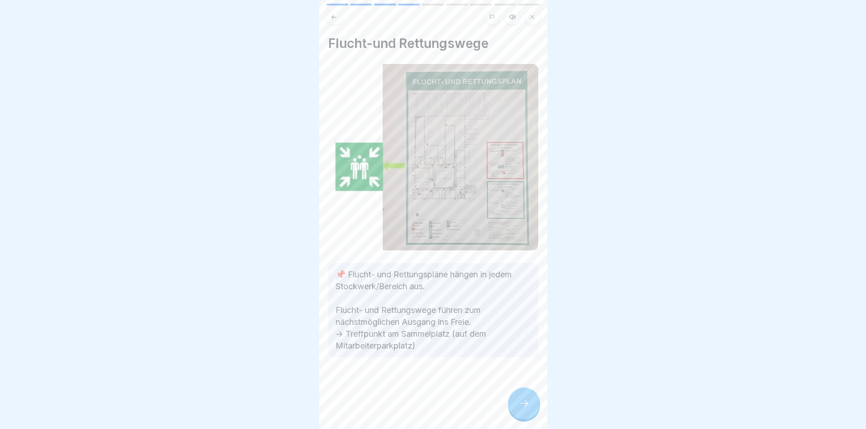
click at [527, 419] on div at bounding box center [524, 403] width 32 height 32
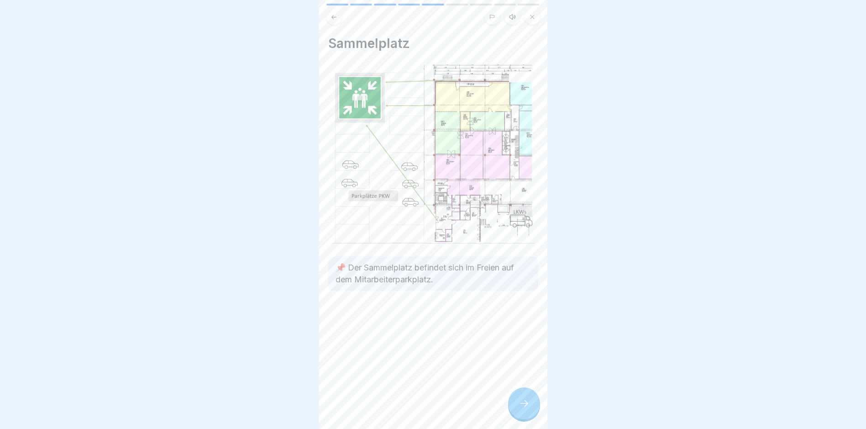
click at [526, 419] on div at bounding box center [524, 403] width 32 height 32
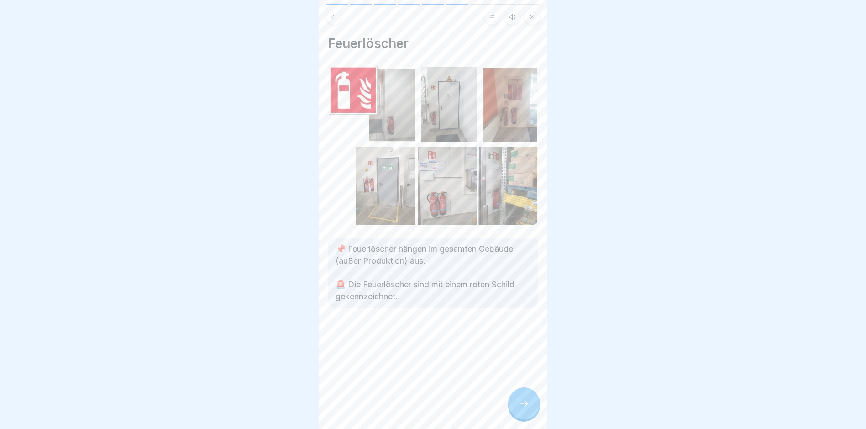
click at [526, 419] on div at bounding box center [524, 403] width 32 height 32
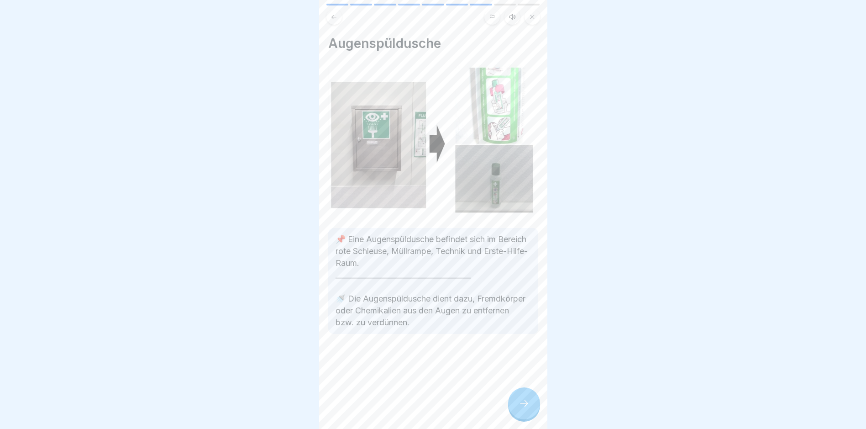
click at [526, 419] on div at bounding box center [524, 403] width 32 height 32
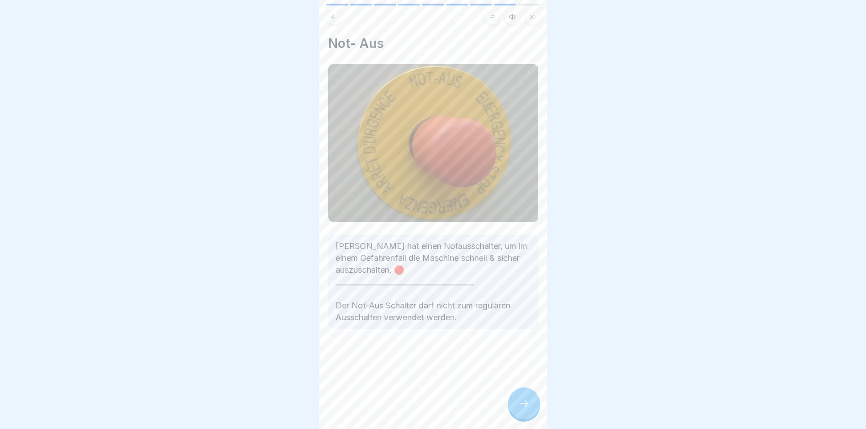
click at [525, 419] on div at bounding box center [524, 403] width 32 height 32
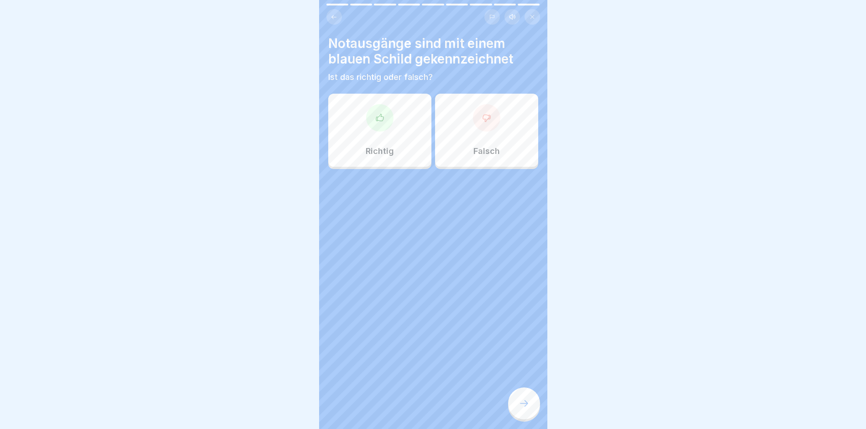
click at [525, 418] on div at bounding box center [524, 403] width 32 height 32
click at [395, 142] on div "Richtig" at bounding box center [379, 130] width 103 height 73
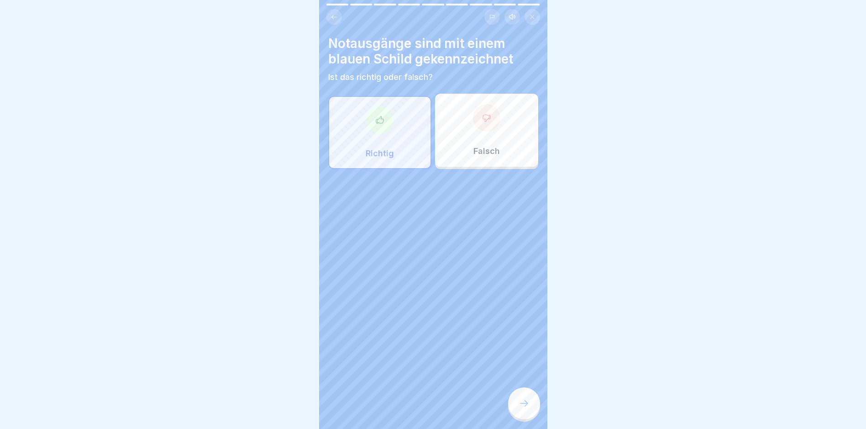
click at [522, 403] on div at bounding box center [524, 403] width 32 height 32
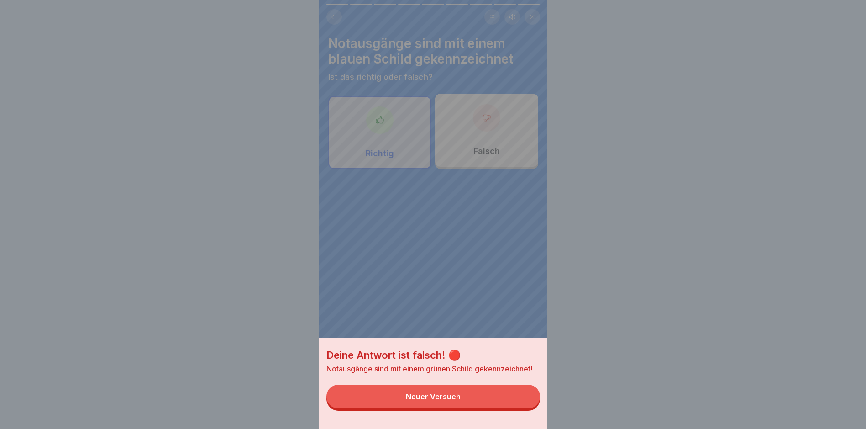
click at [522, 403] on button "Neuer Versuch" at bounding box center [433, 396] width 214 height 24
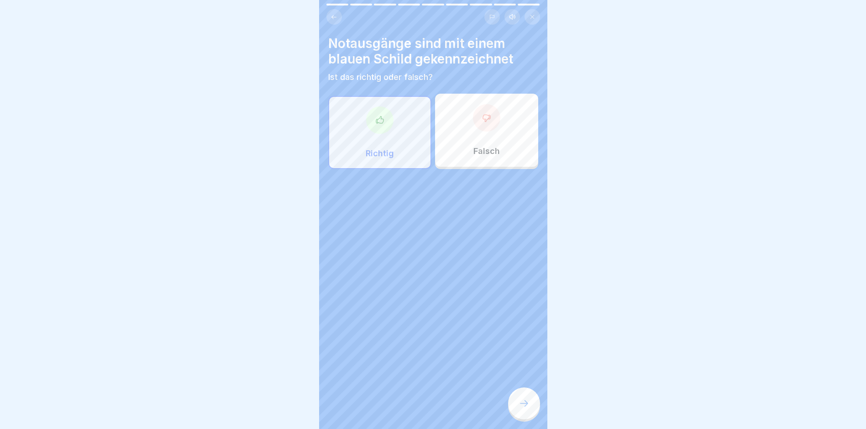
click at [483, 140] on div "Falsch" at bounding box center [486, 130] width 103 height 73
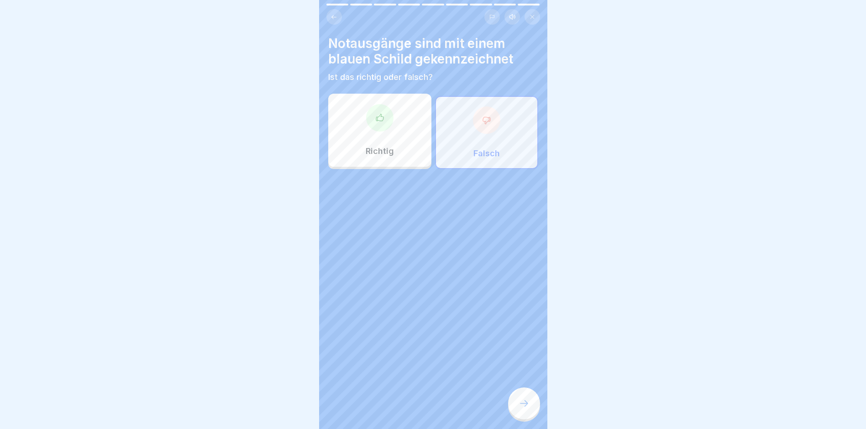
click at [523, 407] on icon at bounding box center [524, 403] width 11 height 11
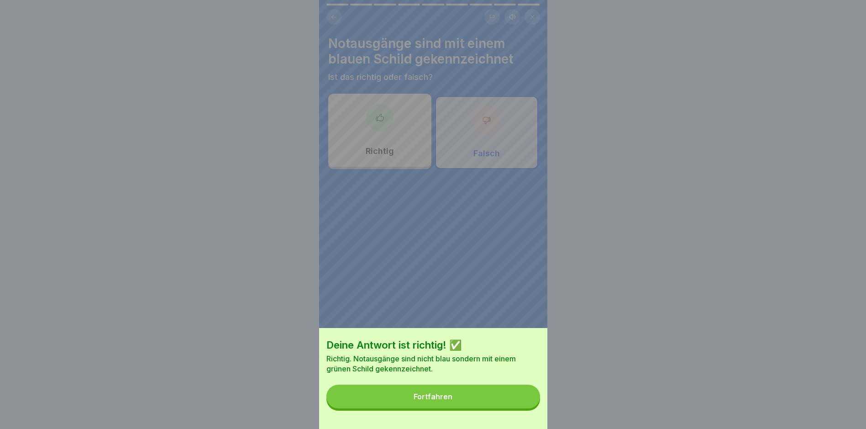
click at [521, 408] on button "Fortfahren" at bounding box center [433, 396] width 214 height 24
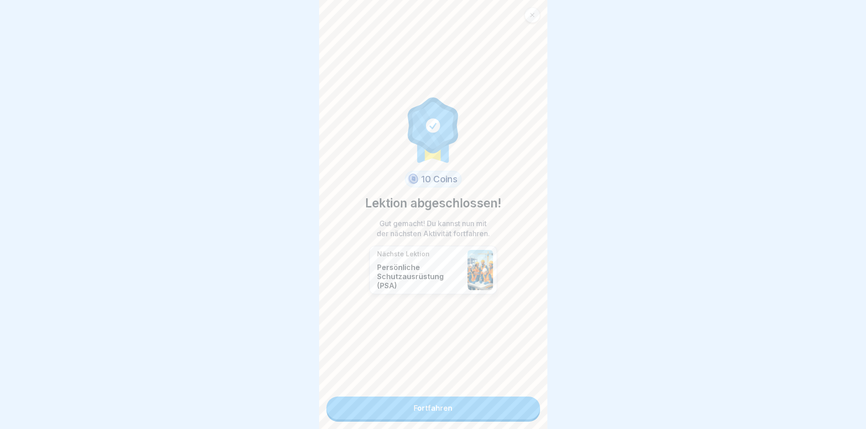
click at [521, 408] on link "Fortfahren" at bounding box center [433, 407] width 214 height 23
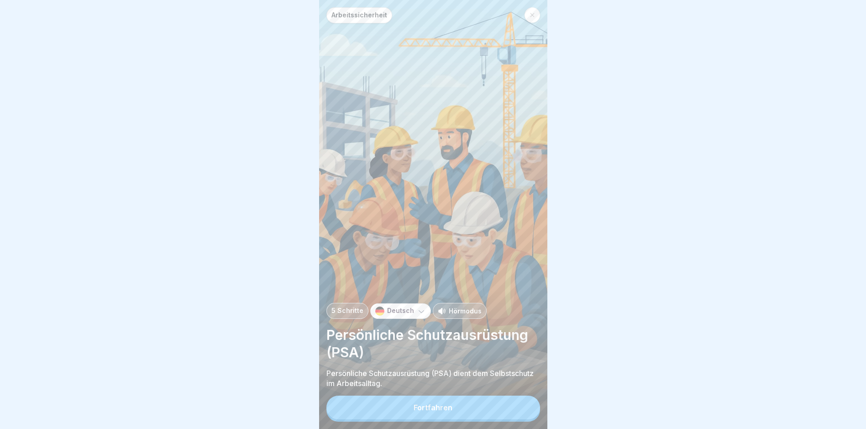
click at [521, 408] on button "Fortfahren" at bounding box center [433, 407] width 214 height 24
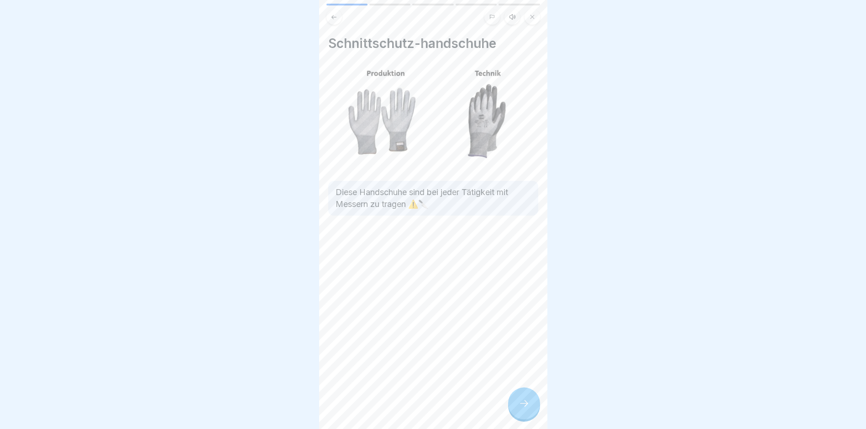
click at [520, 409] on icon at bounding box center [524, 403] width 11 height 11
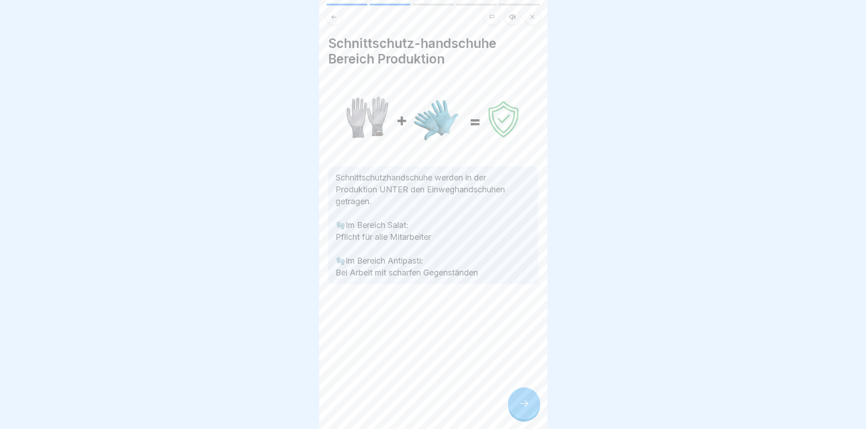
click at [520, 408] on icon at bounding box center [524, 403] width 11 height 11
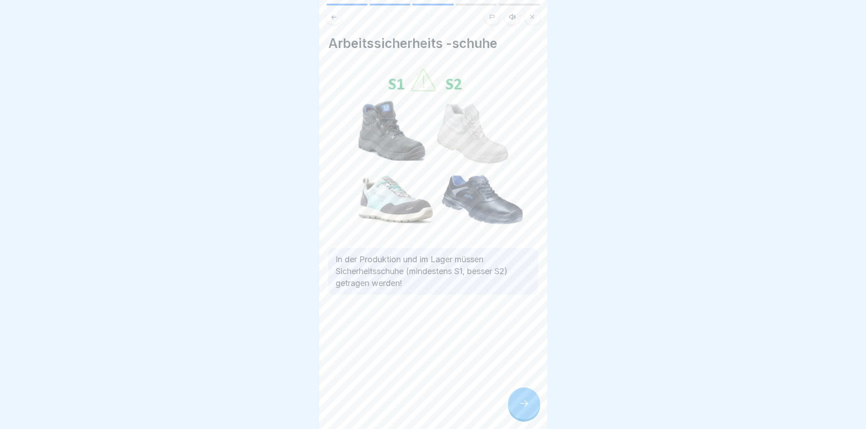
click at [520, 408] on icon at bounding box center [524, 403] width 11 height 11
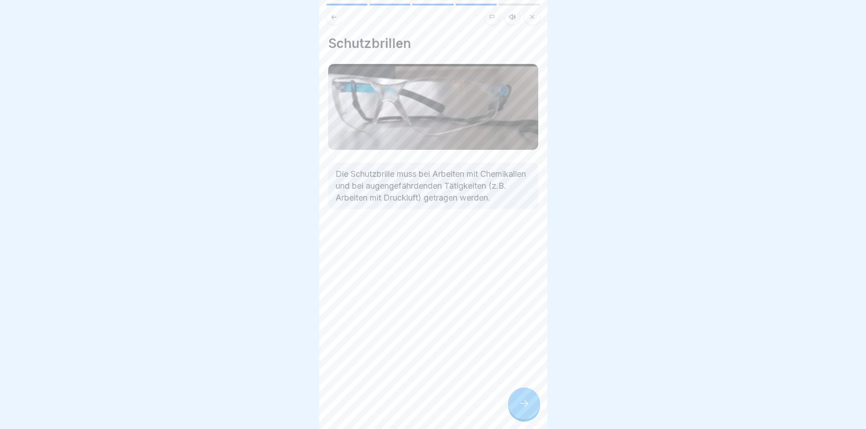
click at [520, 408] on icon at bounding box center [524, 403] width 11 height 11
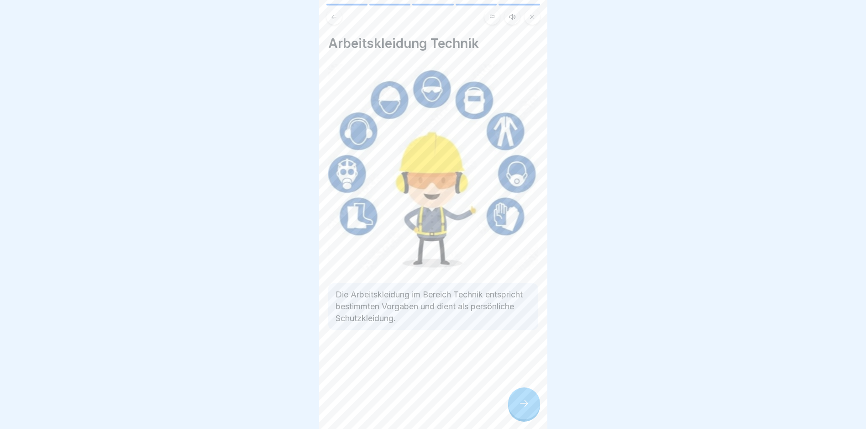
click at [520, 408] on icon at bounding box center [524, 403] width 11 height 11
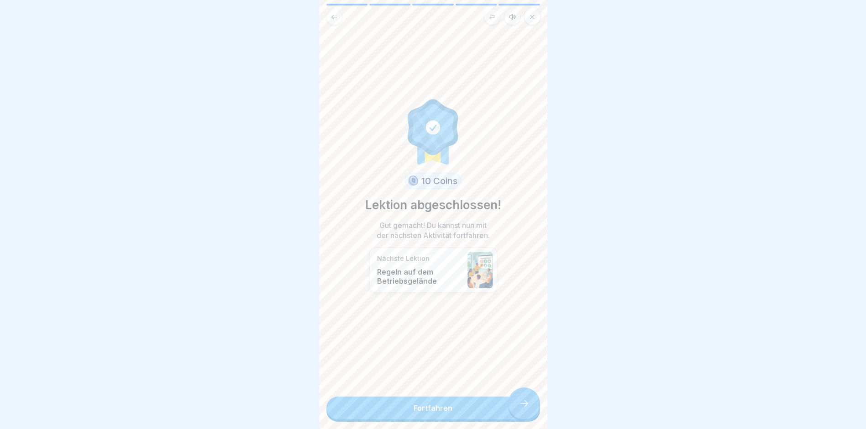
click at [520, 408] on link "Fortfahren" at bounding box center [433, 407] width 214 height 23
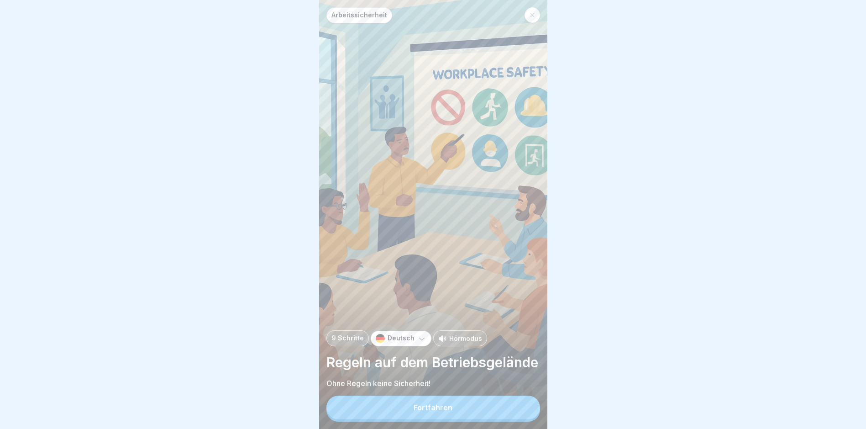
click at [520, 408] on button "Fortfahren" at bounding box center [433, 407] width 214 height 24
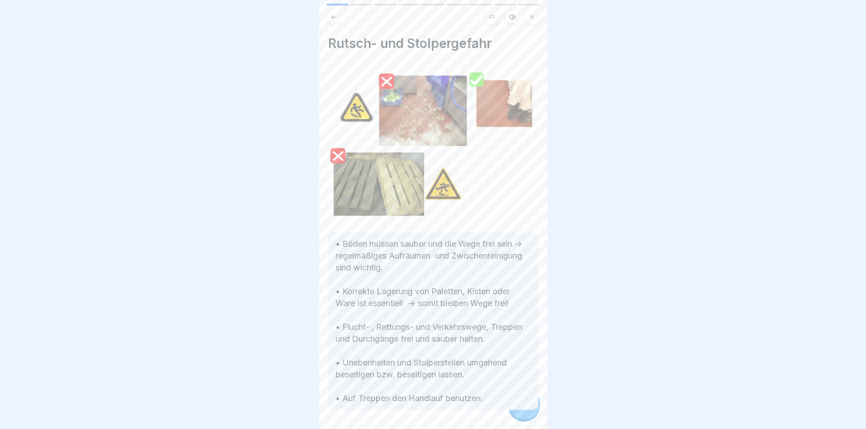
click at [520, 404] on p "• Böden müssen sauber und die Wege frei sein -> regelmäßiges Aufräumen und Zwis…" at bounding box center [433, 321] width 195 height 166
click at [520, 408] on div "Arbeitssicherheit 9 Schritte Deutsch Hörmodus Regeln auf dem Betriebsgelände Oh…" at bounding box center [433, 214] width 228 height 429
click at [520, 408] on icon at bounding box center [524, 403] width 11 height 11
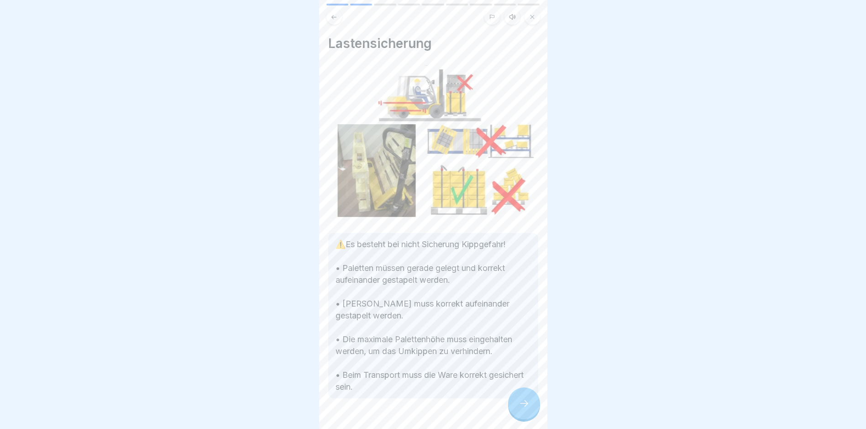
click at [520, 408] on icon at bounding box center [524, 403] width 11 height 11
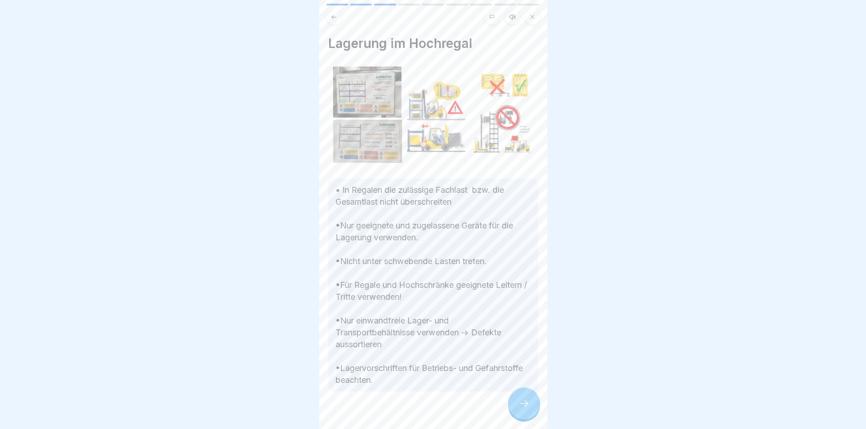
click at [520, 408] on icon at bounding box center [524, 403] width 11 height 11
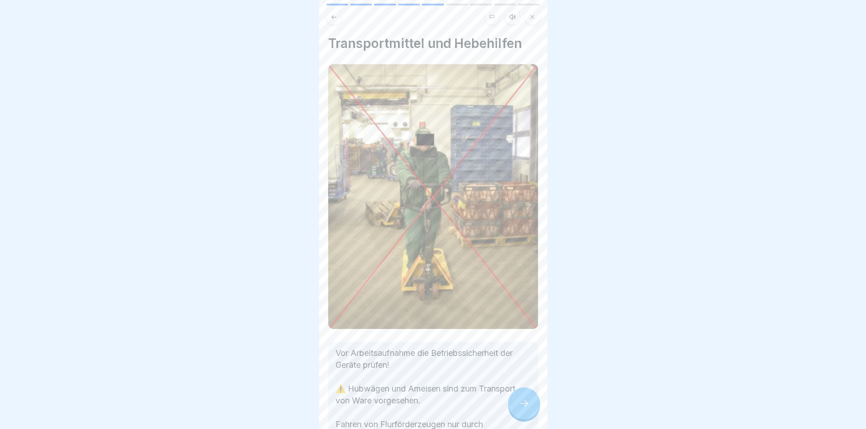
click at [520, 408] on icon at bounding box center [524, 403] width 11 height 11
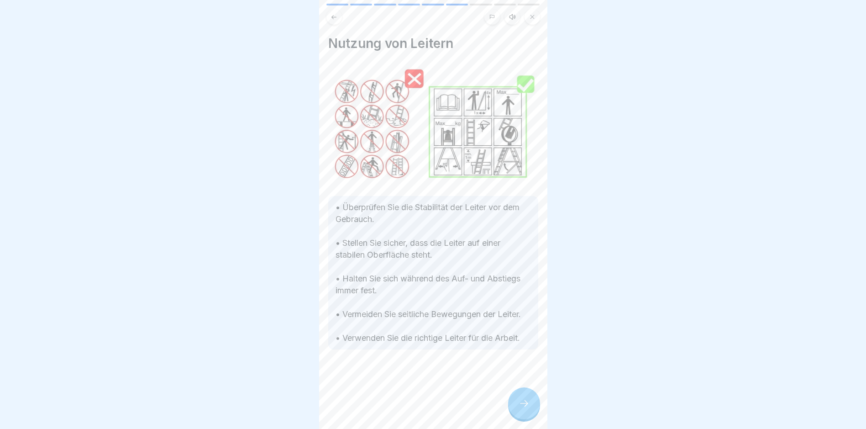
click at [520, 408] on icon at bounding box center [524, 403] width 11 height 11
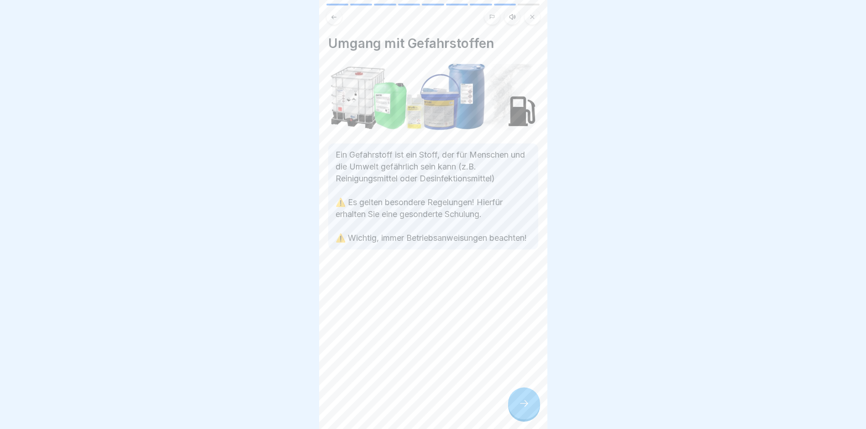
click at [519, 408] on icon at bounding box center [524, 403] width 11 height 11
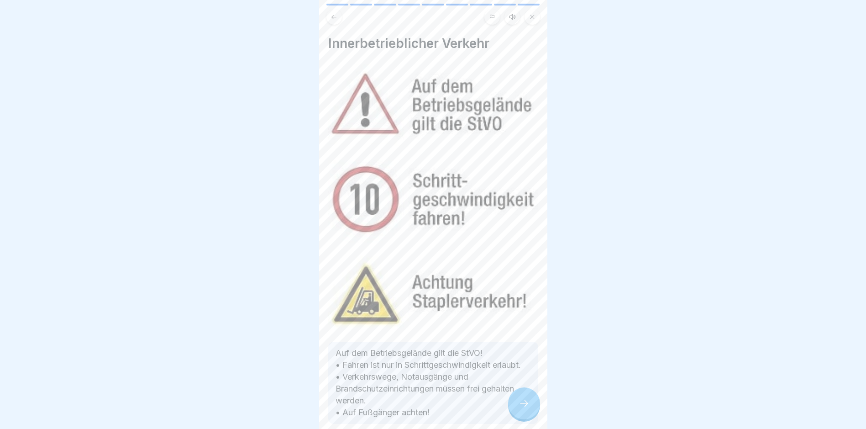
click at [519, 408] on icon at bounding box center [524, 403] width 11 height 11
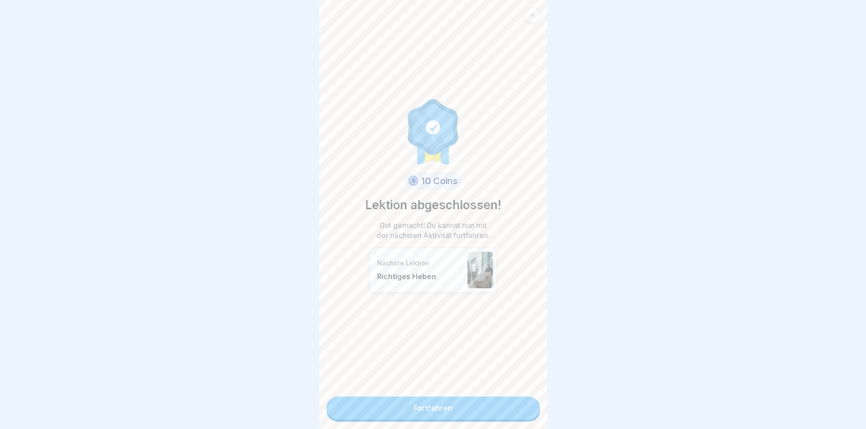
click at [518, 408] on link "Fortfahren" at bounding box center [433, 407] width 214 height 23
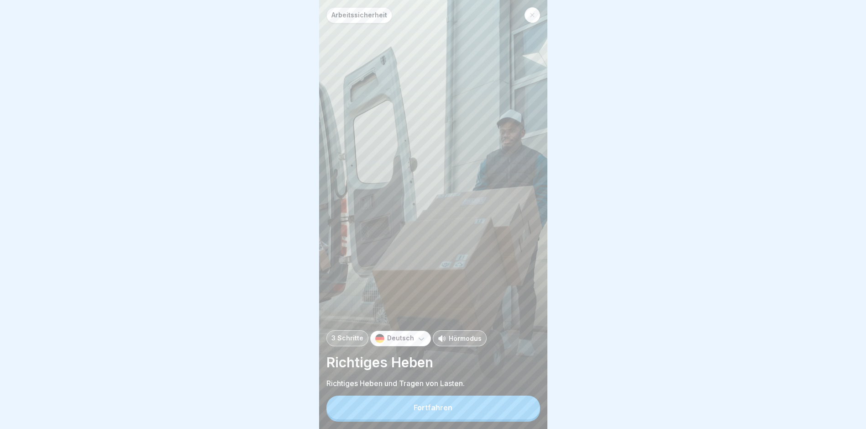
click at [518, 408] on button "Fortfahren" at bounding box center [433, 407] width 214 height 24
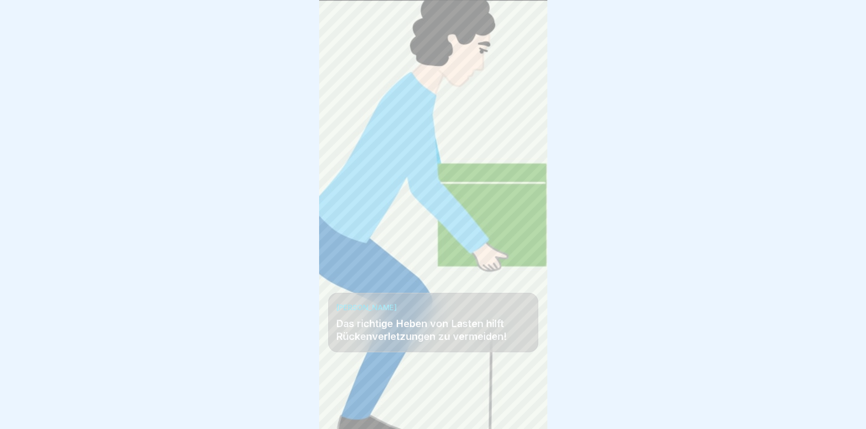
click at [319, 408] on div "Arbeitssicherheit 3 Schritte Deutsch Hörmodus Richtiges Heben Richtiges Heben u…" at bounding box center [205, 214] width 228 height 429
click at [518, 408] on div "Arbeitssicherheit 3 Schritte Deutsch Hörmodus Richtiges Heben Richtiges Heben u…" at bounding box center [433, 214] width 228 height 429
click at [519, 408] on icon at bounding box center [524, 403] width 11 height 11
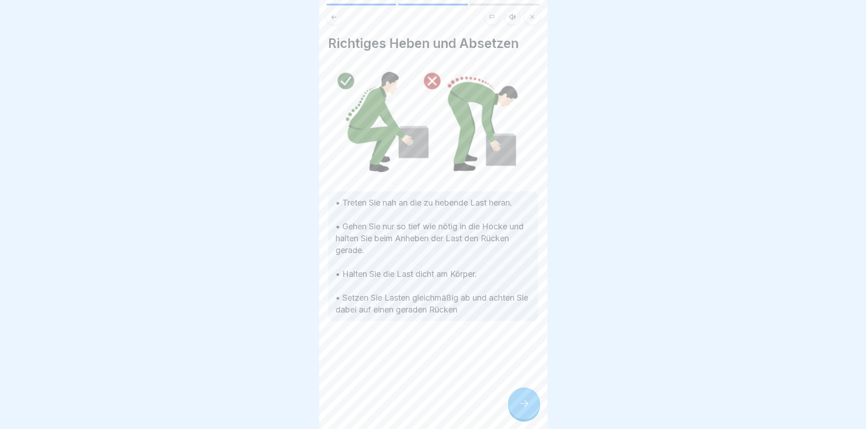
click at [519, 408] on icon at bounding box center [524, 403] width 11 height 11
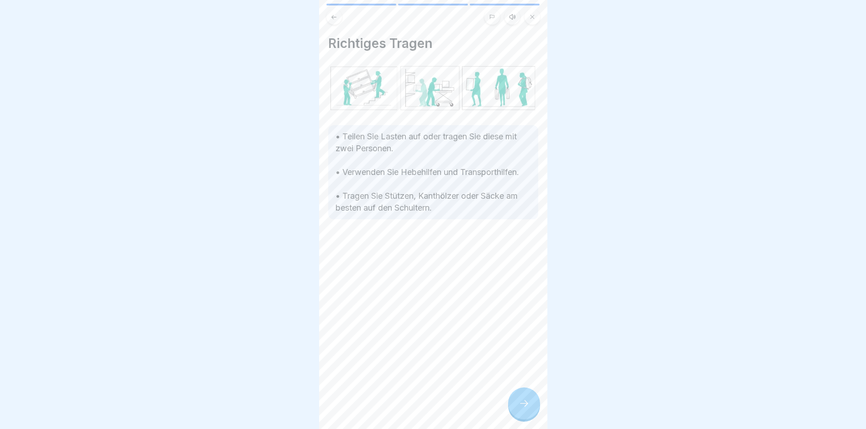
click at [519, 408] on icon at bounding box center [524, 403] width 11 height 11
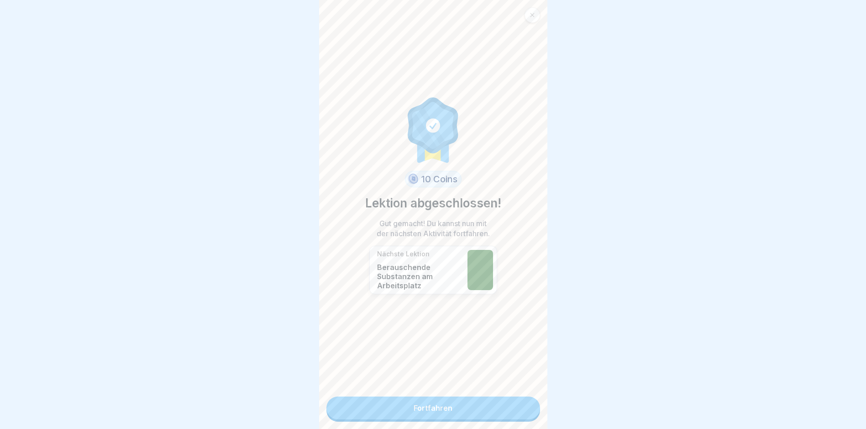
click at [518, 408] on link "Fortfahren" at bounding box center [433, 407] width 214 height 23
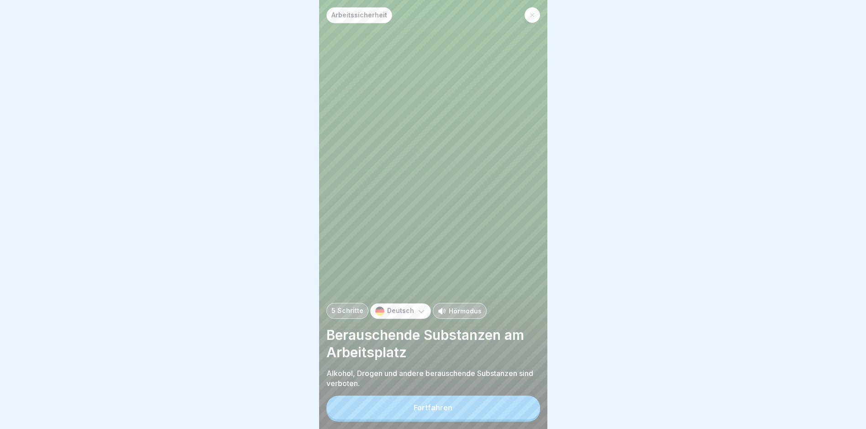
click at [518, 408] on button "Fortfahren" at bounding box center [433, 407] width 214 height 24
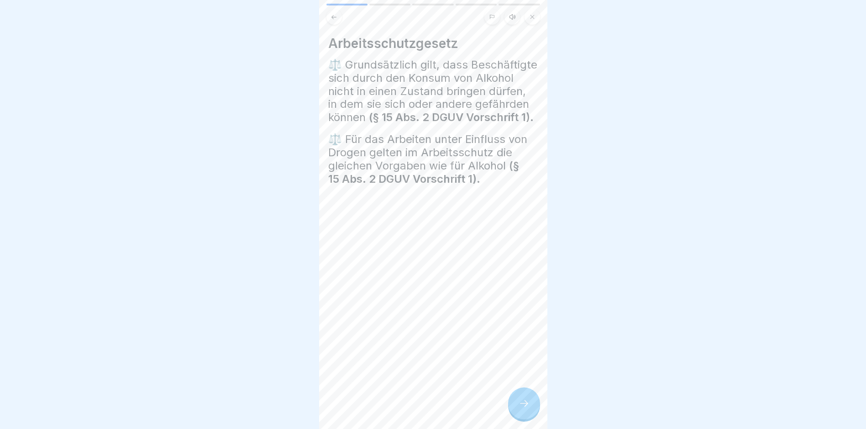
click at [519, 408] on icon at bounding box center [524, 403] width 11 height 11
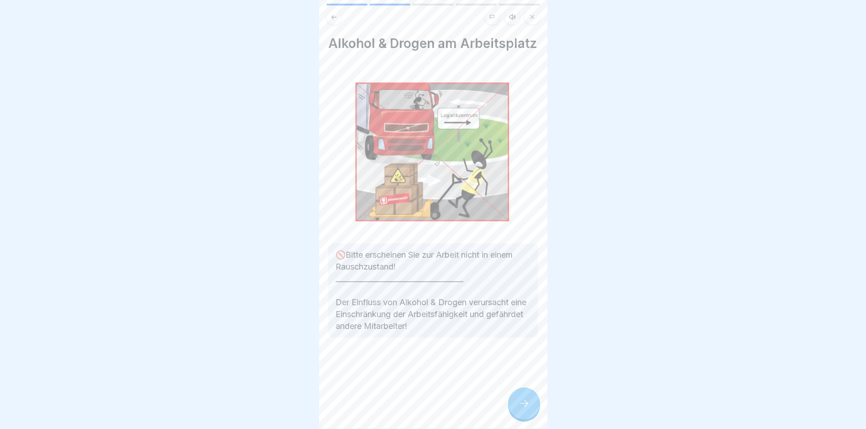
click at [519, 408] on icon at bounding box center [524, 403] width 11 height 11
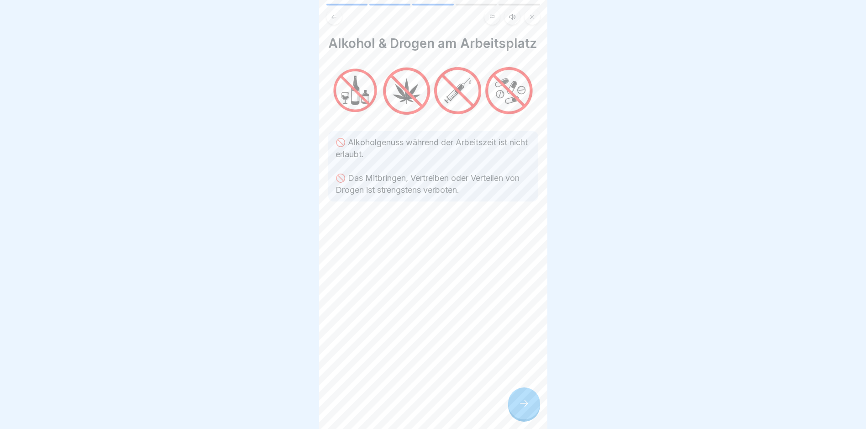
click at [519, 408] on icon at bounding box center [524, 403] width 11 height 11
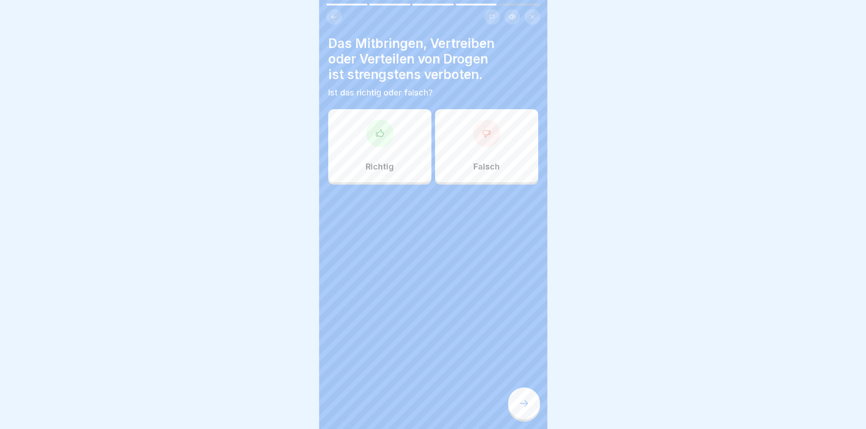
click at [519, 408] on icon at bounding box center [524, 403] width 11 height 11
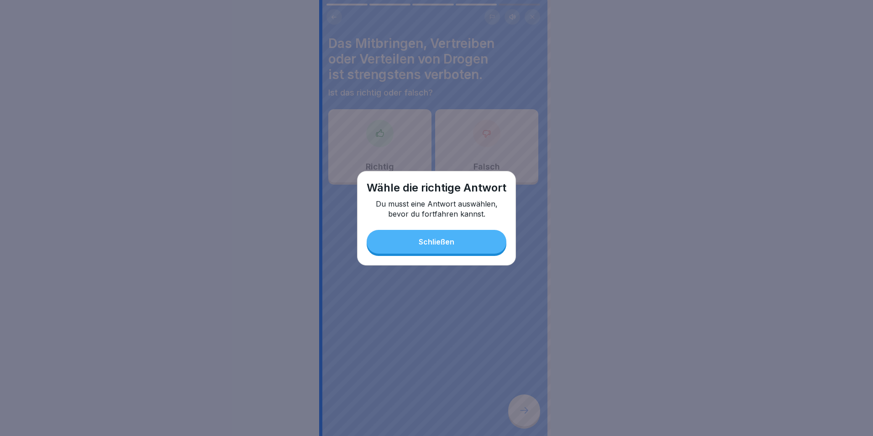
drag, startPoint x: 467, startPoint y: 242, endPoint x: 467, endPoint y: 248, distance: 5.5
click at [467, 243] on button "Schließen" at bounding box center [437, 242] width 140 height 24
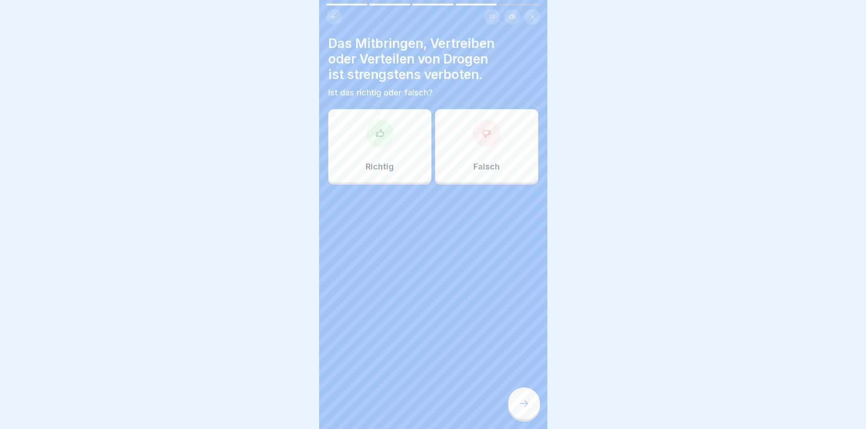
click at [405, 135] on div "Richtig" at bounding box center [379, 145] width 103 height 73
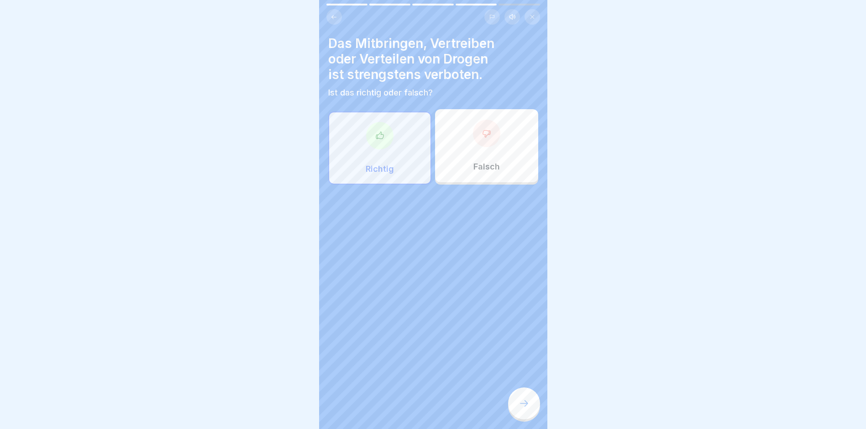
click at [509, 397] on div "Das Mitbringen, Vertreiben oder Verteilen von Drogen ist strengstens verboten. …" at bounding box center [433, 214] width 228 height 429
click at [520, 404] on div at bounding box center [524, 403] width 32 height 32
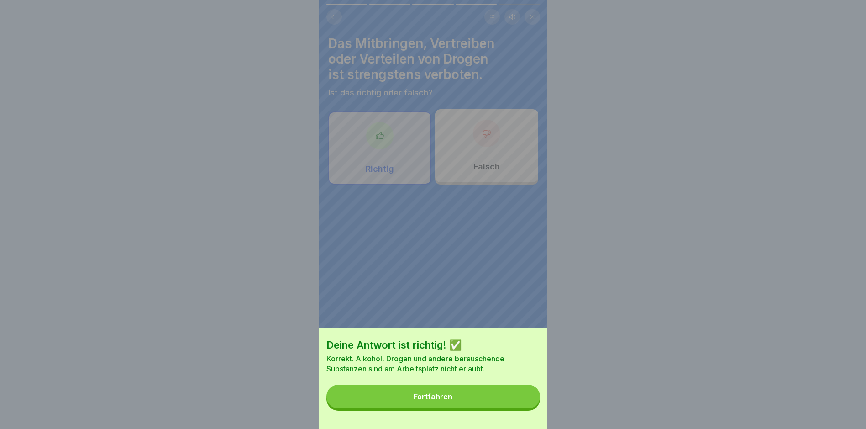
click at [520, 415] on div "Deine Antwort ist richtig! ✅ Korrekt. Alkohol, Drogen und andere berauschende S…" at bounding box center [433, 378] width 228 height 101
click at [515, 408] on button "Fortfahren" at bounding box center [433, 396] width 214 height 24
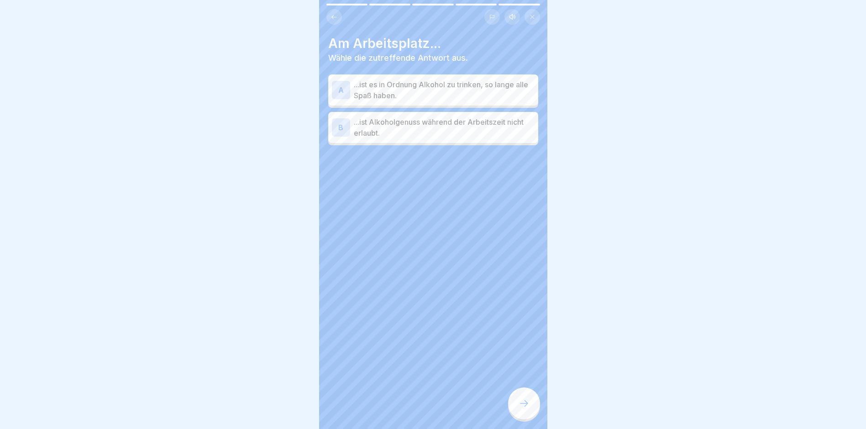
click at [440, 129] on p "...ist Alkoholgenuss während der Arbeitszeit nicht erlaubt." at bounding box center [444, 127] width 181 height 22
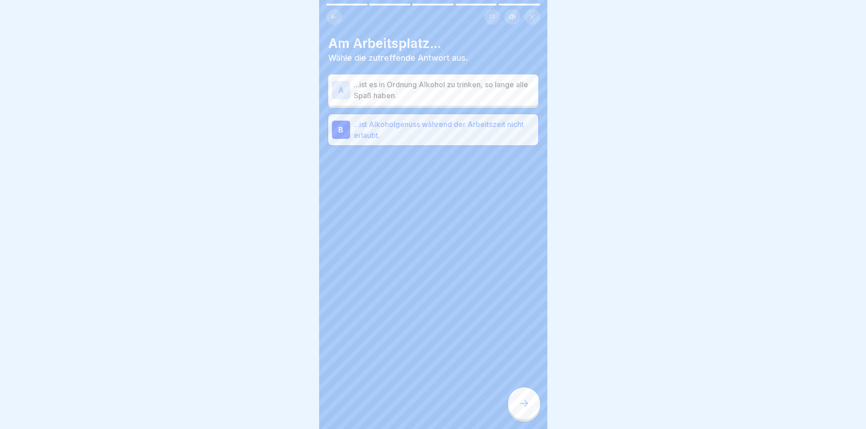
click at [525, 419] on div at bounding box center [524, 403] width 32 height 32
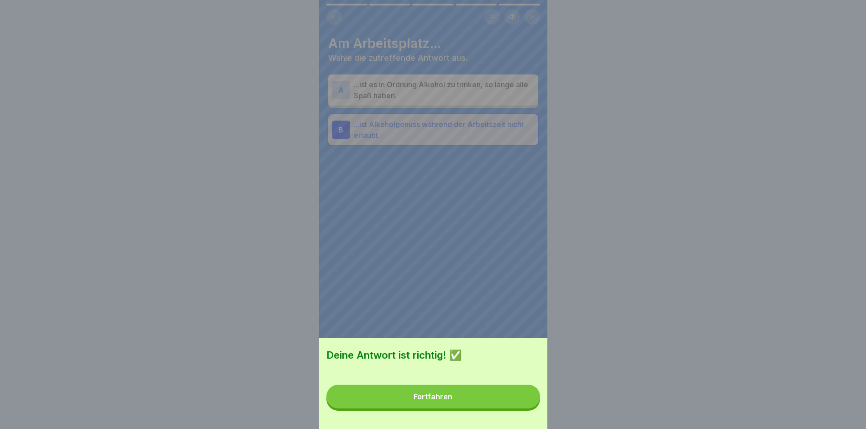
click at [523, 421] on div "Deine Antwort ist richtig! ✅ Fortfahren" at bounding box center [433, 383] width 228 height 91
click at [511, 408] on button "Fortfahren" at bounding box center [433, 396] width 214 height 24
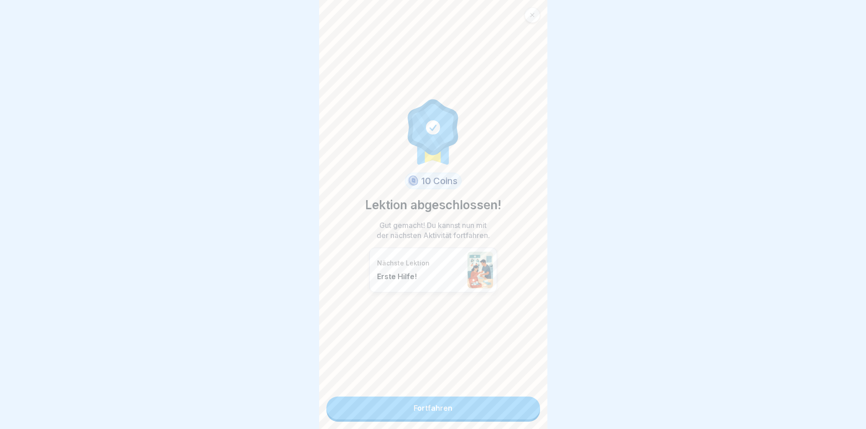
click at [513, 410] on link "Fortfahren" at bounding box center [433, 407] width 214 height 23
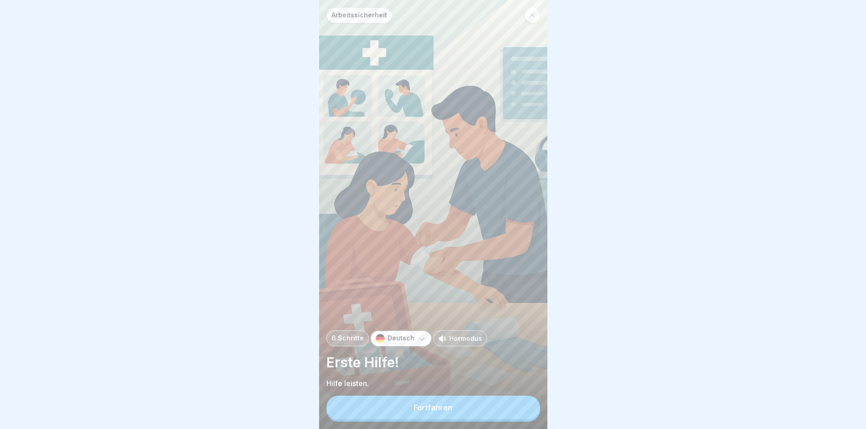
click at [513, 410] on button "Fortfahren" at bounding box center [433, 407] width 214 height 24
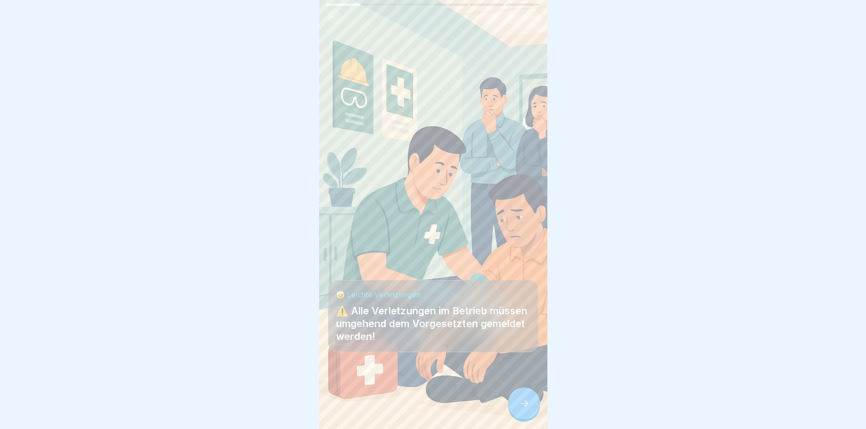
click at [513, 410] on div at bounding box center [524, 403] width 32 height 32
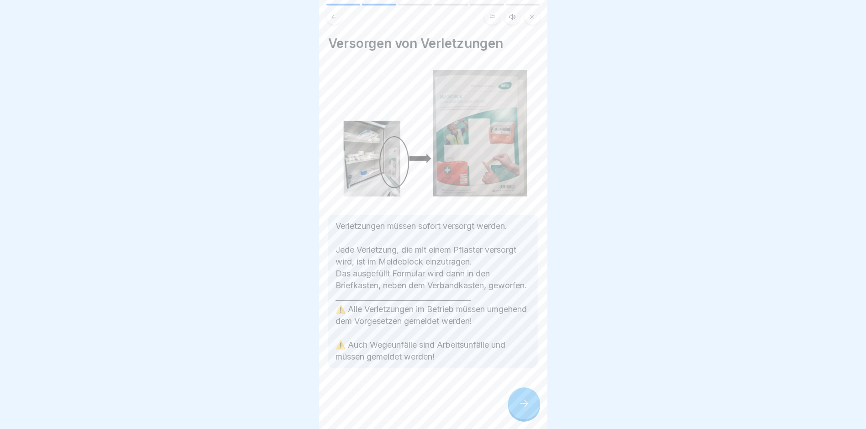
click at [513, 410] on div at bounding box center [524, 403] width 32 height 32
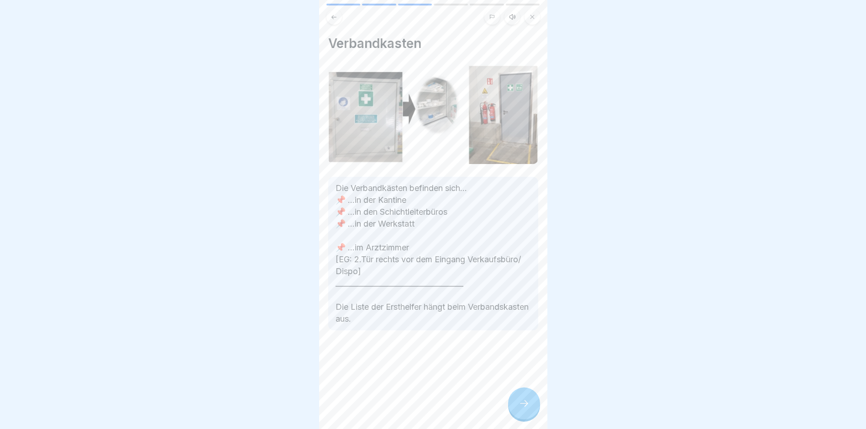
click at [513, 411] on div at bounding box center [524, 403] width 32 height 32
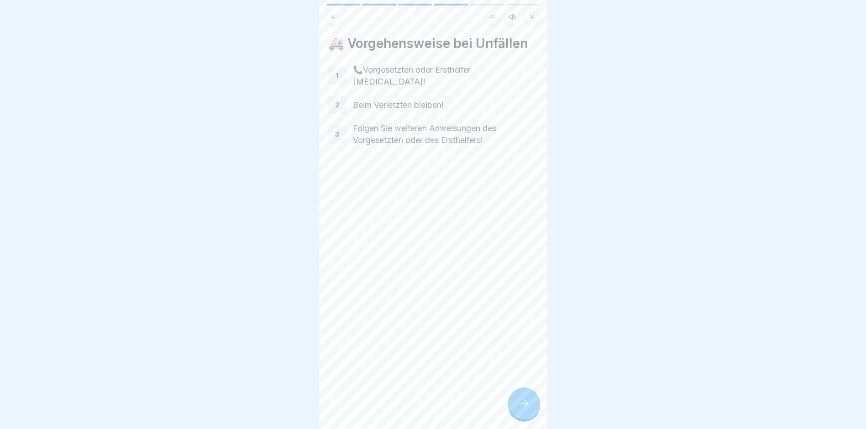
click at [513, 411] on div at bounding box center [524, 403] width 32 height 32
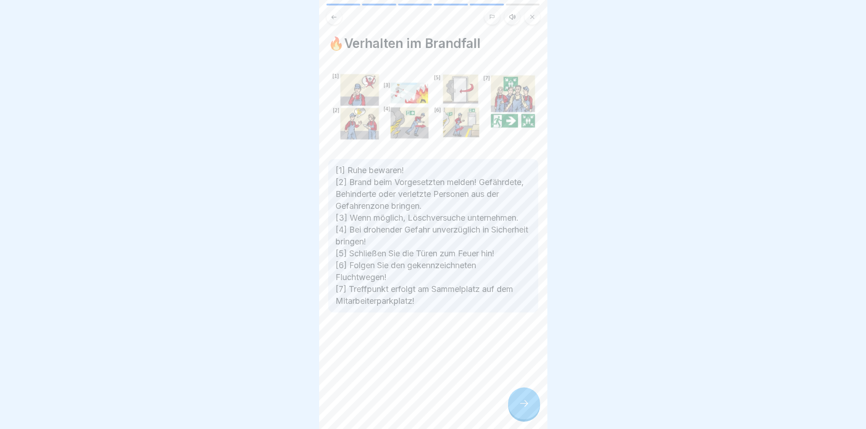
click at [513, 411] on div at bounding box center [524, 403] width 32 height 32
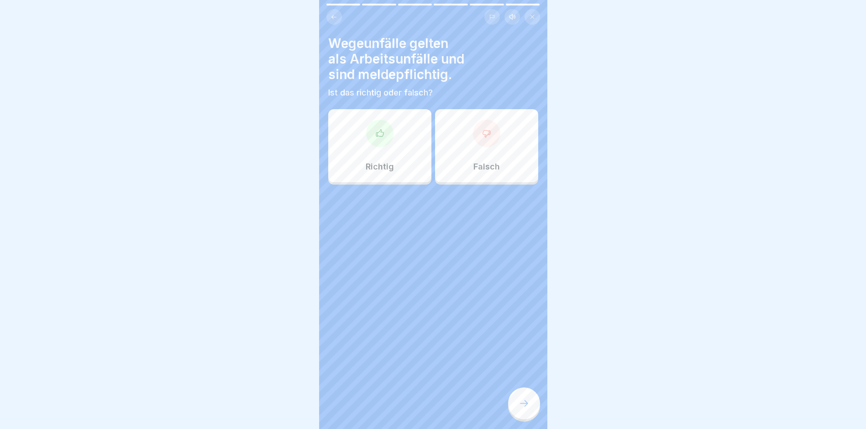
click at [515, 411] on div at bounding box center [524, 403] width 32 height 32
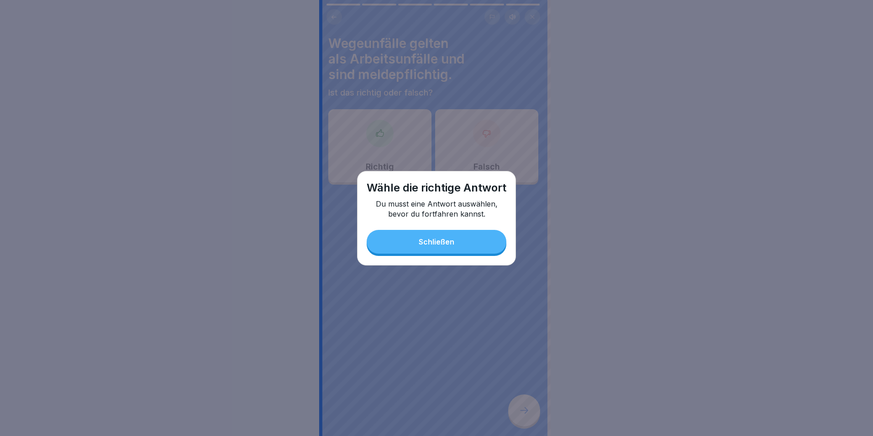
click at [451, 260] on div "Wähle die richtige Antwort Du musst eine Antwort auswählen, bevor du fortfahren…" at bounding box center [436, 218] width 159 height 95
drag, startPoint x: 399, startPoint y: 222, endPoint x: 401, endPoint y: 231, distance: 9.3
click at [401, 230] on div "Wähle die richtige Antwort Du musst eine Antwort auswählen, bevor du fortfahren…" at bounding box center [436, 218] width 159 height 95
click at [403, 239] on button "Schließen" at bounding box center [437, 242] width 140 height 24
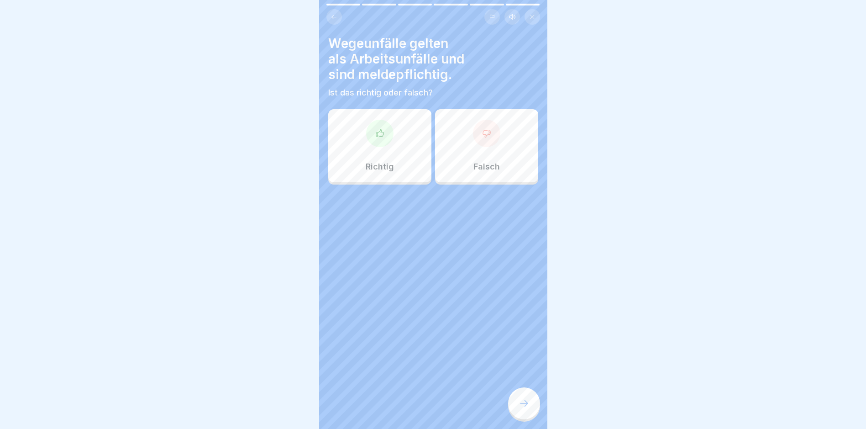
click at [387, 157] on div "Richtig" at bounding box center [379, 145] width 103 height 73
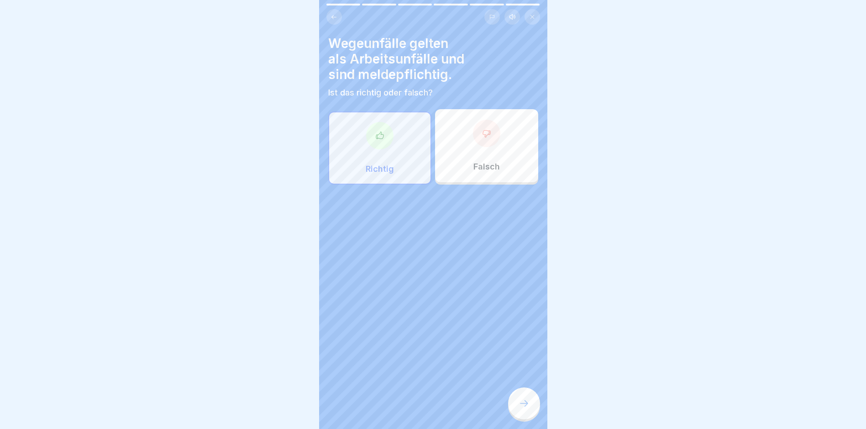
click at [523, 404] on div at bounding box center [524, 403] width 32 height 32
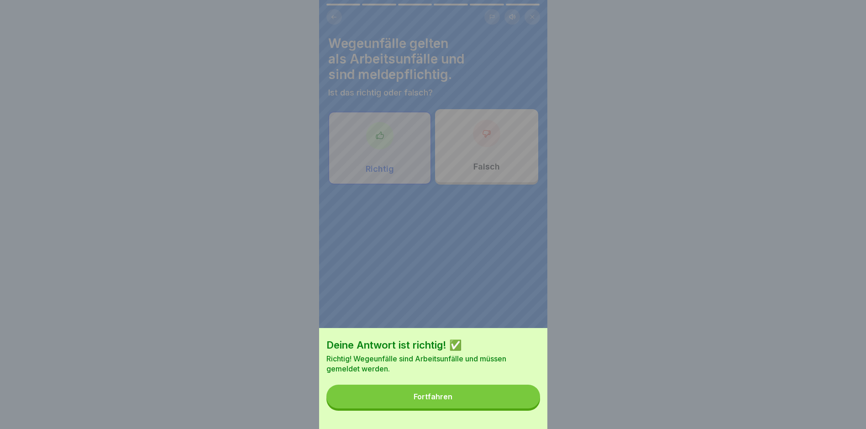
drag, startPoint x: 511, startPoint y: 411, endPoint x: 506, endPoint y: 403, distance: 9.6
click at [510, 408] on button "Fortfahren" at bounding box center [433, 396] width 214 height 24
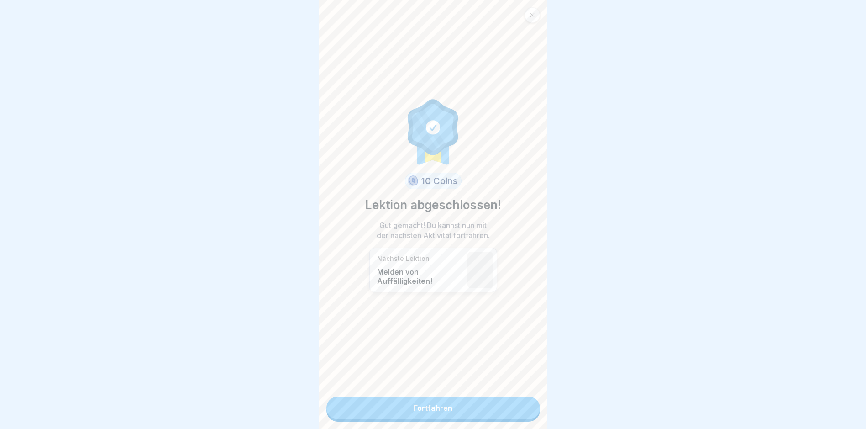
click at [506, 413] on link "Fortfahren" at bounding box center [433, 407] width 214 height 23
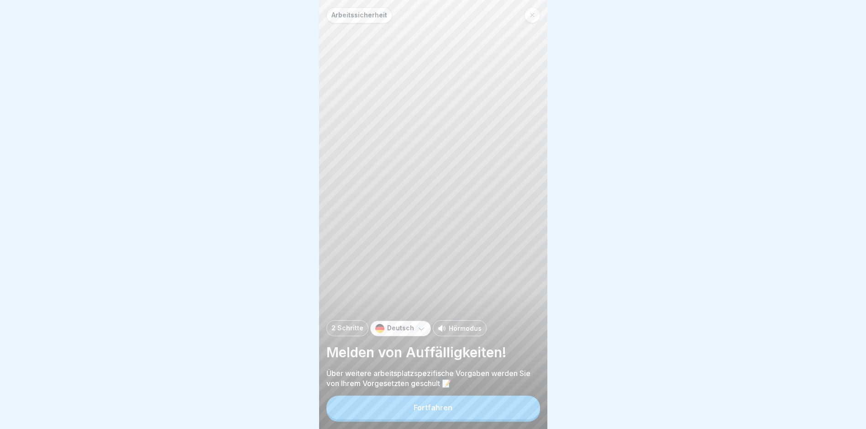
click at [506, 413] on button "Fortfahren" at bounding box center [433, 407] width 214 height 24
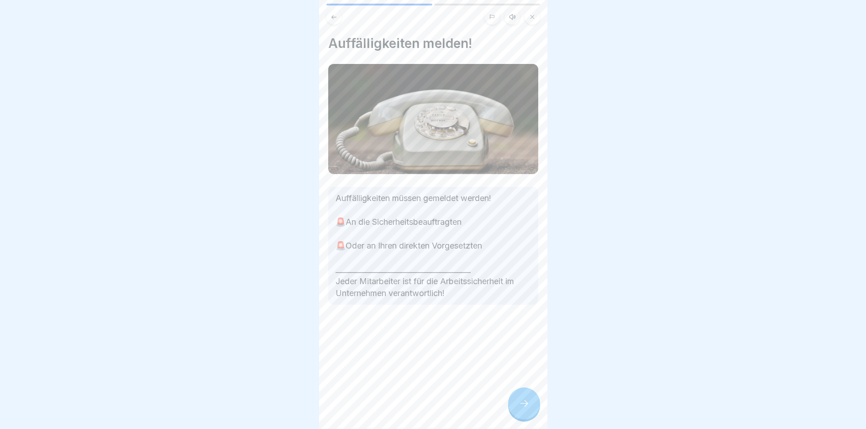
click at [506, 413] on div "Auffälligkeiten melden! Auffälligkeiten müssen gemeldet werden! 🚨An die Sicherh…" at bounding box center [433, 214] width 228 height 429
click at [520, 409] on icon at bounding box center [524, 403] width 11 height 11
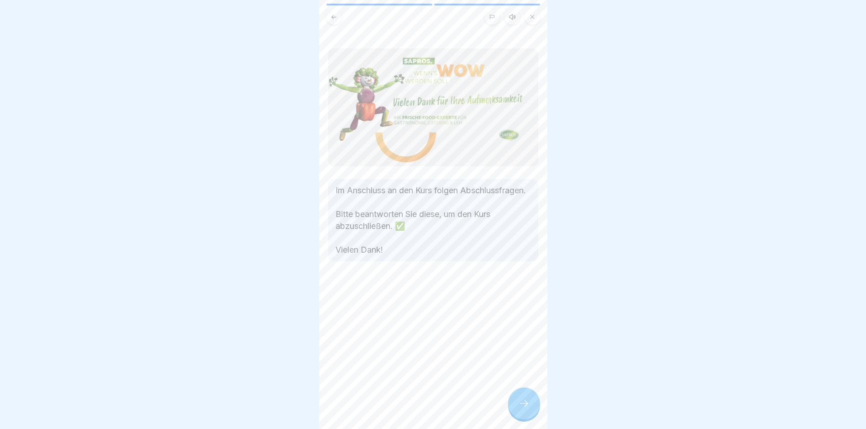
click at [520, 409] on icon at bounding box center [524, 403] width 11 height 11
click at [555, 413] on link "Fortfahren" at bounding box center [662, 407] width 214 height 23
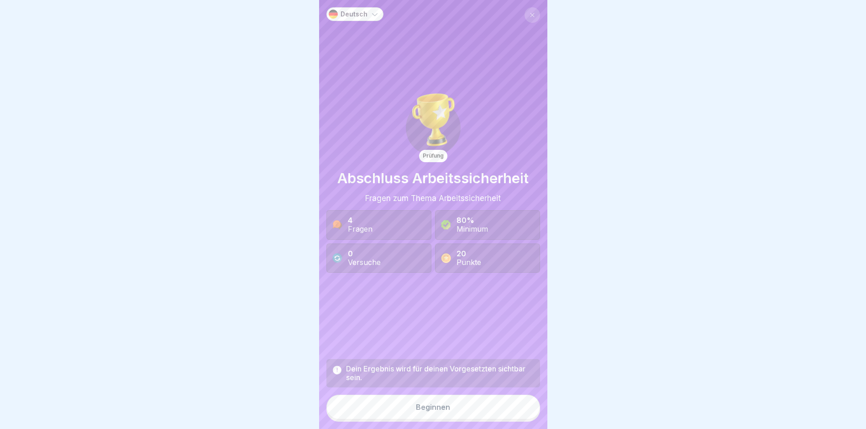
click at [520, 414] on button "Beginnen" at bounding box center [433, 406] width 214 height 25
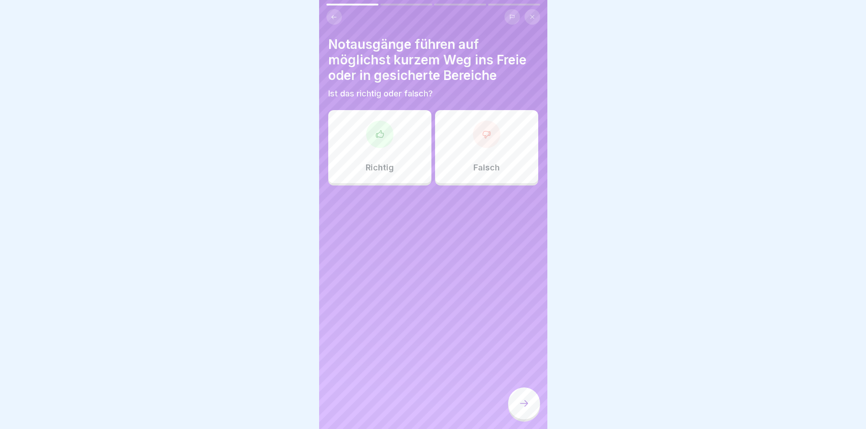
click at [383, 154] on div "Richtig" at bounding box center [379, 146] width 103 height 73
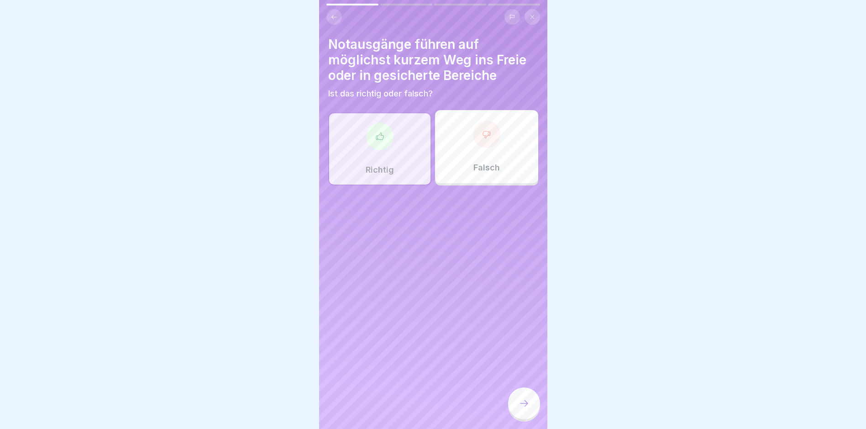
click at [515, 402] on div at bounding box center [524, 403] width 32 height 32
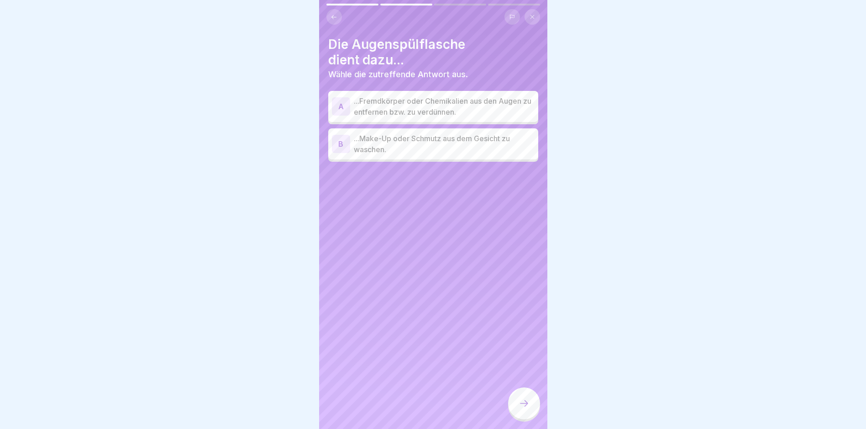
click at [489, 102] on p "...Fremdkörper oder Chemikalien aus den Augen zu entfernen bzw. zu verdünnen." at bounding box center [444, 106] width 181 height 22
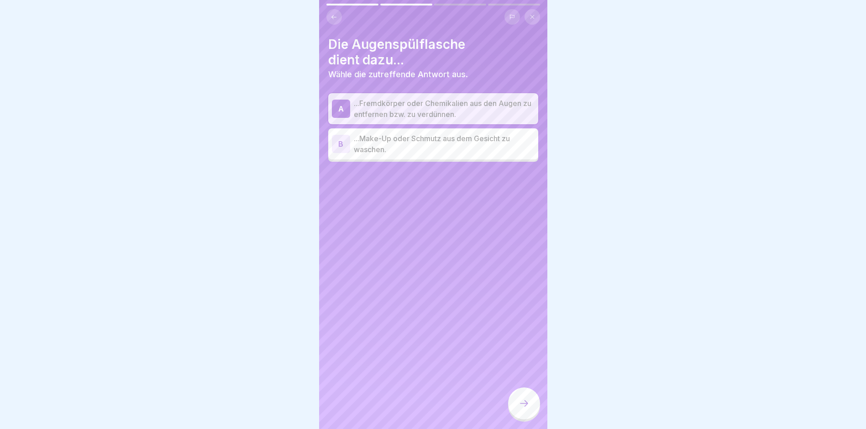
click at [532, 394] on div "Die Augenspülflasche dient dazu... Wähle die zutreffende Antwort aus. A ...Frem…" at bounding box center [433, 214] width 228 height 429
click at [523, 401] on div at bounding box center [524, 403] width 32 height 32
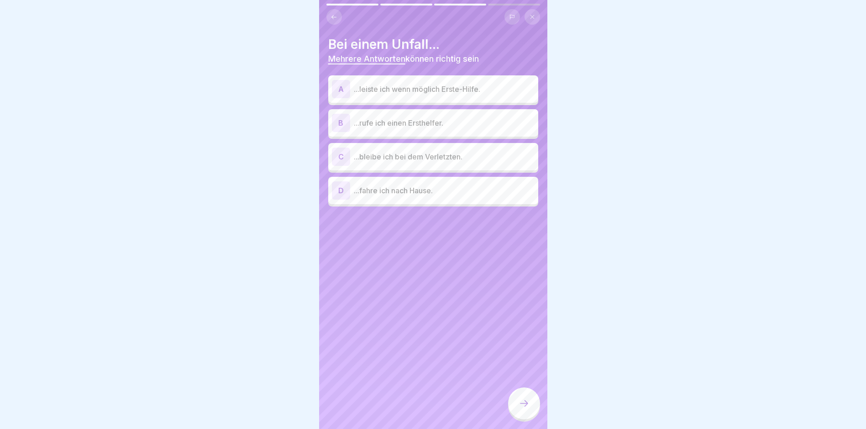
click at [455, 158] on p "...bleibe ich bei dem Verletzten." at bounding box center [444, 156] width 181 height 11
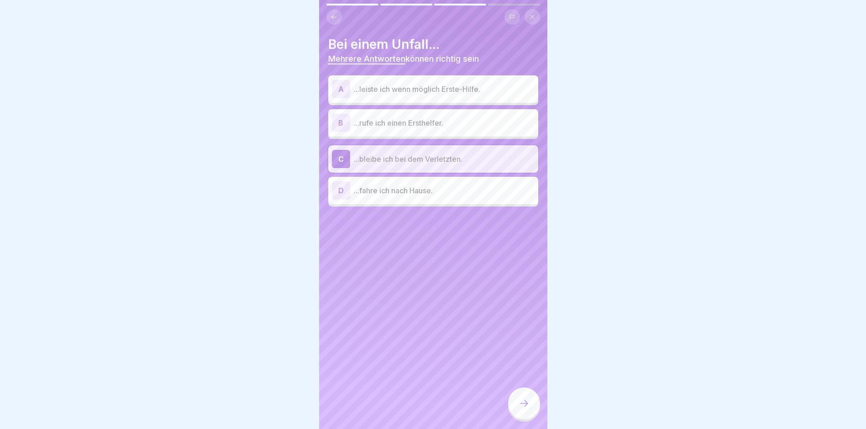
click at [445, 127] on p "...rufe ich einen Ersthelfer." at bounding box center [444, 122] width 181 height 11
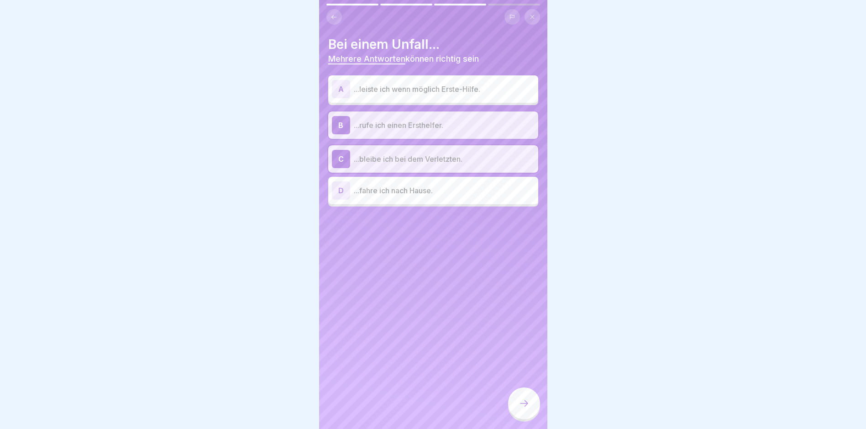
click at [455, 87] on p "...leiste ich wenn möglich Erste-Hilfe." at bounding box center [444, 89] width 181 height 11
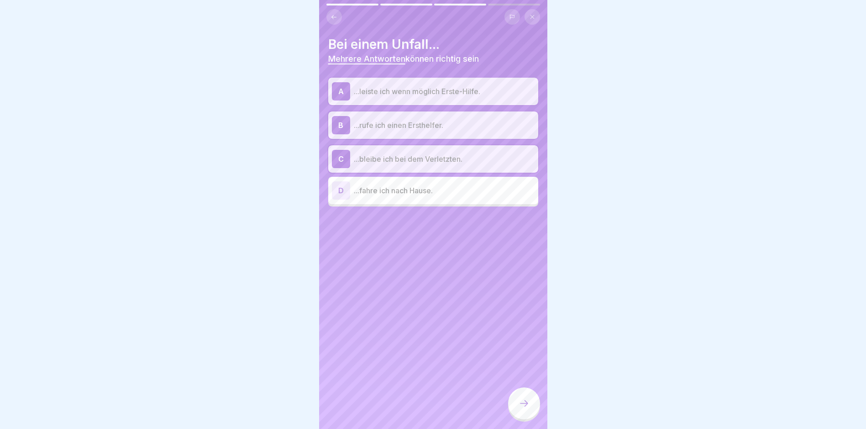
click at [521, 404] on div at bounding box center [524, 403] width 32 height 32
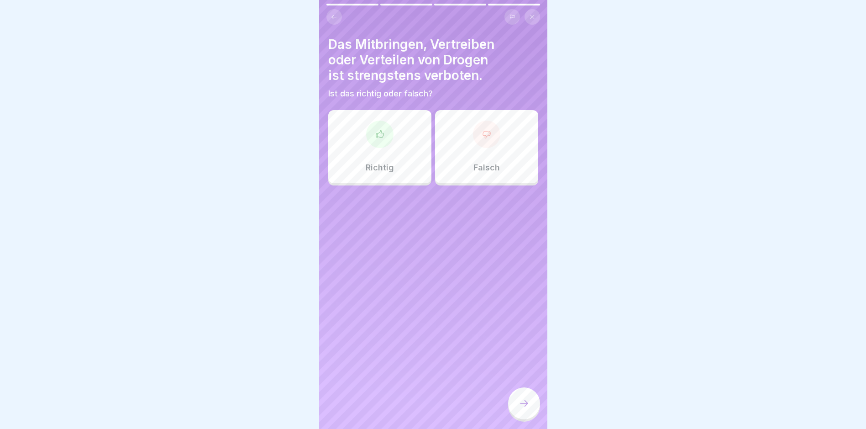
click at [383, 147] on div "Richtig" at bounding box center [379, 146] width 103 height 73
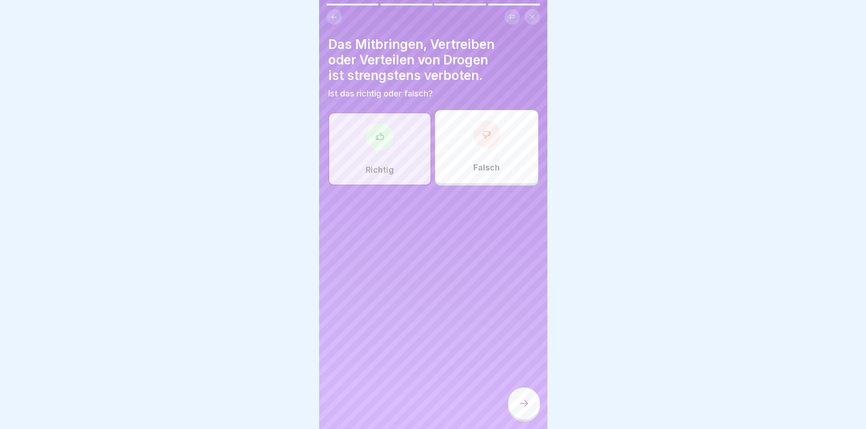
click at [509, 414] on div at bounding box center [524, 403] width 32 height 32
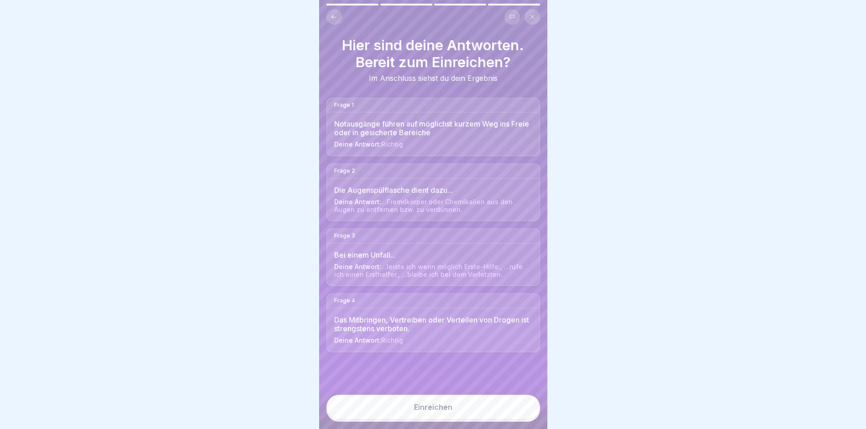
click at [446, 404] on button "Einreichen" at bounding box center [433, 406] width 214 height 25
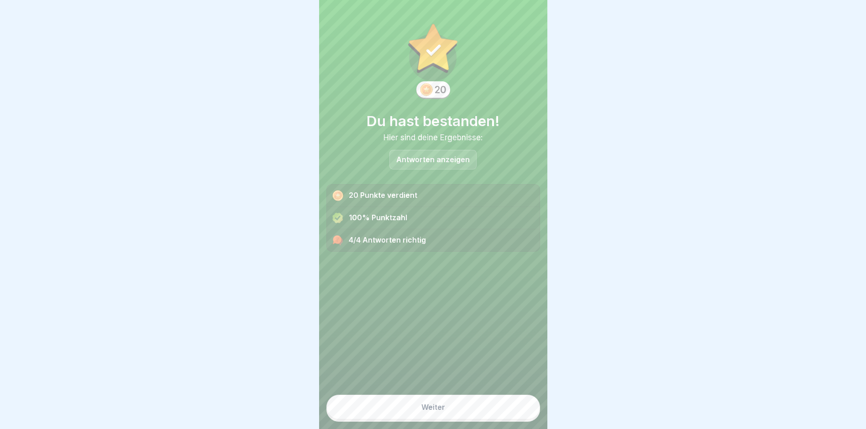
click at [448, 410] on button "Weiter" at bounding box center [433, 406] width 214 height 25
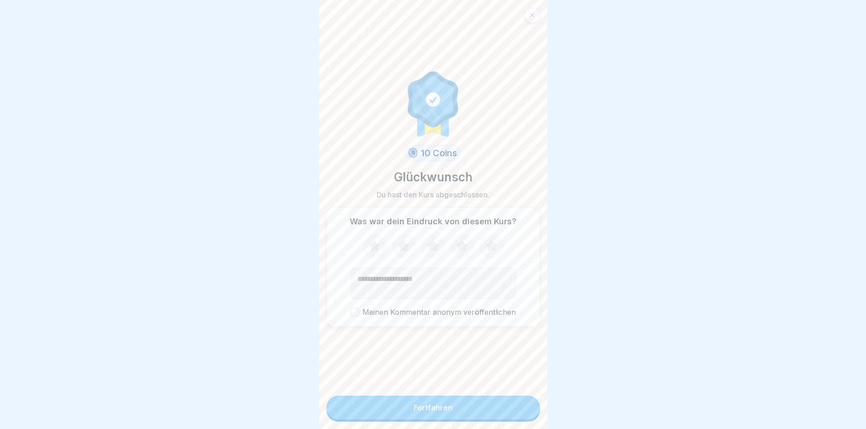
click at [448, 410] on button "Fortfahren" at bounding box center [433, 407] width 214 height 24
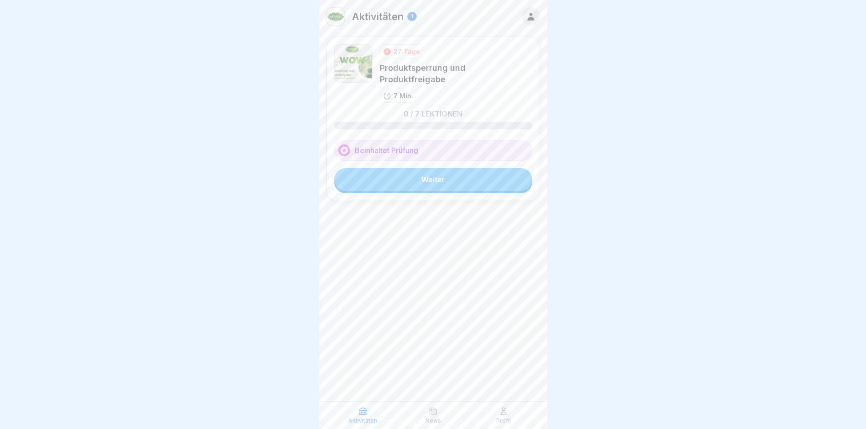
click at [433, 184] on div "27 Tage Produktsperrung und Produktfreigabe 7 Min. 0 / 7 Lektionen Beinhaltet P…" at bounding box center [433, 119] width 214 height 164
drag, startPoint x: 442, startPoint y: 171, endPoint x: 457, endPoint y: 215, distance: 46.2
click at [442, 171] on link "Weiter" at bounding box center [433, 179] width 198 height 23
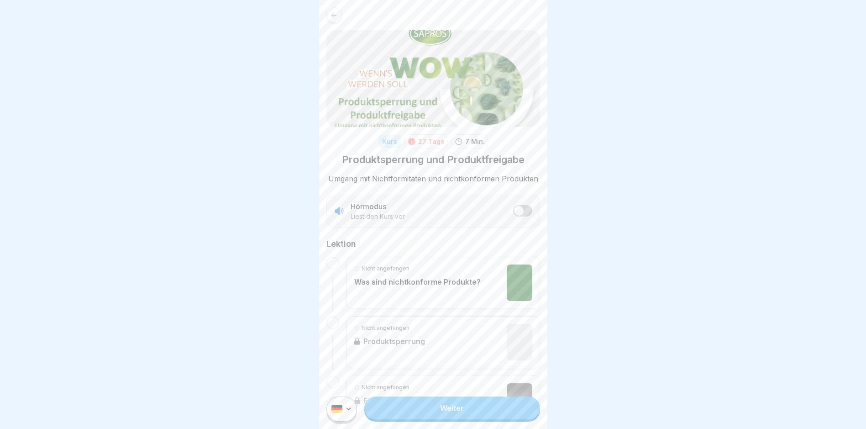
click at [512, 395] on div "Nicht angefangen Fifo- Sperrung" at bounding box center [444, 401] width 194 height 52
click at [486, 415] on link "Weiter" at bounding box center [451, 407] width 175 height 23
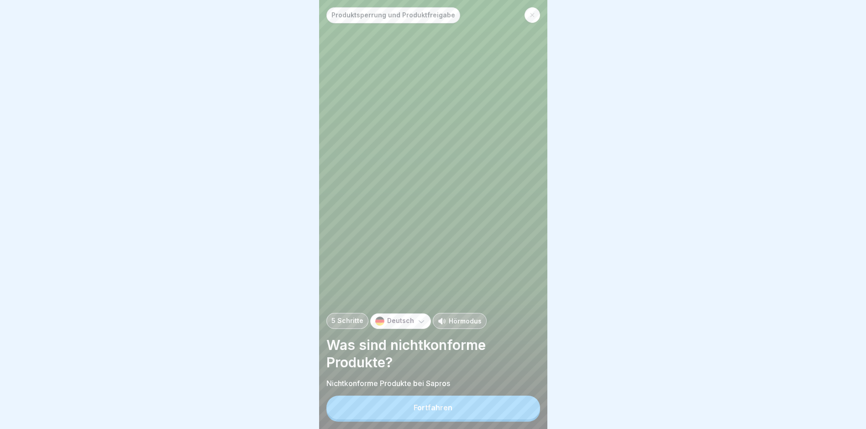
click at [496, 415] on button "Fortfahren" at bounding box center [433, 407] width 214 height 24
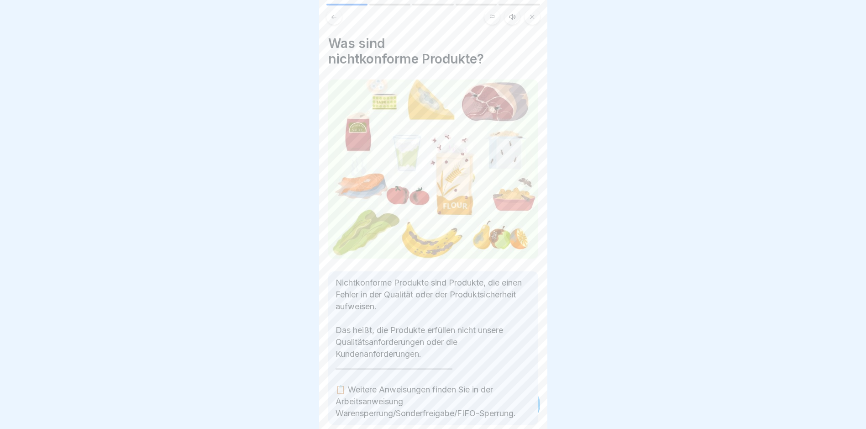
click at [496, 415] on div "Nichtkonforme Produkte sind Produkte, die einen Fehler in der Qualität oder der…" at bounding box center [433, 347] width 210 height 153
click at [496, 414] on div "Nichtkonforme Produkte sind Produkte, die einen Fehler in der Qualität oder der…" at bounding box center [433, 347] width 210 height 153
click at [505, 410] on p "Nichtkonforme Produkte sind Produkte, die einen Fehler in der Qualität oder der…" at bounding box center [433, 348] width 195 height 142
click at [519, 406] on icon at bounding box center [524, 403] width 11 height 11
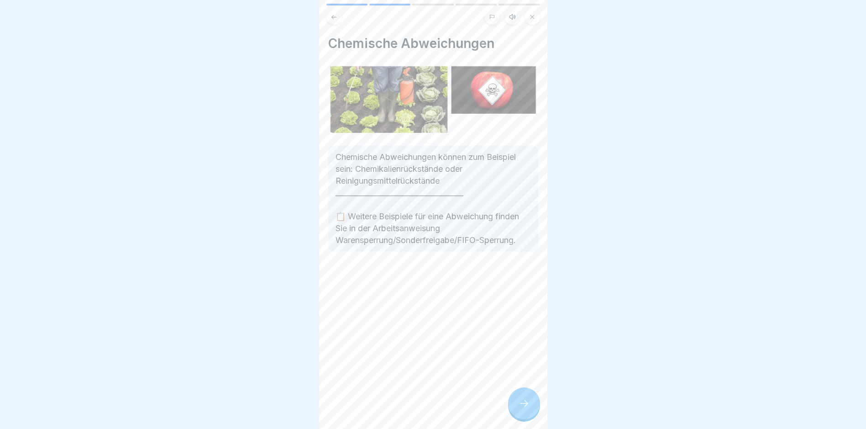
click at [519, 406] on icon at bounding box center [524, 403] width 11 height 11
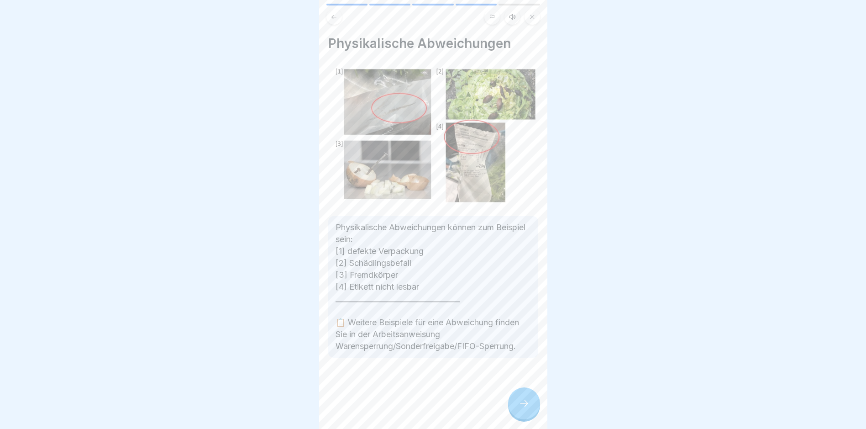
click at [519, 406] on icon at bounding box center [524, 403] width 11 height 11
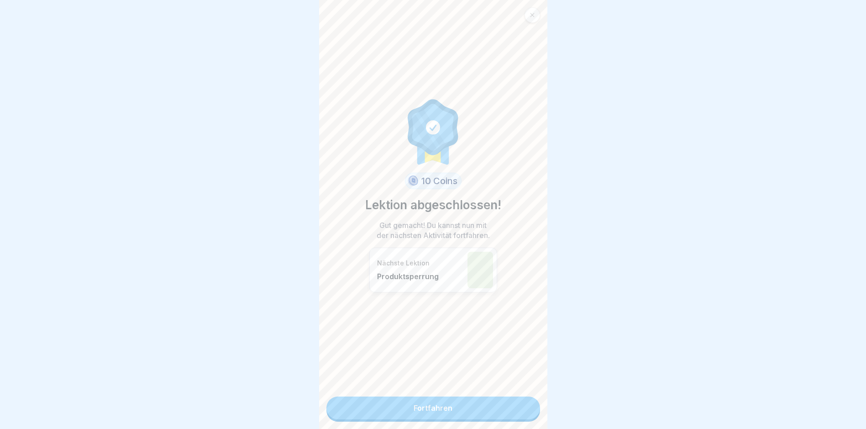
click at [519, 406] on link "Fortfahren" at bounding box center [433, 407] width 214 height 23
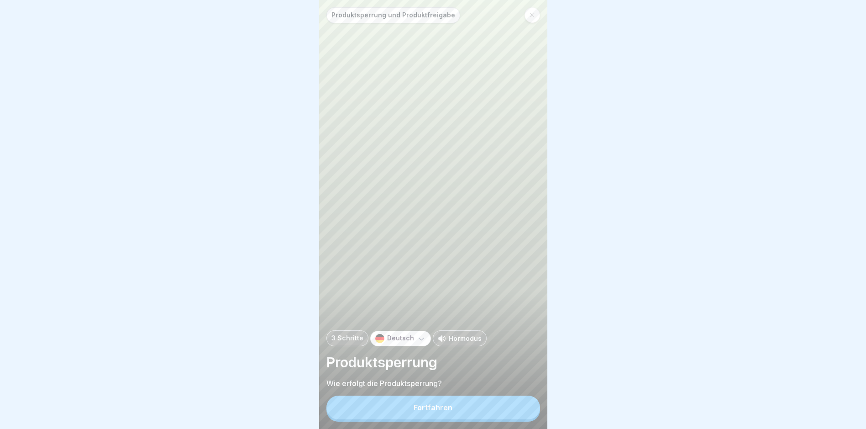
click at [519, 406] on button "Fortfahren" at bounding box center [433, 407] width 214 height 24
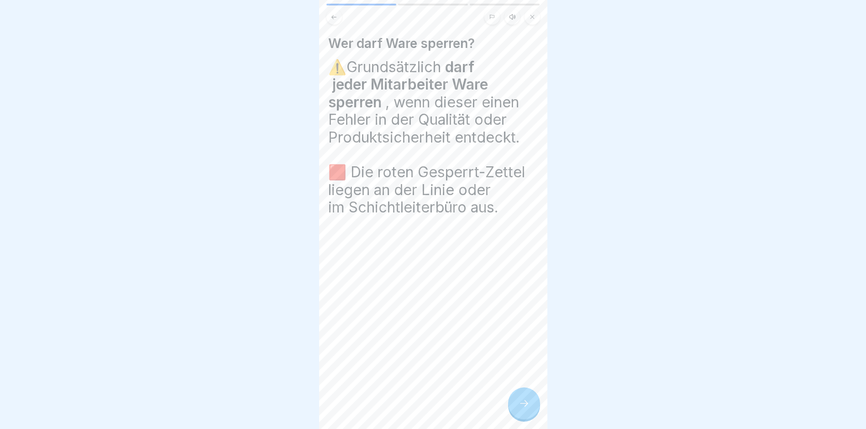
click at [519, 406] on div "Wer darf Ware sperren? ⚠️Grundsätzlich darf jeder Mitarbeiter Ware sperren , we…" at bounding box center [433, 214] width 228 height 429
click at [519, 406] on icon at bounding box center [524, 403] width 11 height 11
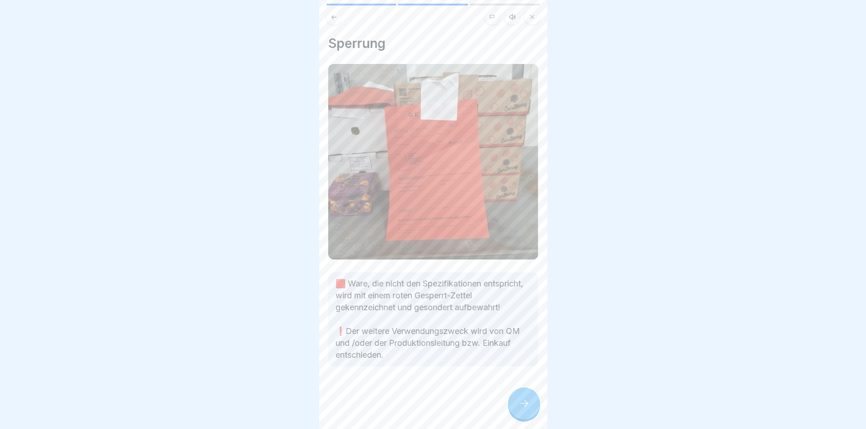
click at [519, 406] on icon at bounding box center [524, 403] width 11 height 11
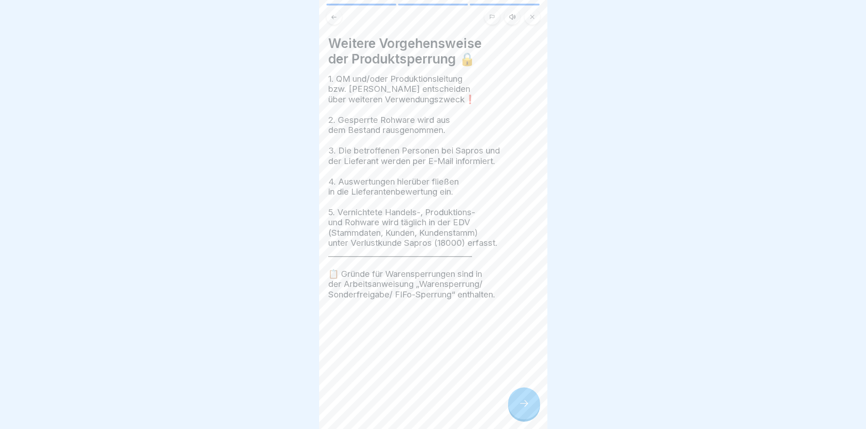
click at [519, 406] on icon at bounding box center [524, 403] width 11 height 11
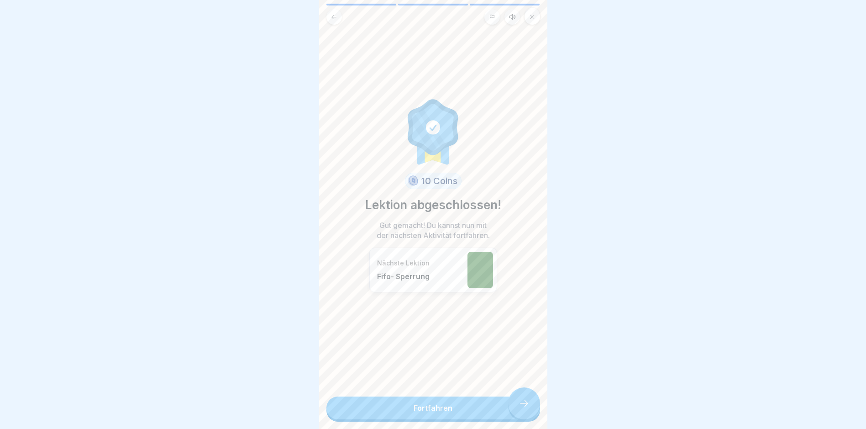
click at [519, 406] on link "Fortfahren" at bounding box center [433, 407] width 214 height 23
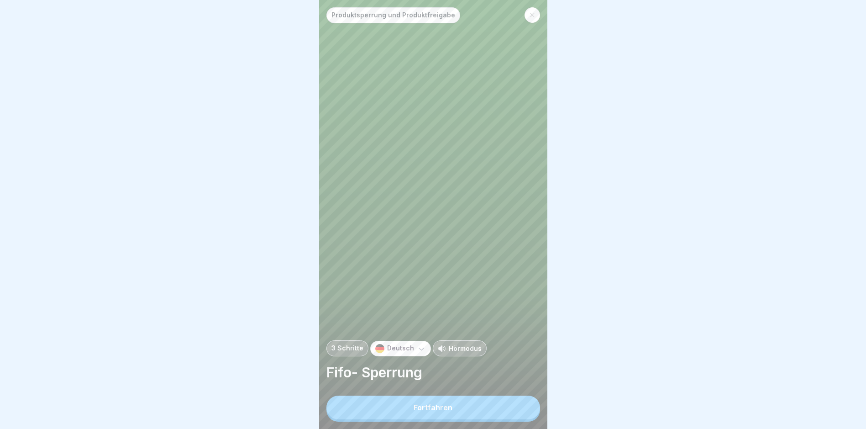
click at [519, 406] on button "Fortfahren" at bounding box center [433, 407] width 214 height 24
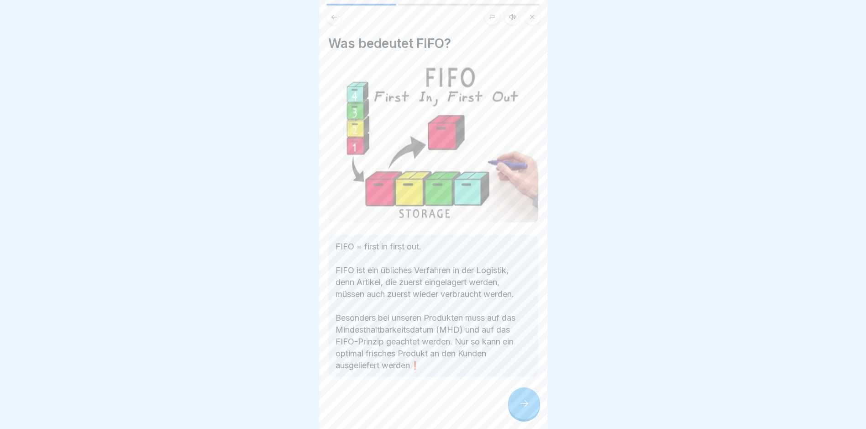
click at [519, 406] on div at bounding box center [433, 404] width 210 height 55
click at [519, 406] on icon at bounding box center [524, 403] width 11 height 11
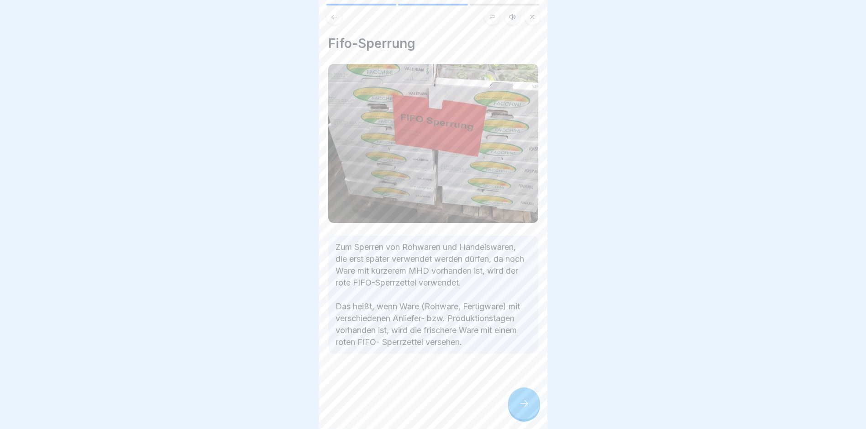
click at [519, 406] on icon at bounding box center [524, 403] width 11 height 11
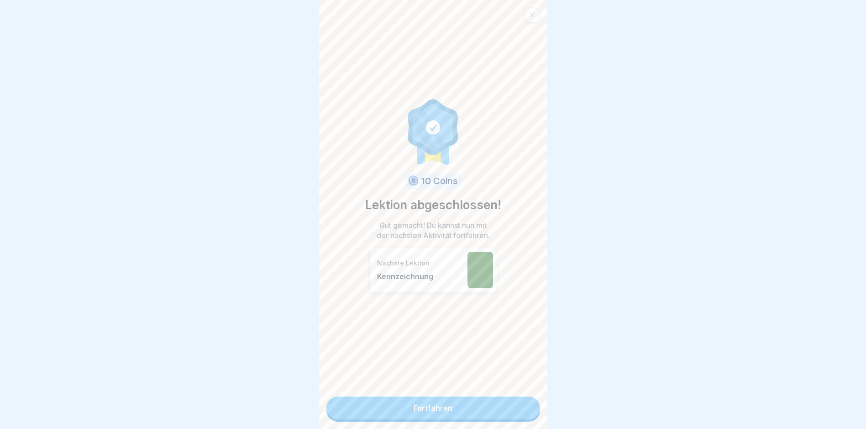
click at [519, 406] on link "Fortfahren" at bounding box center [433, 407] width 214 height 23
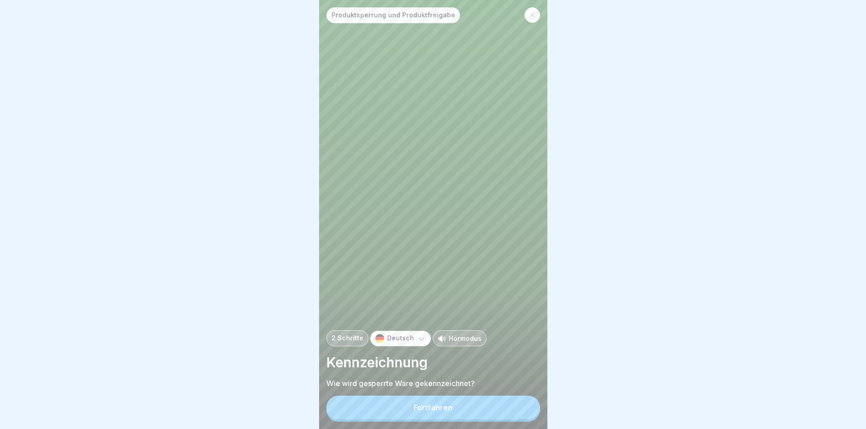
click at [518, 406] on button "Fortfahren" at bounding box center [433, 407] width 214 height 24
click at [547, 406] on div "Formblätter zur Sperrung und Freigabe [1] Warensperrung = "Gesperrt"- Zettel in…" at bounding box center [661, 214] width 228 height 429
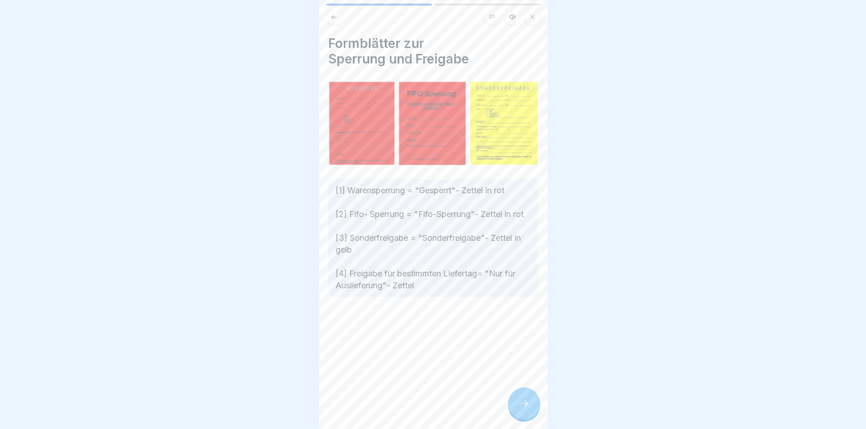
click at [519, 406] on icon at bounding box center [524, 403] width 11 height 11
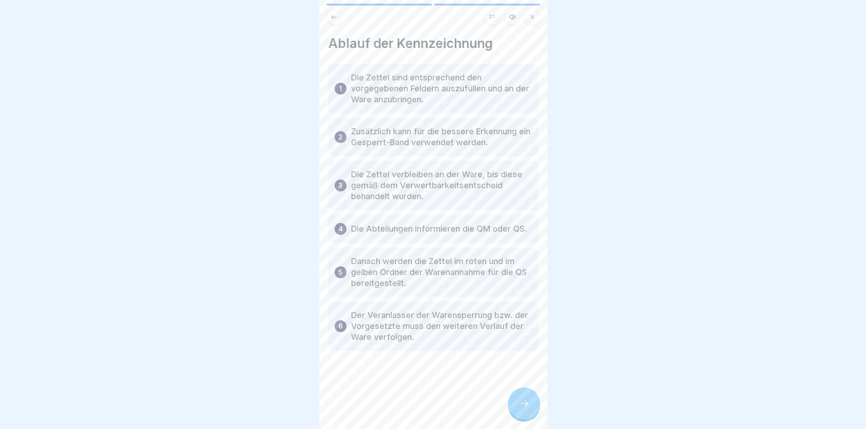
click at [524, 405] on icon at bounding box center [524, 403] width 11 height 11
click at [555, 405] on link "Fortfahren" at bounding box center [662, 407] width 214 height 23
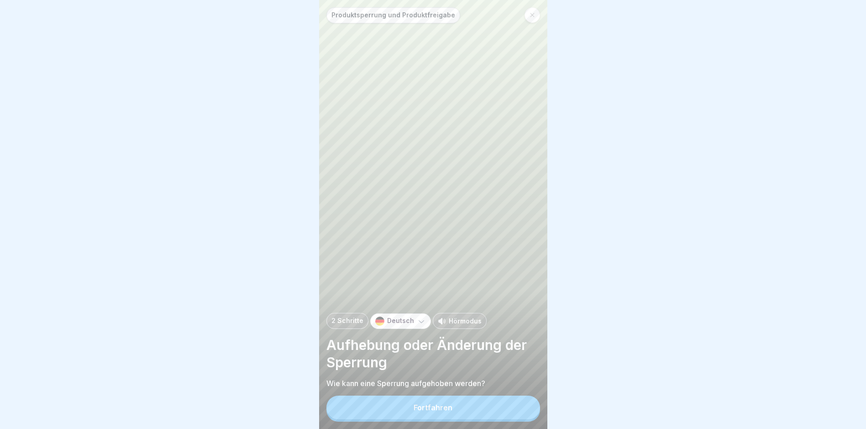
click at [524, 406] on button "Fortfahren" at bounding box center [433, 407] width 214 height 24
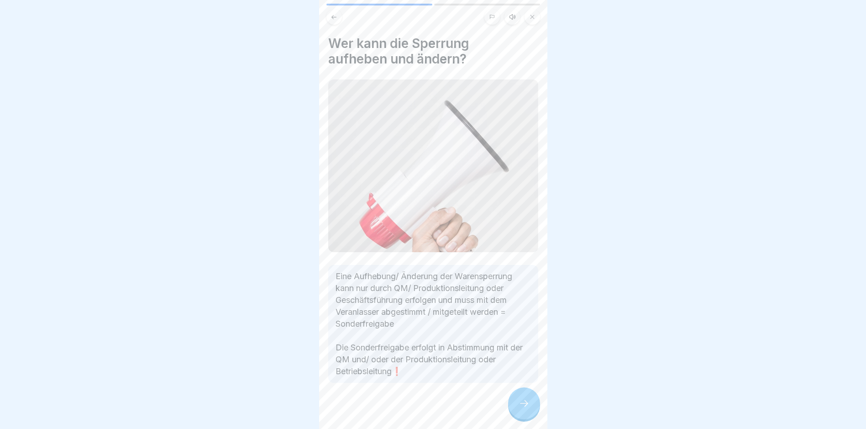
click at [524, 406] on icon at bounding box center [524, 403] width 11 height 11
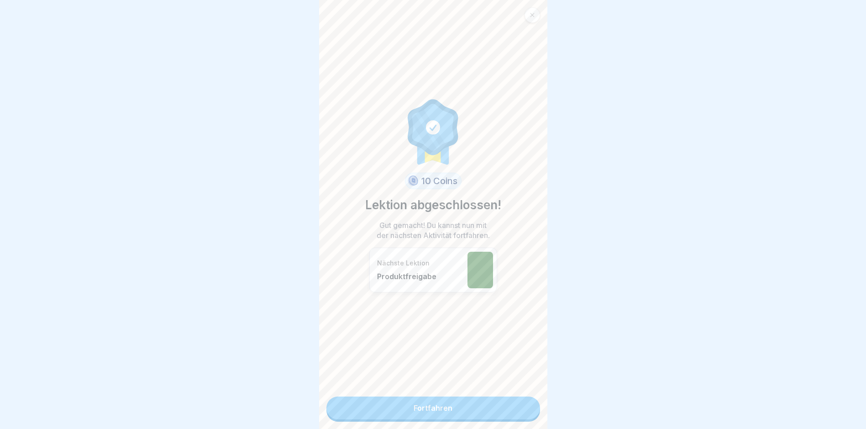
click at [524, 406] on link "Fortfahren" at bounding box center [433, 407] width 214 height 23
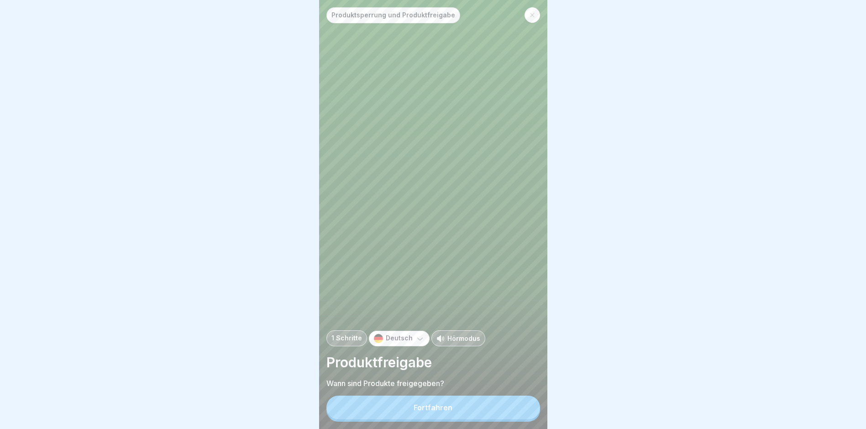
click at [524, 406] on button "Fortfahren" at bounding box center [433, 407] width 214 height 24
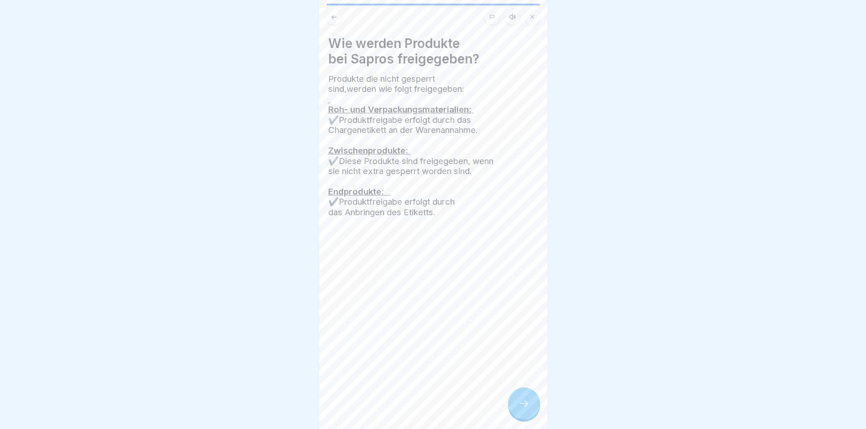
click at [524, 406] on div "Produktsperrung und Produktfreigabe 1 Schritte Deutsch Hörmodus Produktfreigabe…" at bounding box center [433, 214] width 228 height 429
click at [524, 406] on icon at bounding box center [524, 403] width 11 height 11
click at [555, 406] on link "Fortfahren" at bounding box center [662, 407] width 214 height 23
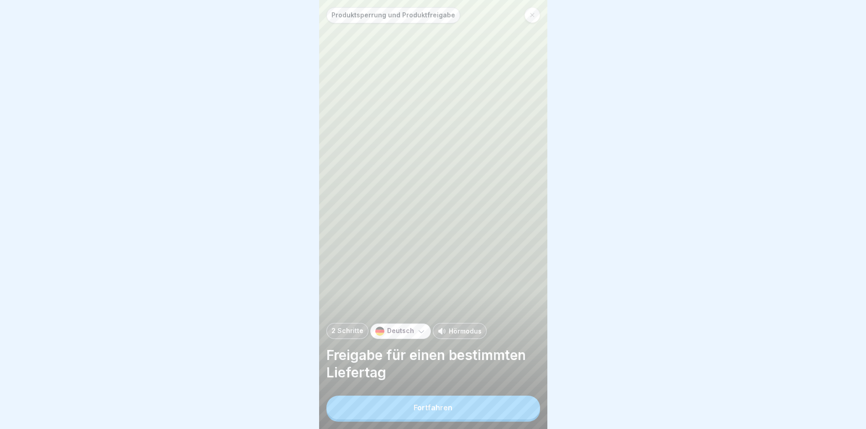
click at [524, 406] on button "Fortfahren" at bounding box center [433, 407] width 214 height 24
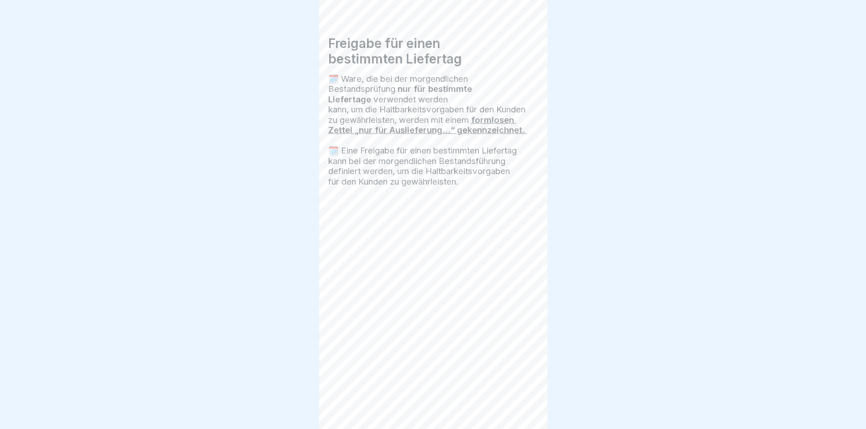
click at [524, 406] on div "Produktsperrung und Produktfreigabe 2 Schritte Deutsch Hörmodus Freigabe für ei…" at bounding box center [433, 214] width 228 height 429
click at [524, 406] on icon at bounding box center [524, 403] width 11 height 11
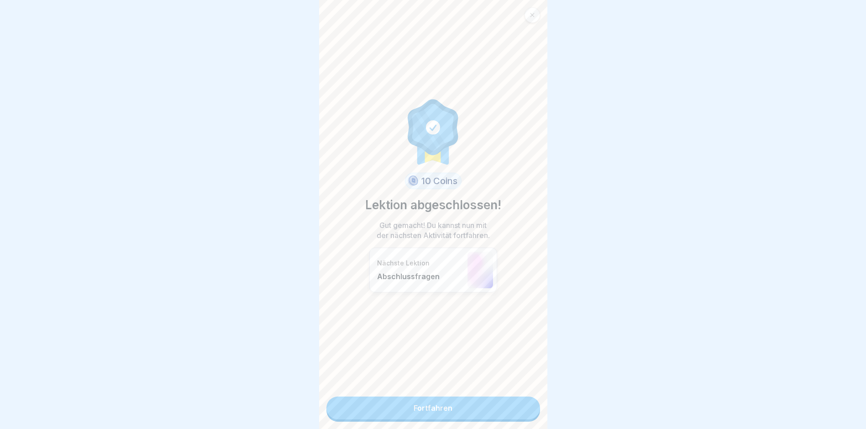
click at [524, 406] on link "Fortfahren" at bounding box center [433, 407] width 214 height 23
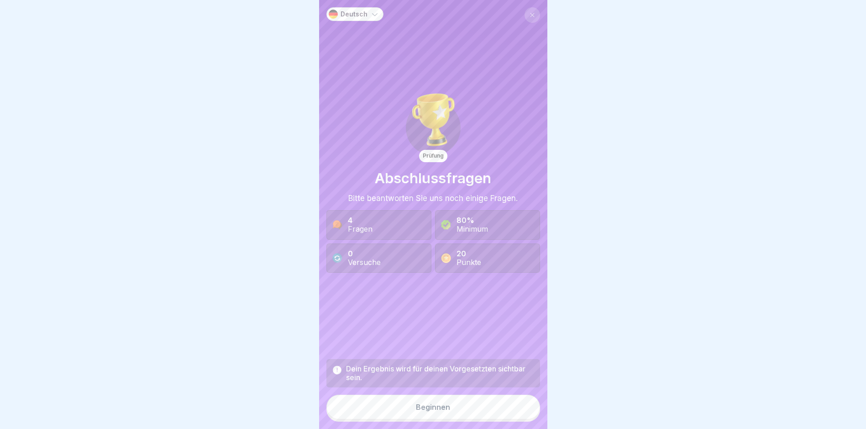
click at [523, 407] on button "Beginnen" at bounding box center [433, 406] width 214 height 25
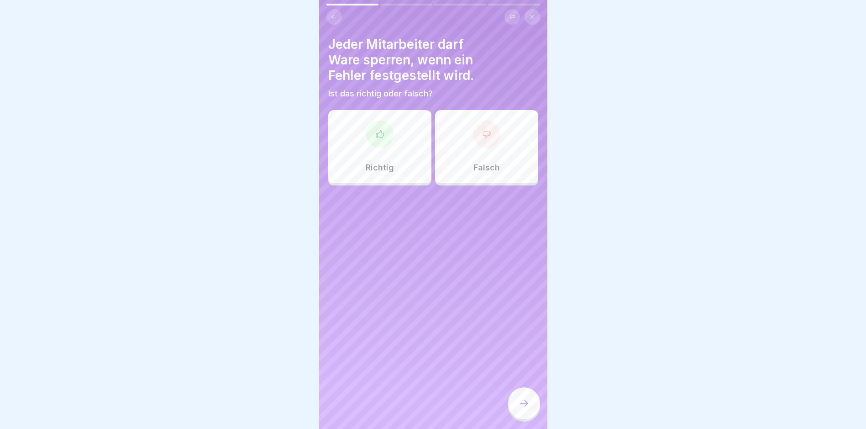
click at [462, 116] on div "Falsch" at bounding box center [486, 146] width 103 height 73
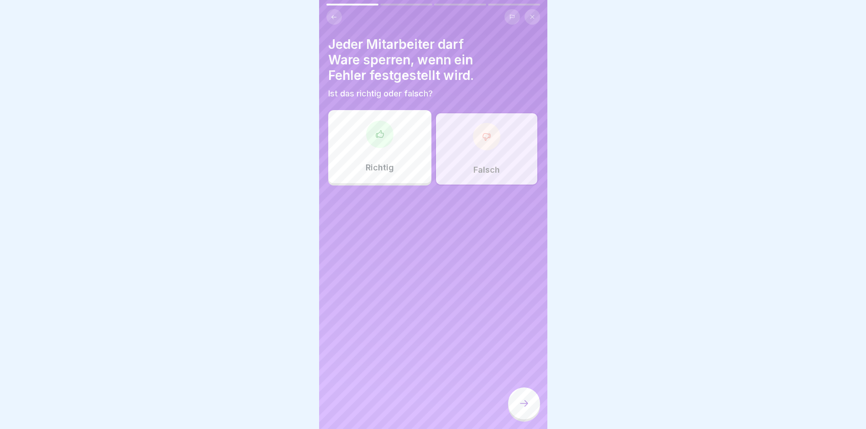
click at [519, 405] on icon at bounding box center [524, 403] width 11 height 11
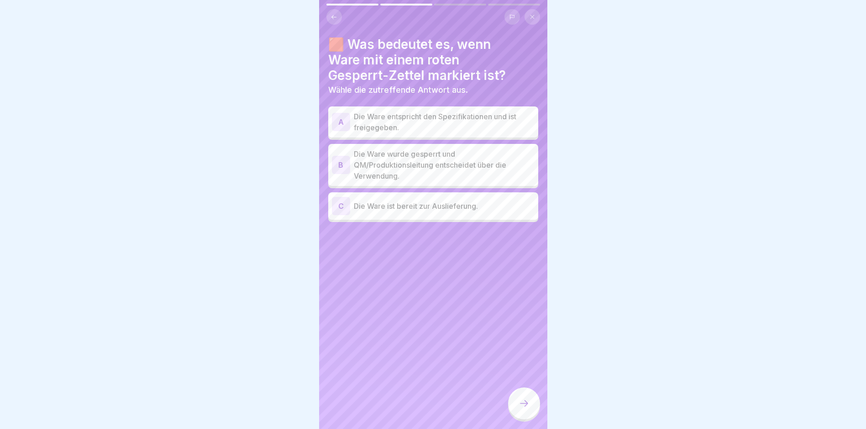
click at [433, 173] on p "Die Ware wurde gesperrt und QM/Produktionsleitung entscheidet über die Verwendu…" at bounding box center [444, 164] width 181 height 33
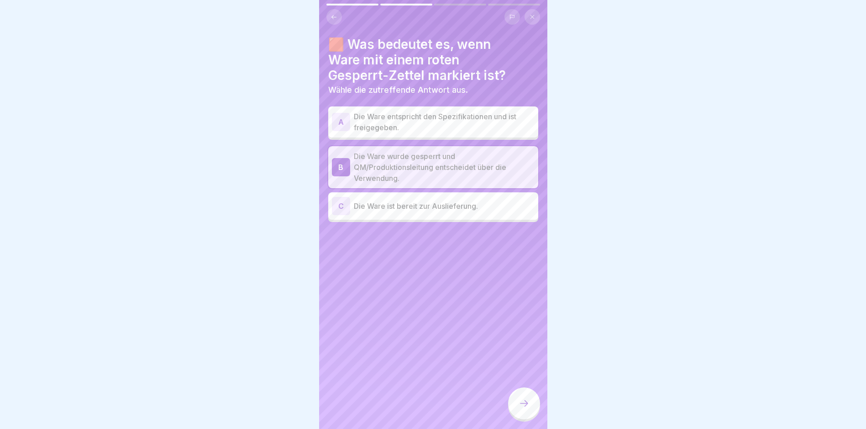
click at [525, 409] on icon at bounding box center [524, 403] width 11 height 11
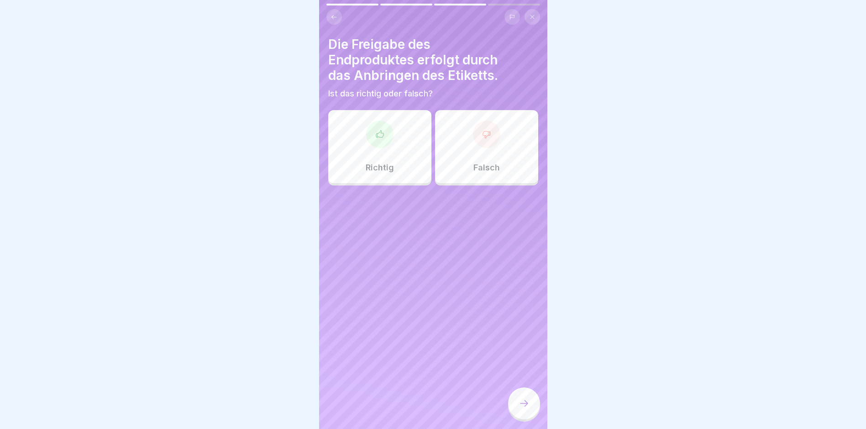
click at [406, 142] on div "Richtig" at bounding box center [379, 146] width 103 height 73
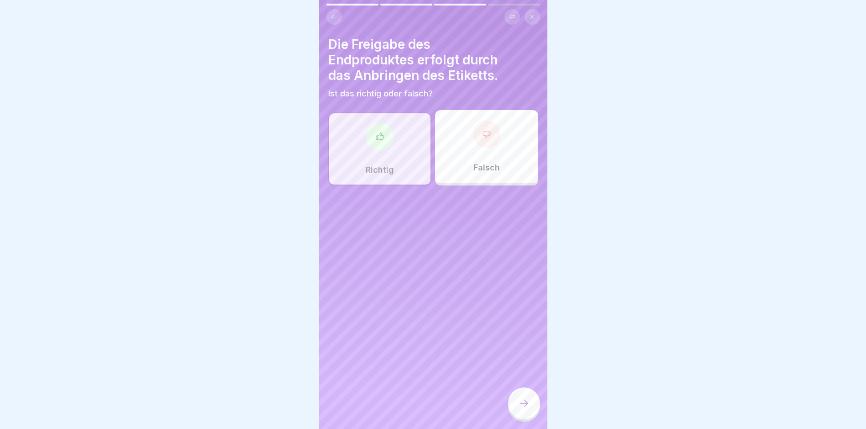
click at [530, 419] on div at bounding box center [524, 403] width 32 height 32
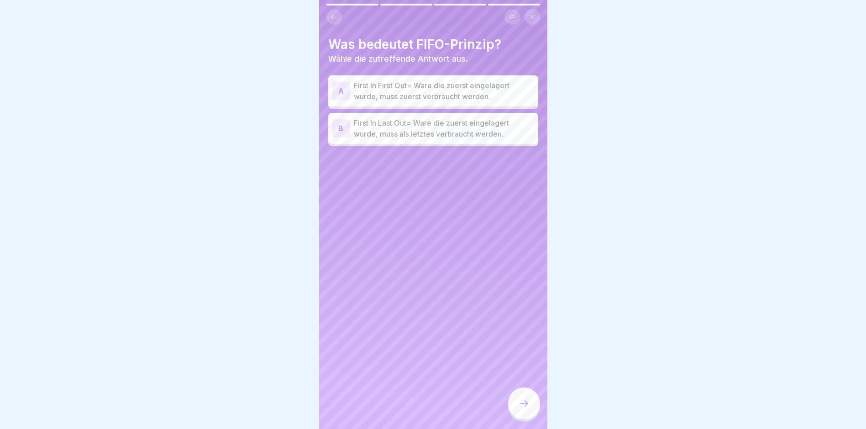
click at [394, 100] on p "First In First Out= Ware die zuerst eingelagert wurde, muss zuerst verbraucht w…" at bounding box center [444, 91] width 181 height 22
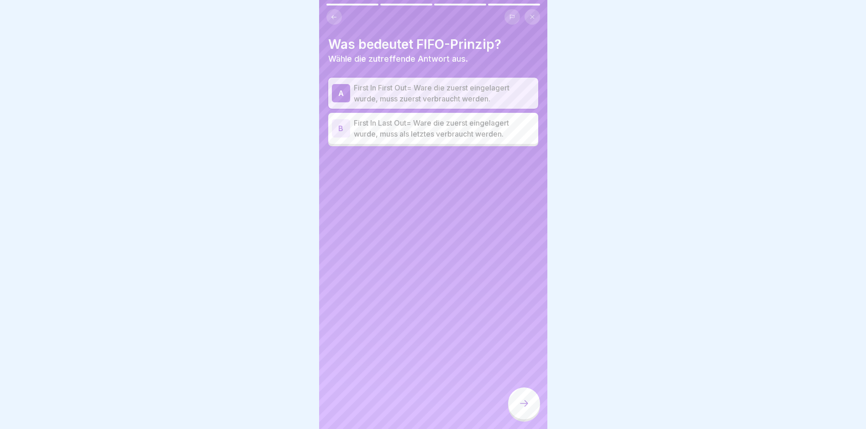
drag, startPoint x: 522, startPoint y: 409, endPoint x: 514, endPoint y: 397, distance: 14.4
click at [522, 409] on icon at bounding box center [524, 403] width 11 height 11
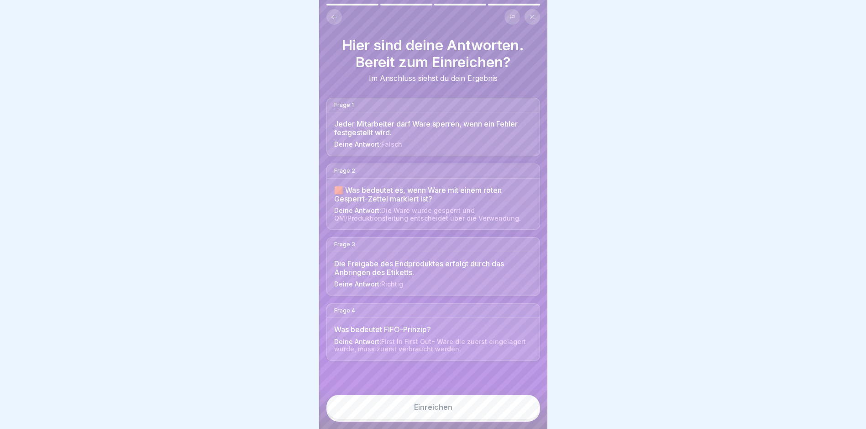
click at [496, 414] on button "Einreichen" at bounding box center [433, 406] width 214 height 25
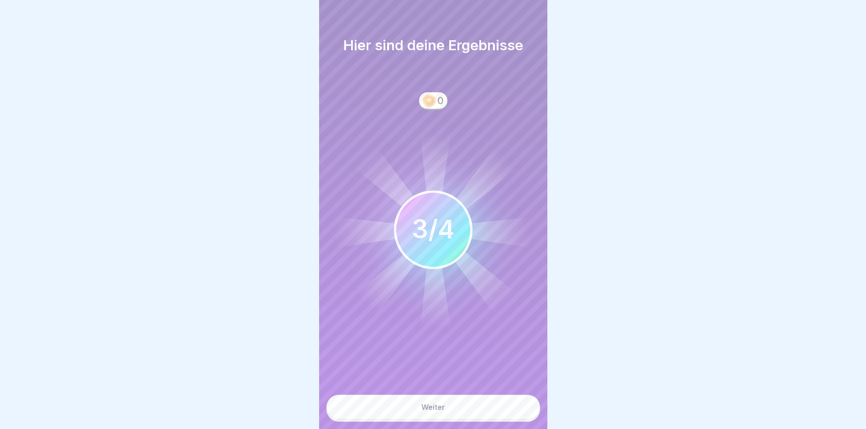
click at [506, 417] on button "Weiter" at bounding box center [433, 406] width 214 height 25
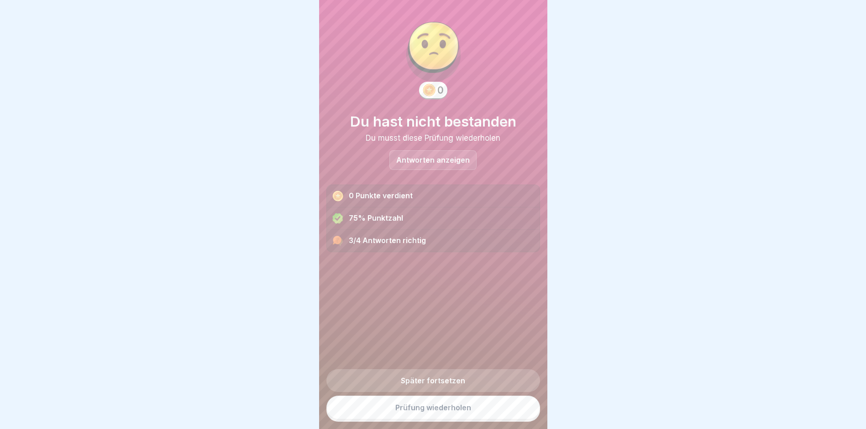
click at [506, 417] on link "Prüfung wiederholen" at bounding box center [433, 407] width 214 height 24
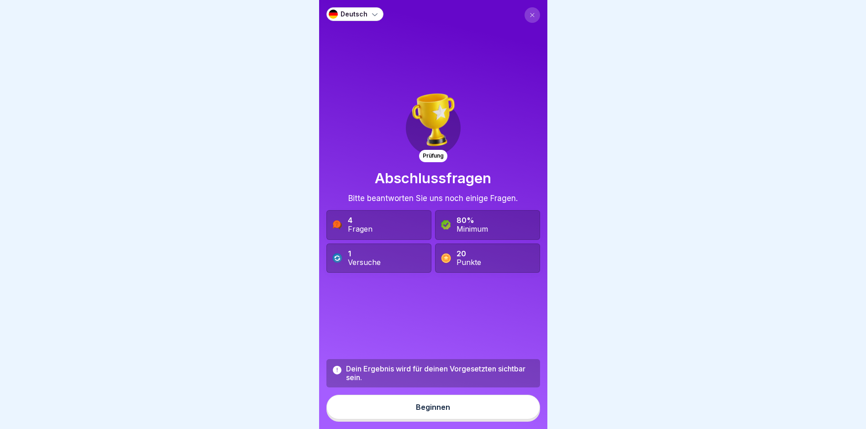
drag, startPoint x: 0, startPoint y: 0, endPoint x: 506, endPoint y: 417, distance: 656.1
click at [506, 417] on button "Beginnen" at bounding box center [433, 406] width 214 height 25
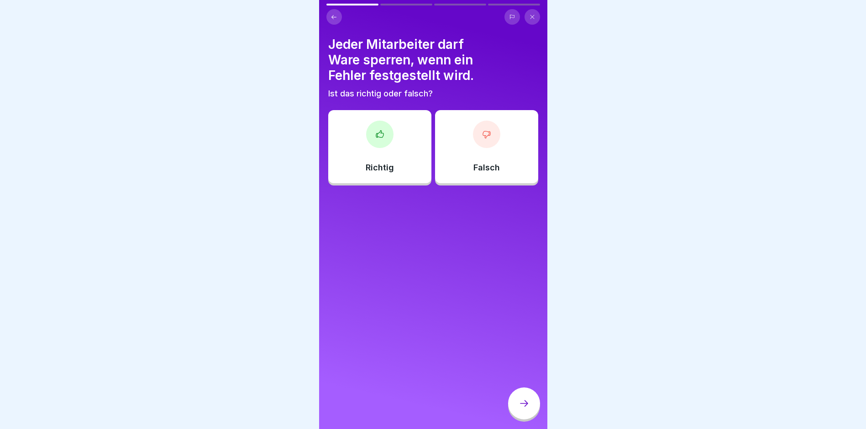
click at [378, 147] on div at bounding box center [379, 134] width 27 height 27
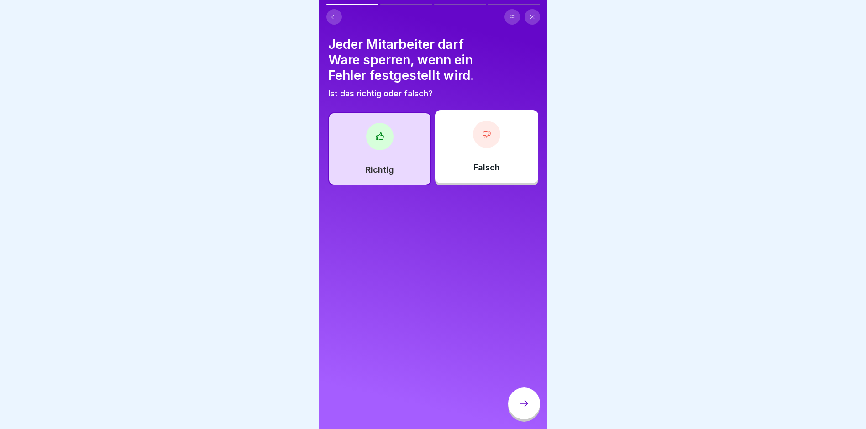
click at [532, 407] on div at bounding box center [524, 403] width 32 height 32
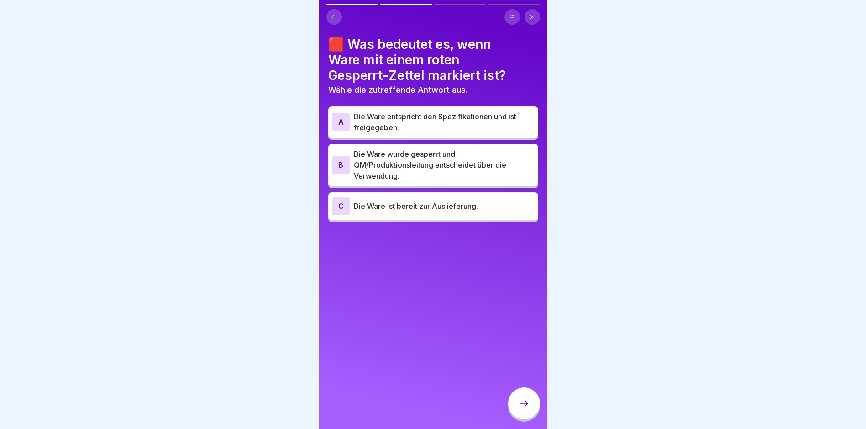
click at [447, 156] on p "Die Ware wurde gesperrt und QM/Produktionsleitung entscheidet über die Verwendu…" at bounding box center [444, 164] width 181 height 33
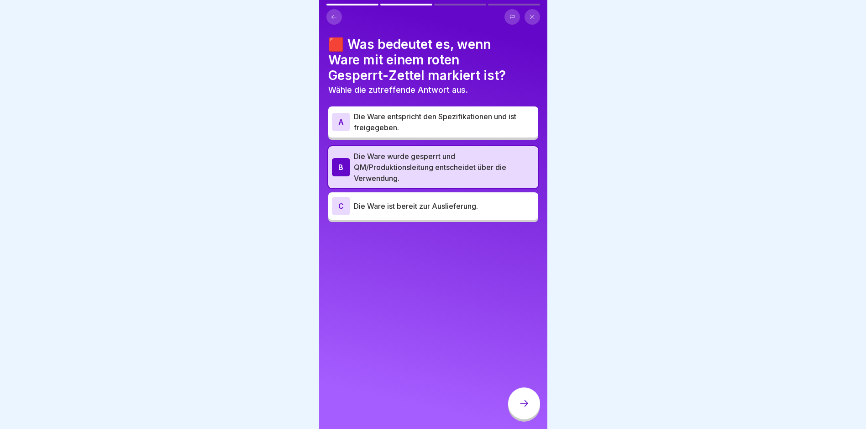
click at [522, 405] on icon at bounding box center [524, 403] width 11 height 11
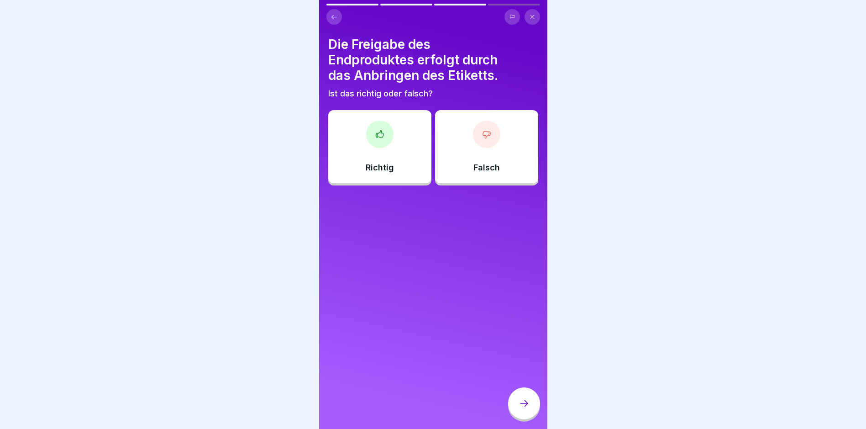
click at [384, 139] on div at bounding box center [379, 134] width 27 height 27
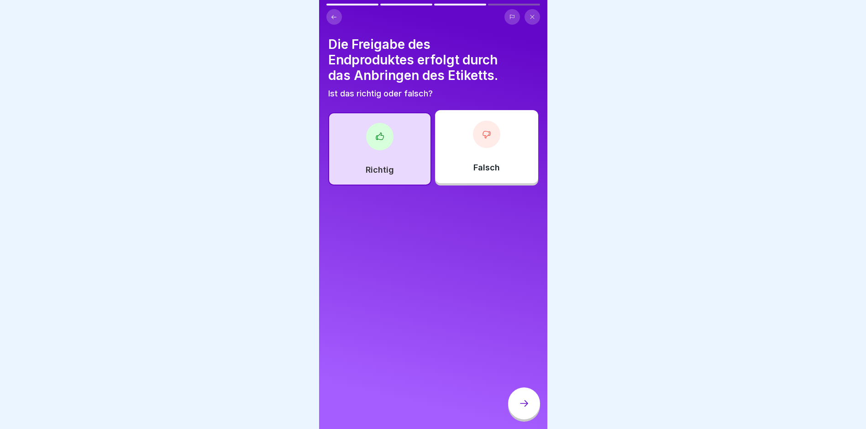
click at [536, 412] on div at bounding box center [524, 403] width 32 height 32
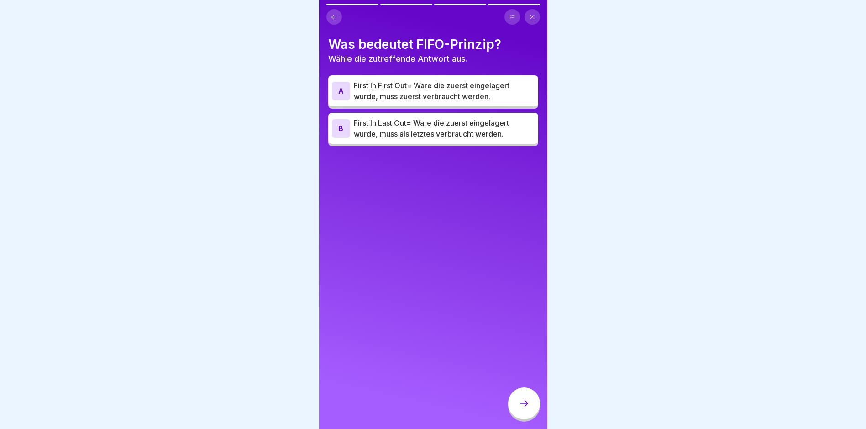
click at [426, 96] on p "First In First Out= Ware die zuerst eingelagert wurde, muss zuerst verbraucht w…" at bounding box center [444, 91] width 181 height 22
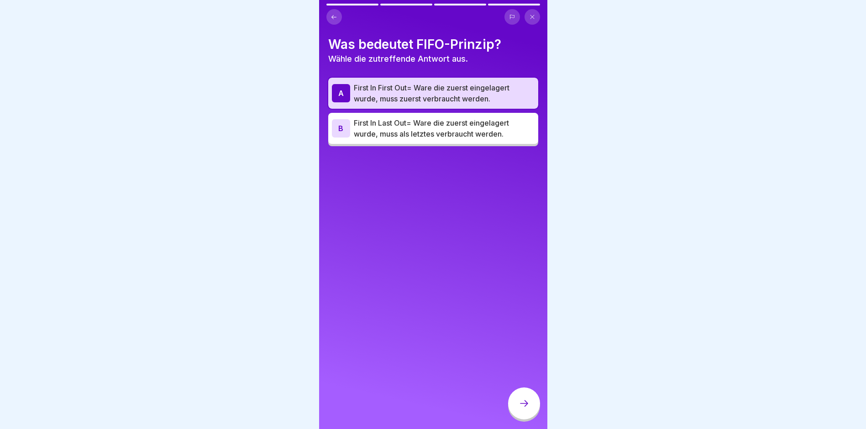
click at [527, 418] on div at bounding box center [524, 403] width 32 height 32
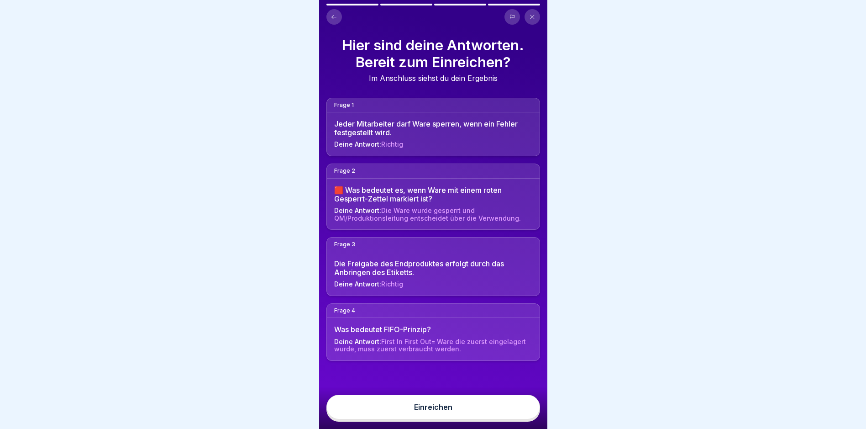
click at [527, 418] on button "Einreichen" at bounding box center [433, 406] width 214 height 25
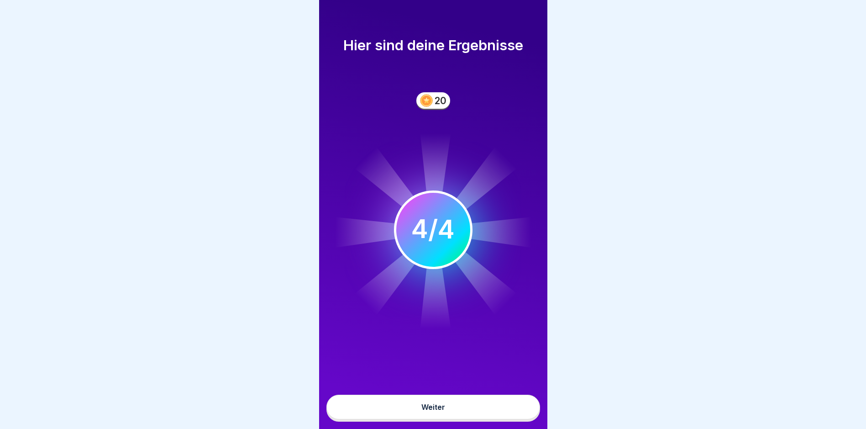
click at [525, 417] on button "Weiter" at bounding box center [433, 406] width 214 height 25
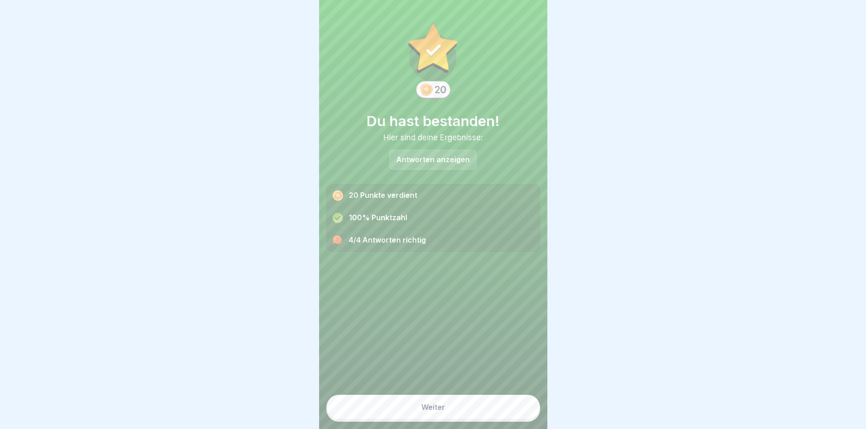
click at [525, 417] on button "Weiter" at bounding box center [433, 406] width 214 height 25
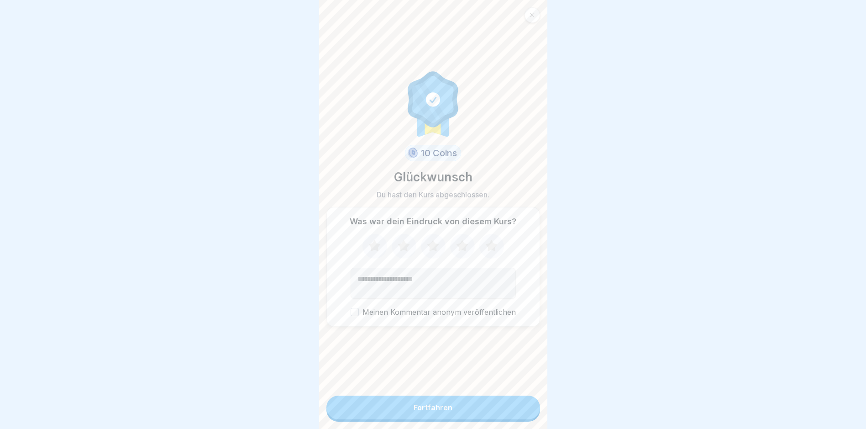
click at [525, 417] on button "Fortfahren" at bounding box center [433, 407] width 214 height 24
